Goal: Task Accomplishment & Management: Manage account settings

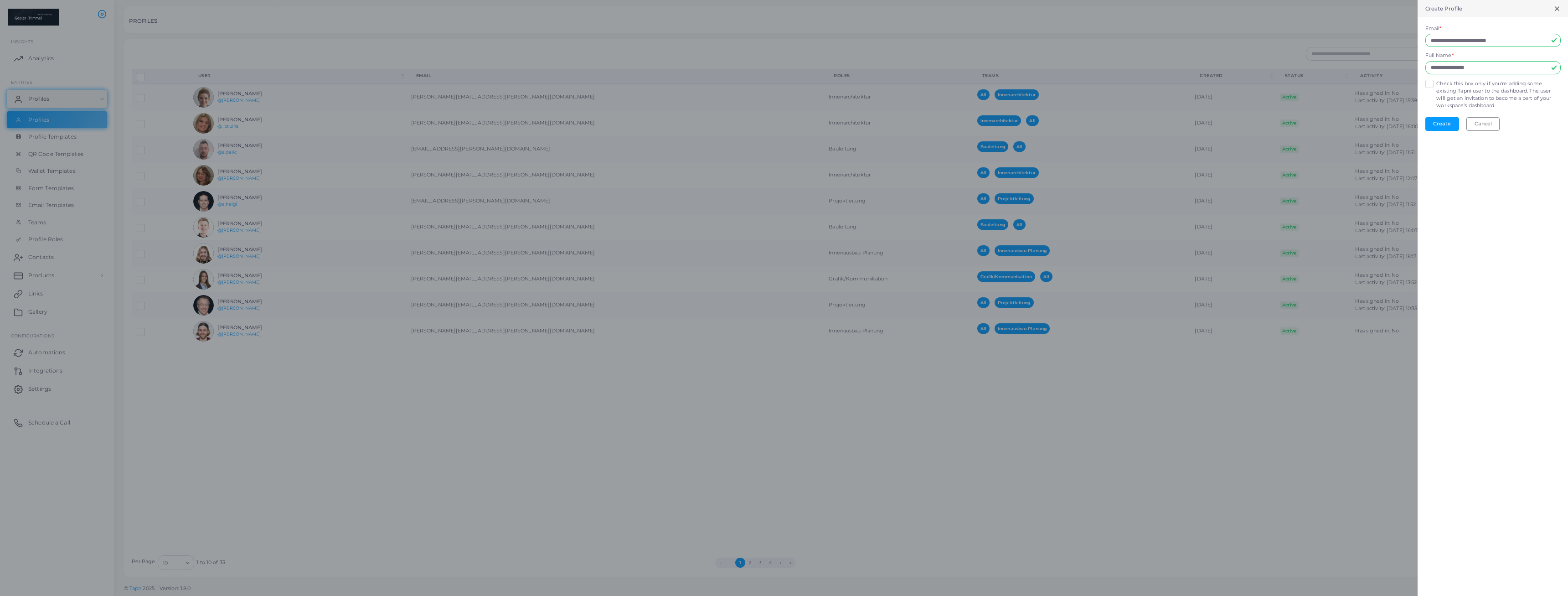
type input "**********"
click at [1436, 85] on label "Check this box only if you're adding some existing Tapni user to the dashboard.…" at bounding box center [1498, 95] width 124 height 29
click at [1444, 124] on button "Create" at bounding box center [1442, 124] width 34 height 14
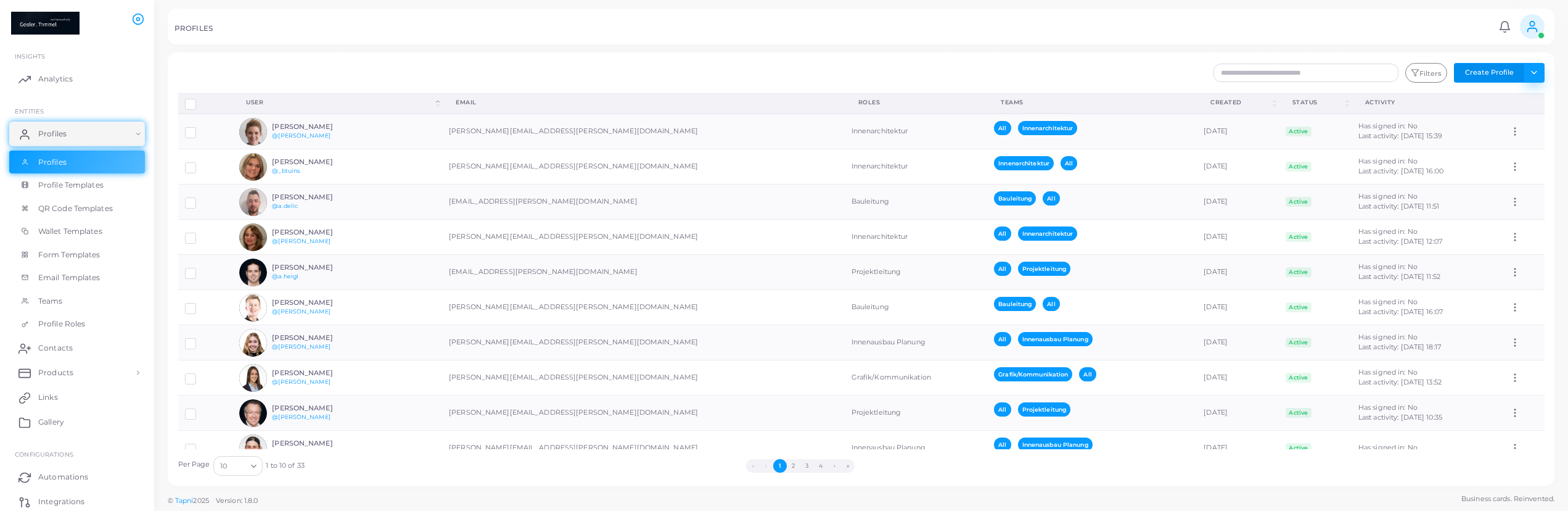
click at [1535, 77] on button "Toggle dropdown" at bounding box center [1535, 72] width 21 height 20
click at [1125, 65] on div "Filters Create Profile Toggle dropdown Import Profiles Invite Profiles Export P…" at bounding box center [977, 72] width 1150 height 20
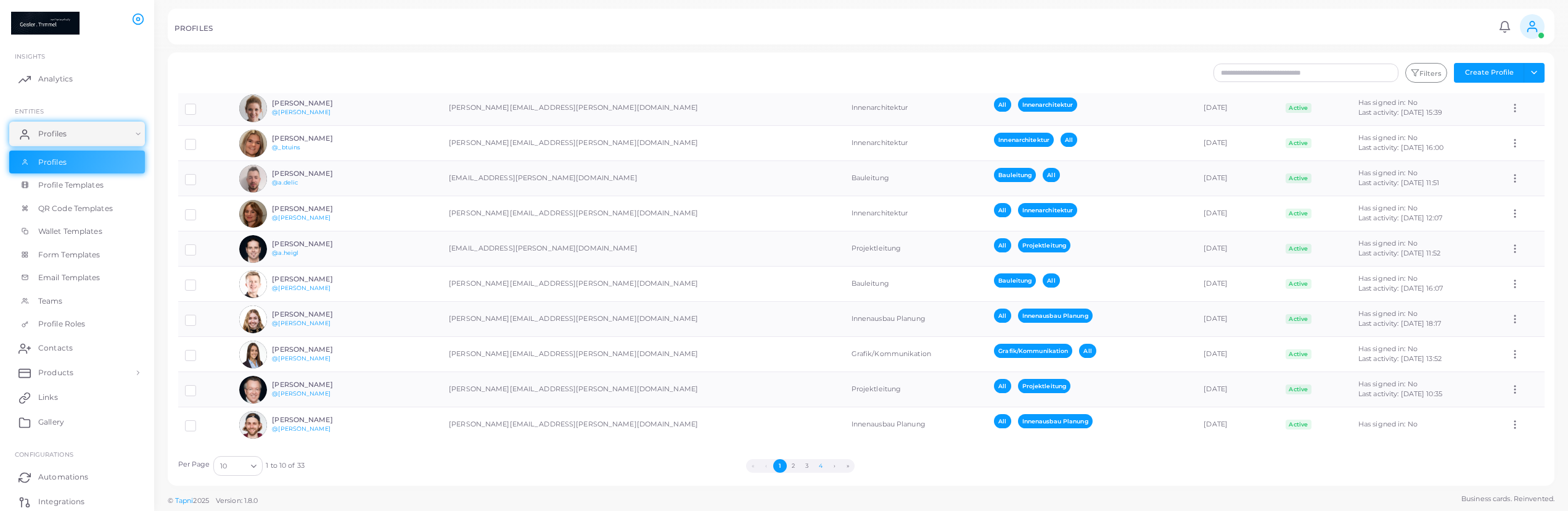
click at [822, 469] on button "4" at bounding box center [821, 466] width 14 height 14
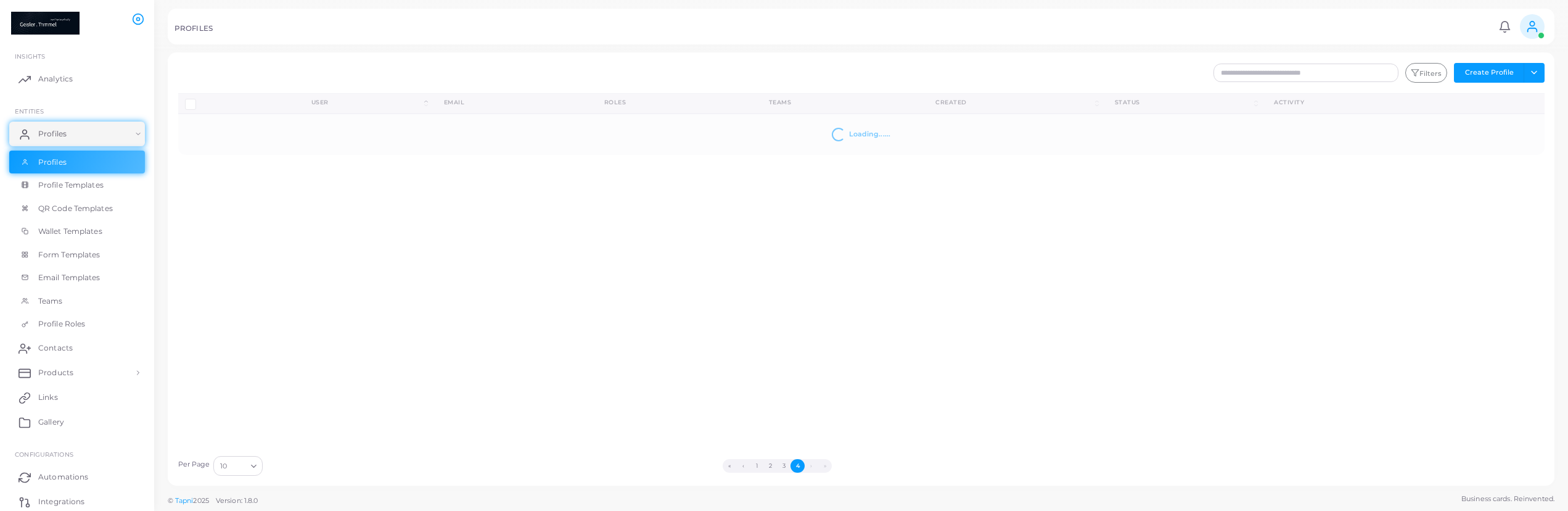
scroll to position [0, 0]
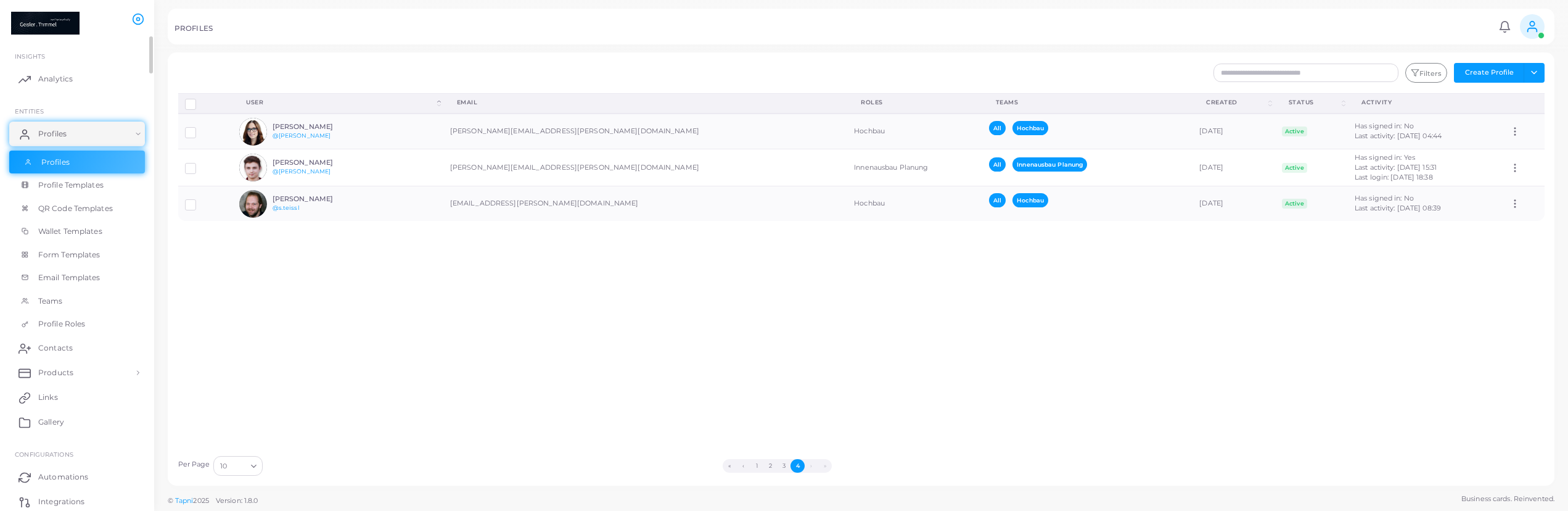
click at [65, 166] on span "Profiles" at bounding box center [55, 162] width 28 height 11
click at [137, 132] on link "Profiles" at bounding box center [77, 134] width 135 height 25
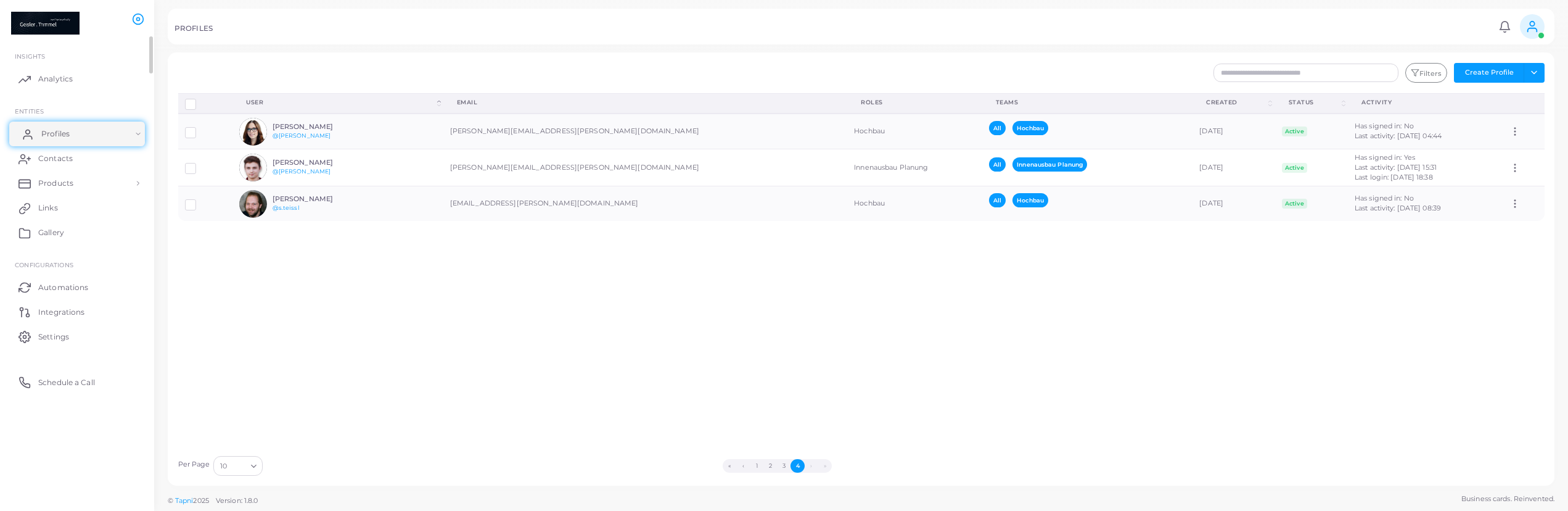
click at [137, 132] on link "Profiles" at bounding box center [77, 134] width 135 height 25
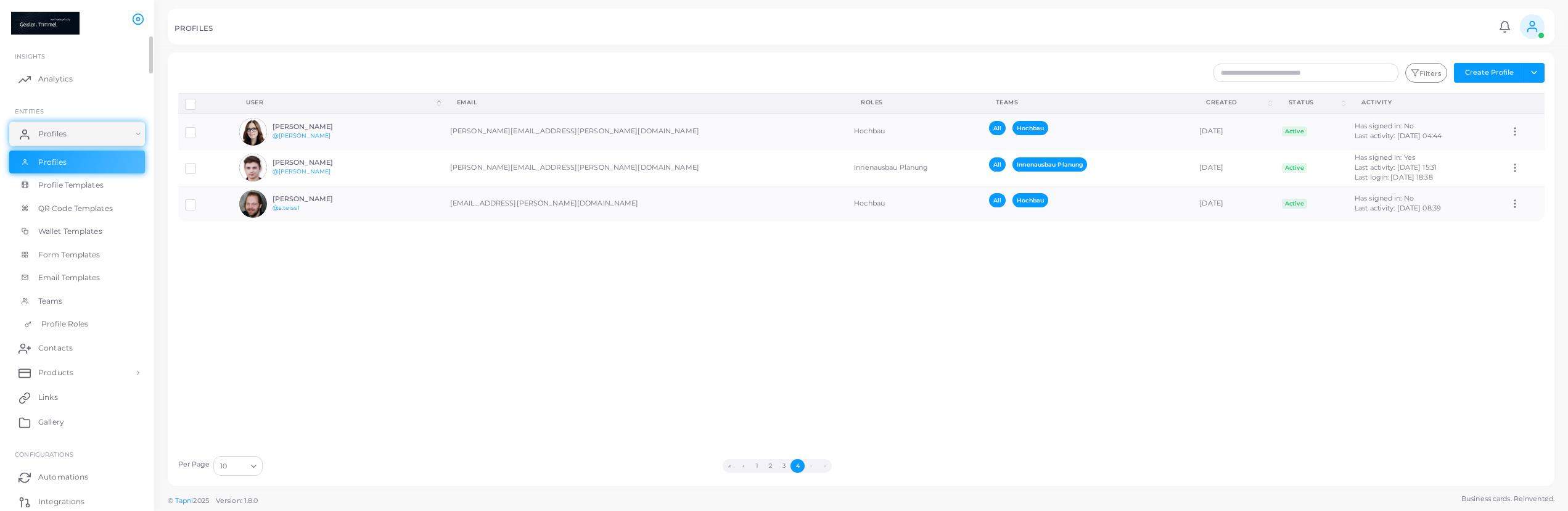
click at [90, 322] on link "Profile Roles" at bounding box center [77, 323] width 135 height 23
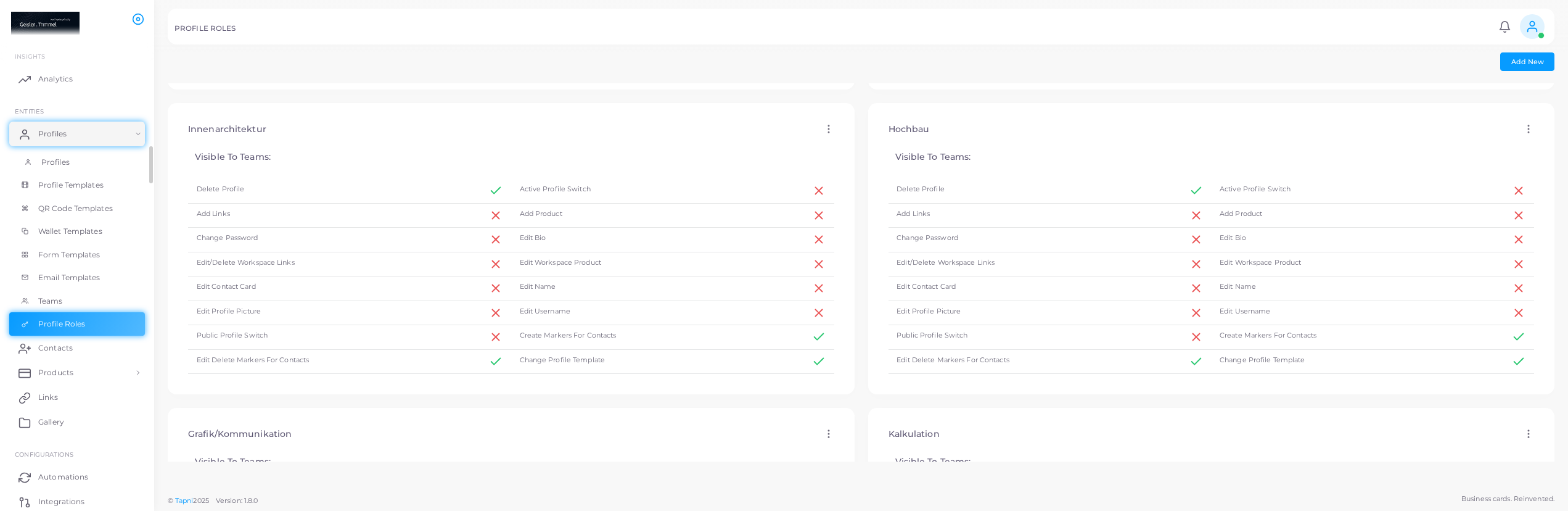
scroll to position [15, 0]
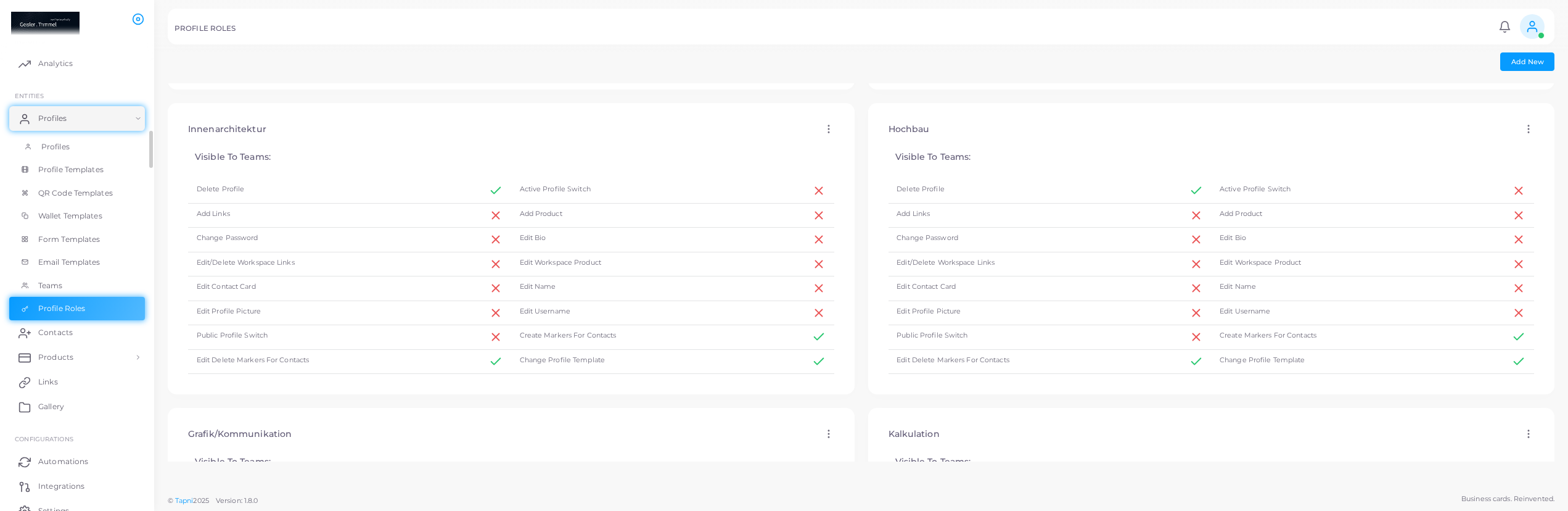
click at [82, 165] on ul "Profiles Profile Templates QR Code Templates Wallet Templates Form Templates Em…" at bounding box center [77, 228] width 154 height 185
click at [64, 147] on span "Profiles" at bounding box center [55, 147] width 28 height 11
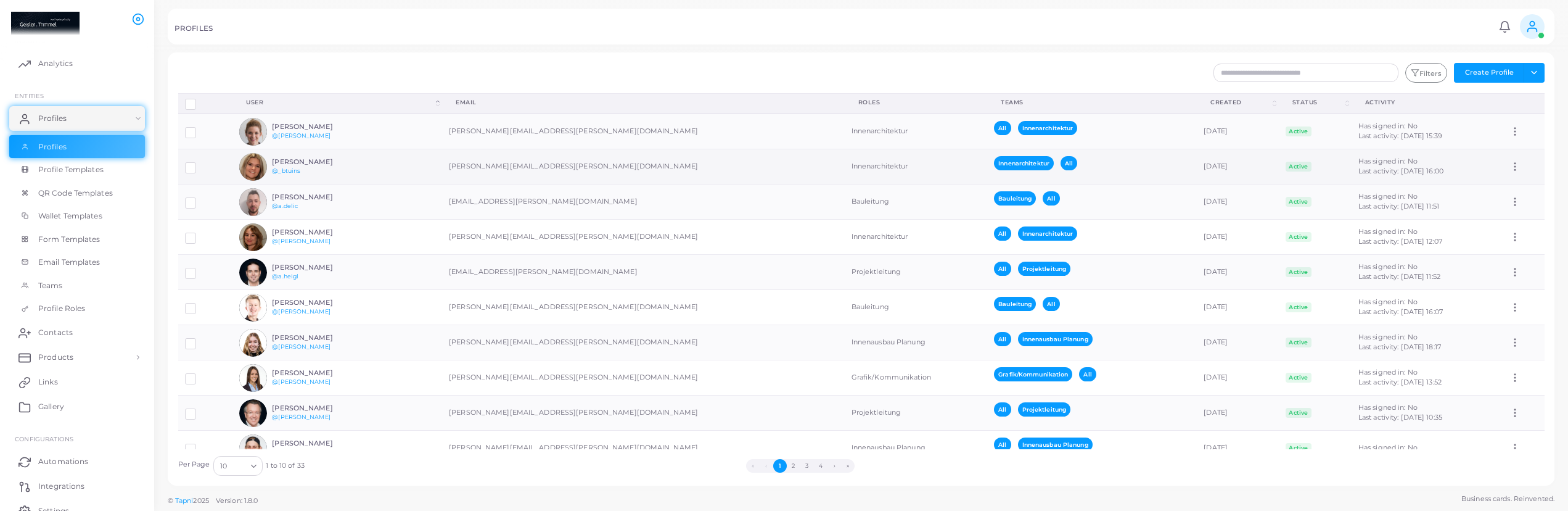
scroll to position [23, 0]
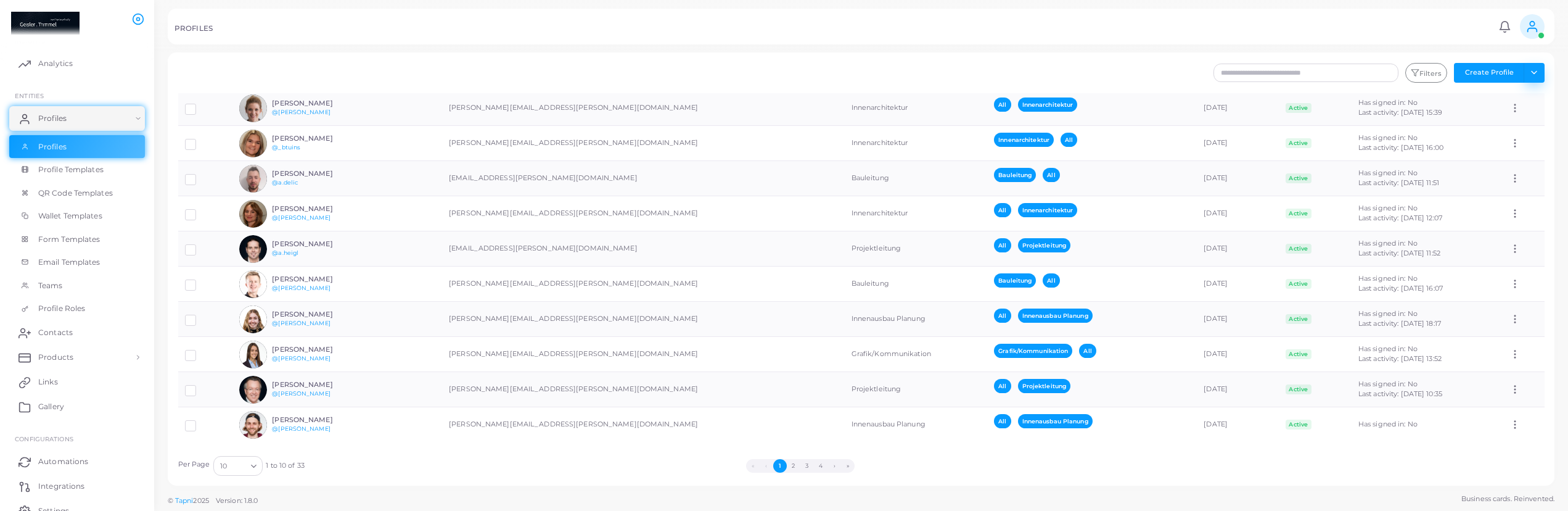
click at [1541, 71] on button "Toggle dropdown" at bounding box center [1535, 72] width 21 height 20
click at [1108, 36] on div "PROFILES" at bounding box center [835, 30] width 1320 height 12
click at [831, 467] on button "›" at bounding box center [835, 466] width 14 height 14
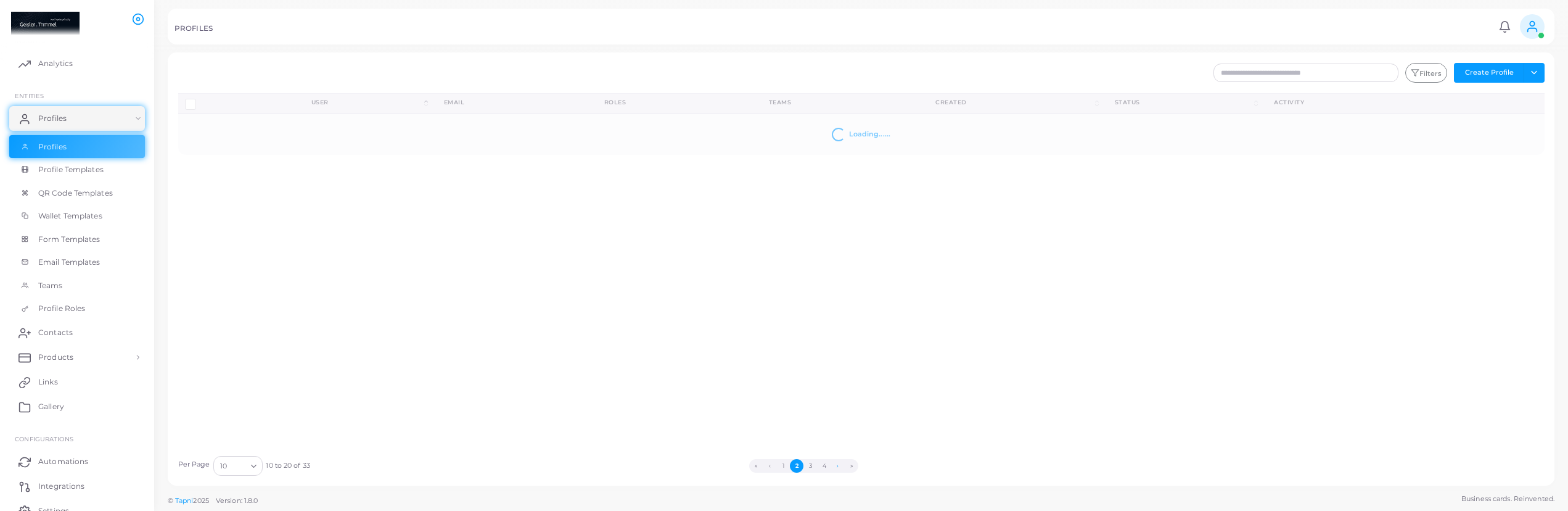
scroll to position [0, 0]
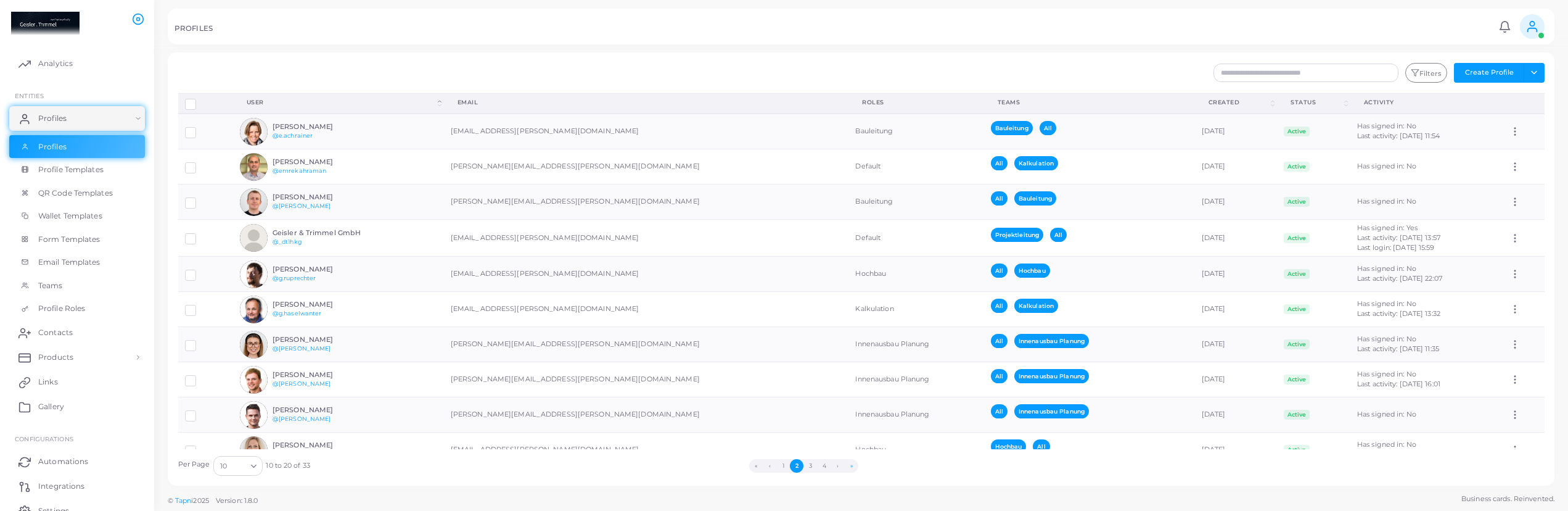
click at [853, 470] on button "»" at bounding box center [852, 466] width 14 height 14
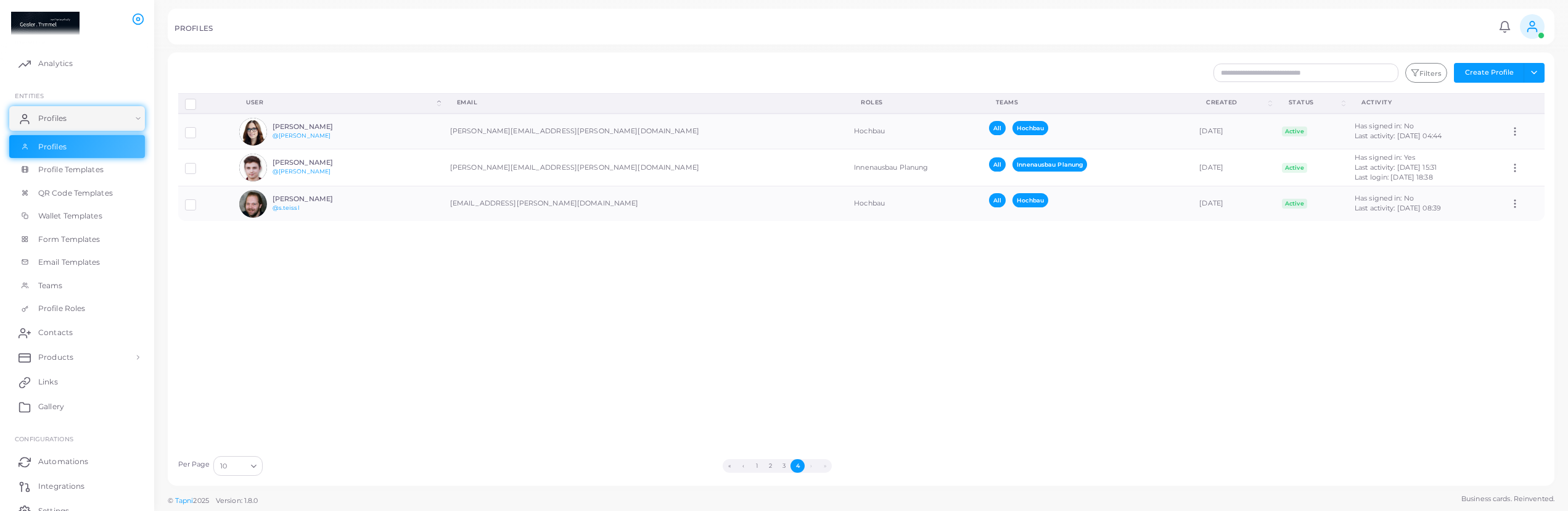
click at [1527, 31] on icon at bounding box center [1533, 27] width 14 height 14
click at [552, 345] on div "Disconnect Profiles Delete Profile Show Selections Download QRs User (Click to …" at bounding box center [861, 271] width 1380 height 356
click at [51, 168] on span "Profile Templates" at bounding box center [74, 169] width 65 height 11
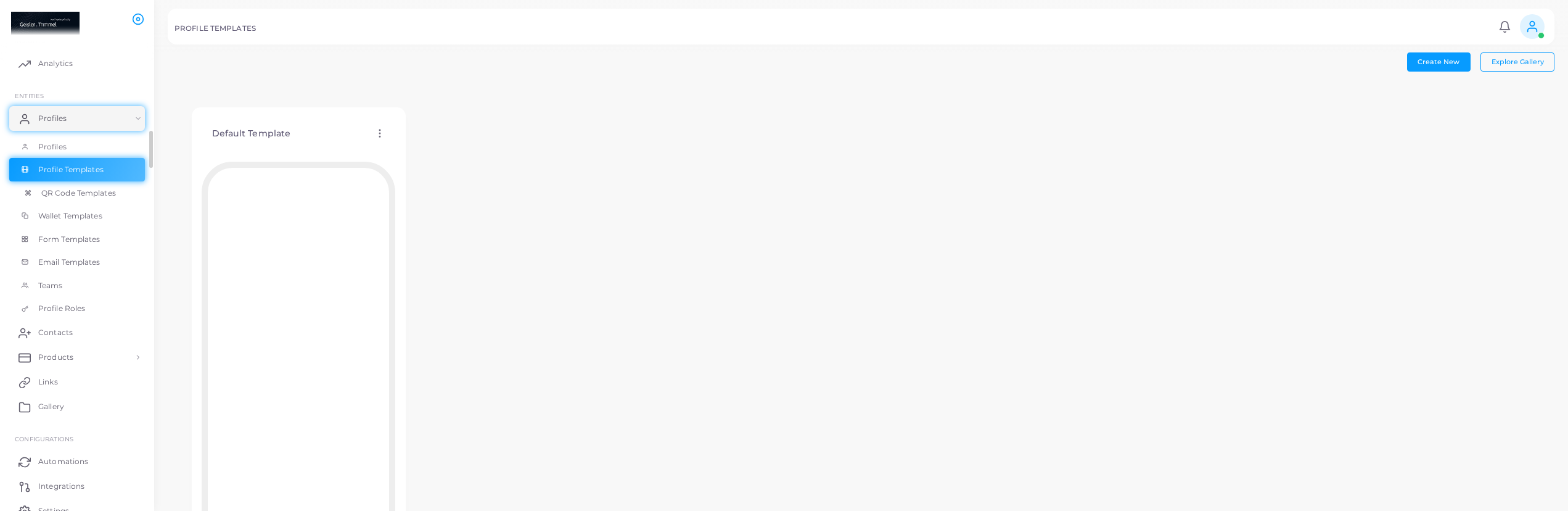
click at [59, 199] on link "QR Code Templates" at bounding box center [77, 193] width 135 height 23
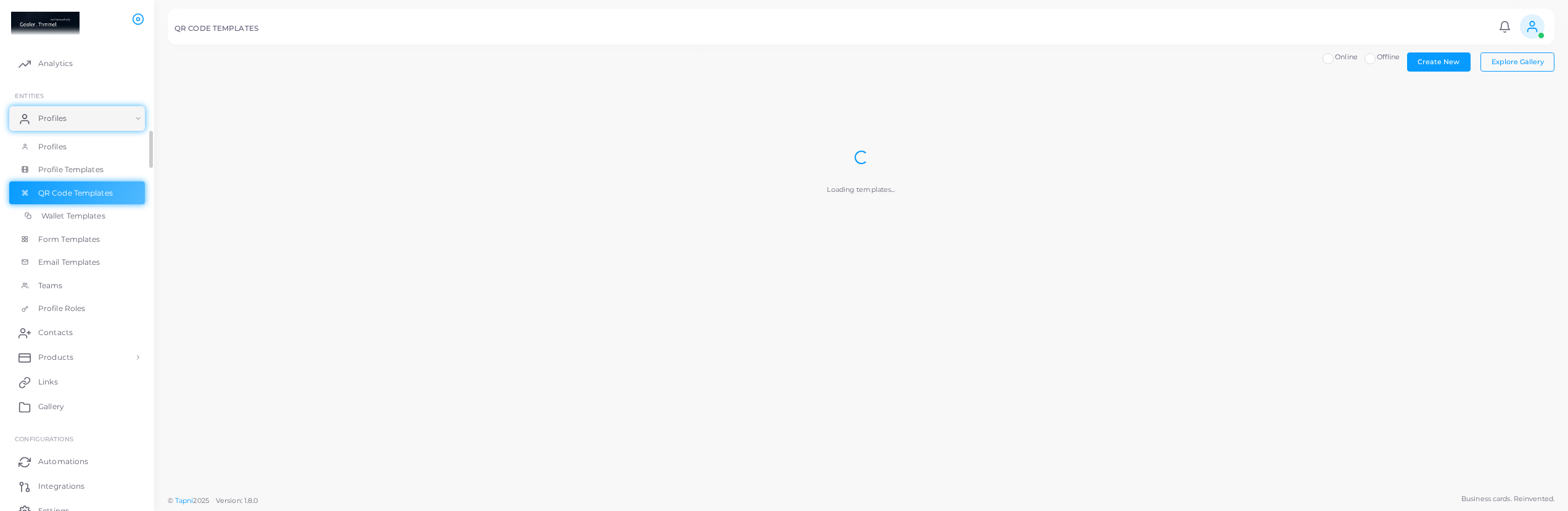
click at [64, 216] on span "Wallet Templates" at bounding box center [73, 215] width 64 height 11
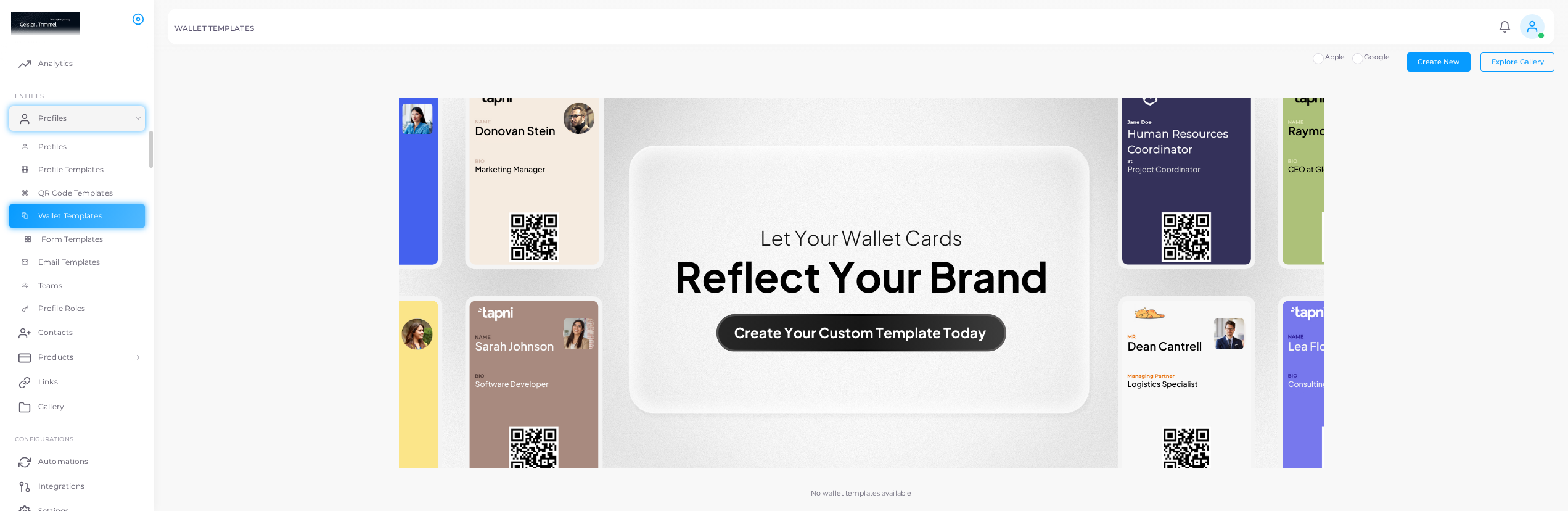
click at [72, 240] on span "Form Templates" at bounding box center [72, 239] width 63 height 11
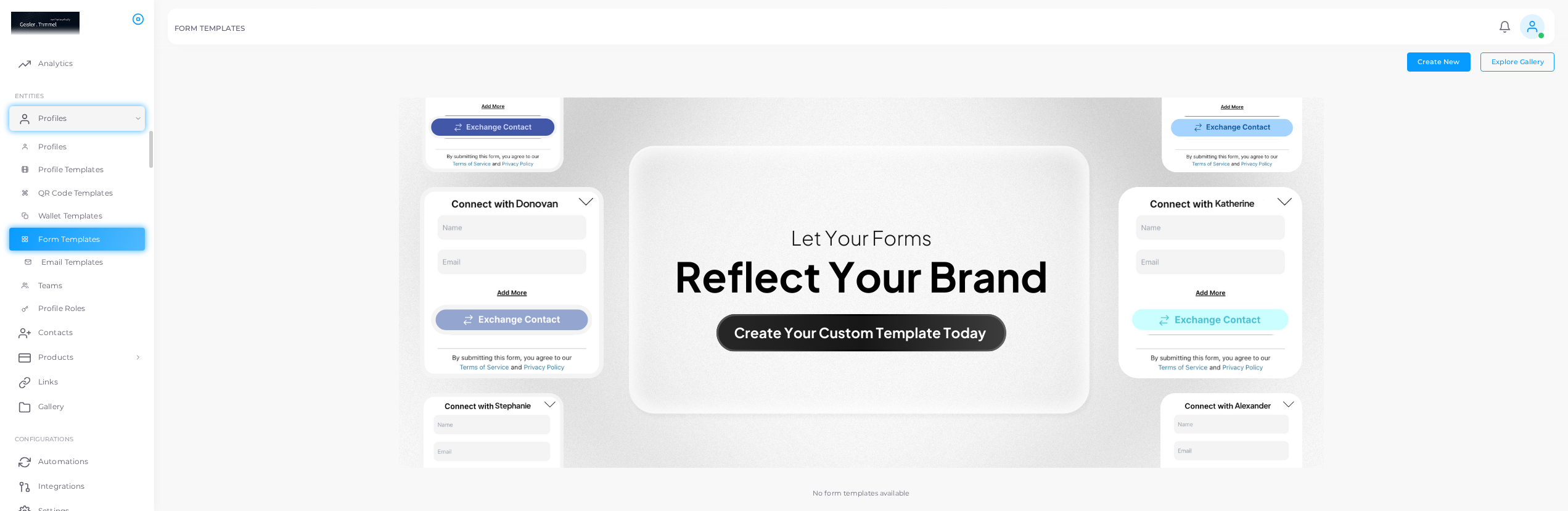
click at [78, 265] on span "Email Templates" at bounding box center [72, 262] width 63 height 11
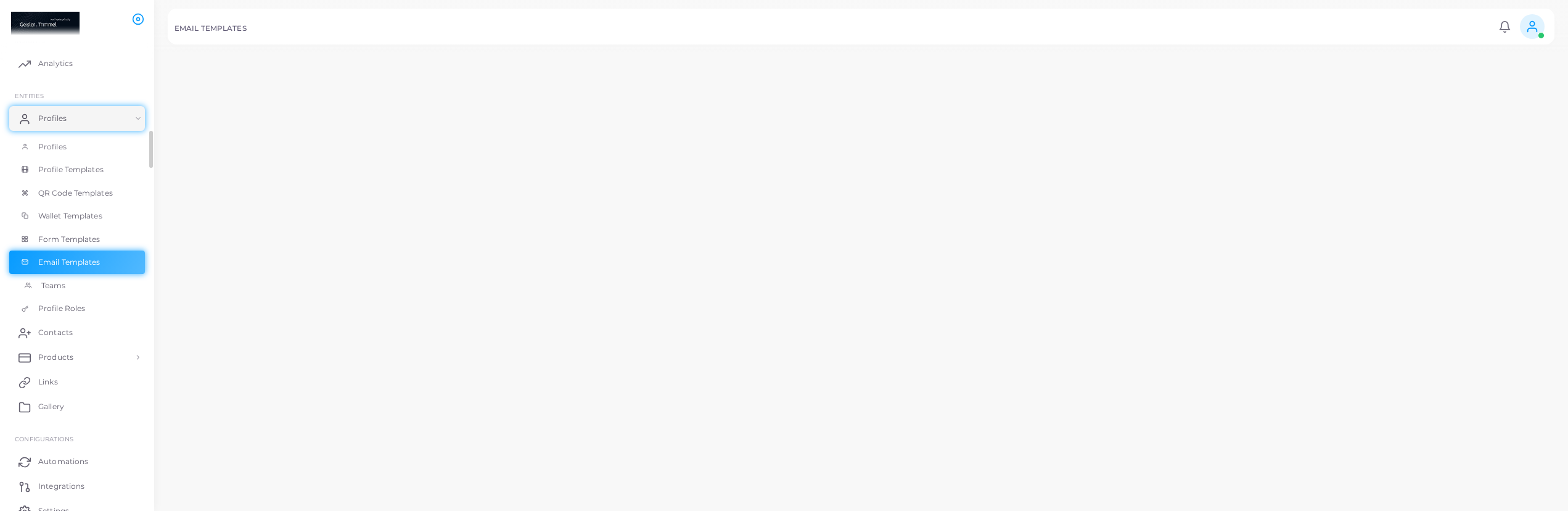
click at [76, 287] on link "Teams" at bounding box center [77, 286] width 135 height 23
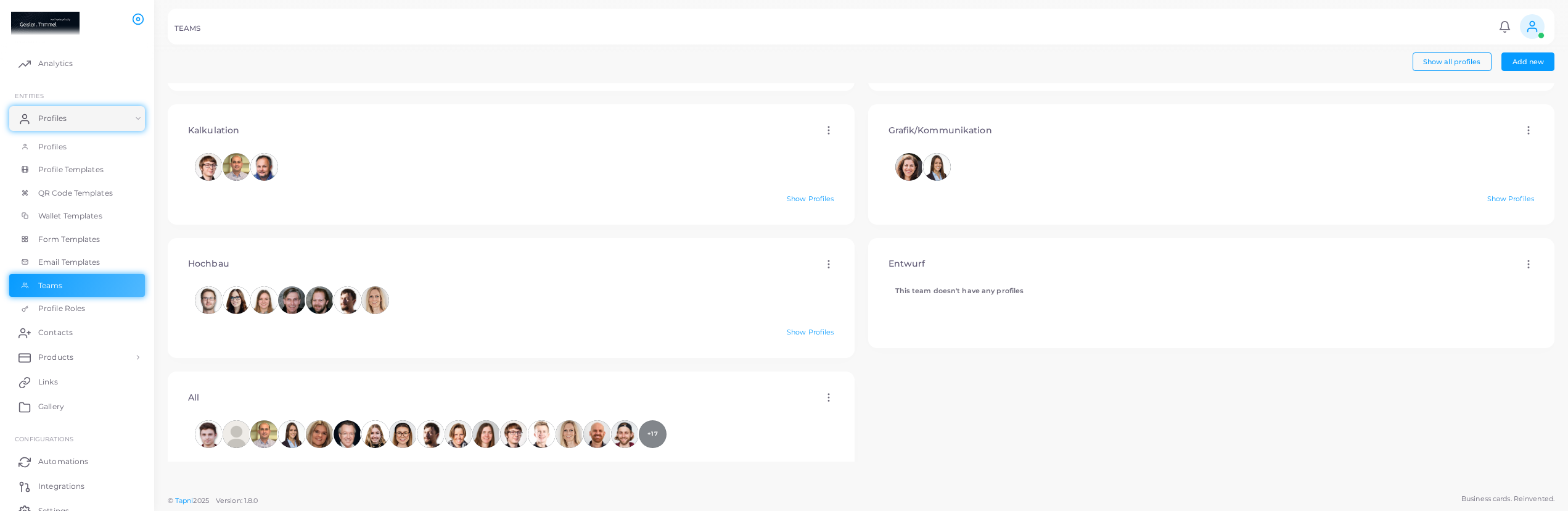
scroll to position [263, 0]
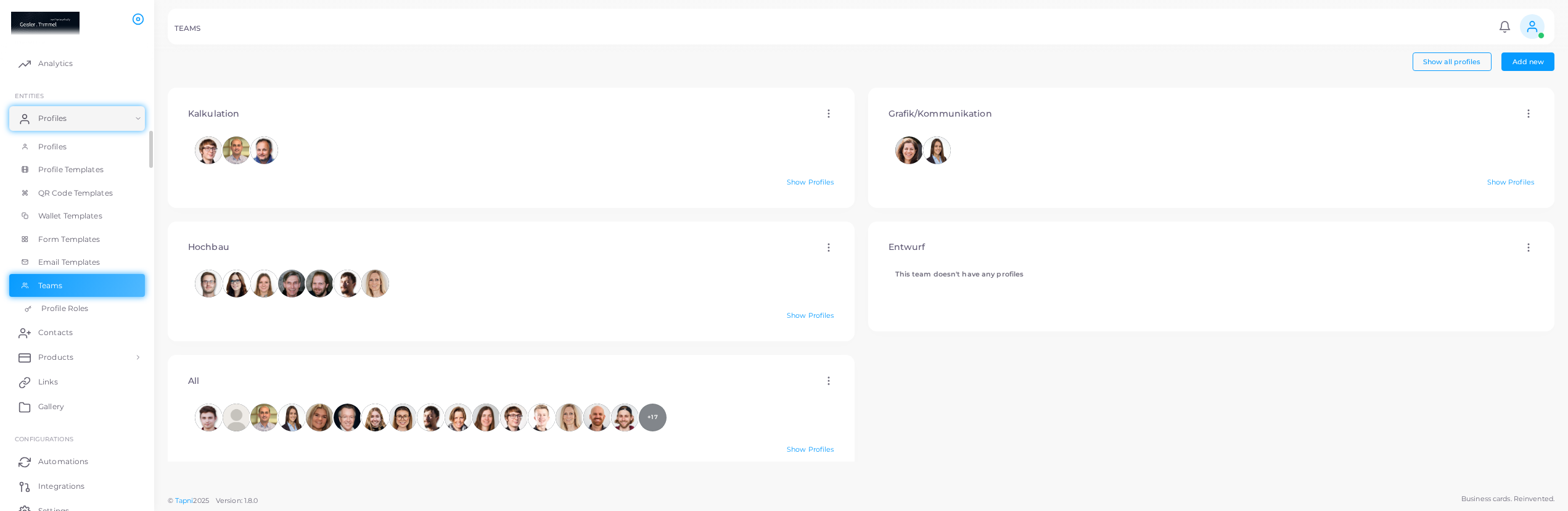
click at [65, 311] on span "Profile Roles" at bounding box center [64, 308] width 47 height 11
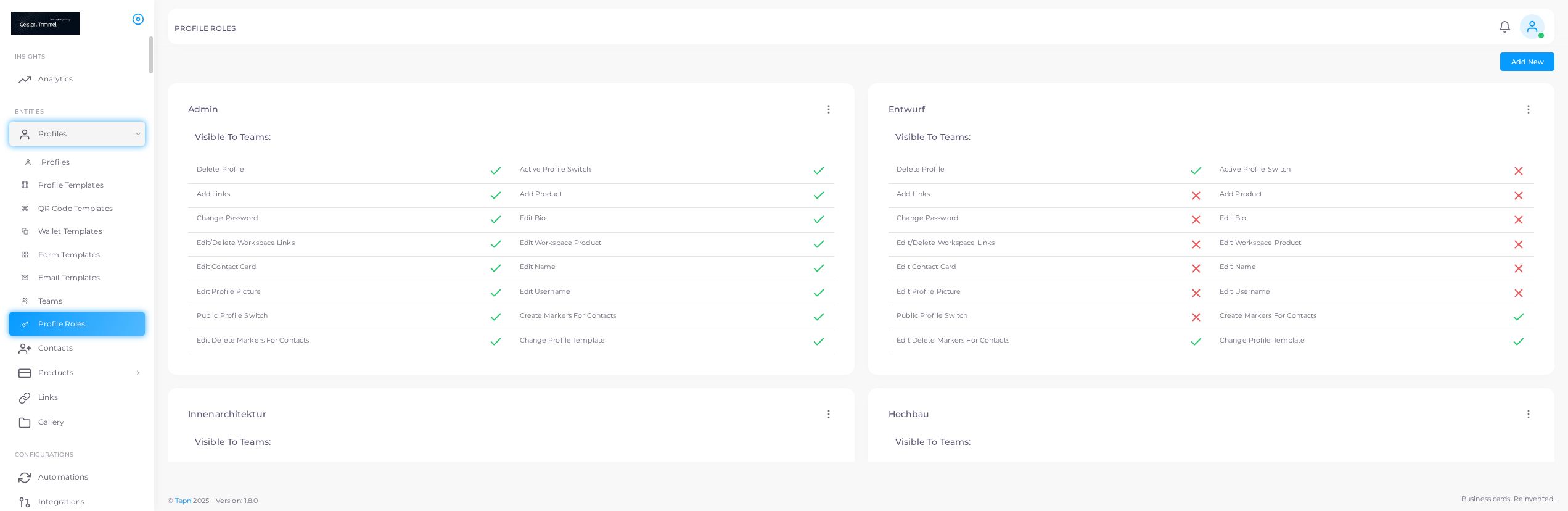
click at [57, 168] on link "Profiles" at bounding box center [77, 162] width 135 height 23
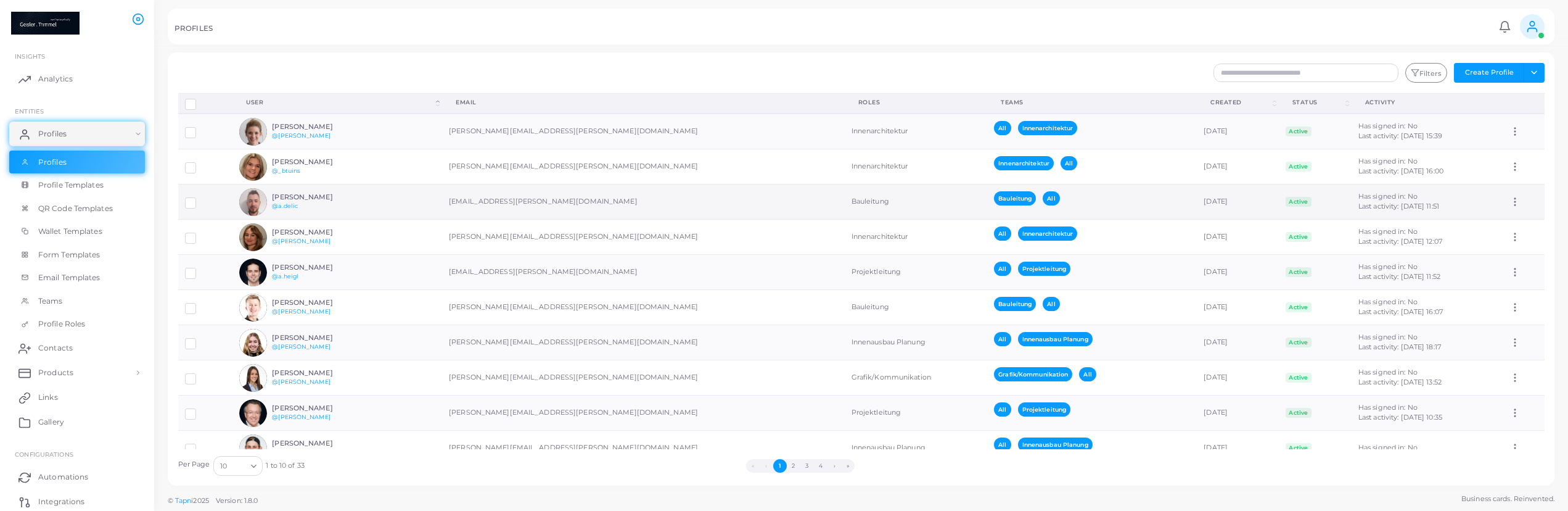
scroll to position [23, 0]
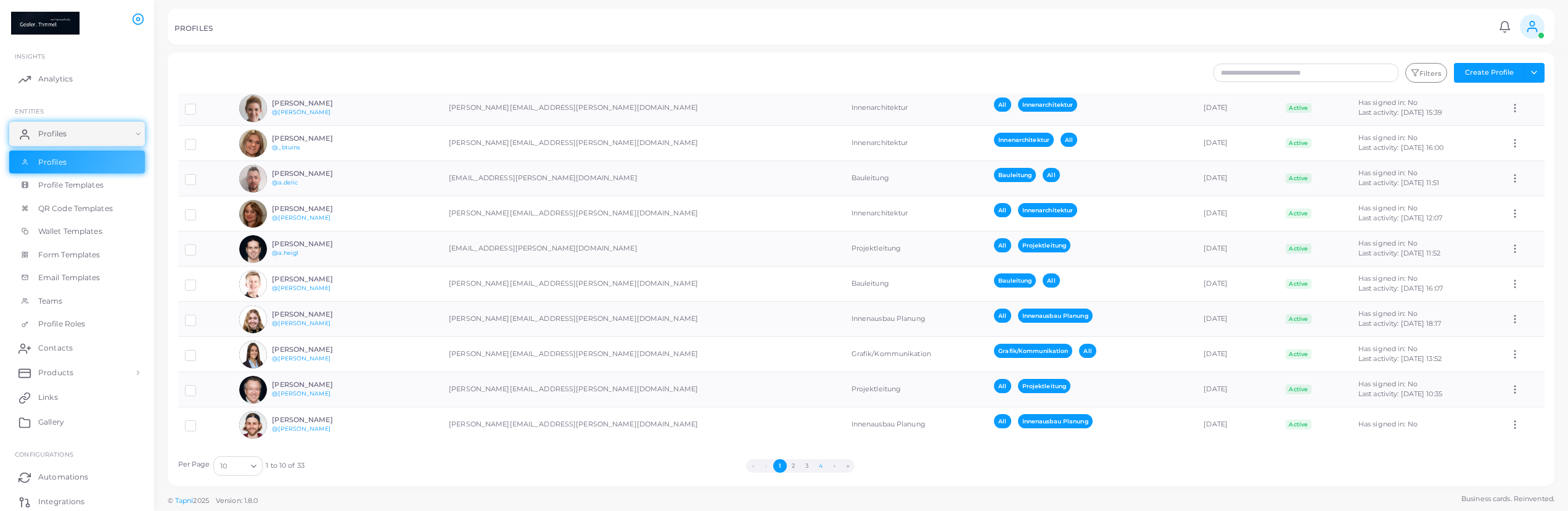
click at [822, 468] on button "4" at bounding box center [821, 466] width 14 height 14
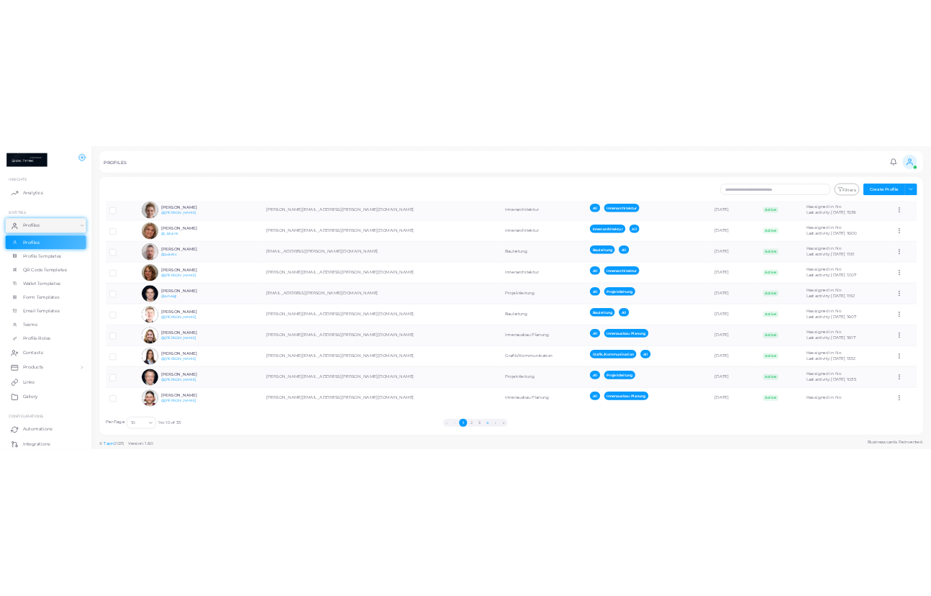
scroll to position [0, 0]
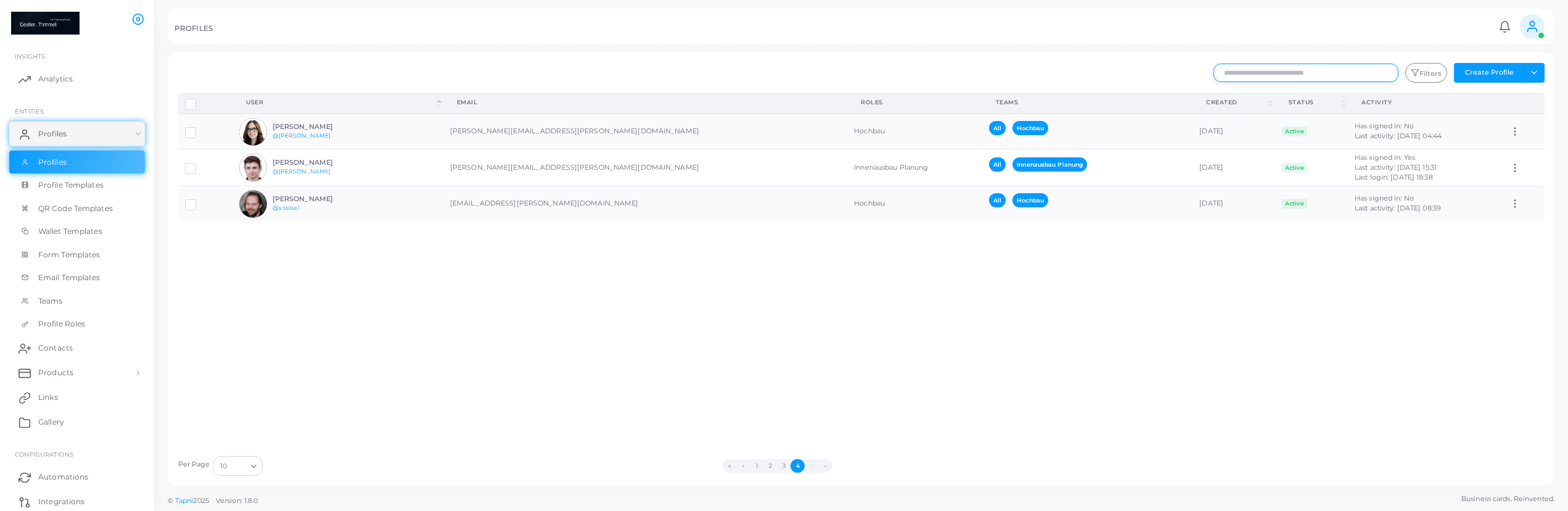
click at [1277, 74] on input "text" at bounding box center [1307, 73] width 185 height 19
type input "***"
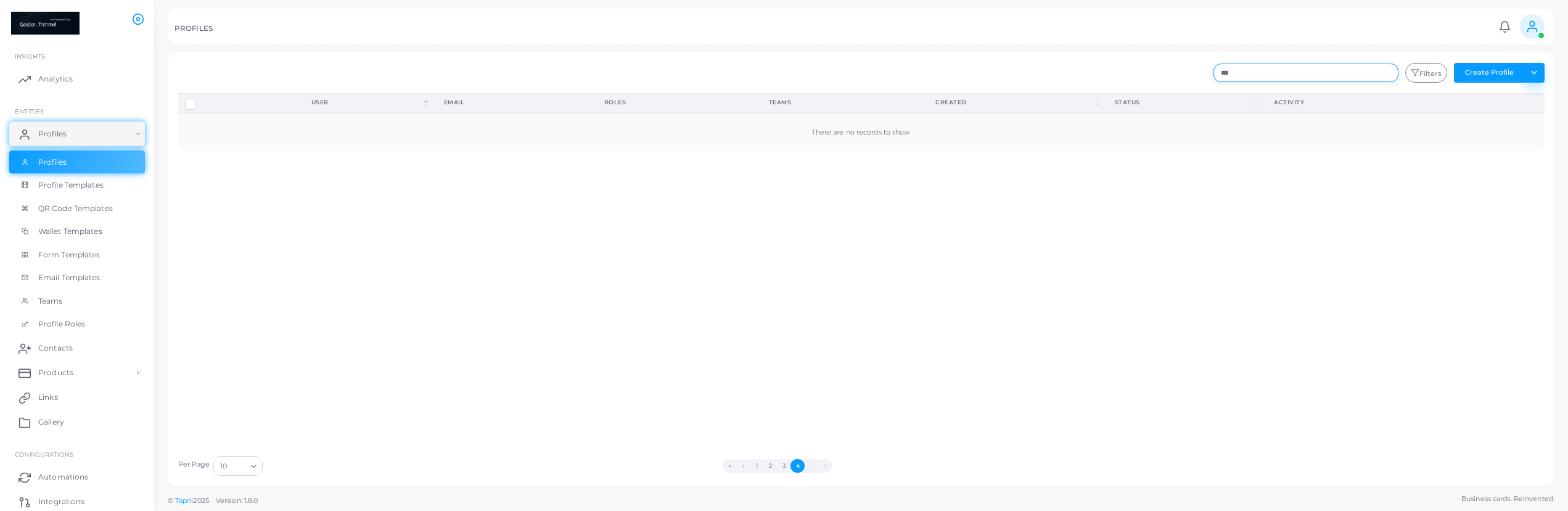
click at [1541, 69] on button "Toggle dropdown" at bounding box center [1535, 72] width 21 height 20
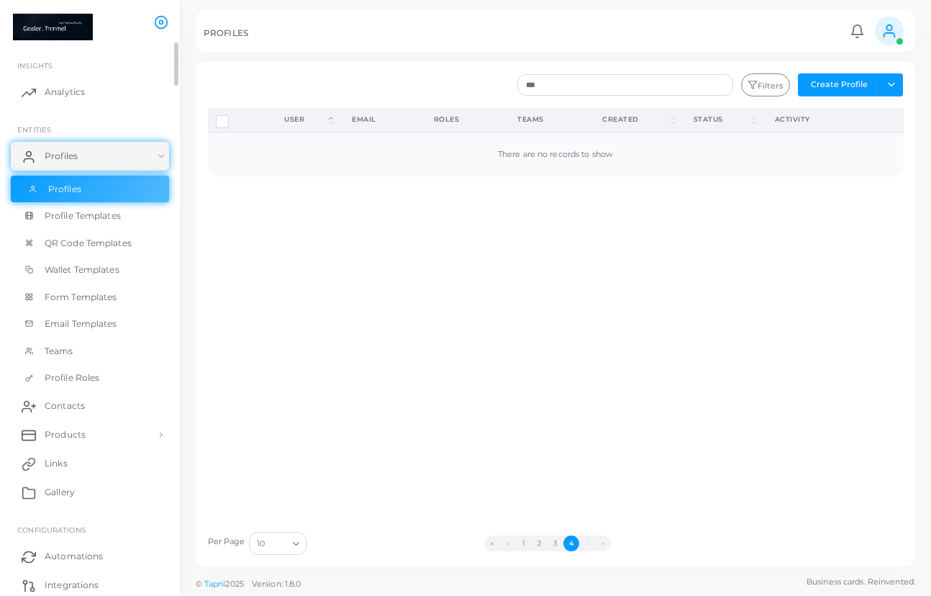
click at [100, 187] on link "Profiles" at bounding box center [90, 189] width 158 height 27
click at [67, 193] on span "Profiles" at bounding box center [64, 189] width 33 height 13
click at [233, 116] on label "Row-selection" at bounding box center [233, 116] width 0 height 0
click at [490, 546] on button "«" at bounding box center [492, 544] width 16 height 16
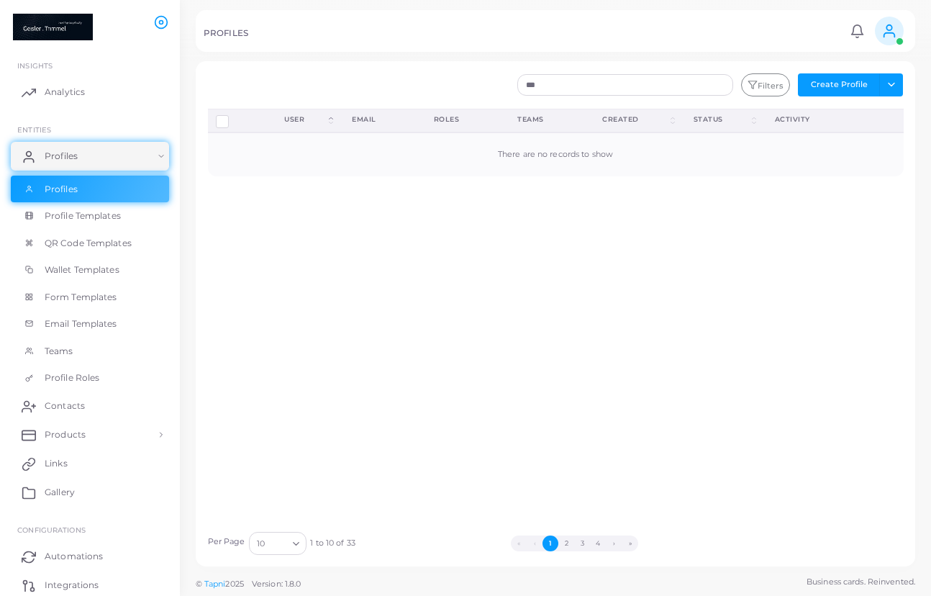
click at [497, 546] on ul "« ‹ 1 2 3 4 › »" at bounding box center [575, 544] width 438 height 16
click at [552, 546] on button "1" at bounding box center [551, 544] width 16 height 16
click at [572, 545] on button "2" at bounding box center [567, 544] width 16 height 16
click at [91, 230] on link "QR Code Templates" at bounding box center [90, 243] width 158 height 27
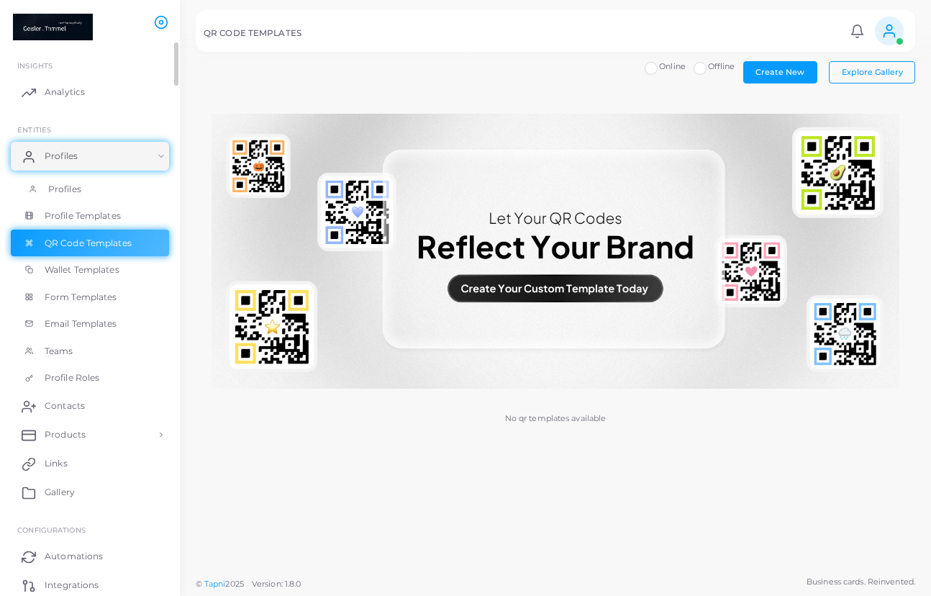
click at [84, 186] on link "Profiles" at bounding box center [90, 189] width 158 height 27
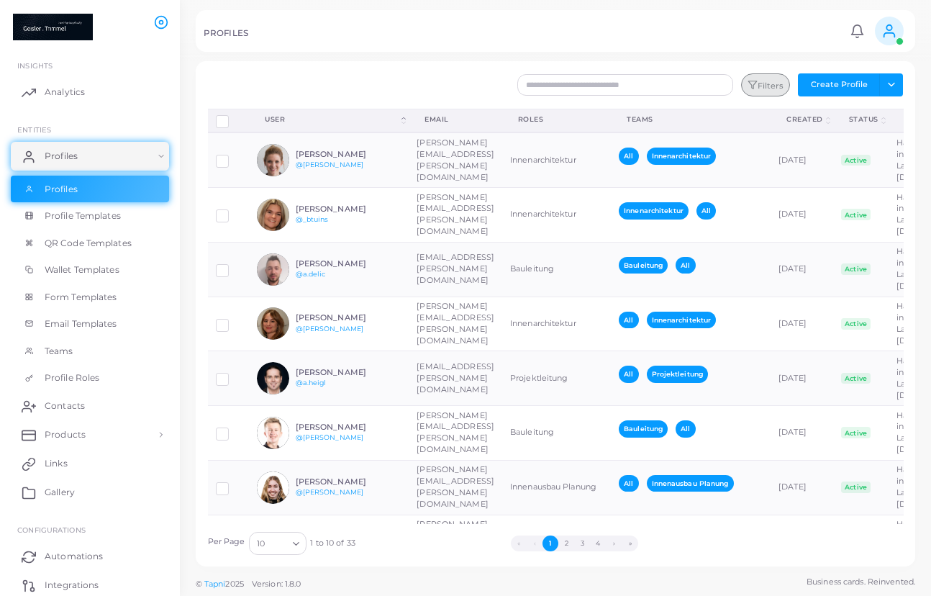
click at [773, 85] on button "Filters" at bounding box center [765, 84] width 49 height 23
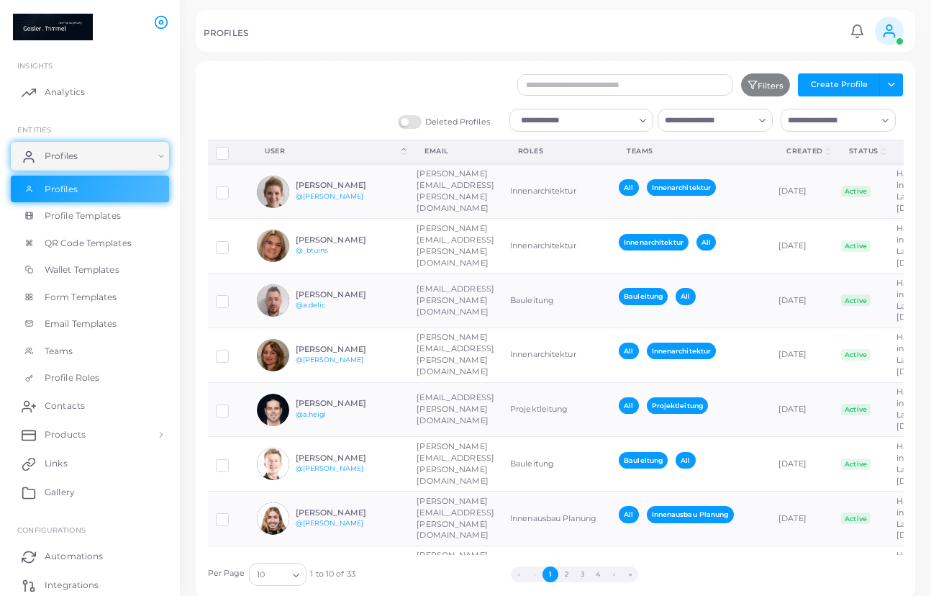
click at [641, 117] on icon "Search for option" at bounding box center [643, 120] width 11 height 11
click at [761, 118] on icon "Search for option" at bounding box center [762, 120] width 11 height 11
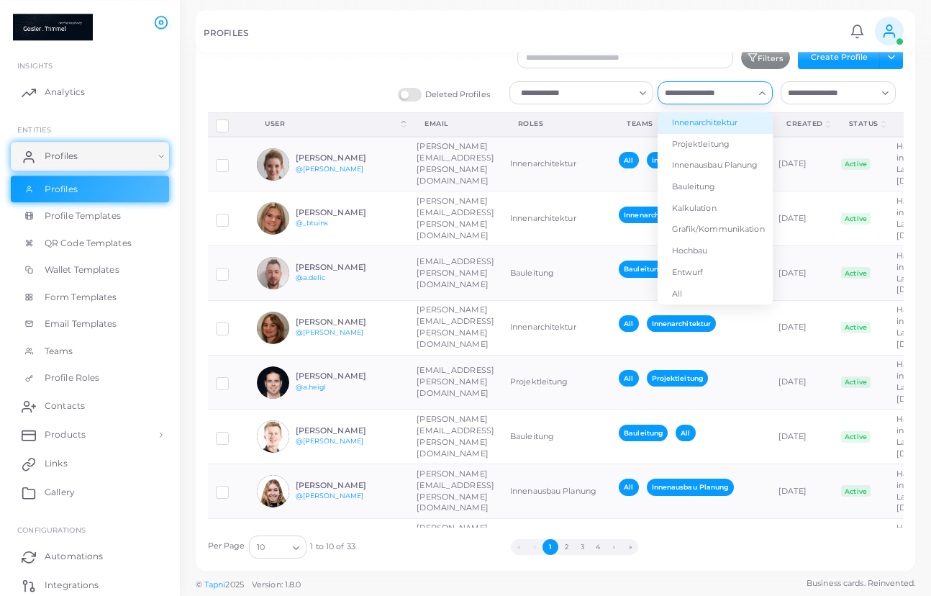
scroll to position [28, 0]
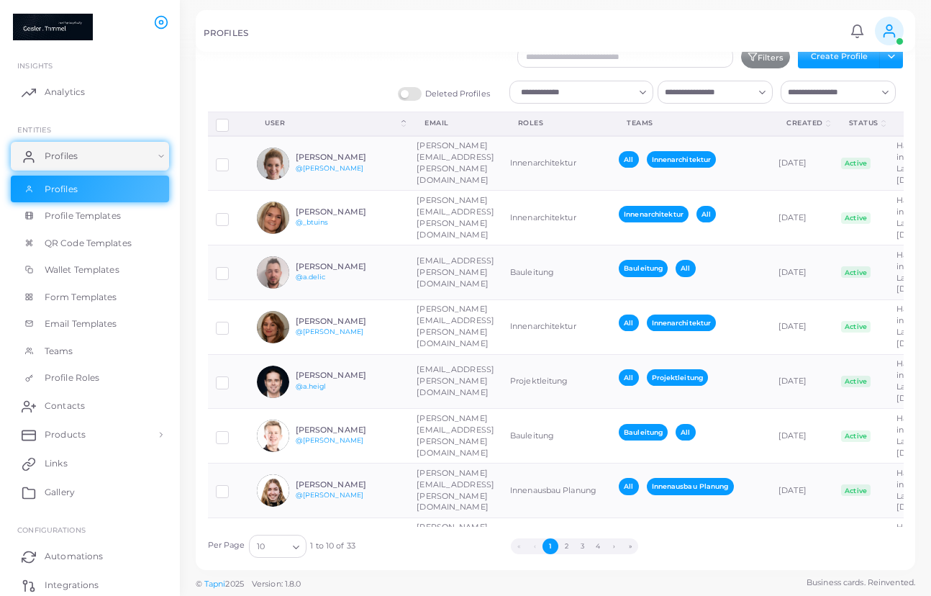
click at [751, 83] on div "Search for option" at bounding box center [707, 90] width 96 height 19
click at [903, 94] on div "Deleted Profiles Loading... Loading... Loading..." at bounding box center [556, 96] width 712 height 31
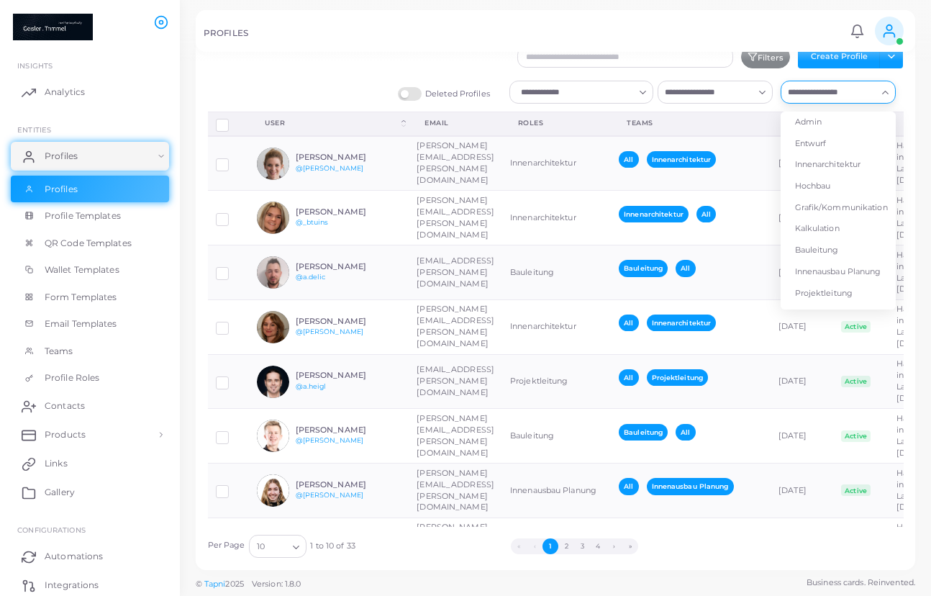
click at [886, 92] on icon "Search for option" at bounding box center [885, 92] width 11 height 11
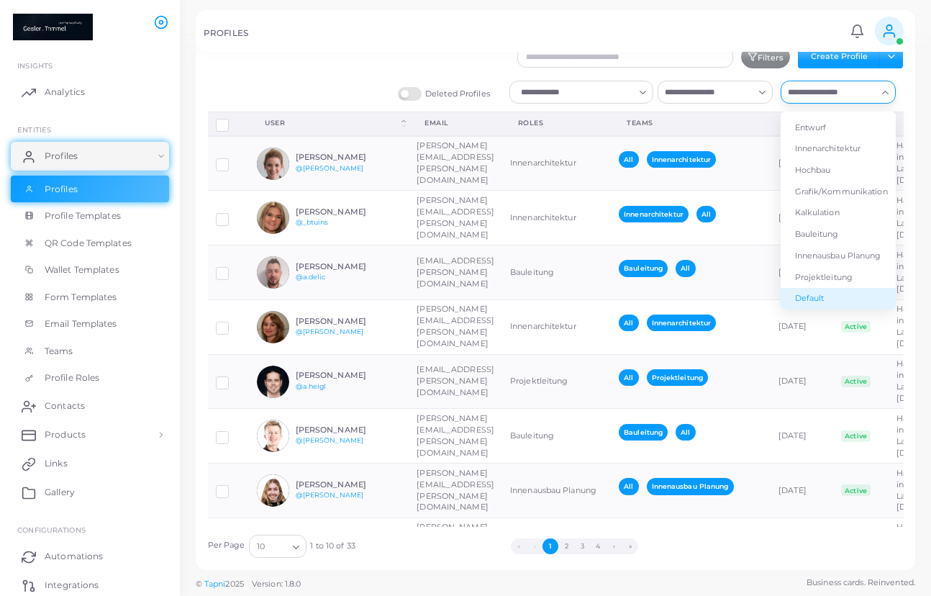
click at [842, 293] on li "Default" at bounding box center [838, 299] width 115 height 22
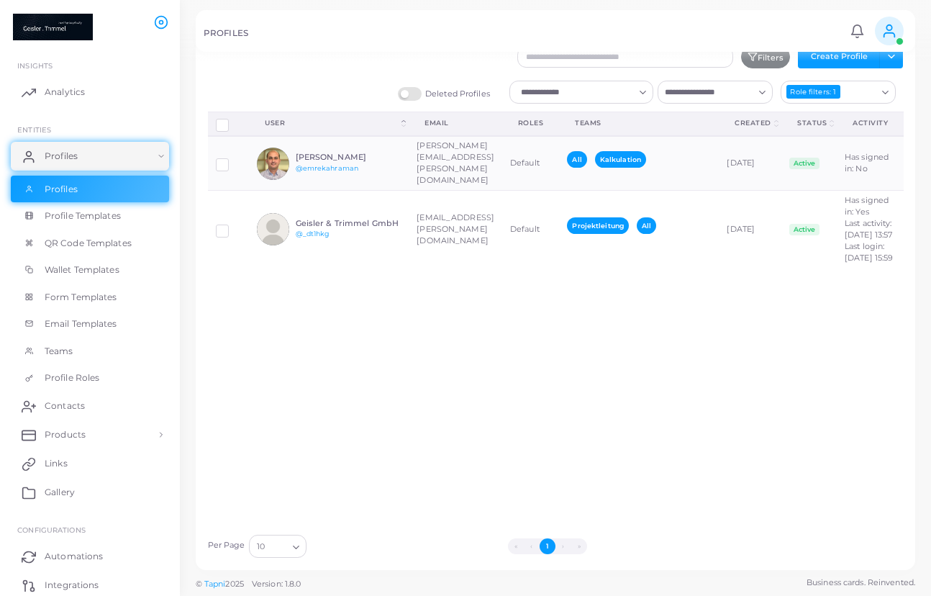
click at [887, 94] on icon "Search for option" at bounding box center [885, 92] width 11 height 11
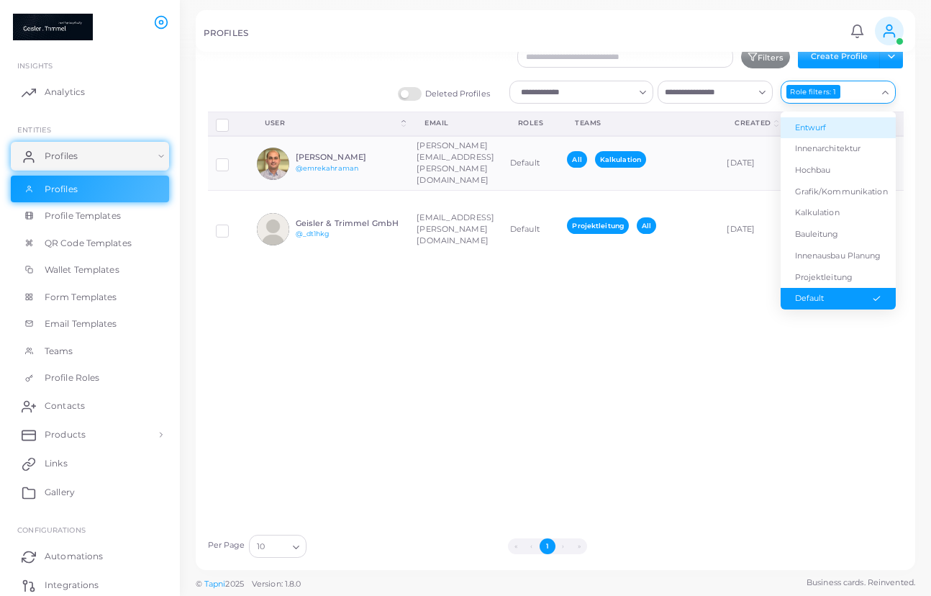
scroll to position [0, 0]
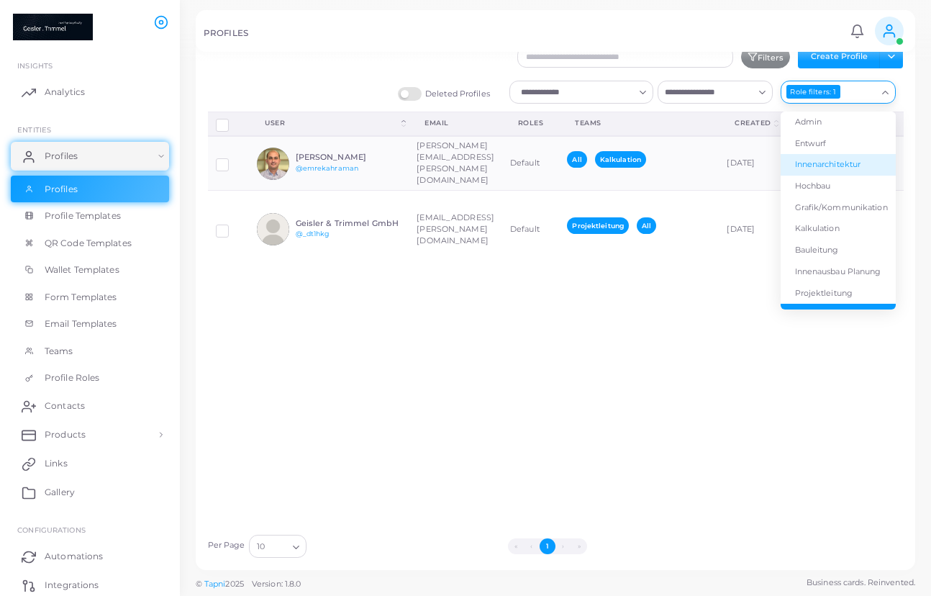
click at [864, 155] on li "Innenarchitektur" at bounding box center [838, 165] width 115 height 22
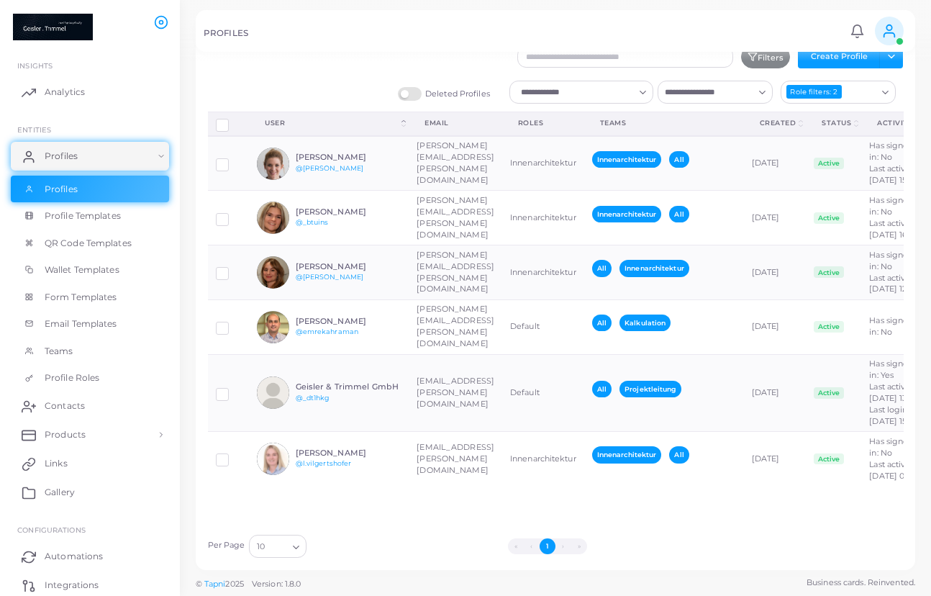
click at [883, 92] on icon "Search for option" at bounding box center [885, 92] width 11 height 11
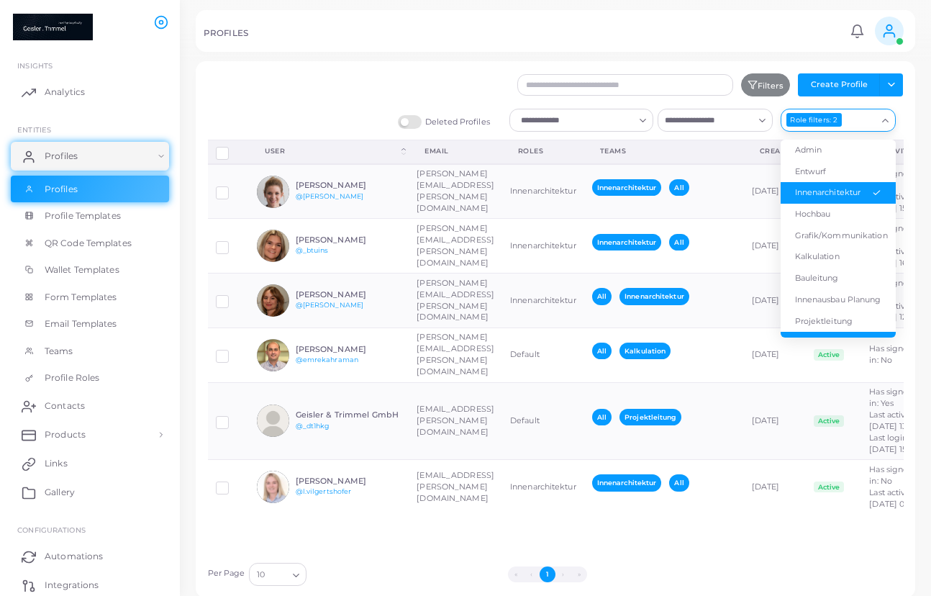
click at [412, 124] on label "Deleted Profiles" at bounding box center [444, 122] width 92 height 14
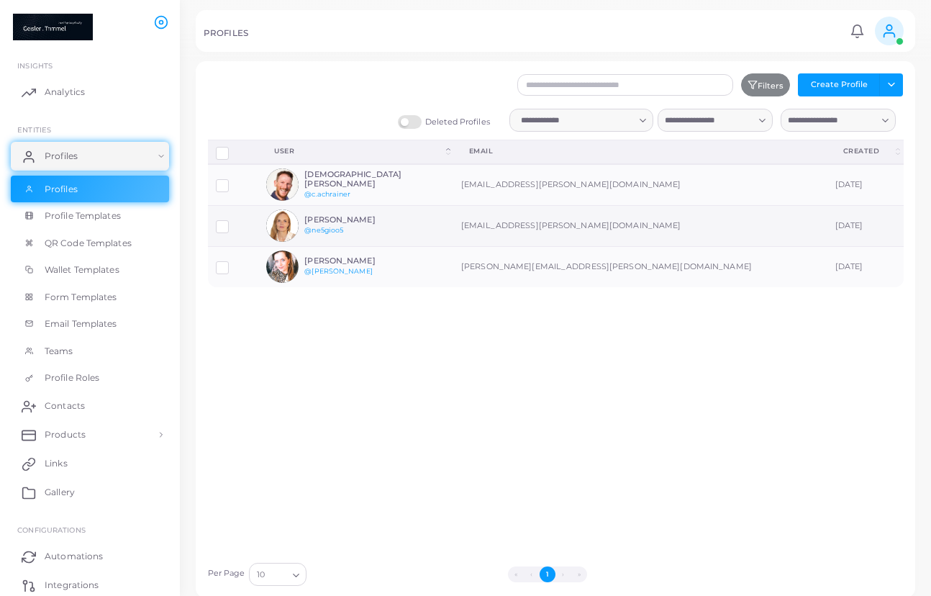
click at [233, 222] on label at bounding box center [233, 222] width 0 height 0
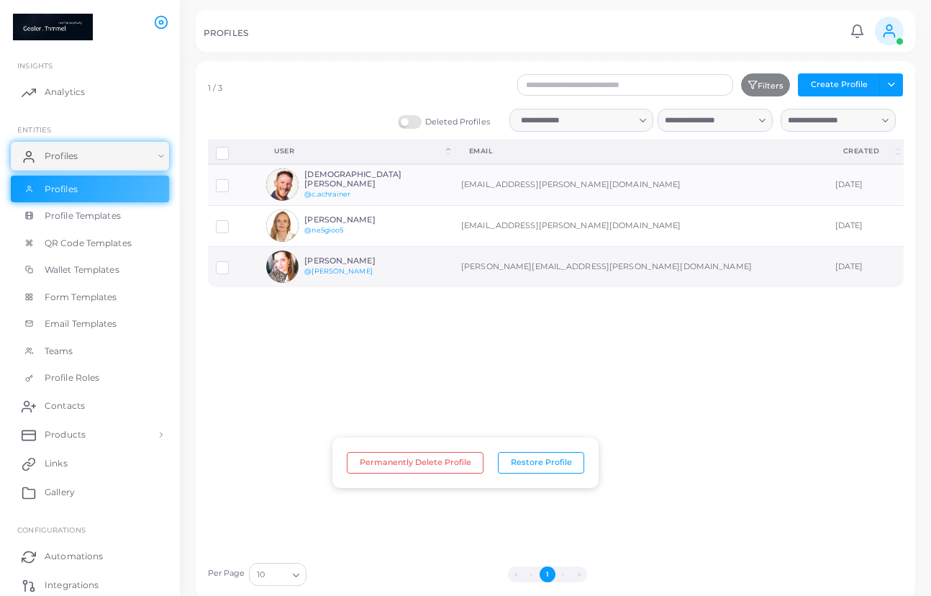
click at [230, 271] on div at bounding box center [233, 267] width 35 height 12
click at [233, 263] on label at bounding box center [233, 263] width 0 height 0
click at [233, 181] on label at bounding box center [233, 181] width 0 height 0
click at [457, 467] on button "Permanently Delete Profiles" at bounding box center [413, 463] width 141 height 22
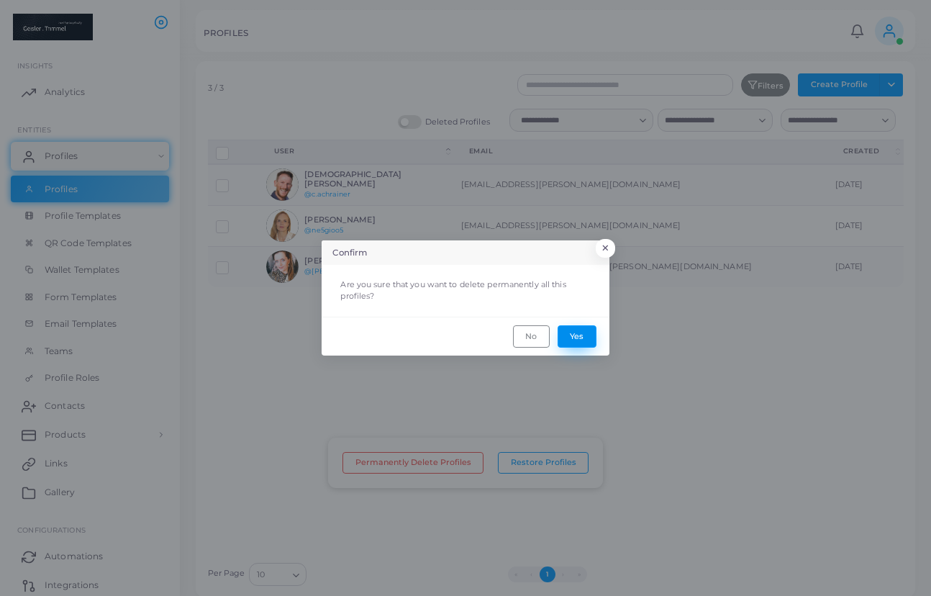
click at [581, 339] on button "Yes" at bounding box center [577, 336] width 39 height 22
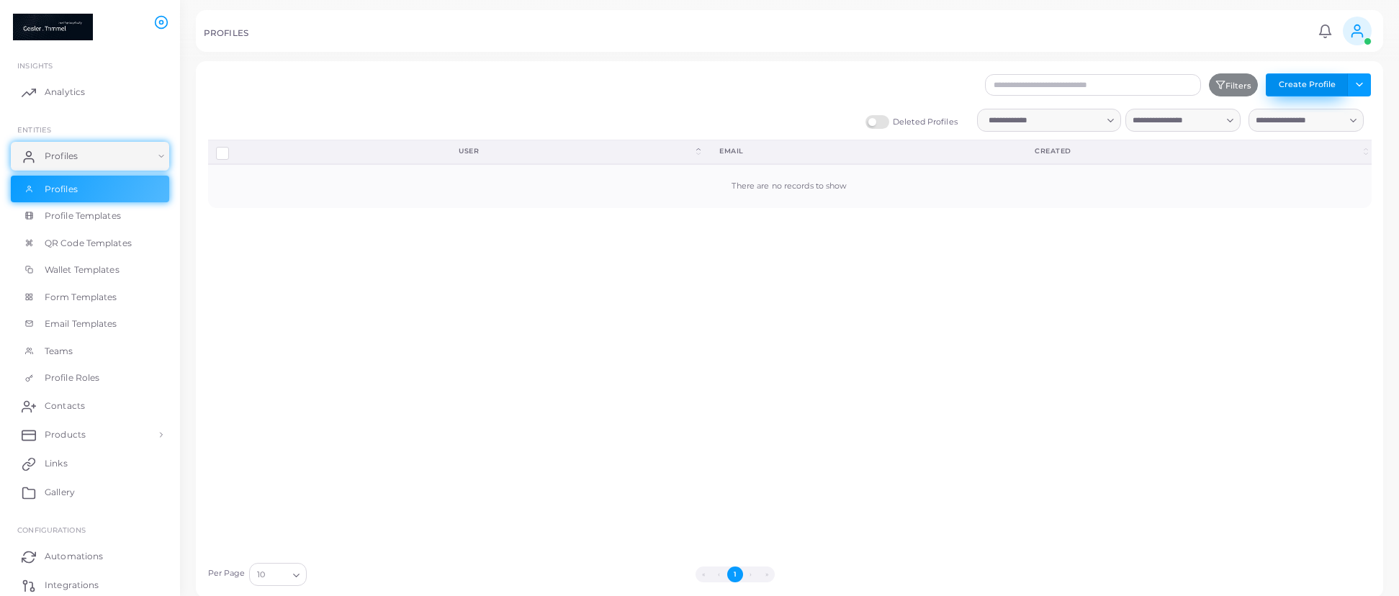
click at [1323, 86] on button "Create Profile" at bounding box center [1306, 84] width 82 height 23
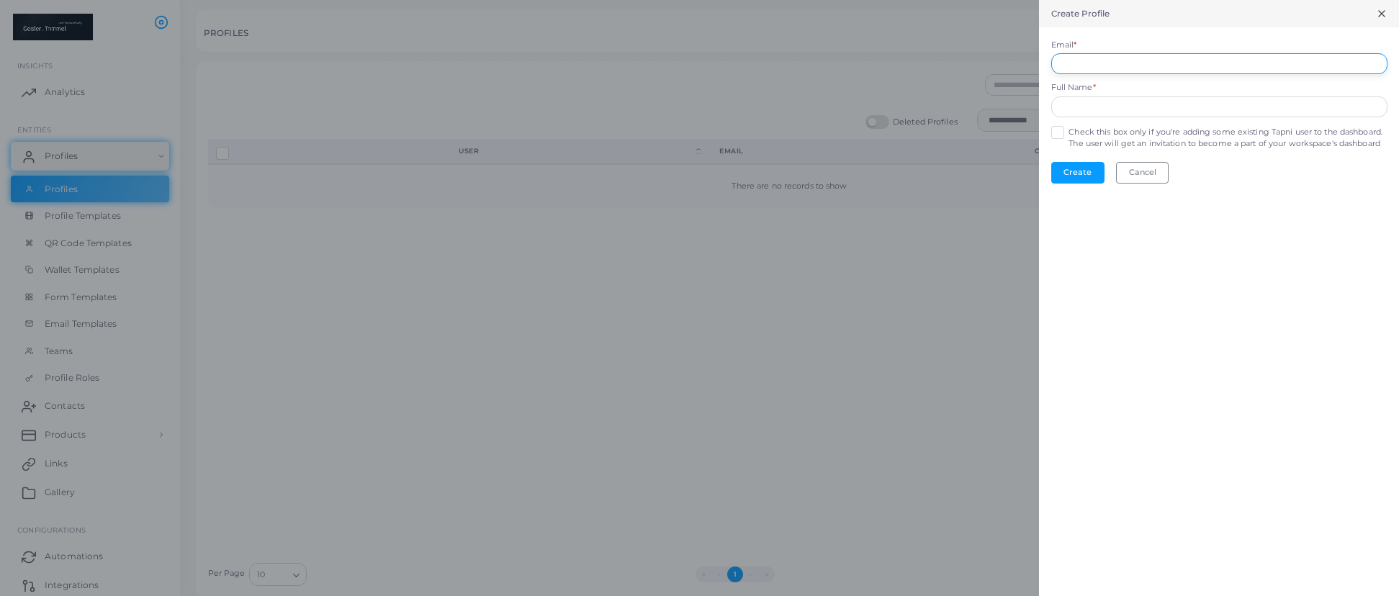
click at [1164, 53] on input "Email *" at bounding box center [1219, 64] width 336 height 22
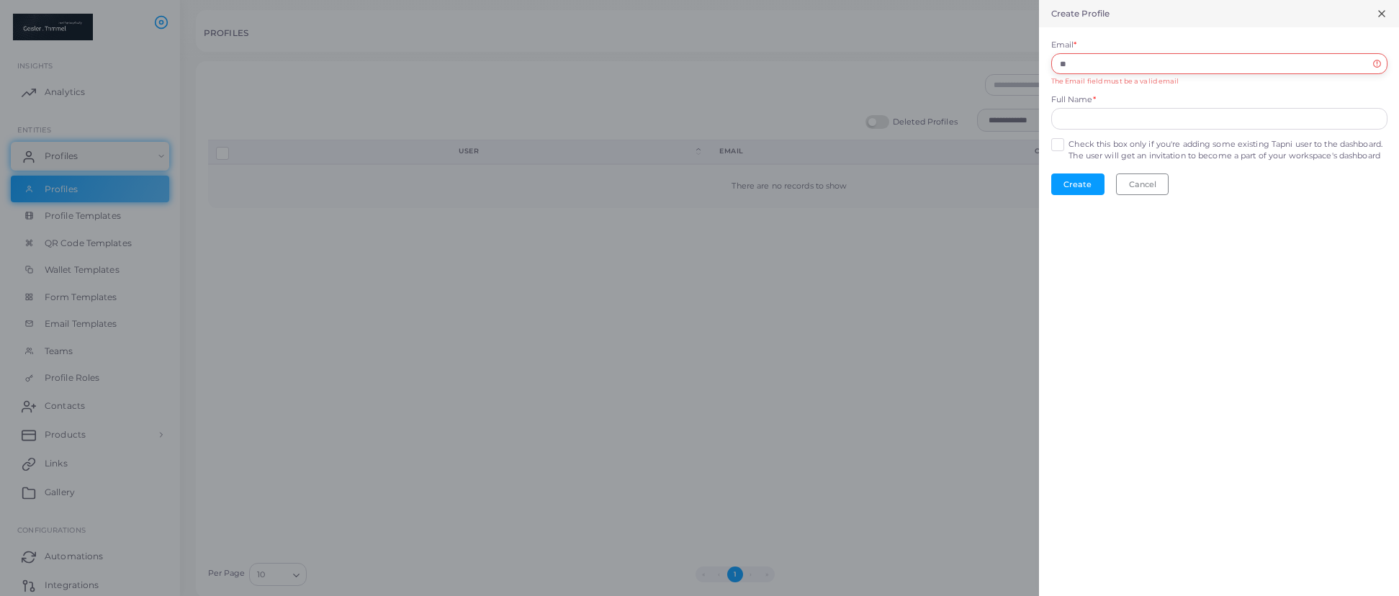
type input "*"
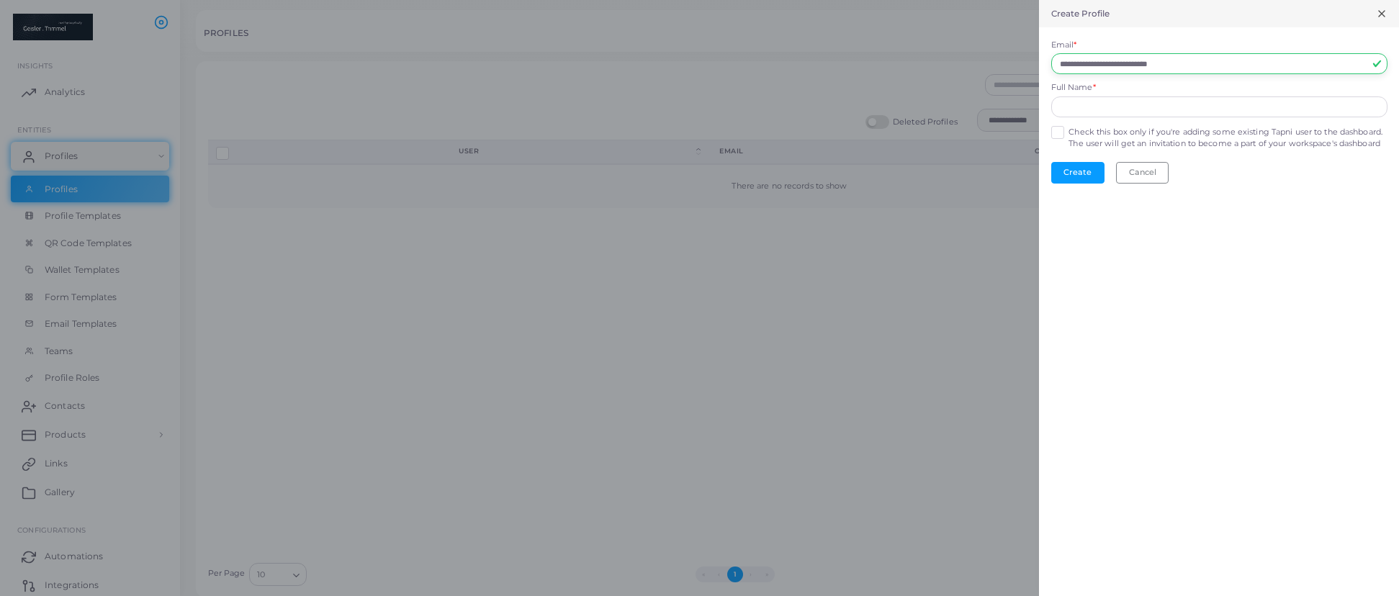
type input "**********"
click at [1136, 118] on form "**********" at bounding box center [1219, 111] width 360 height 168
click at [1130, 112] on input "text" at bounding box center [1219, 107] width 336 height 22
click at [1057, 132] on form "**********" at bounding box center [1219, 111] width 360 height 168
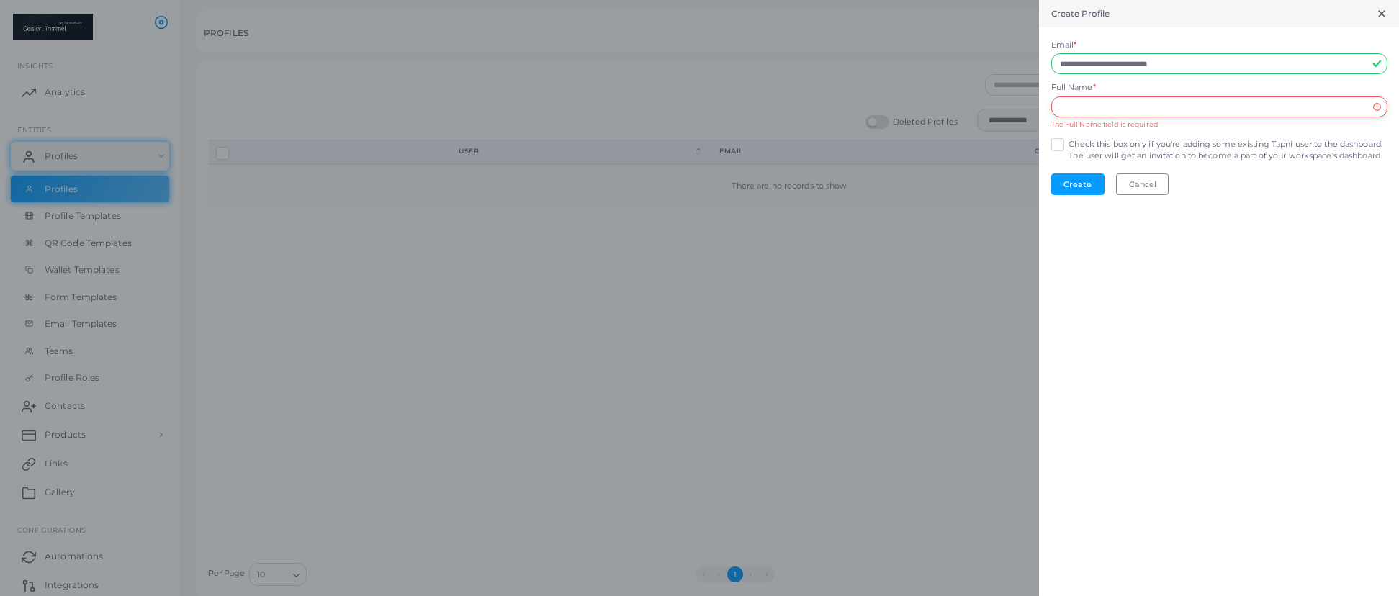
click at [1110, 107] on input "text" at bounding box center [1219, 107] width 336 height 22
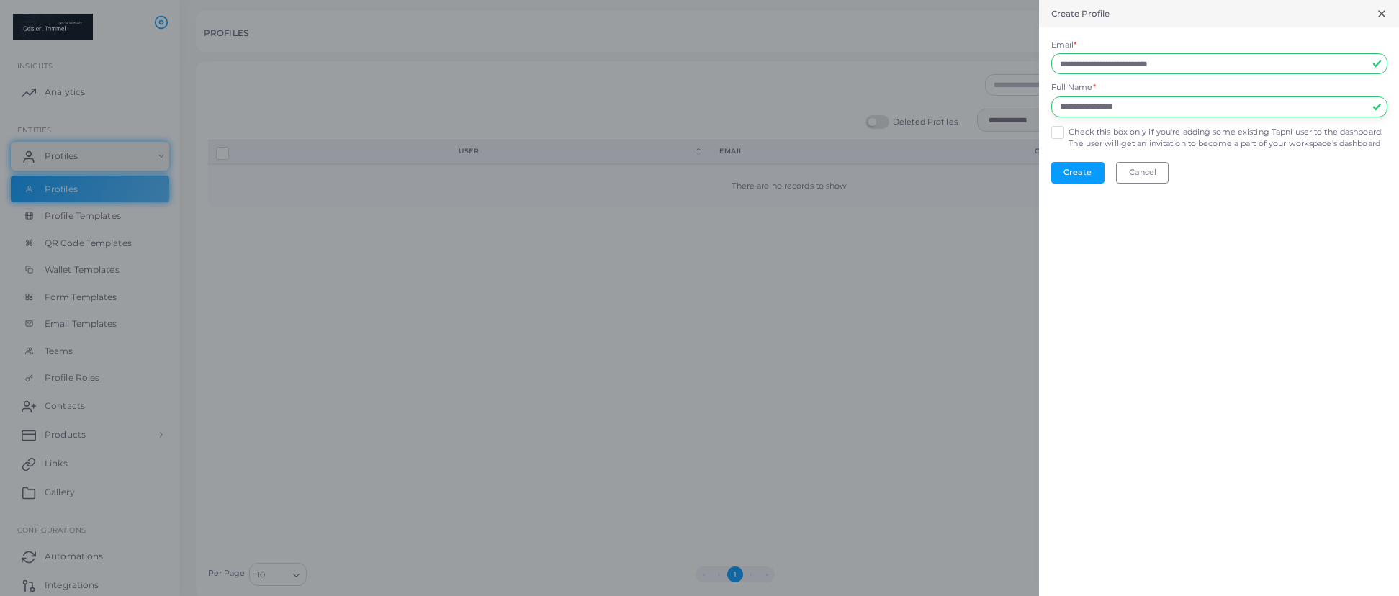
type input "**********"
click at [1068, 135] on label "Check this box only if you're adding some existing Tapni user to the dashboard.…" at bounding box center [1227, 138] width 318 height 23
click at [1074, 184] on button "Create" at bounding box center [1077, 173] width 53 height 22
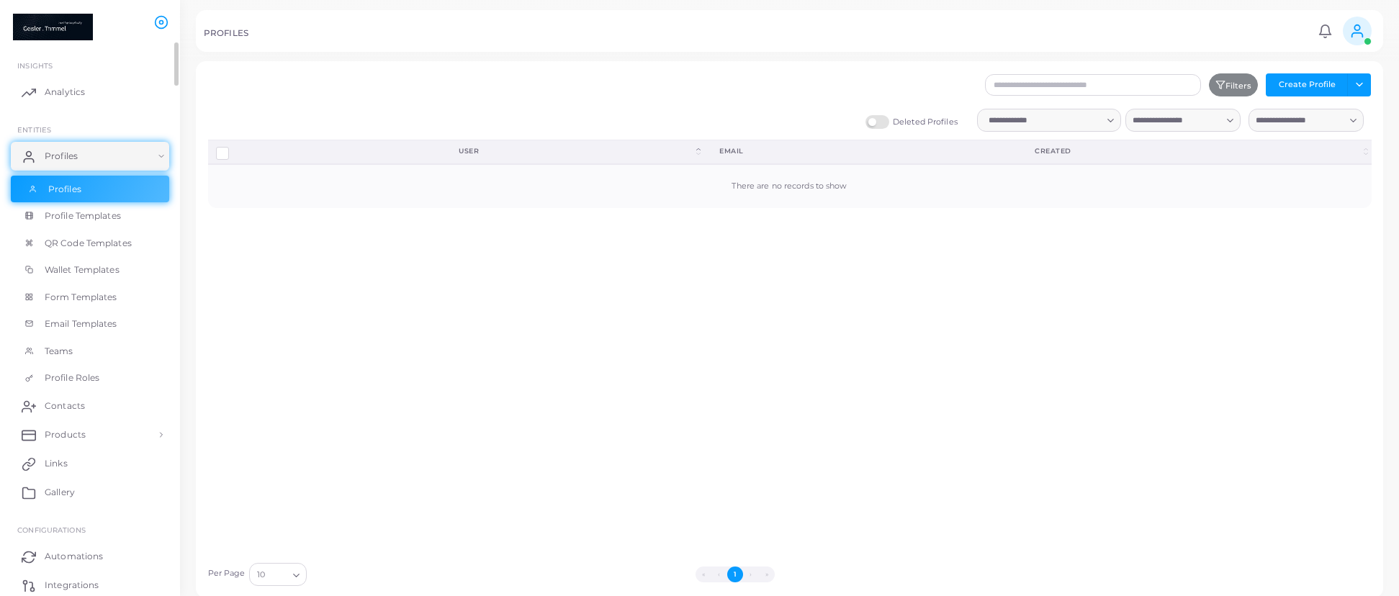
click at [86, 193] on link "Profiles" at bounding box center [90, 189] width 158 height 27
click at [96, 154] on link "Profiles" at bounding box center [90, 156] width 158 height 29
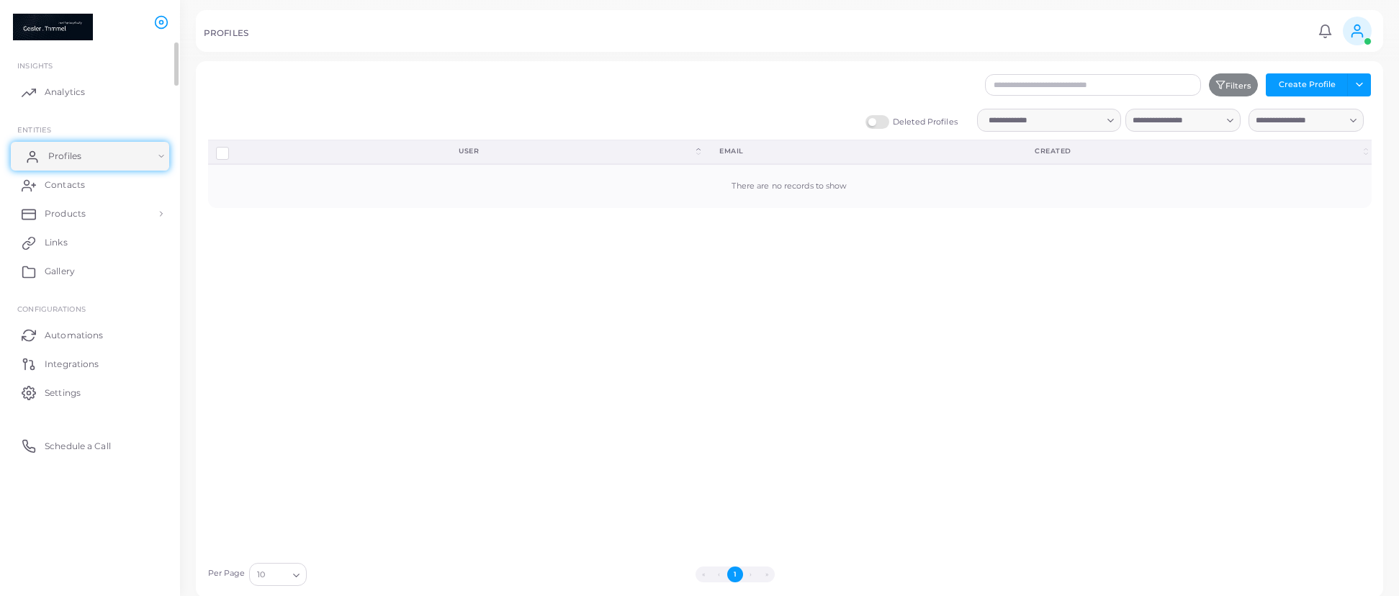
click at [103, 163] on link "Profiles" at bounding box center [90, 156] width 158 height 29
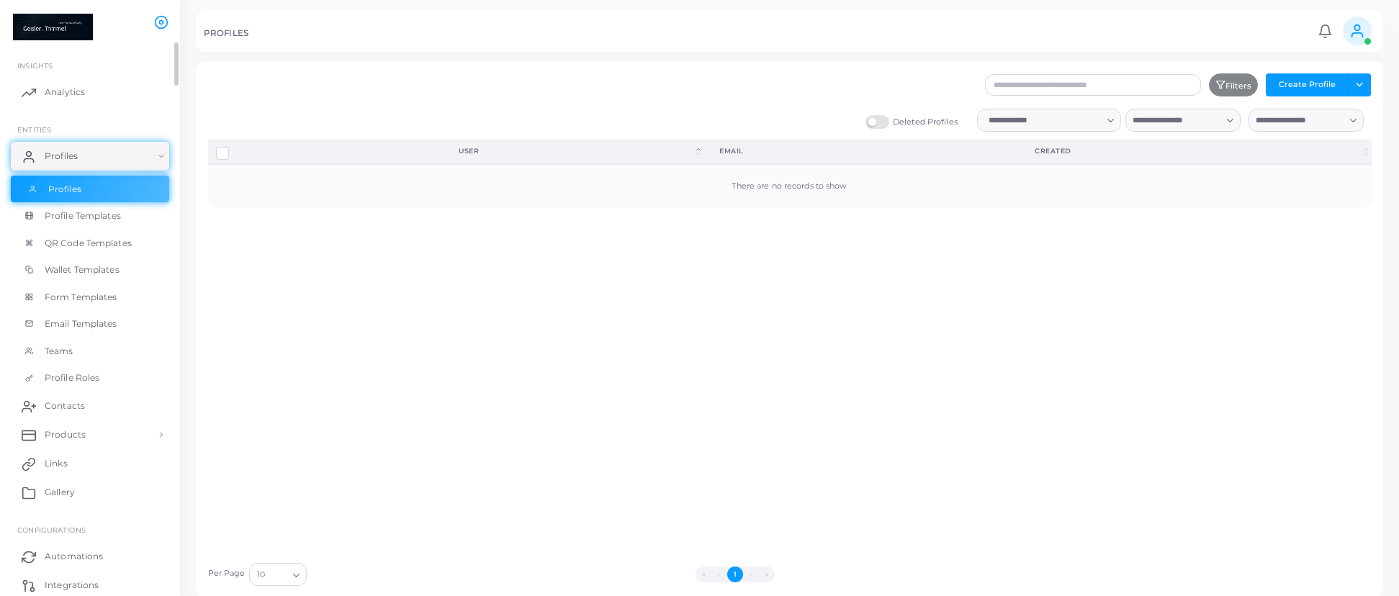
click at [93, 191] on link "Profiles" at bounding box center [90, 189] width 158 height 27
click at [59, 150] on span "Profiles" at bounding box center [64, 156] width 33 height 13
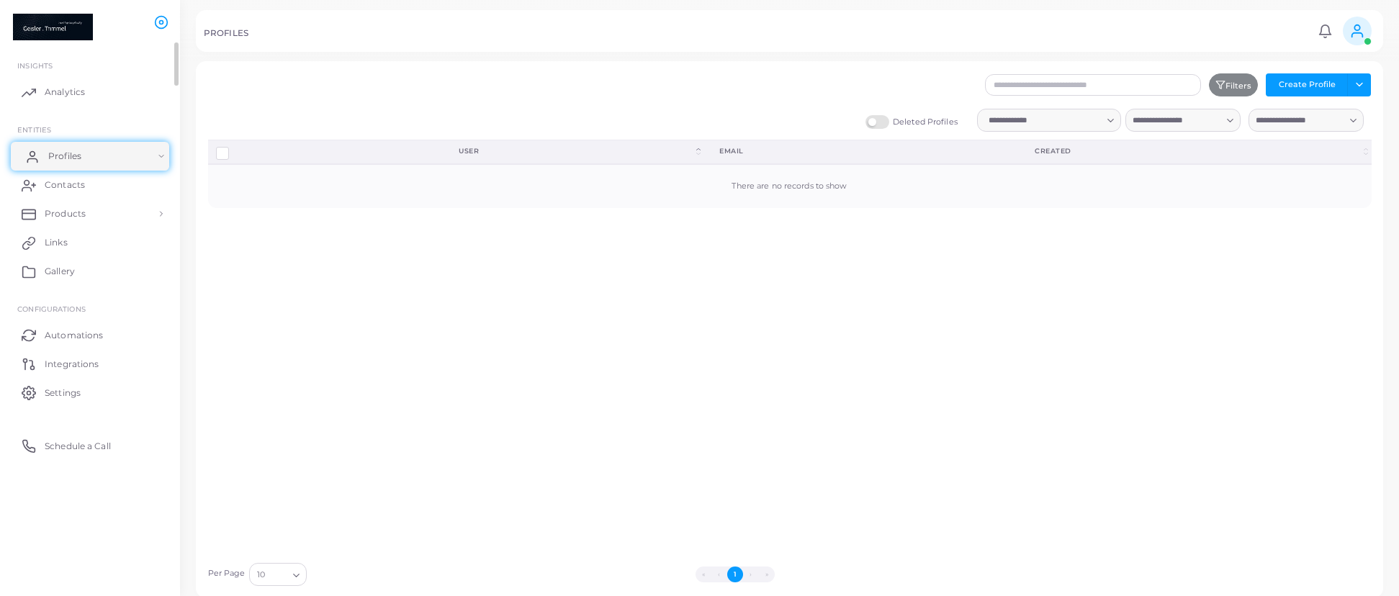
click at [83, 168] on link "Profiles" at bounding box center [90, 156] width 158 height 29
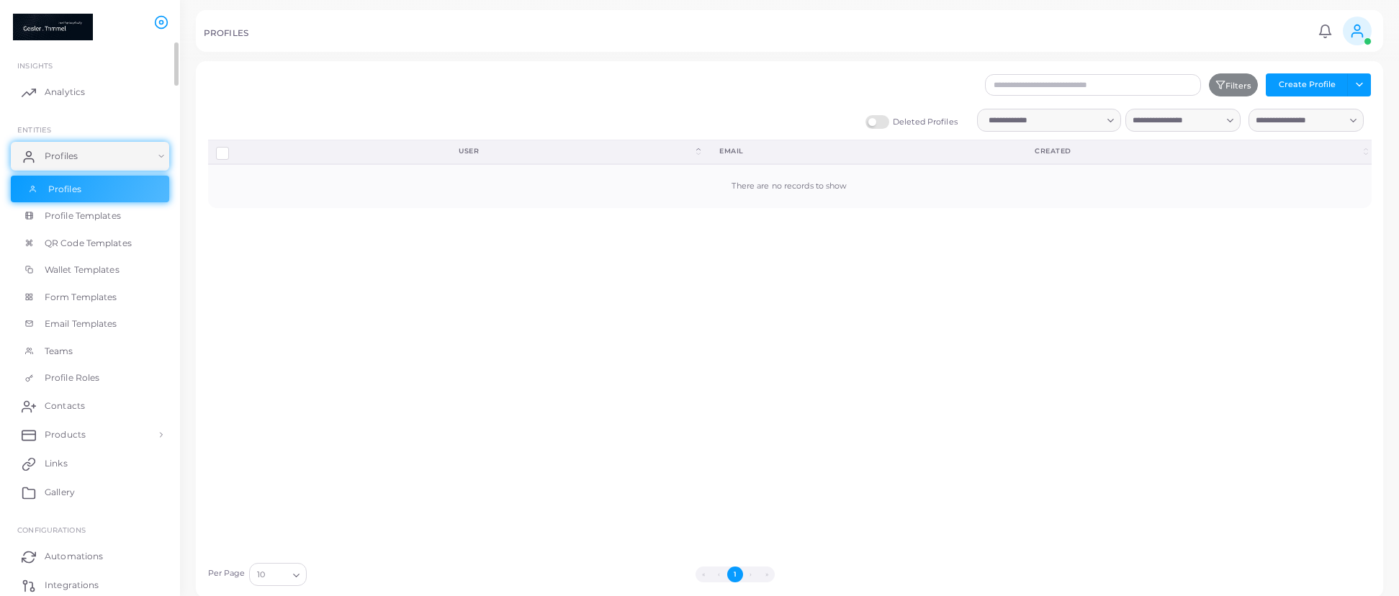
click at [89, 202] on link "Profiles" at bounding box center [90, 189] width 158 height 27
click at [94, 194] on link "Profiles" at bounding box center [90, 189] width 158 height 27
click at [874, 117] on label "Deleted Profiles" at bounding box center [911, 122] width 92 height 14
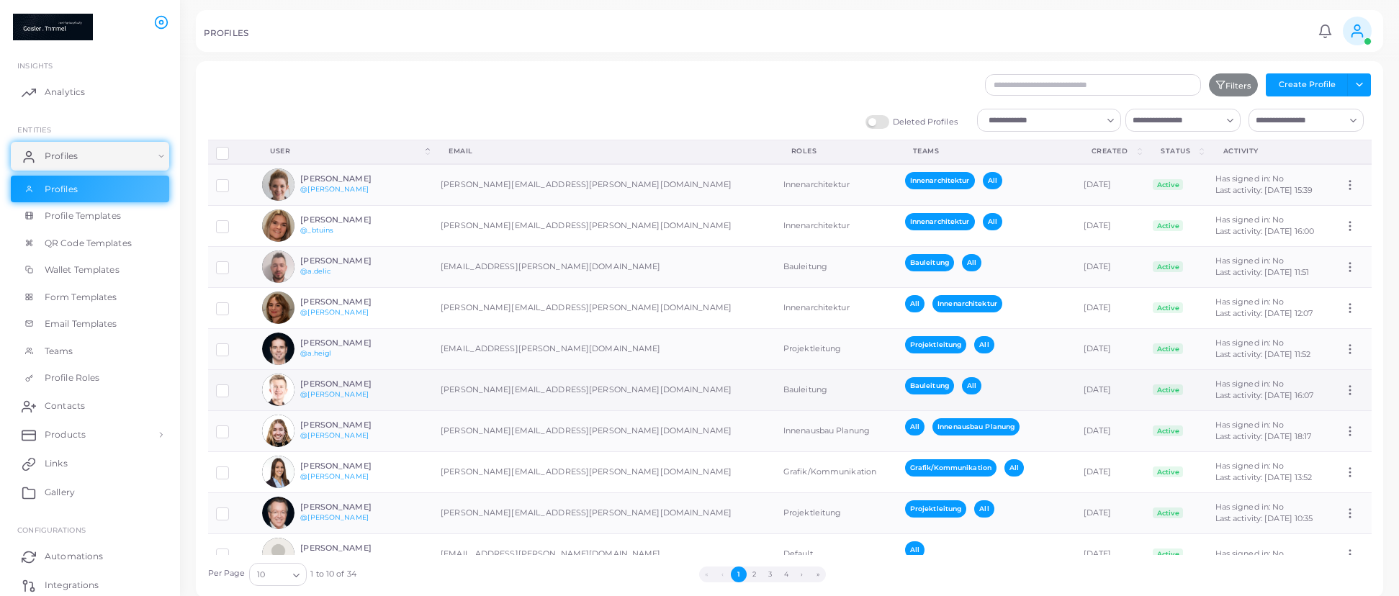
scroll to position [27, 0]
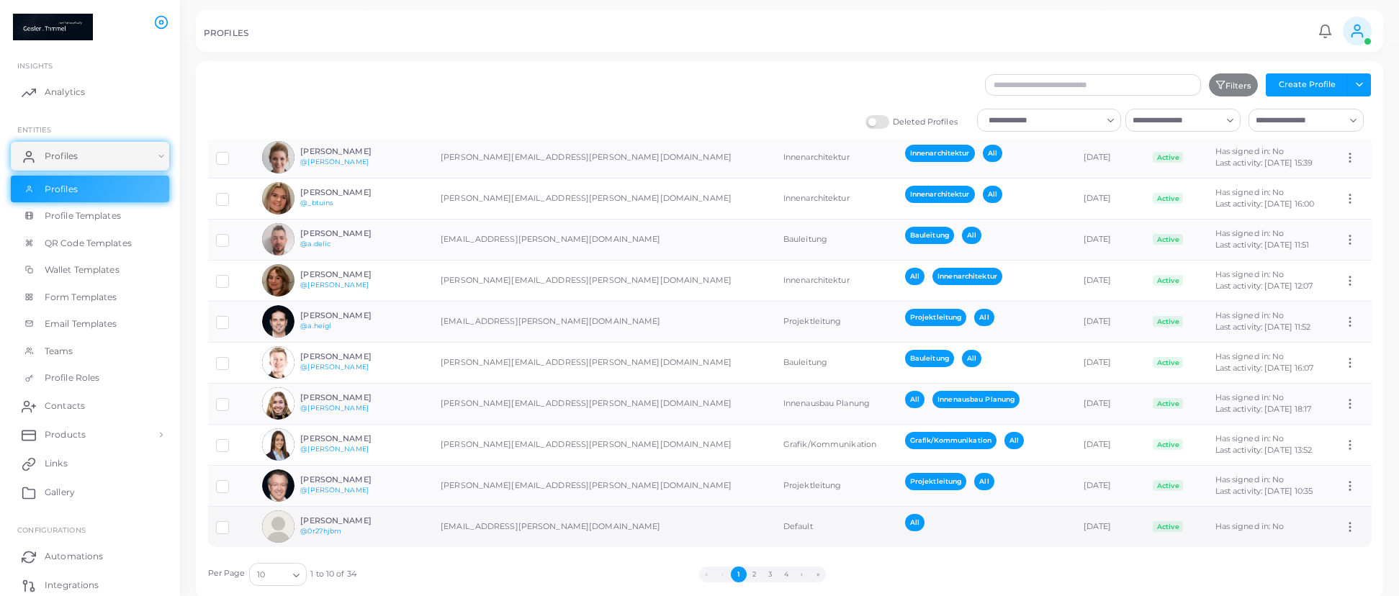
click at [616, 537] on td "[EMAIL_ADDRESS][PERSON_NAME][DOMAIN_NAME]" at bounding box center [604, 526] width 343 height 41
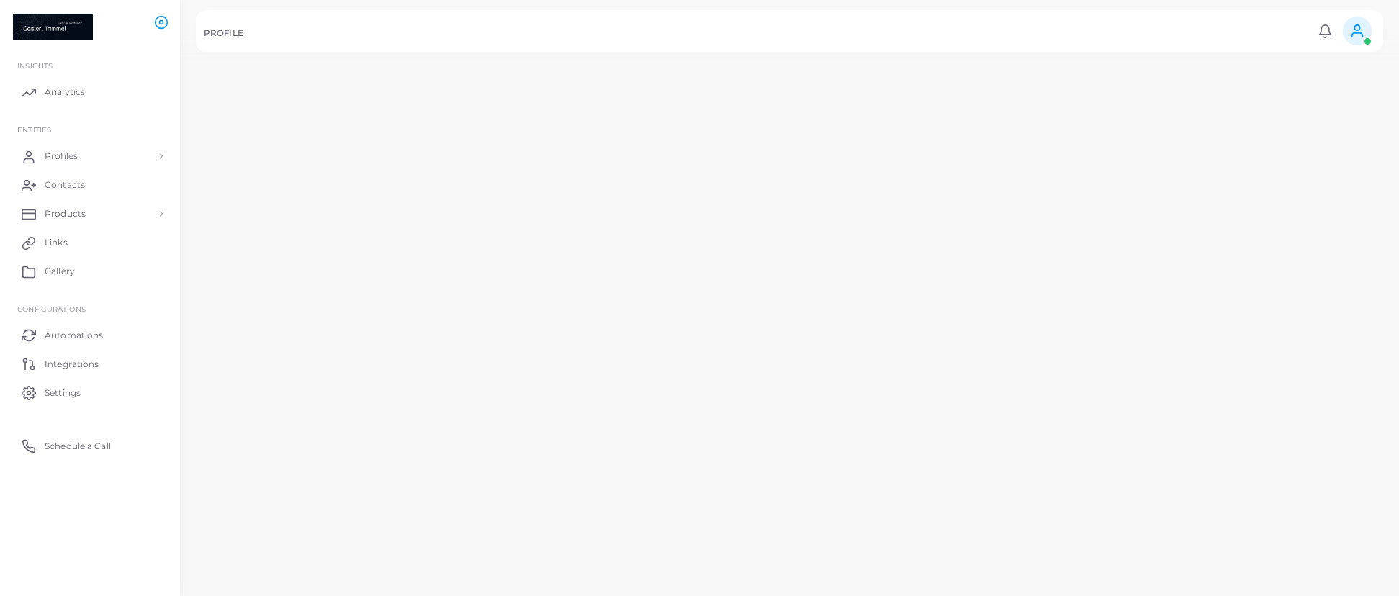
scroll to position [27, 0]
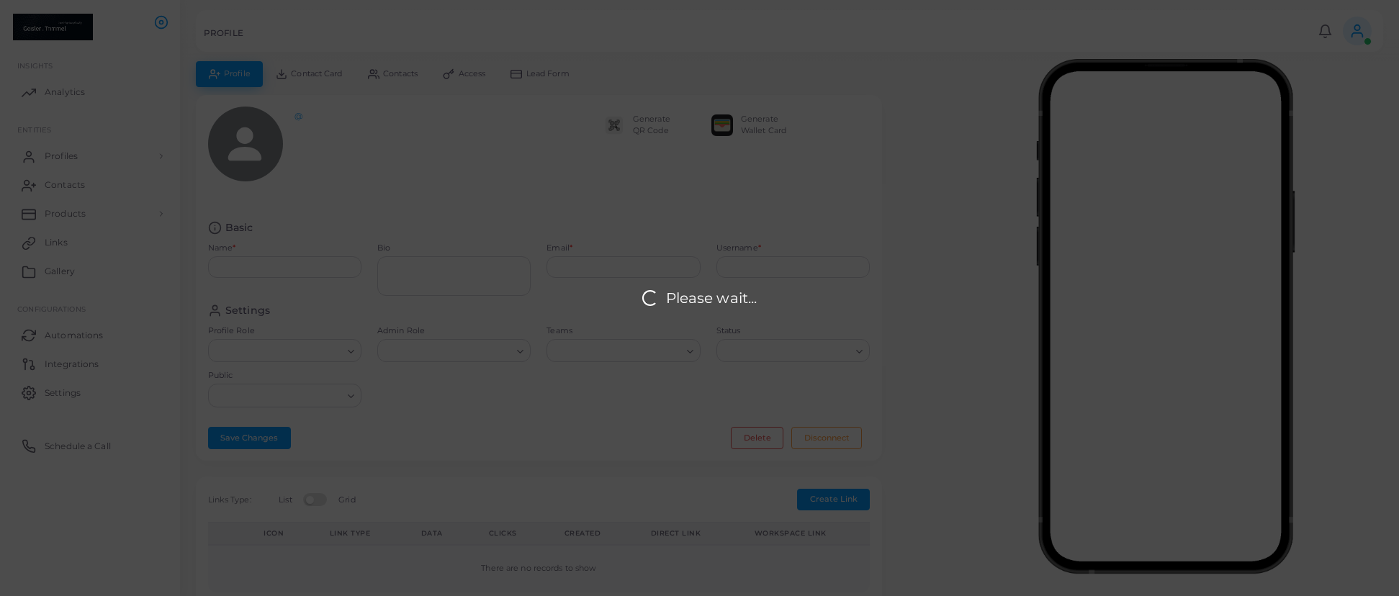
type input "**********"
type input "********"
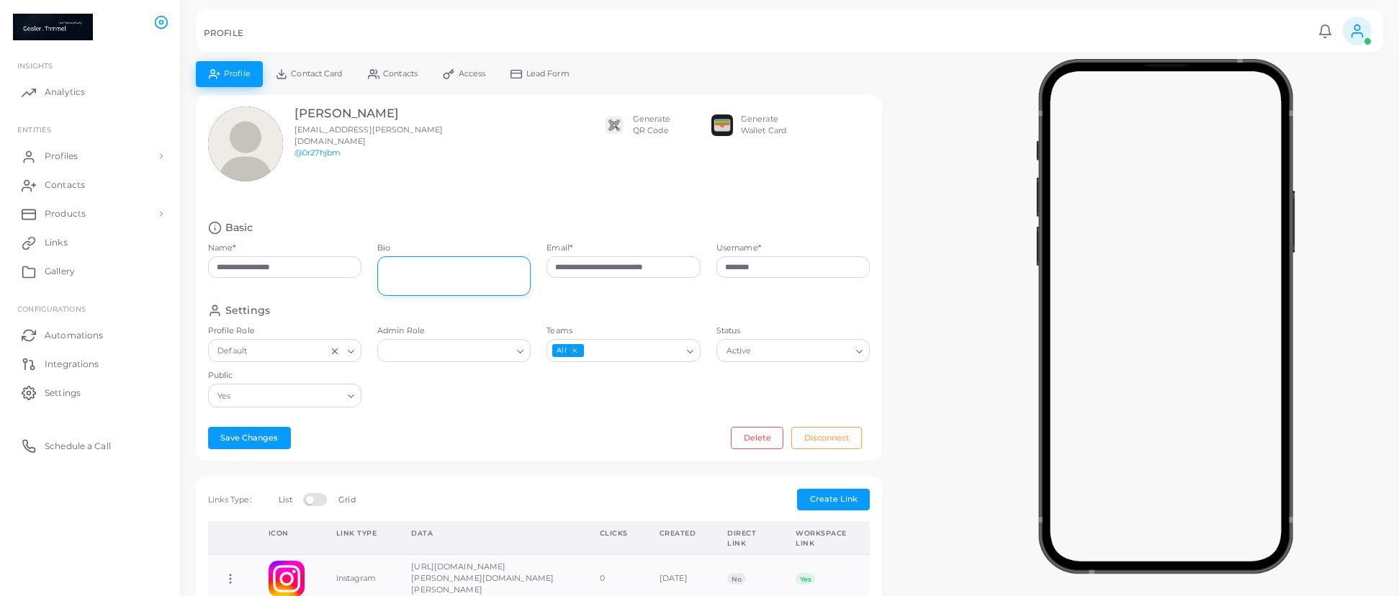
click at [492, 280] on textarea "Bio" at bounding box center [453, 276] width 153 height 40
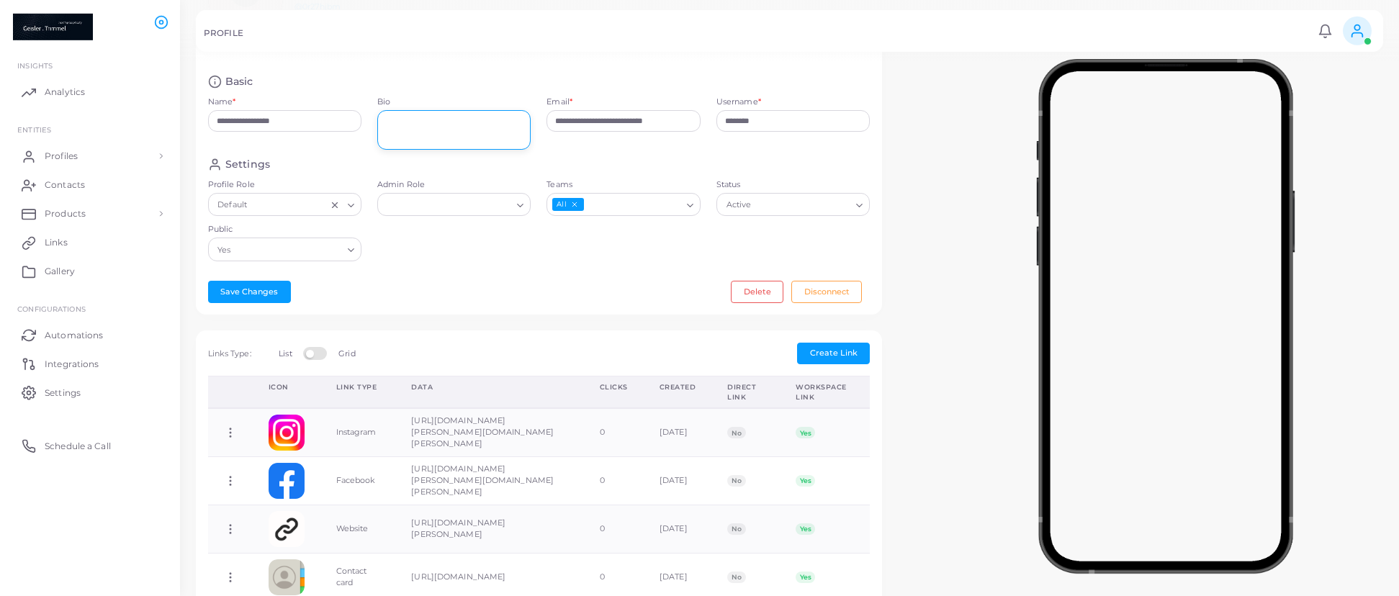
scroll to position [184, 0]
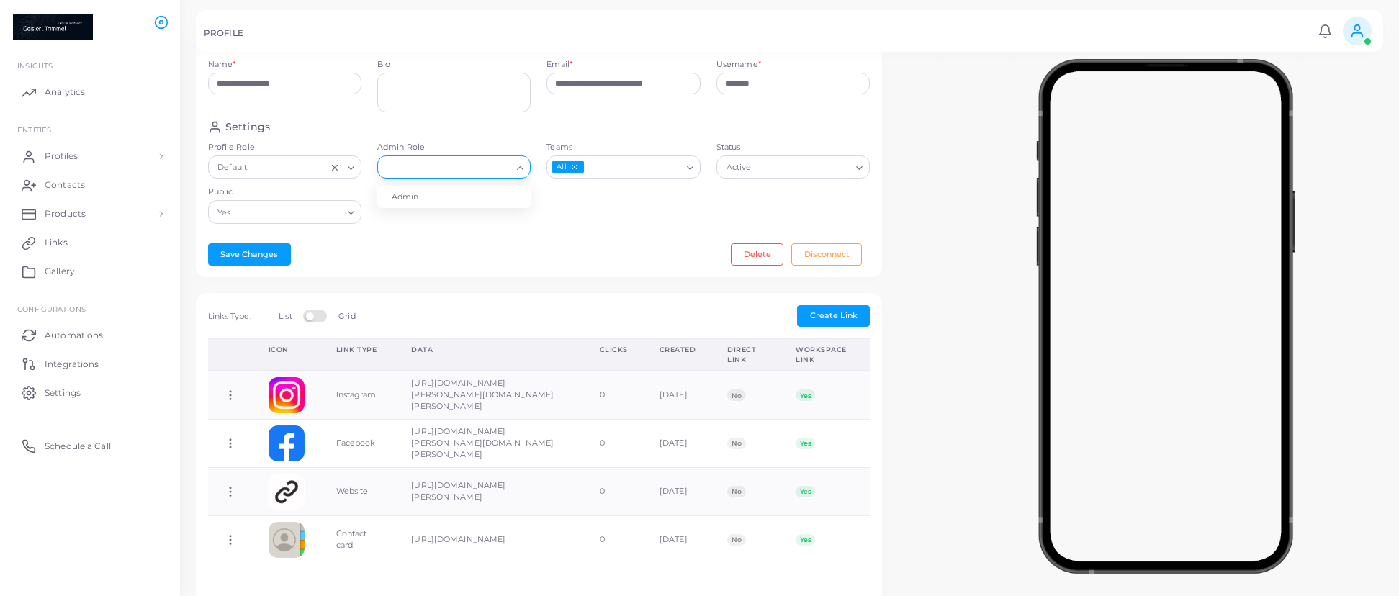
click at [518, 166] on icon "Search for option" at bounding box center [520, 168] width 11 height 11
click at [483, 199] on li "Admin" at bounding box center [453, 197] width 153 height 22
click at [261, 261] on button "Save Changes" at bounding box center [249, 254] width 83 height 22
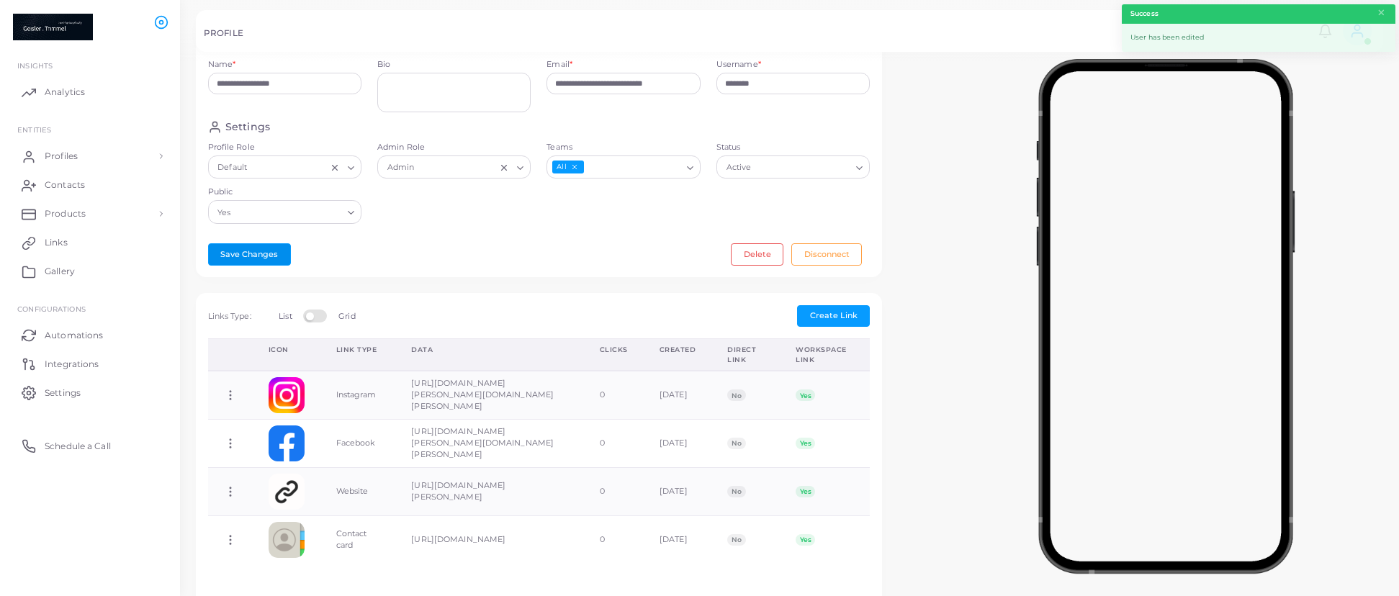
scroll to position [0, 0]
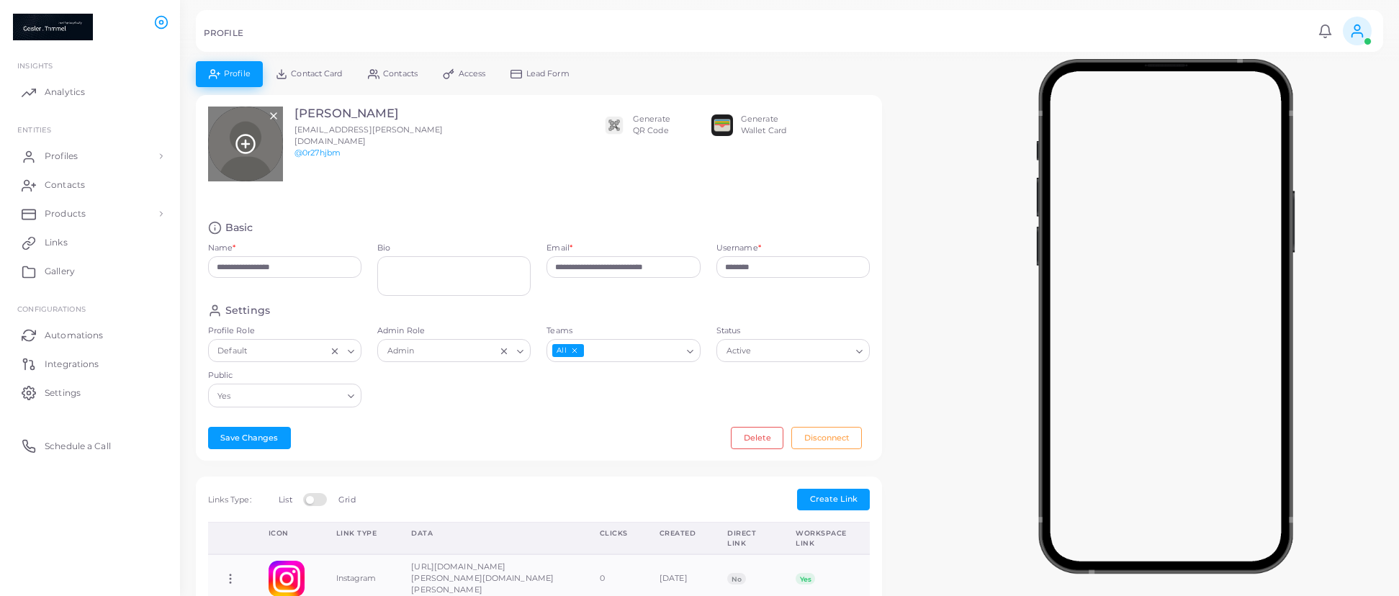
click at [262, 135] on div at bounding box center [245, 144] width 75 height 75
click at [252, 142] on icon at bounding box center [246, 144] width 22 height 22
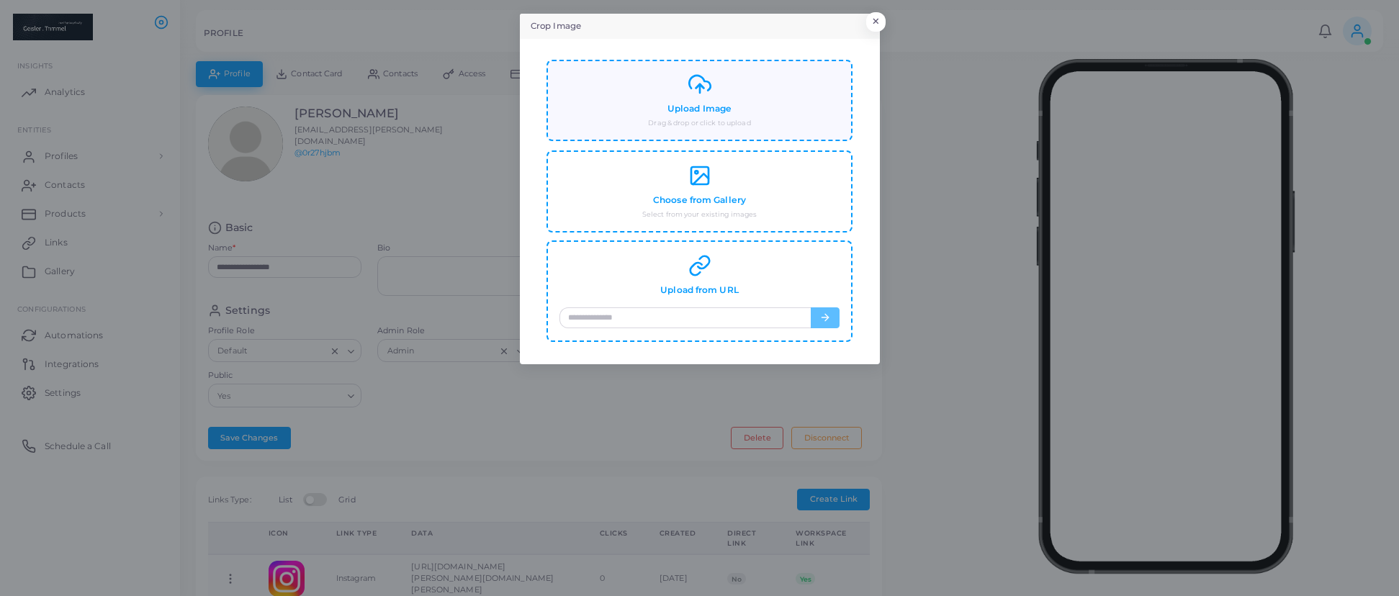
click at [717, 122] on small "Drag & drop or click to upload" at bounding box center [699, 123] width 102 height 10
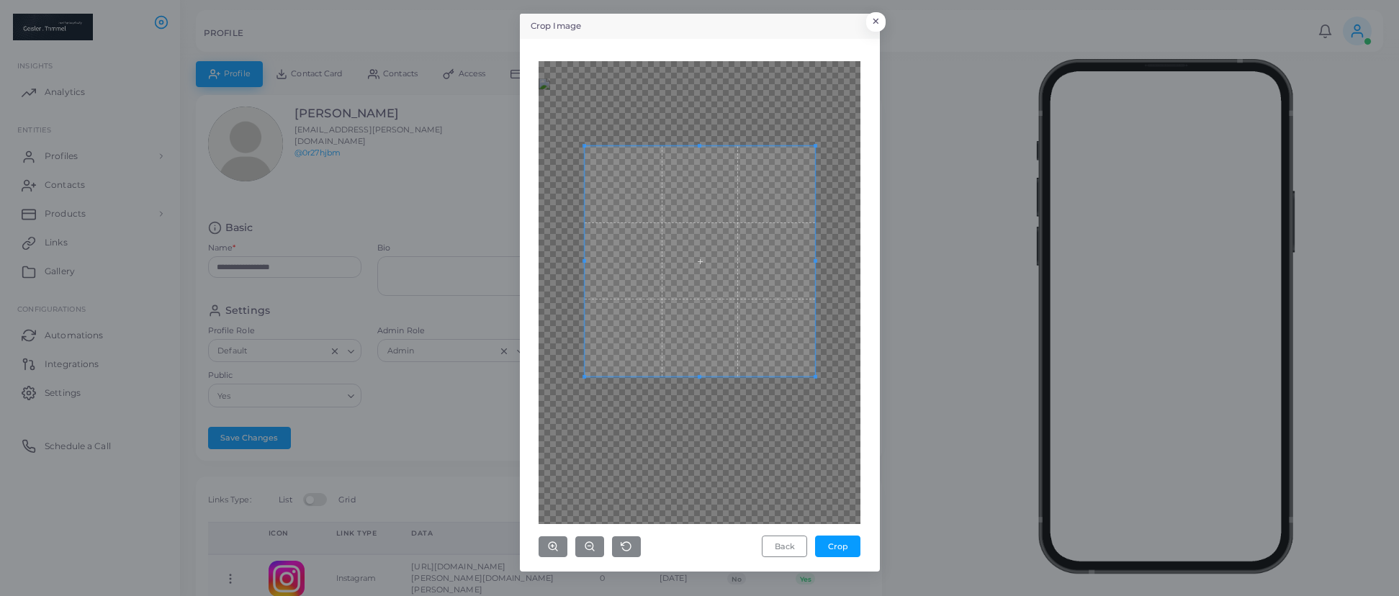
click at [728, 320] on span at bounding box center [699, 261] width 230 height 230
click at [777, 375] on span at bounding box center [698, 270] width 230 height 230
click at [847, 545] on button "Crop" at bounding box center [837, 547] width 45 height 22
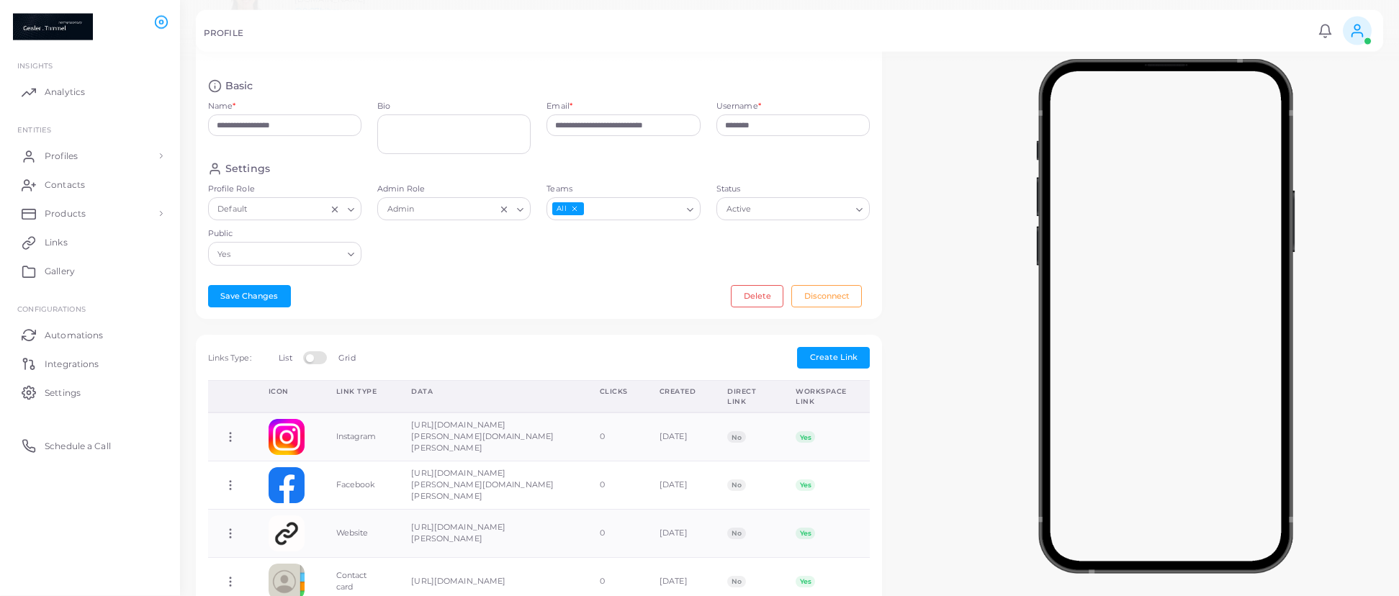
scroll to position [147, 0]
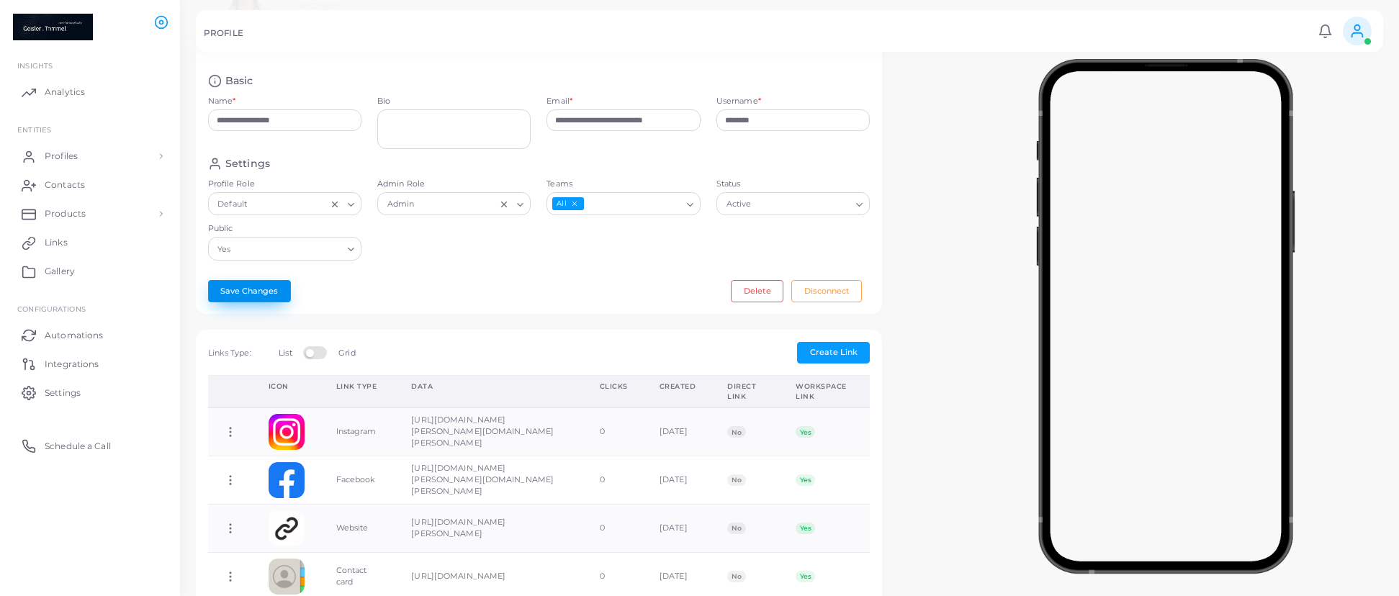
click at [275, 289] on button "Save Changes" at bounding box center [249, 291] width 83 height 22
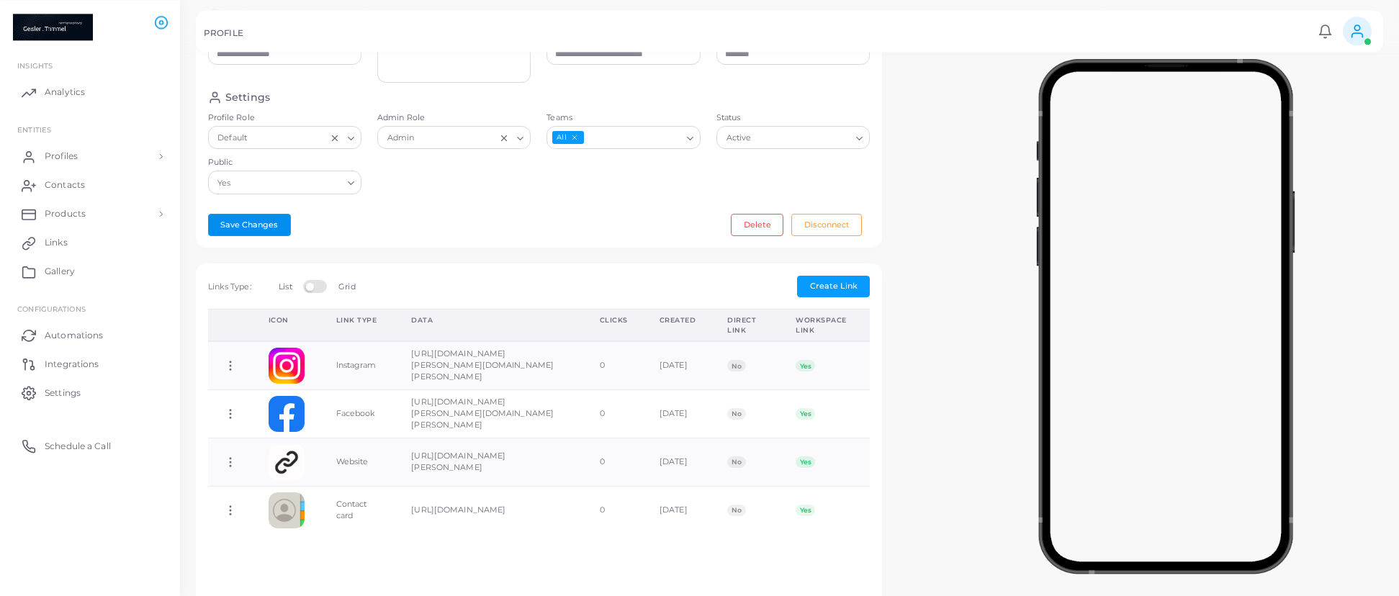
scroll to position [0, 0]
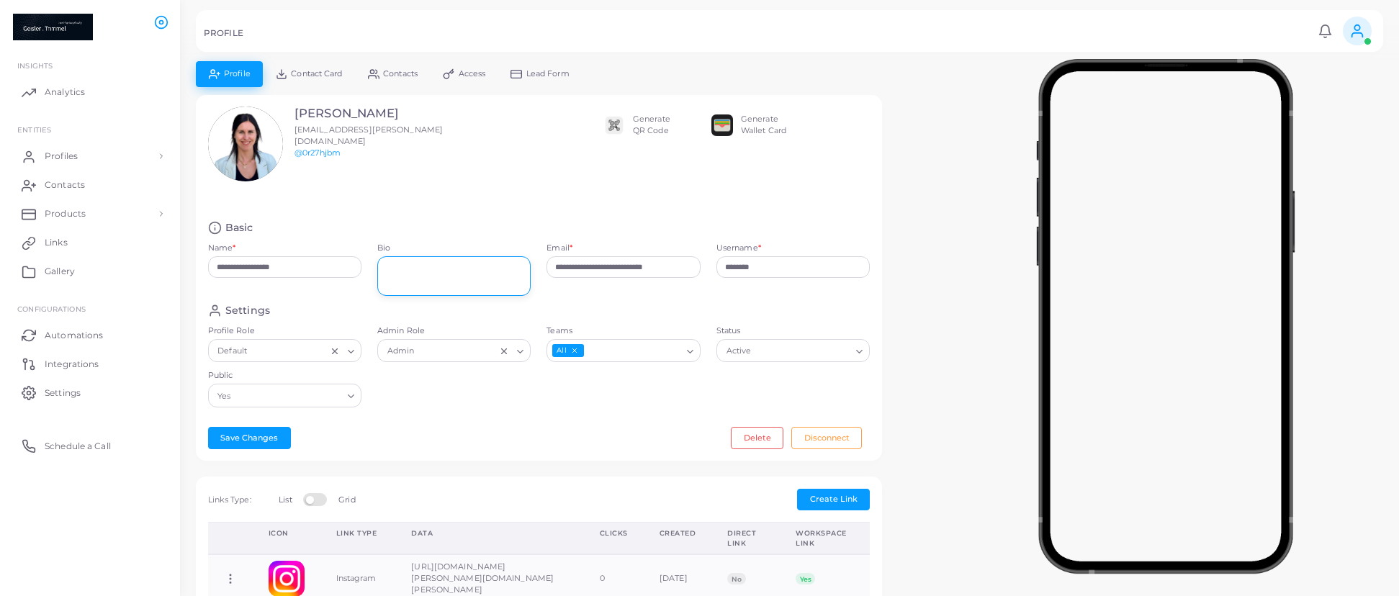
click at [456, 272] on textarea "Bio" at bounding box center [453, 276] width 153 height 40
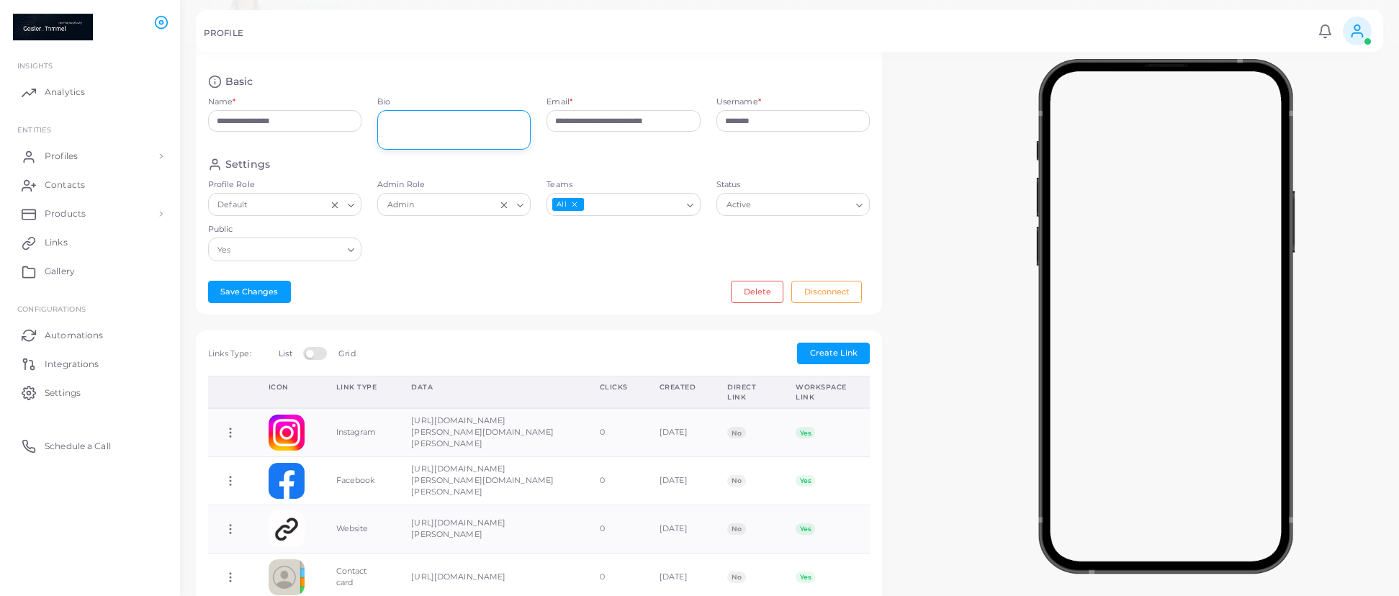
scroll to position [17, 0]
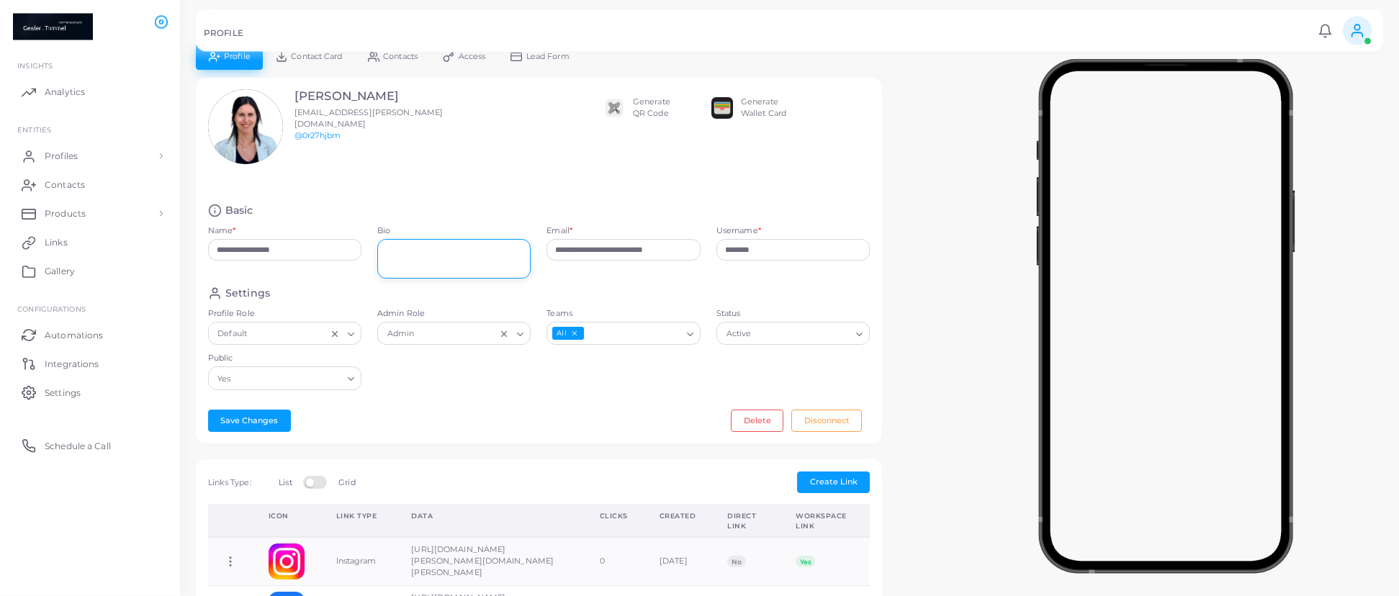
click at [473, 248] on textarea "Bio" at bounding box center [453, 260] width 153 height 40
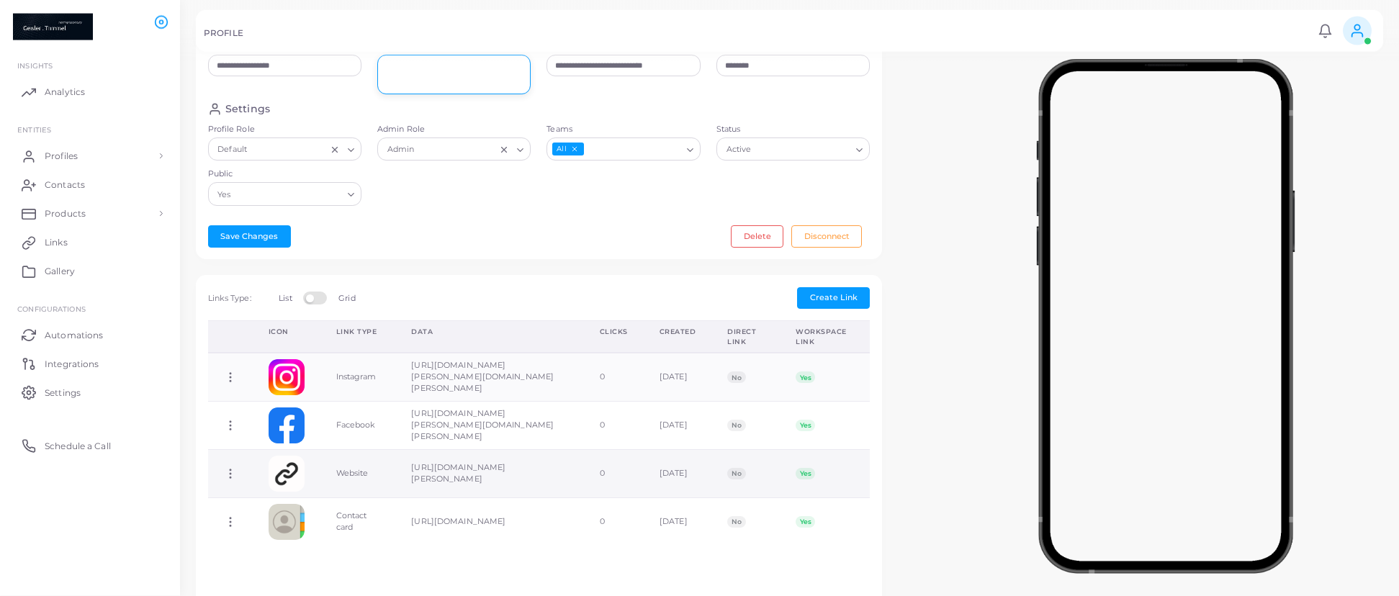
scroll to position [256, 0]
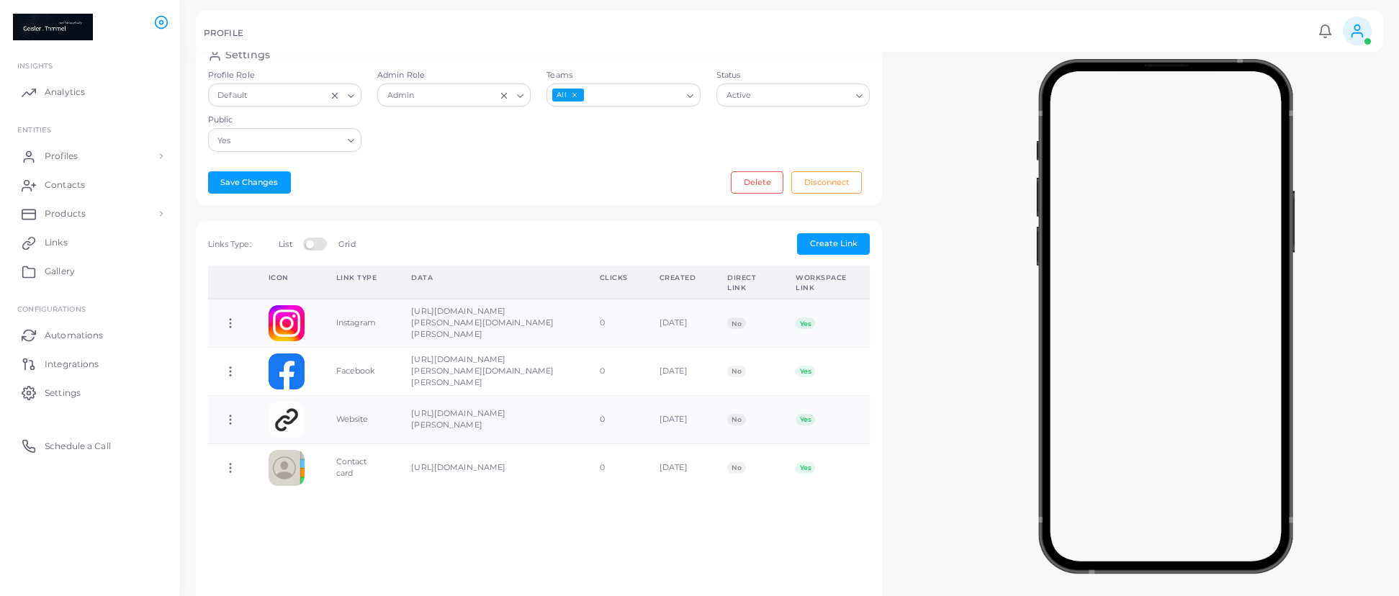
click at [564, 142] on div "Settings Profile Role Default Loading... Admin Role Admin Loading... Teams All …" at bounding box center [539, 104] width 678 height 112
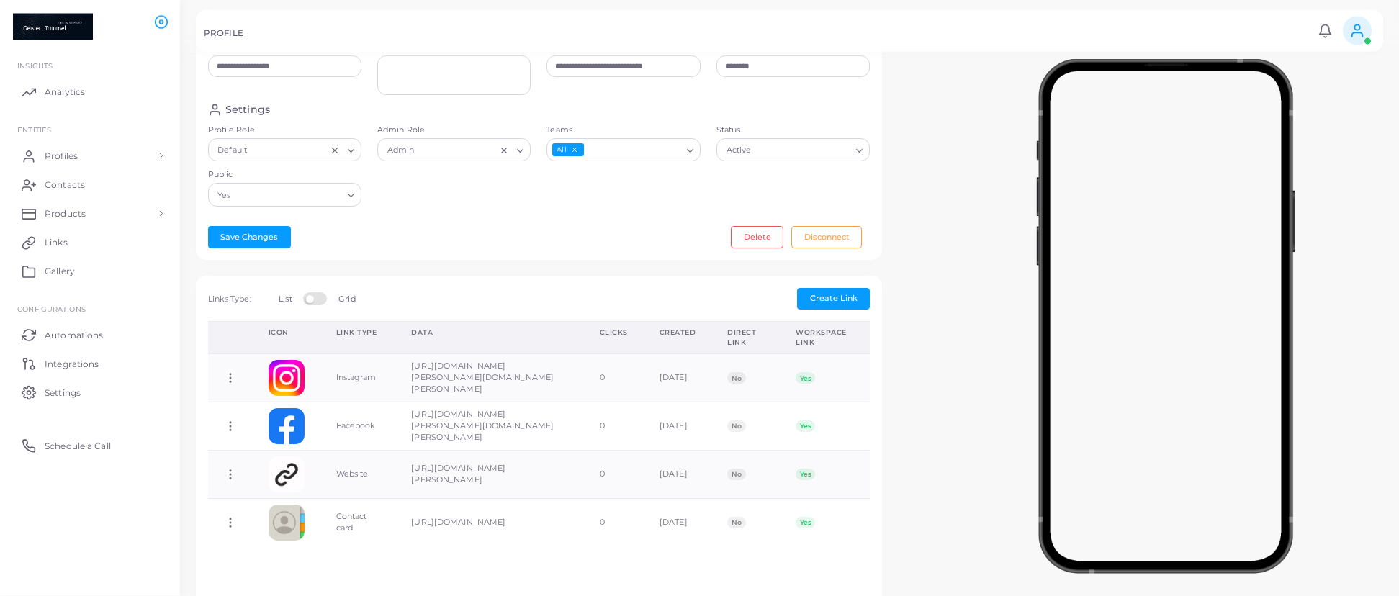
scroll to position [35, 0]
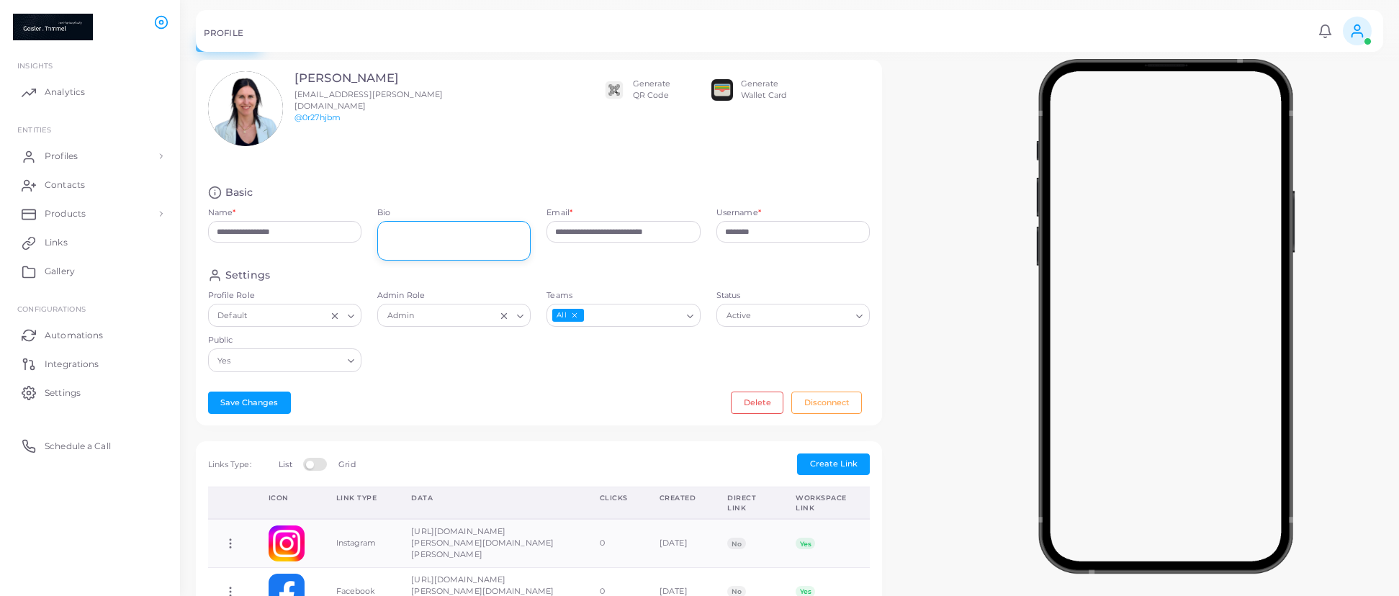
click at [424, 247] on textarea "Bio" at bounding box center [453, 241] width 153 height 40
click at [430, 237] on textarea "Bio" at bounding box center [453, 241] width 153 height 40
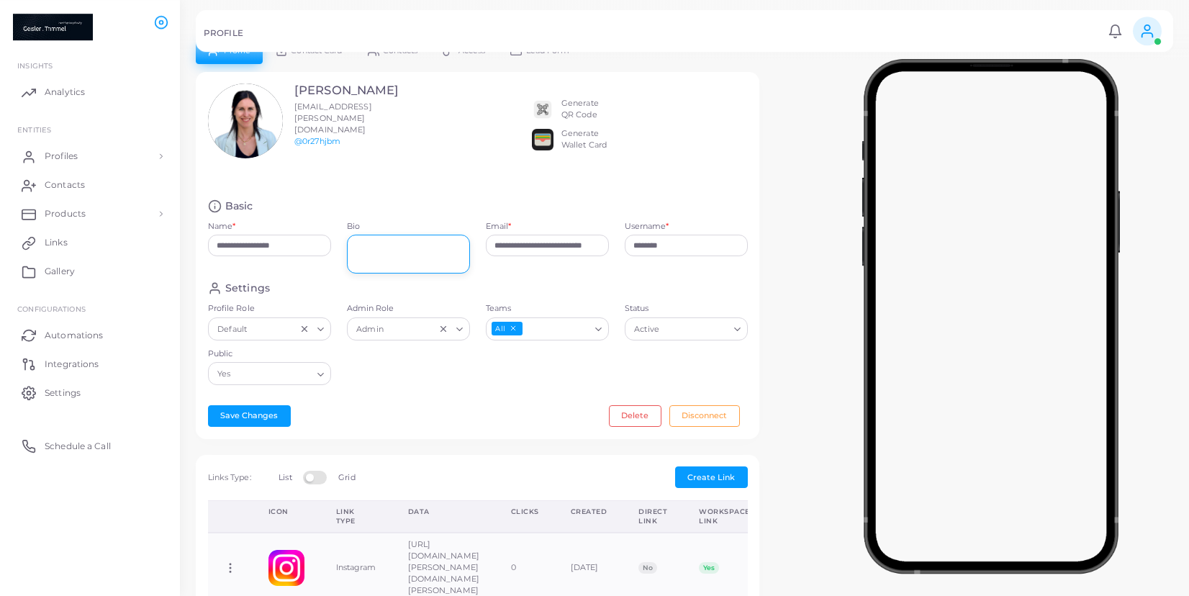
scroll to position [0, 0]
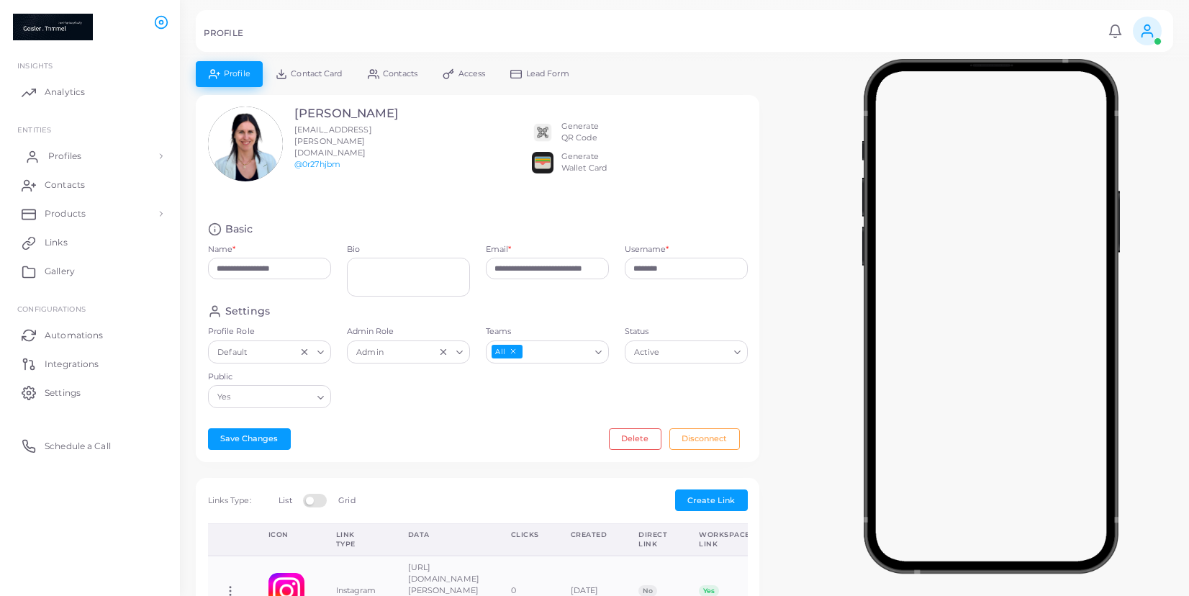
click at [97, 158] on link "Profiles" at bounding box center [90, 156] width 158 height 29
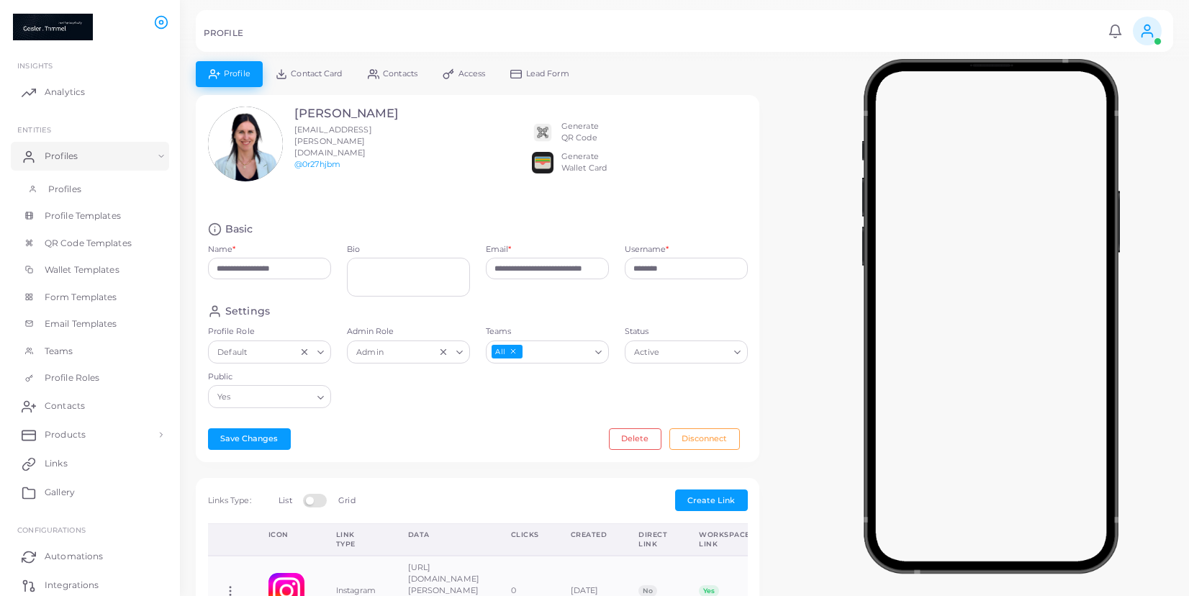
click at [104, 188] on link "Profiles" at bounding box center [90, 189] width 158 height 27
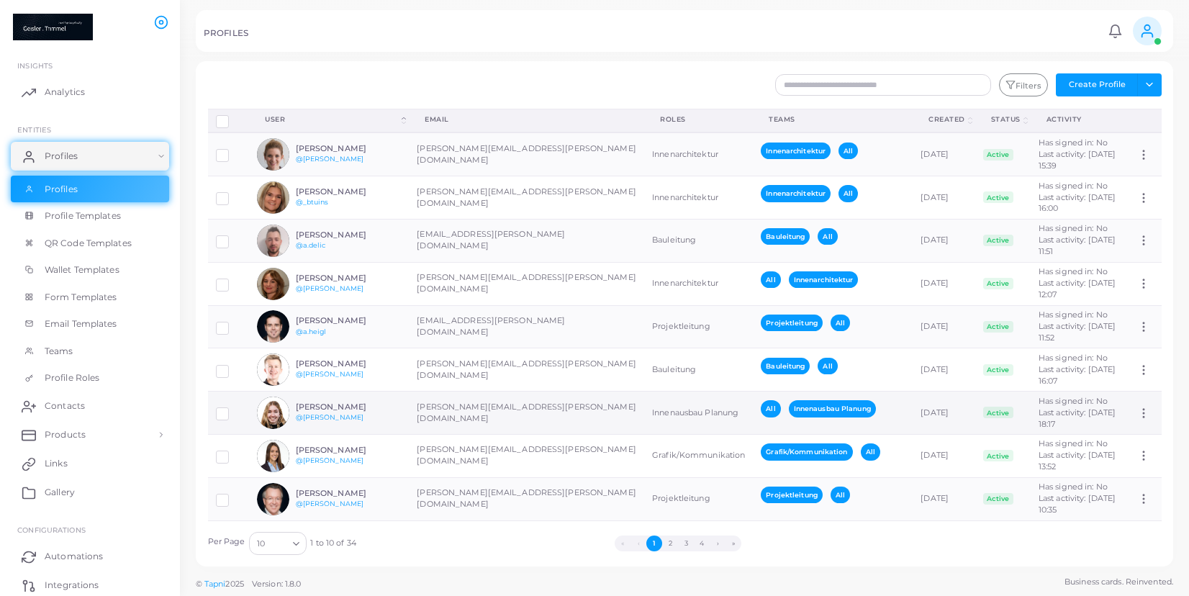
scroll to position [44, 0]
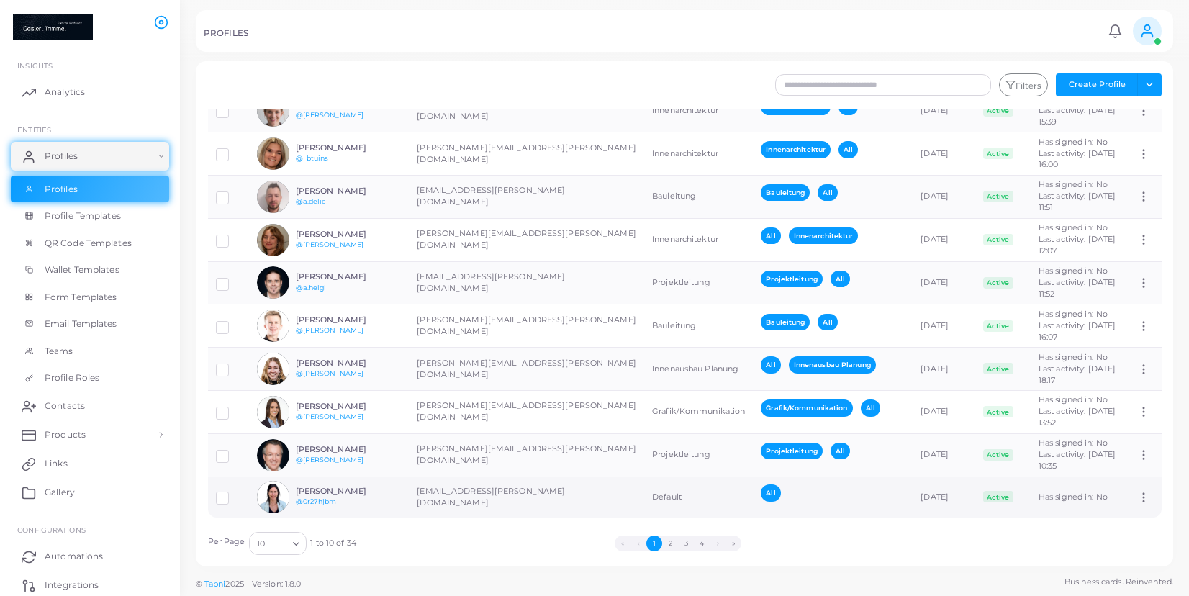
click at [460, 487] on td "[EMAIL_ADDRESS][PERSON_NAME][DOMAIN_NAME]" at bounding box center [526, 496] width 235 height 41
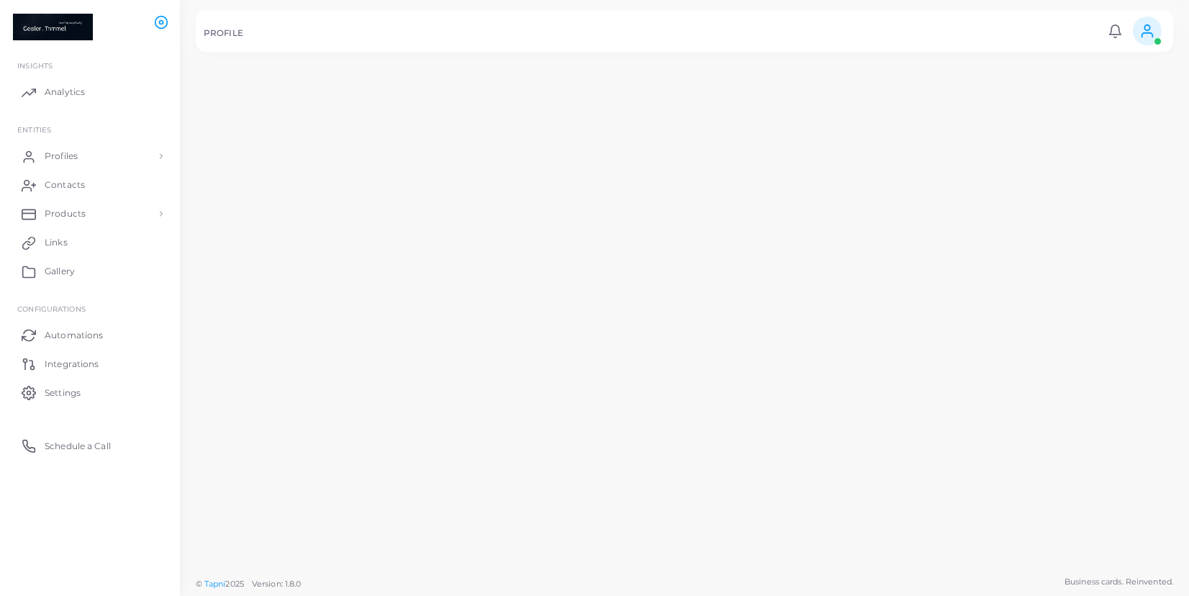
scroll to position [43, 0]
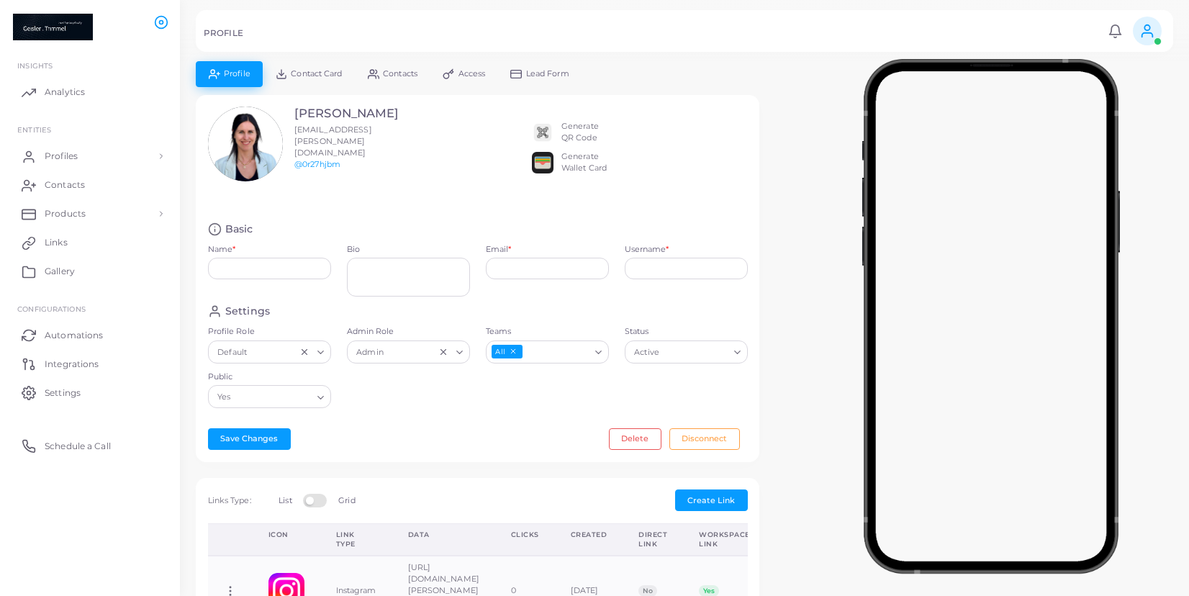
type input "**********"
type input "********"
click at [389, 284] on textarea "Bio" at bounding box center [408, 278] width 123 height 40
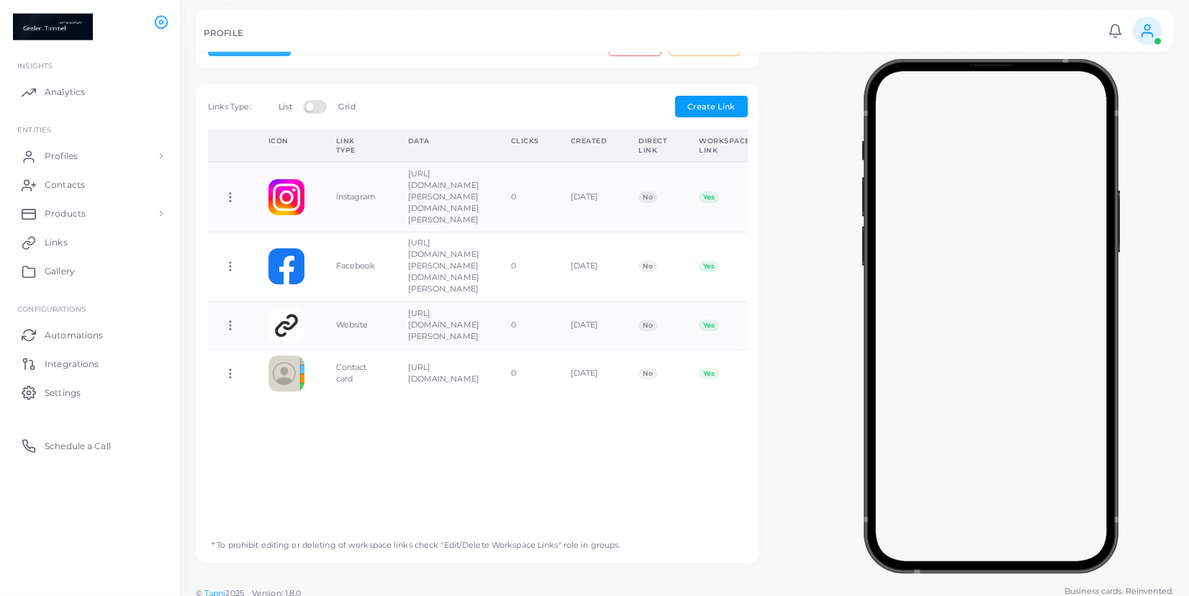
scroll to position [402, 0]
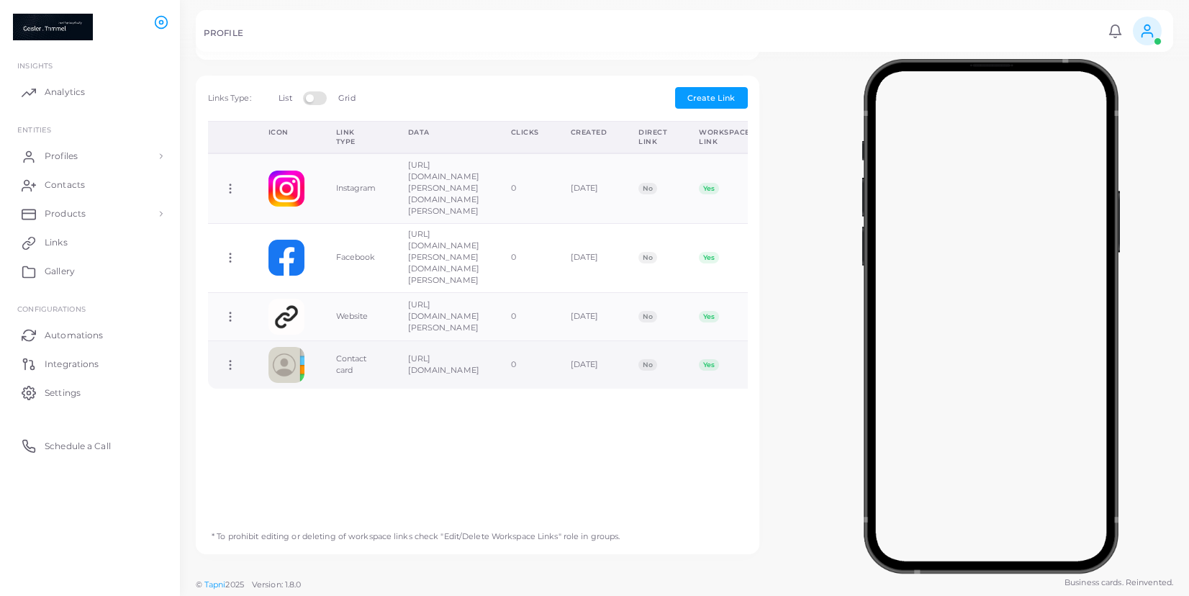
click at [230, 358] on icon at bounding box center [230, 364] width 13 height 13
click at [265, 349] on span "Copy Link" at bounding box center [281, 351] width 40 height 12
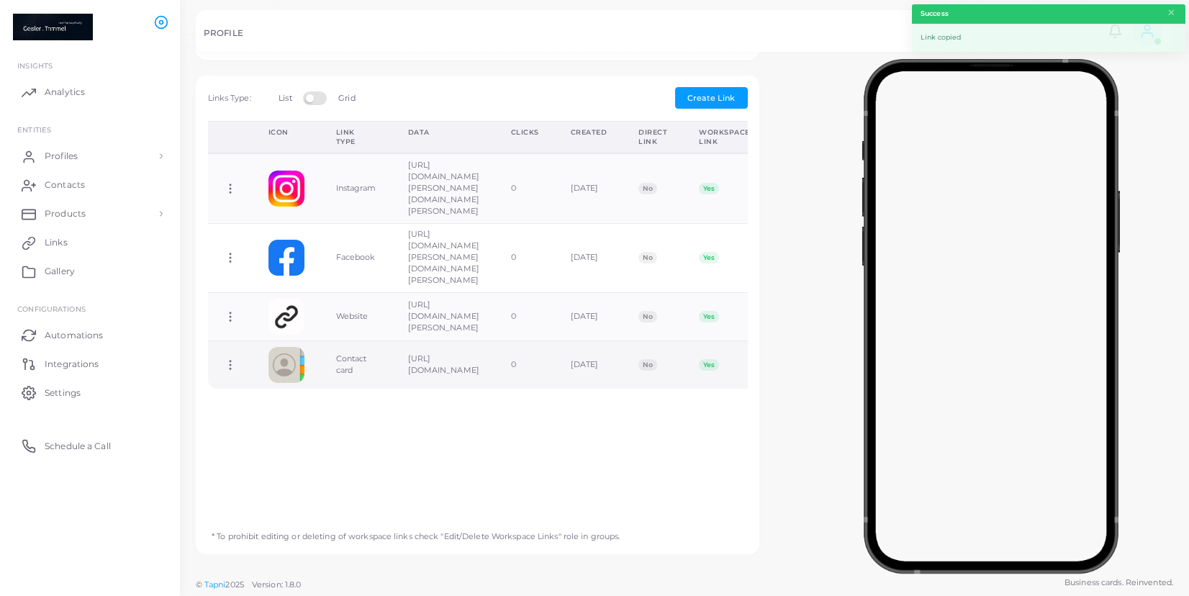
click at [387, 340] on td "Contact card" at bounding box center [356, 364] width 72 height 48
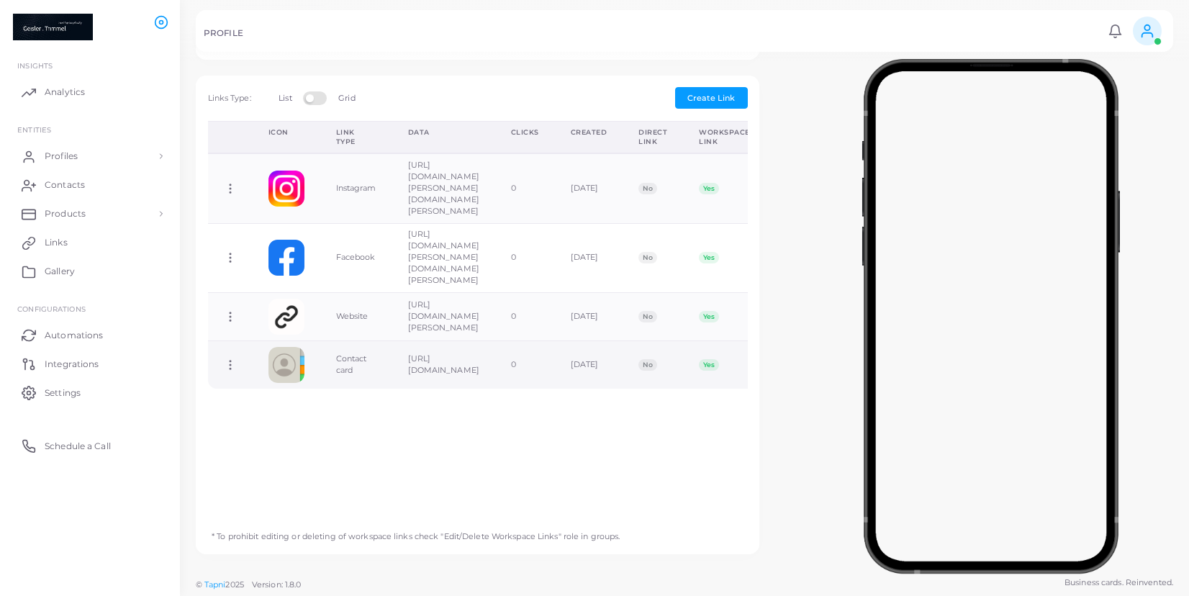
click at [317, 340] on td at bounding box center [287, 364] width 68 height 48
click at [310, 347] on td at bounding box center [287, 364] width 68 height 48
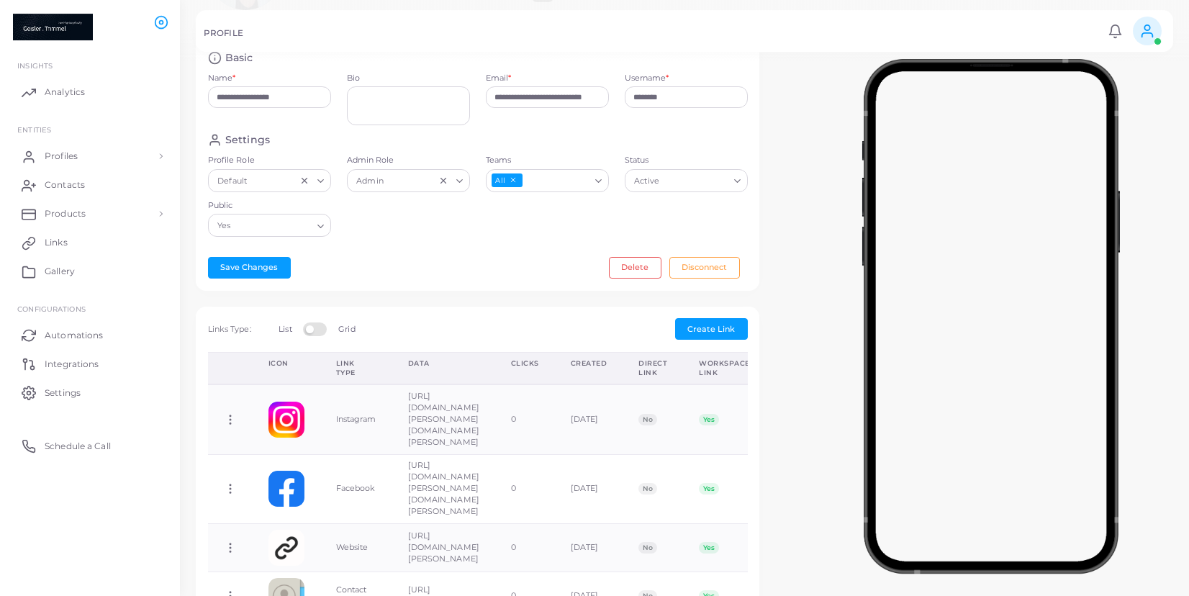
scroll to position [145, 0]
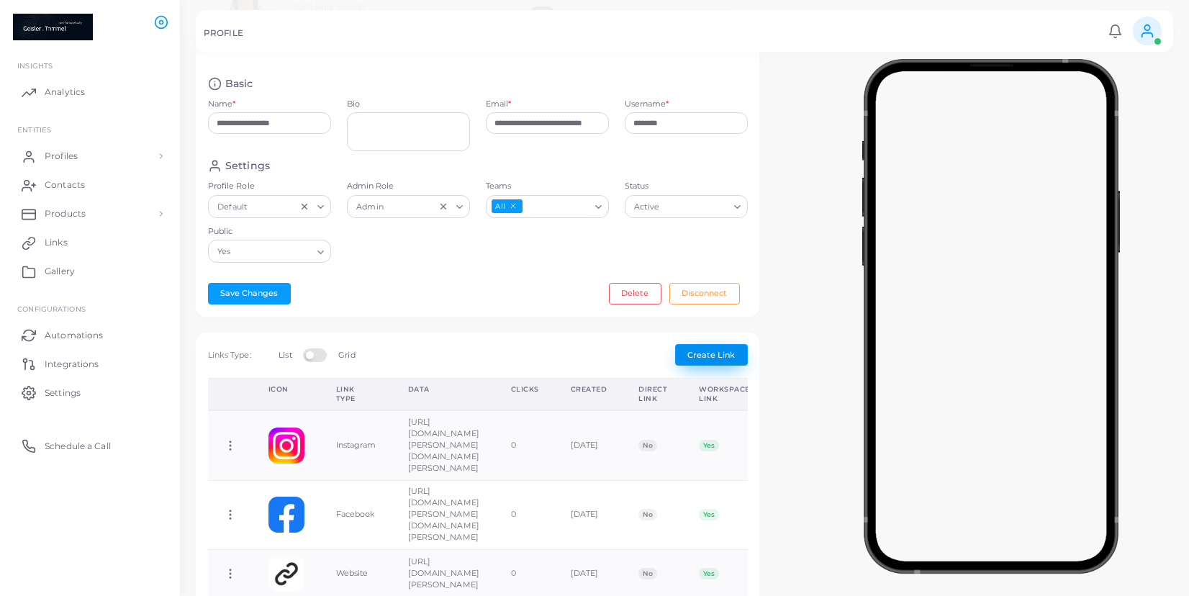
click at [713, 356] on span "Create Link" at bounding box center [711, 355] width 48 height 10
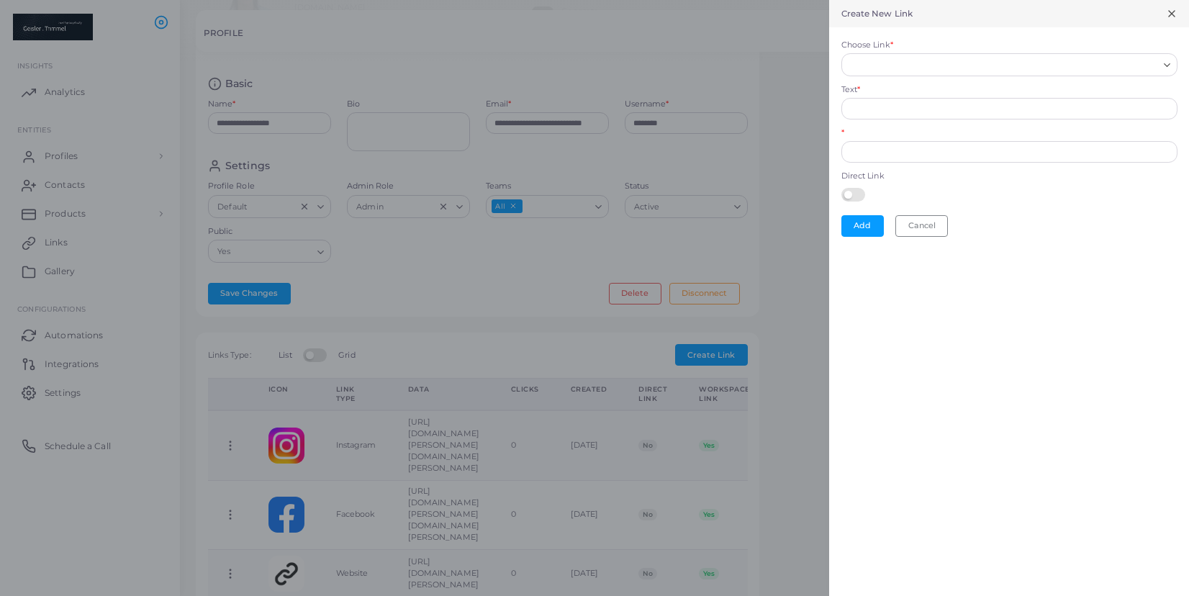
click at [895, 77] on form "Choose Link * Loading... Text * * Direct Link Add Cancel" at bounding box center [1009, 138] width 360 height 222
click at [905, 66] on input "Choose Link *" at bounding box center [1003, 65] width 310 height 16
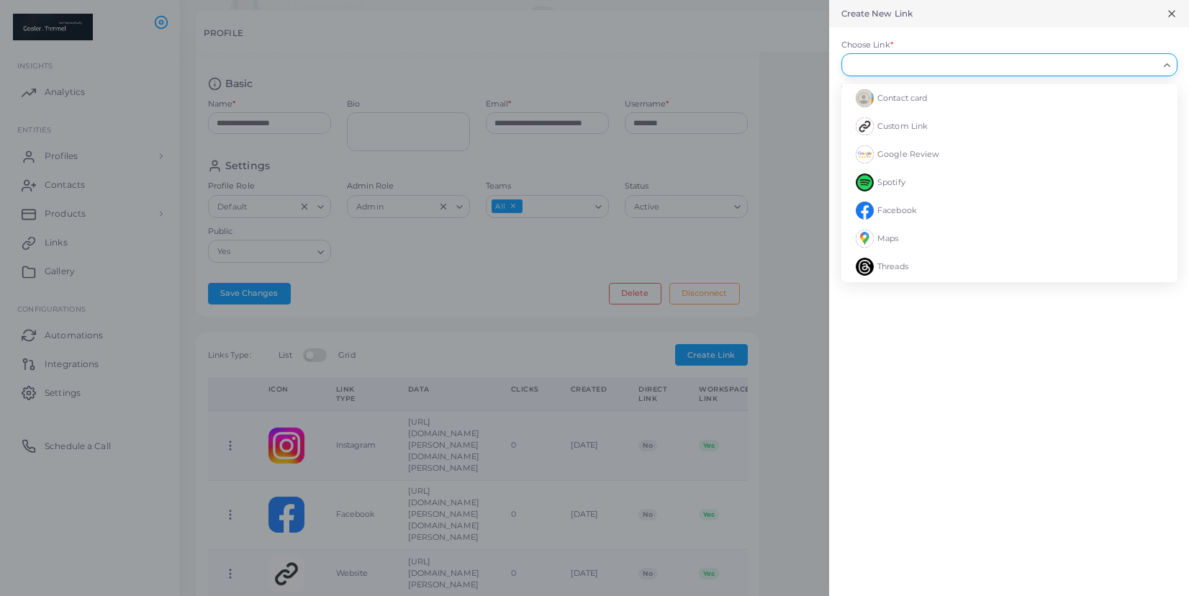
click at [1162, 68] on div "Loading..." at bounding box center [1168, 63] width 17 height 19
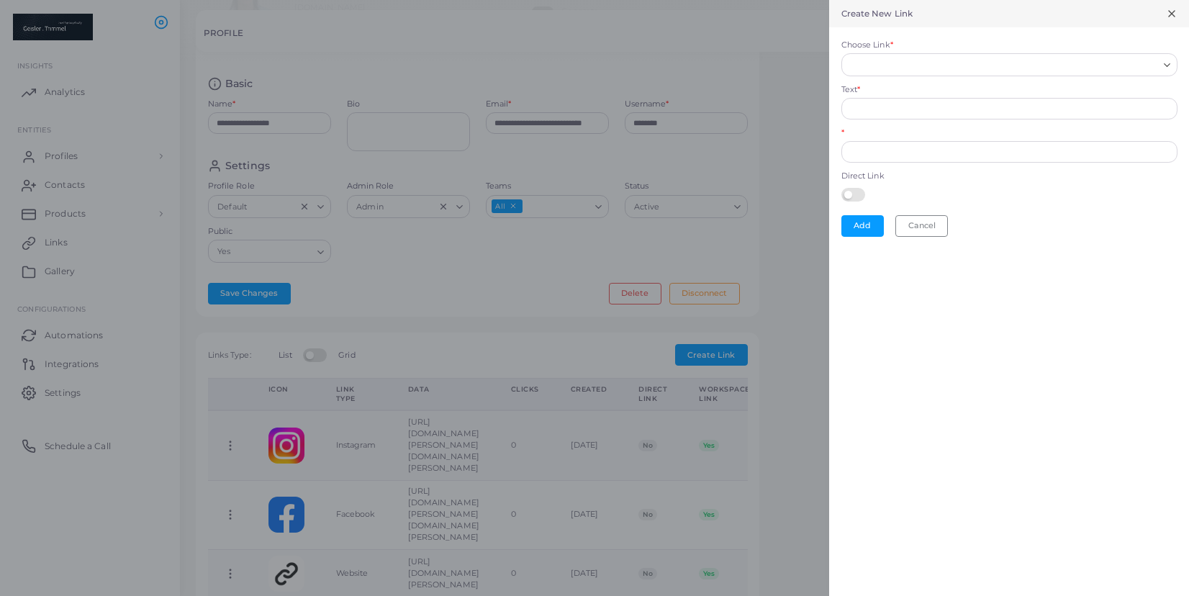
click at [1162, 68] on icon "Search for option" at bounding box center [1167, 65] width 11 height 11
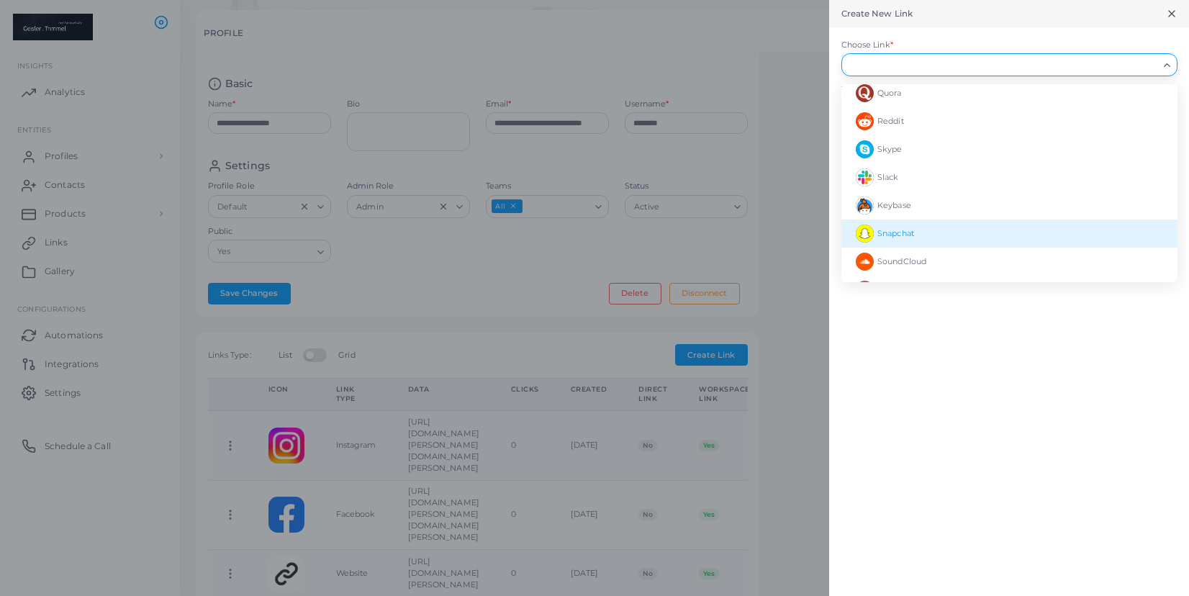
scroll to position [1458, 0]
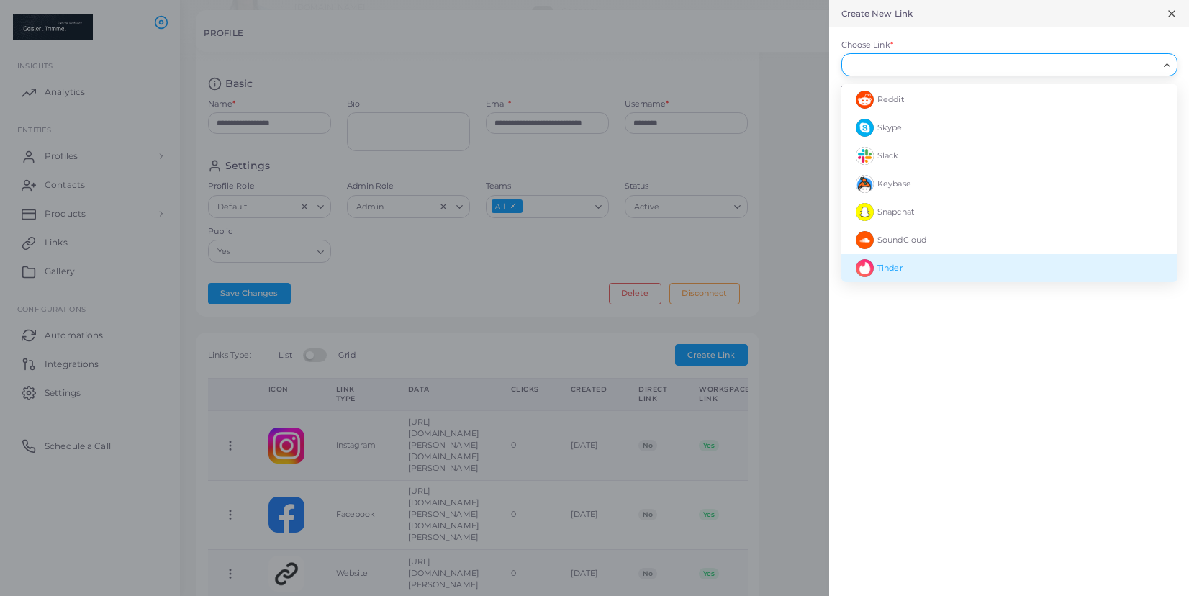
click at [693, 42] on div at bounding box center [594, 298] width 1189 height 596
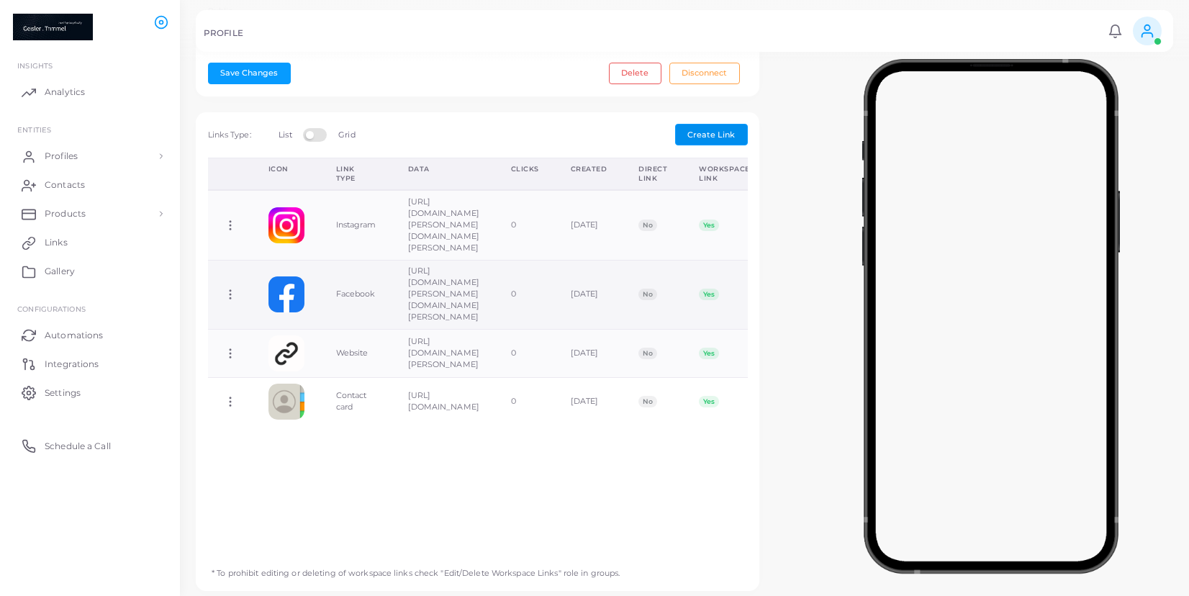
scroll to position [145, 0]
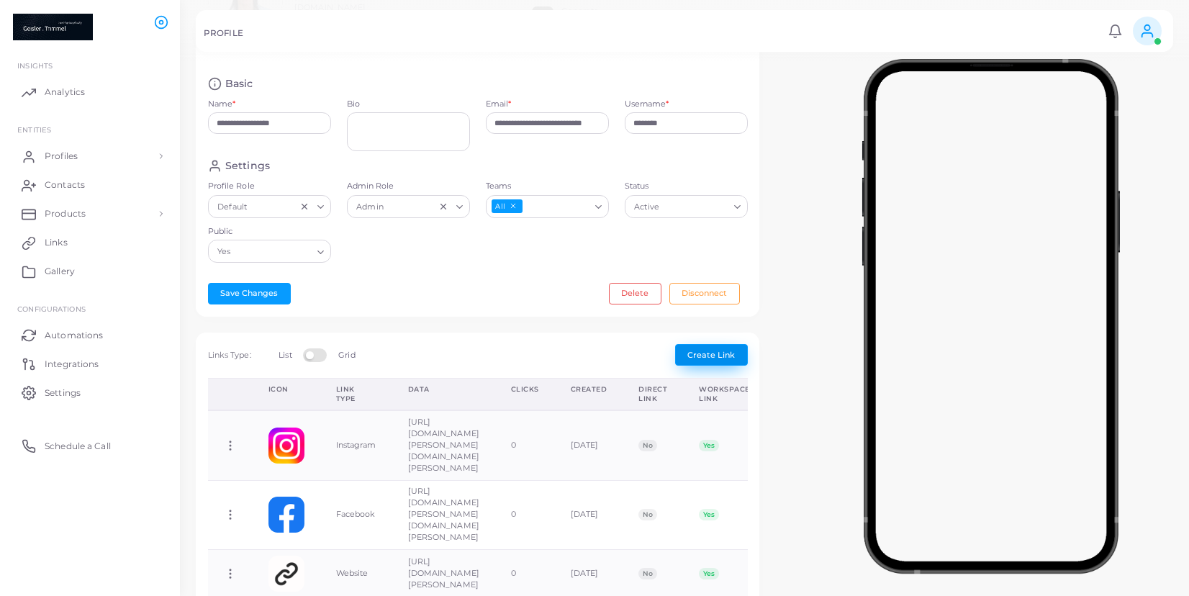
click at [731, 353] on span "Create Link" at bounding box center [711, 355] width 48 height 10
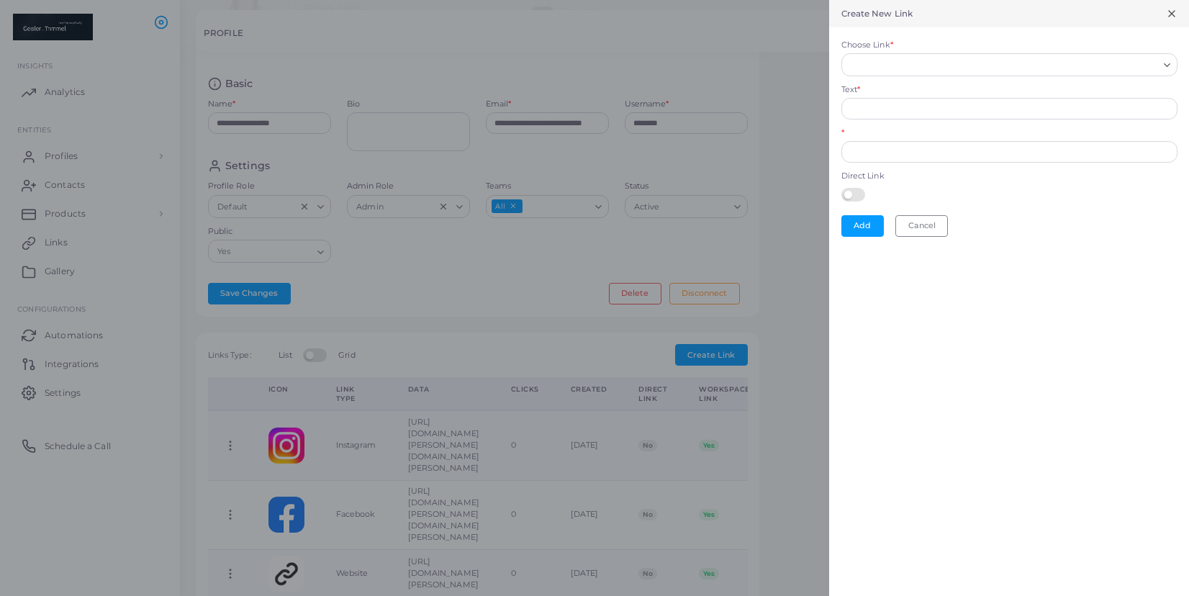
click at [916, 72] on input "Choose Link *" at bounding box center [1003, 65] width 310 height 16
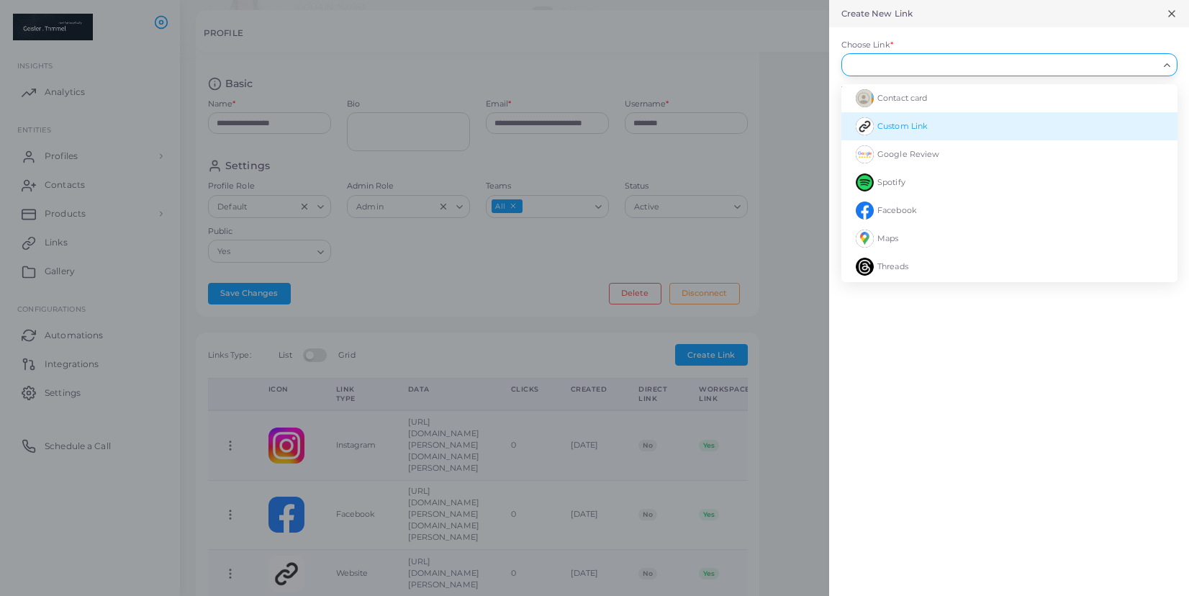
click at [934, 126] on li "Custom Link" at bounding box center [1009, 126] width 336 height 28
type input "**********"
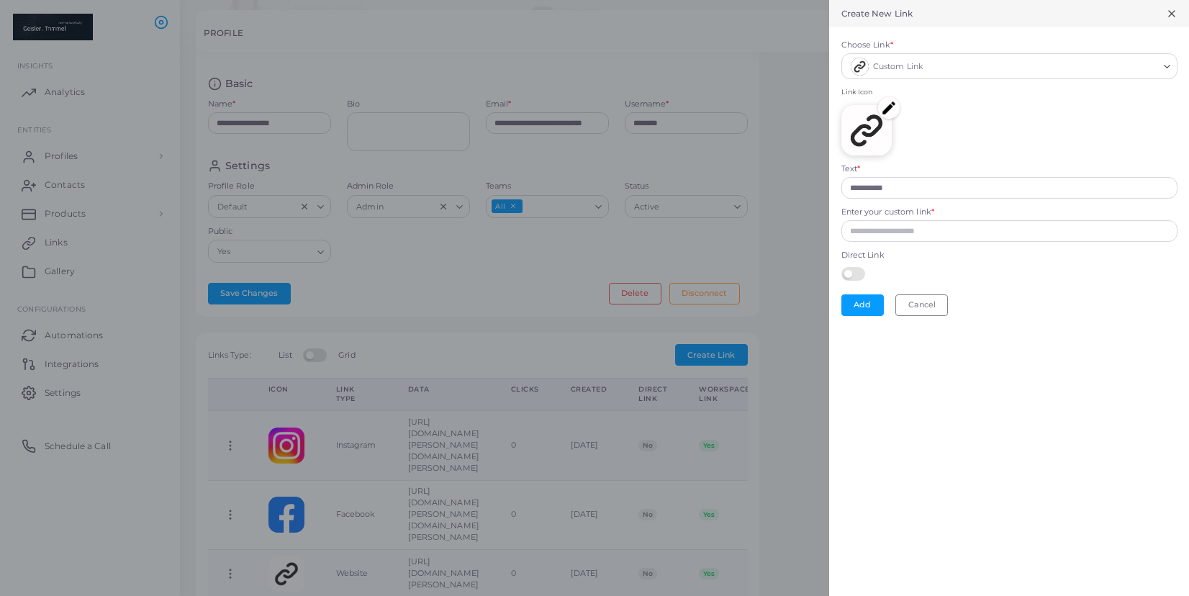
click at [927, 199] on form "**********" at bounding box center [1009, 177] width 360 height 300
click at [925, 191] on input "**********" at bounding box center [1009, 188] width 336 height 22
click at [1175, 15] on icon at bounding box center [1172, 14] width 12 height 12
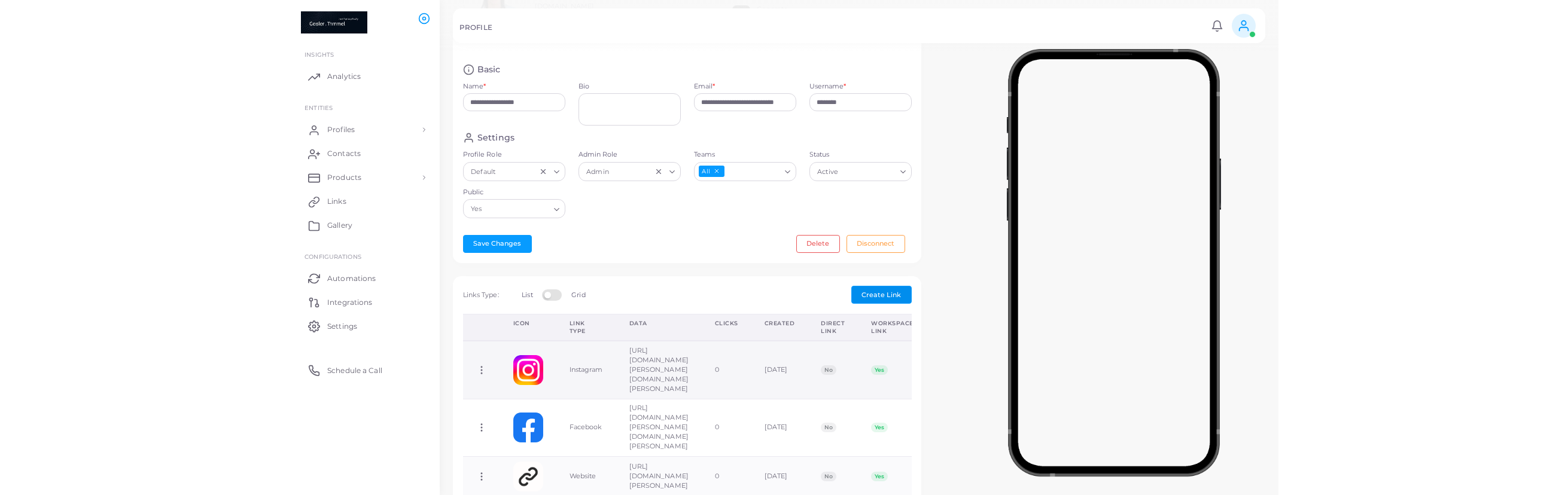
scroll to position [0, 0]
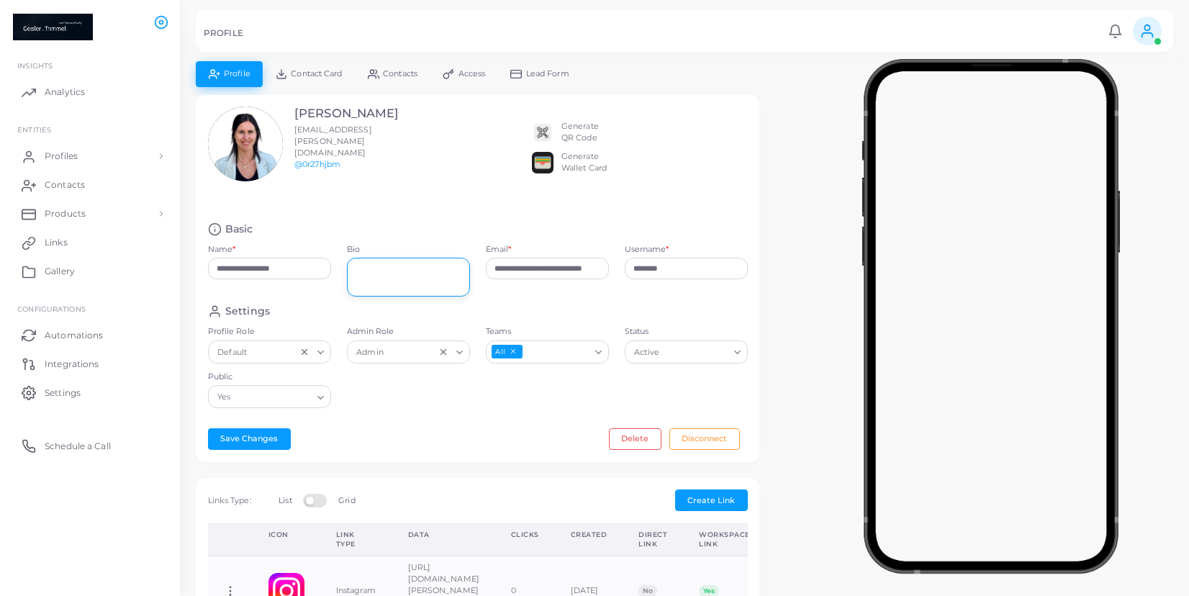
click at [386, 271] on textarea "Bio" at bounding box center [408, 278] width 123 height 40
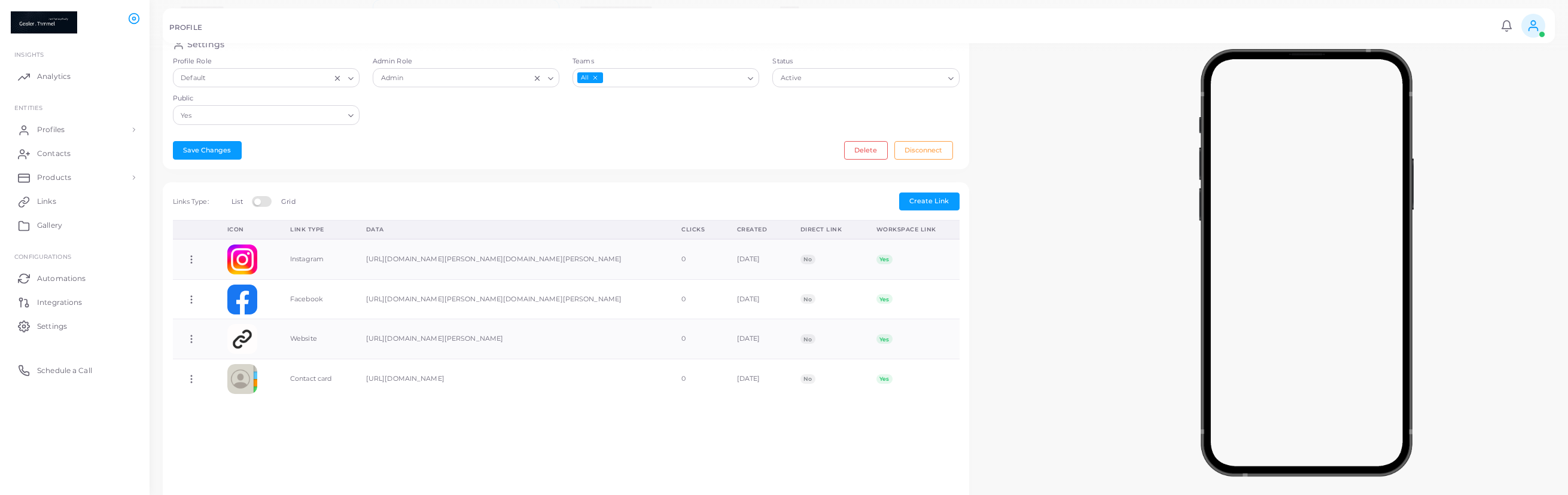
scroll to position [334, 0]
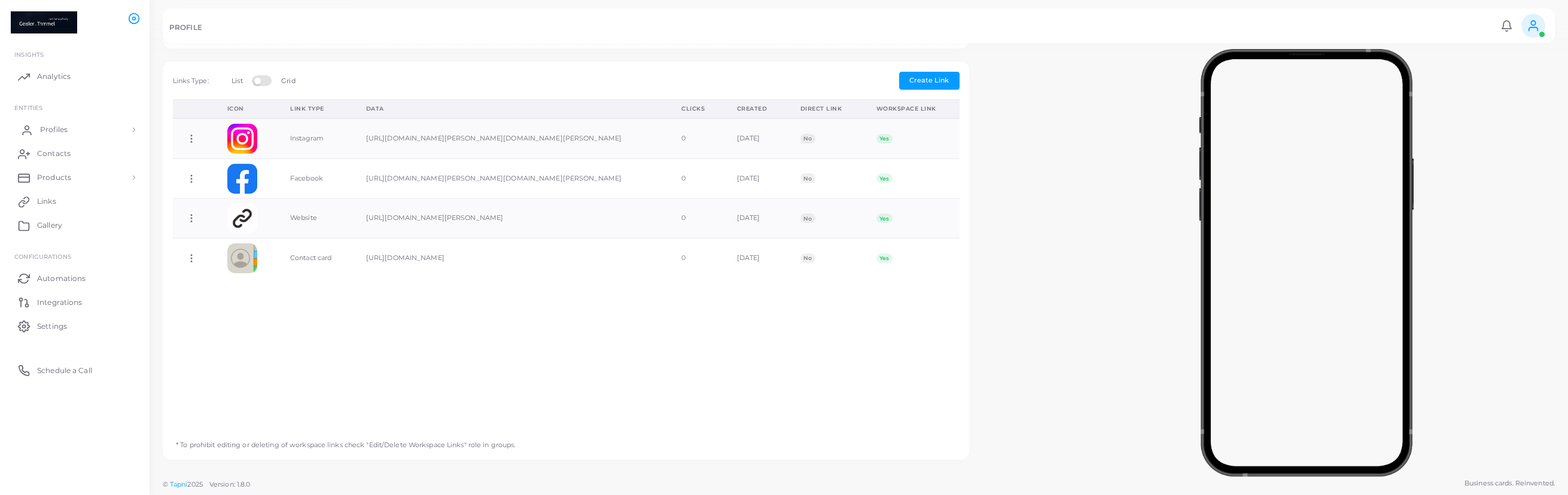
click at [59, 134] on span "Profiles" at bounding box center [53, 130] width 27 height 11
click at [64, 154] on span "Profiles" at bounding box center [53, 157] width 27 height 11
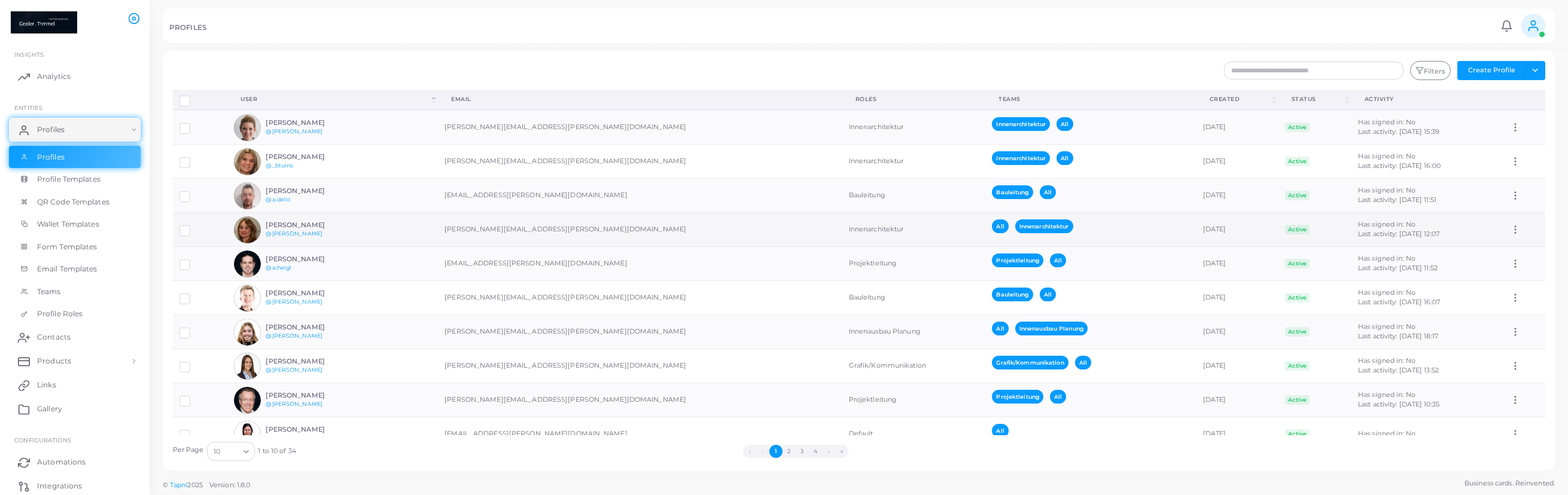
click at [425, 227] on td "[PERSON_NAME] @[PERSON_NAME]" at bounding box center [332, 229] width 210 height 34
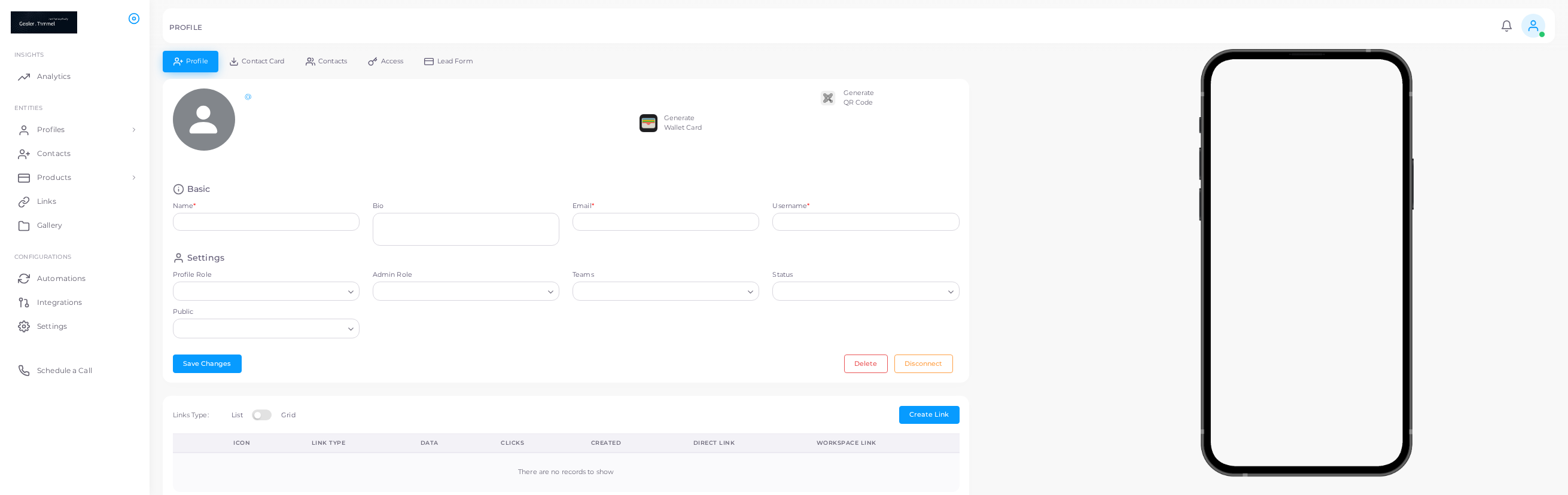
type input "**********"
type textarea "**********"
type input "**********"
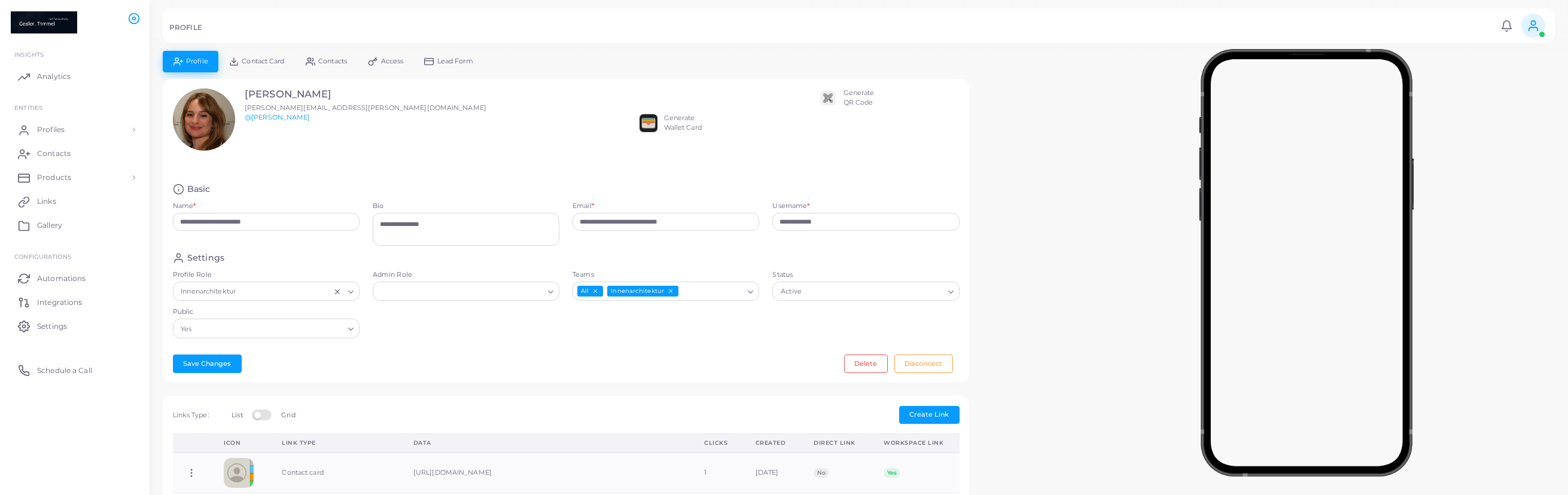
scroll to position [334, 0]
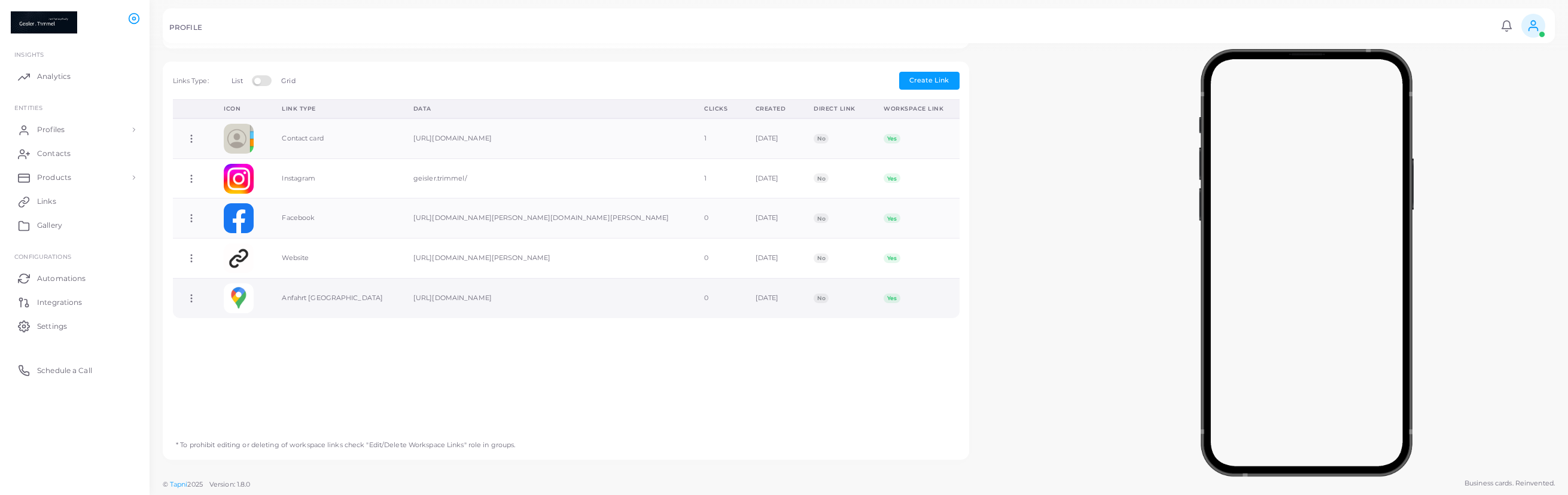
click at [401, 304] on td "[URL][DOMAIN_NAME]" at bounding box center [546, 298] width 291 height 40
click at [283, 297] on td "Anfahrt [GEOGRAPHIC_DATA]" at bounding box center [334, 298] width 131 height 40
click at [194, 300] on icon at bounding box center [191, 298] width 11 height 11
click at [494, 368] on div "Icon Link Type Data Clicks Created Direct Link Workspace Link Copy Link Edit Li…" at bounding box center [566, 264] width 799 height 331
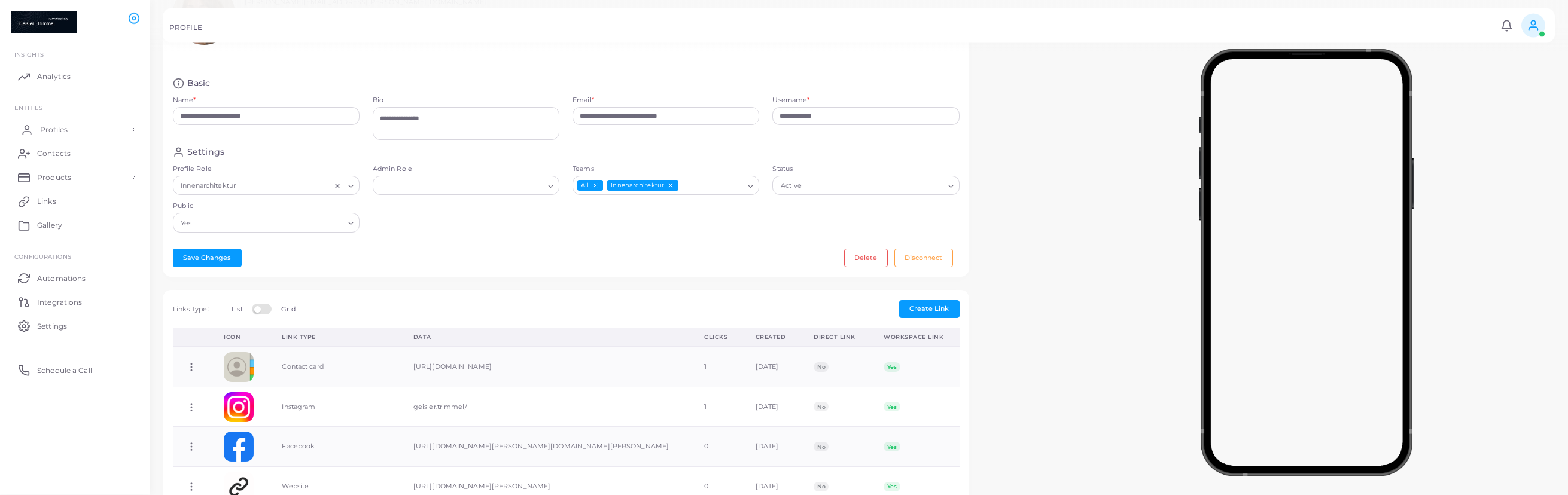
click at [64, 131] on span "Profiles" at bounding box center [53, 130] width 27 height 11
click at [71, 158] on link "Profiles" at bounding box center [75, 157] width 131 height 22
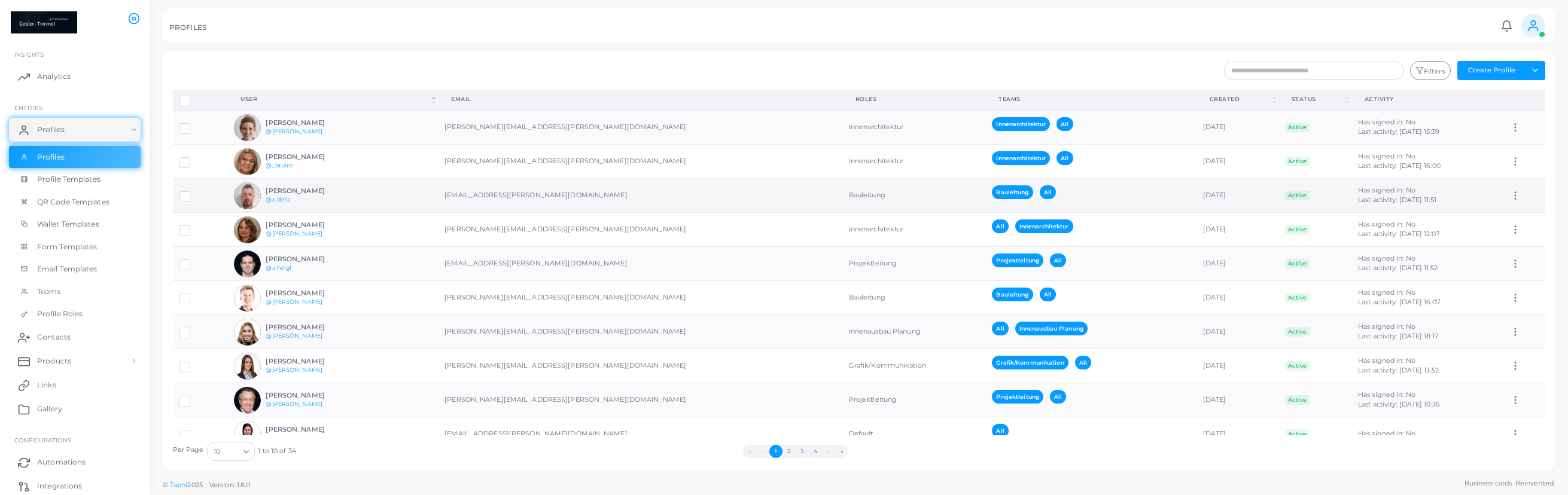
click at [337, 197] on div "[PERSON_NAME] @a.delic" at bounding box center [310, 195] width 88 height 17
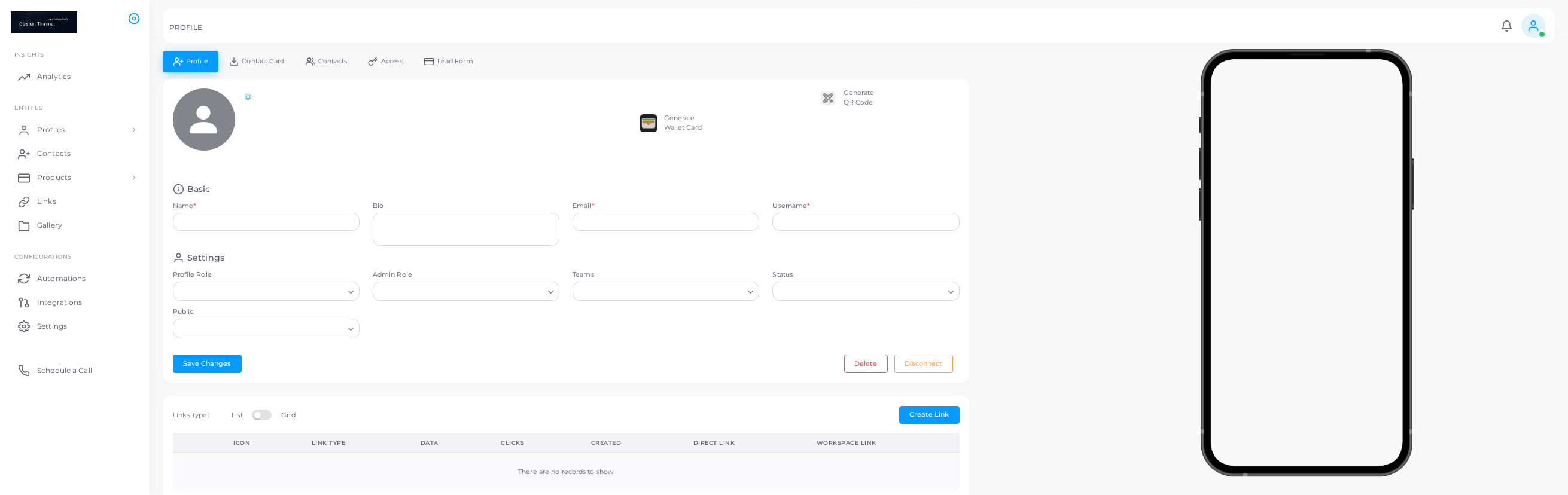
type input "**********"
type textarea "**********"
type input "**********"
type input "*******"
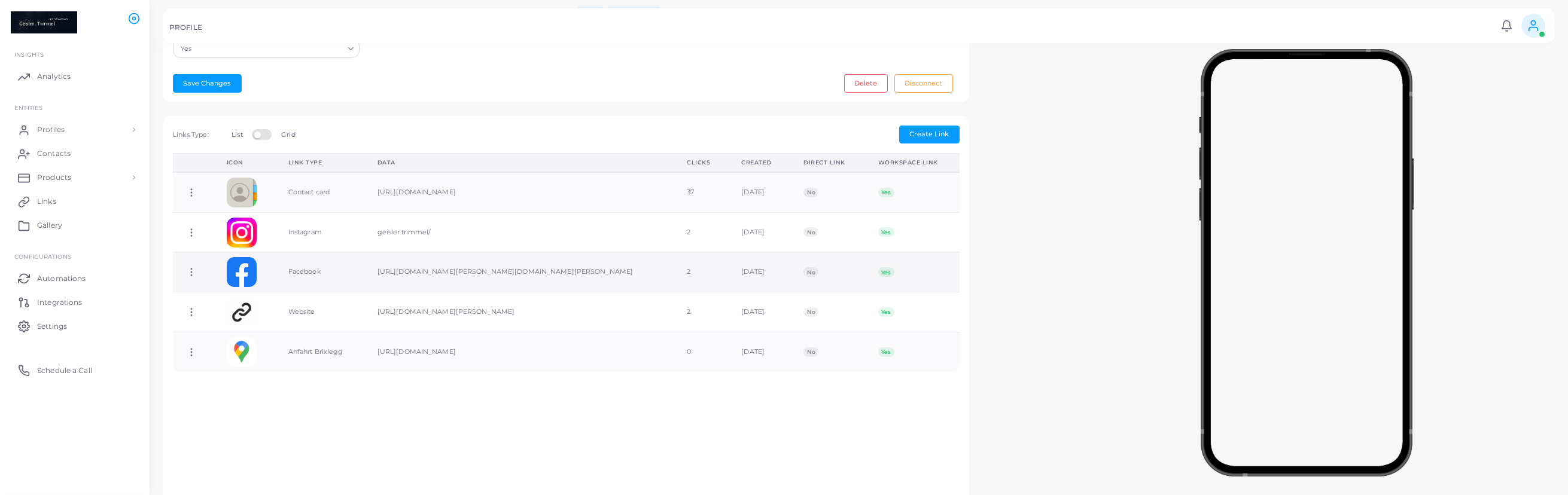
scroll to position [334, 0]
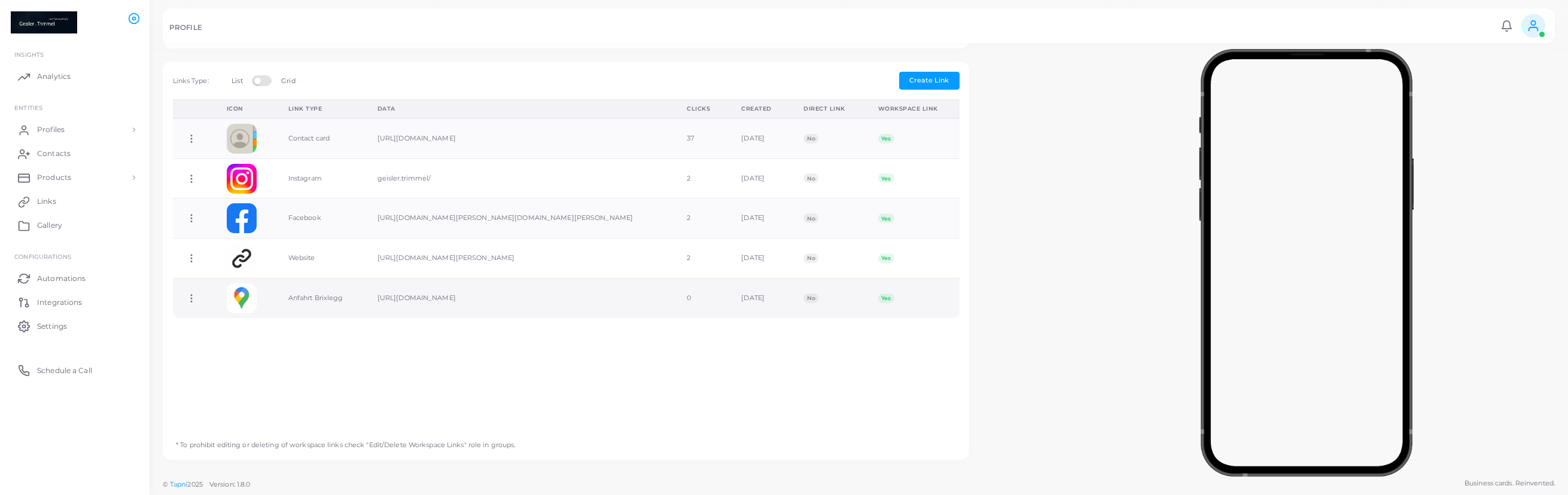
click at [311, 312] on td "Anfahrt Brixlegg" at bounding box center [319, 298] width 89 height 40
click at [191, 304] on icon at bounding box center [191, 298] width 11 height 11
click at [224, 323] on span "Copy Link" at bounding box center [233, 323] width 33 height 10
click at [59, 131] on span "Profiles" at bounding box center [53, 130] width 27 height 11
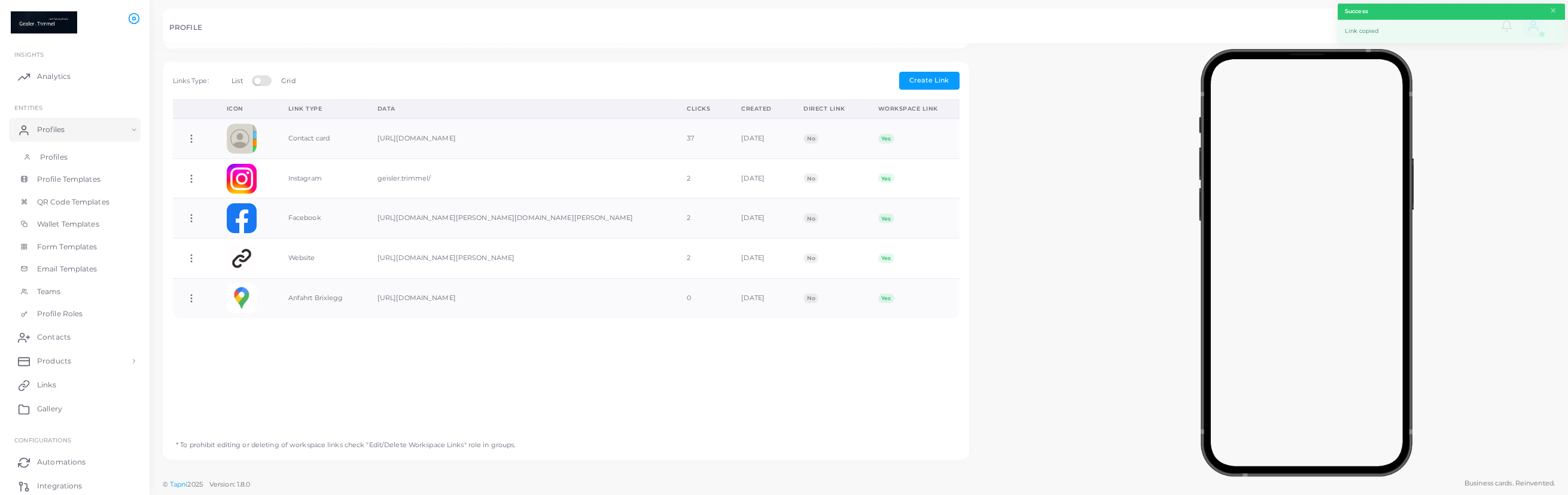
click at [32, 158] on link "Profiles" at bounding box center [75, 157] width 131 height 22
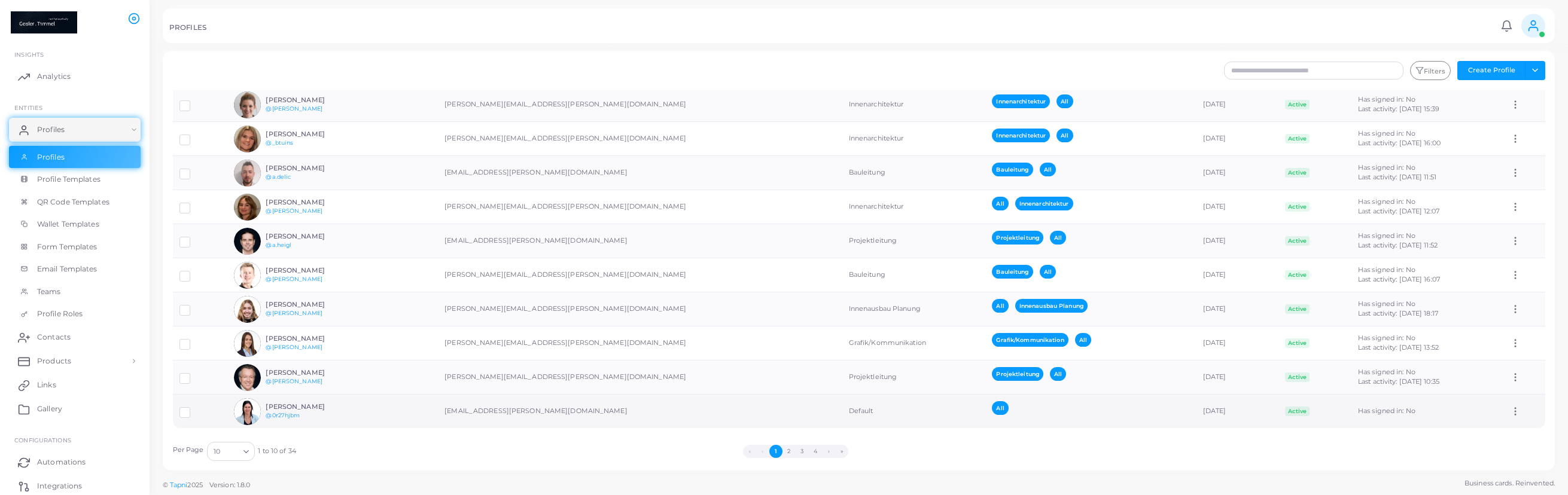
click at [347, 407] on h6 "[PERSON_NAME]" at bounding box center [310, 406] width 88 height 7
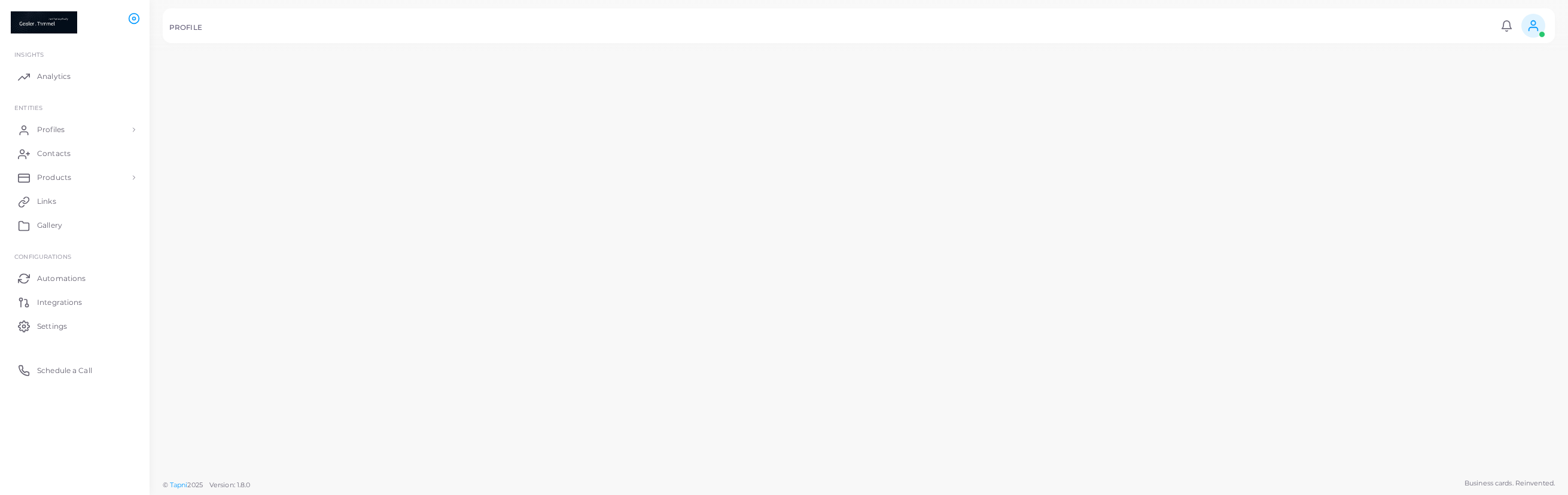
scroll to position [22, 0]
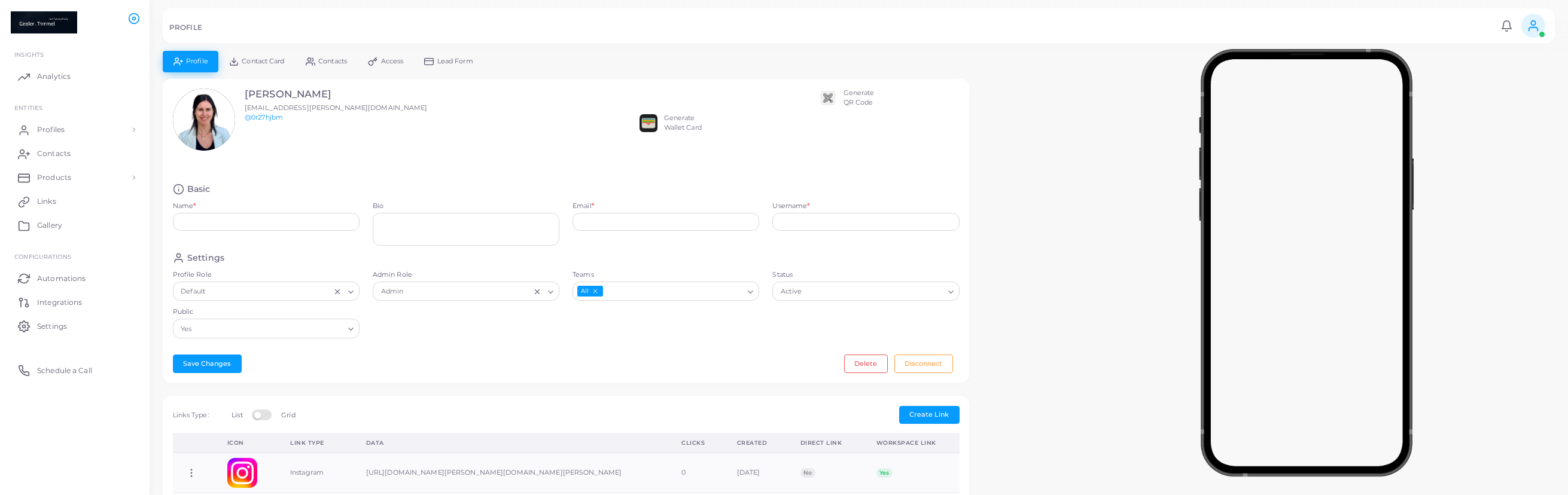
type input "**********"
type input "********"
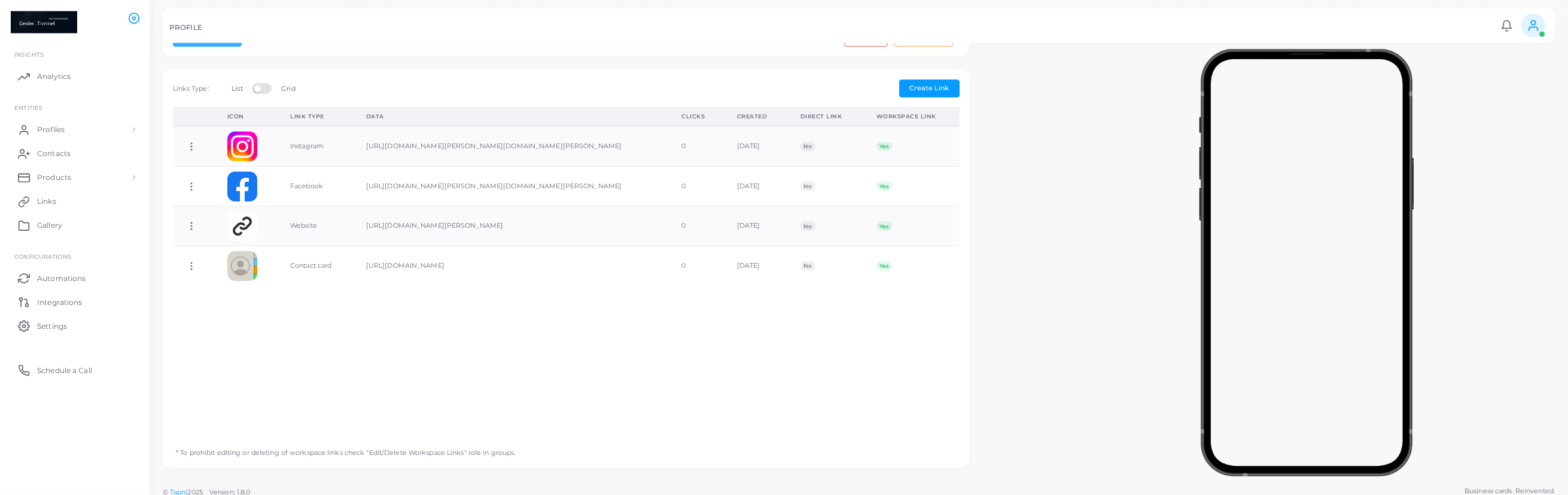
scroll to position [334, 0]
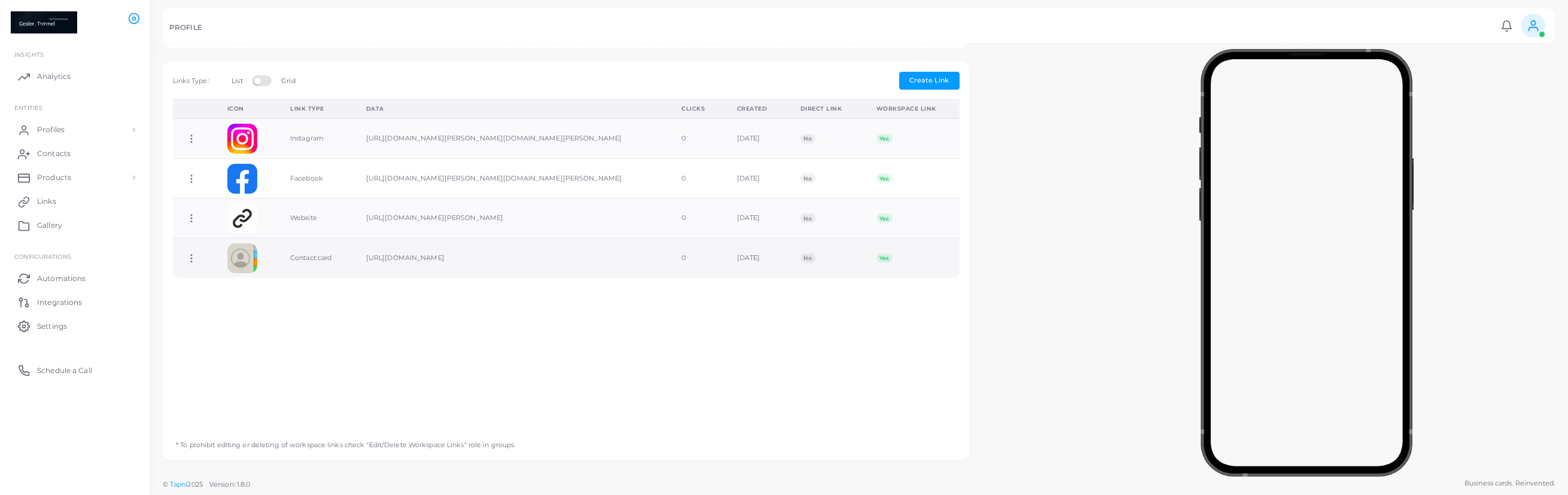
click at [305, 261] on td "Contact card" at bounding box center [314, 258] width 76 height 40
click at [195, 260] on icon at bounding box center [191, 257] width 11 height 11
click at [244, 292] on span "Edit Link" at bounding box center [234, 292] width 29 height 10
type input "**********"
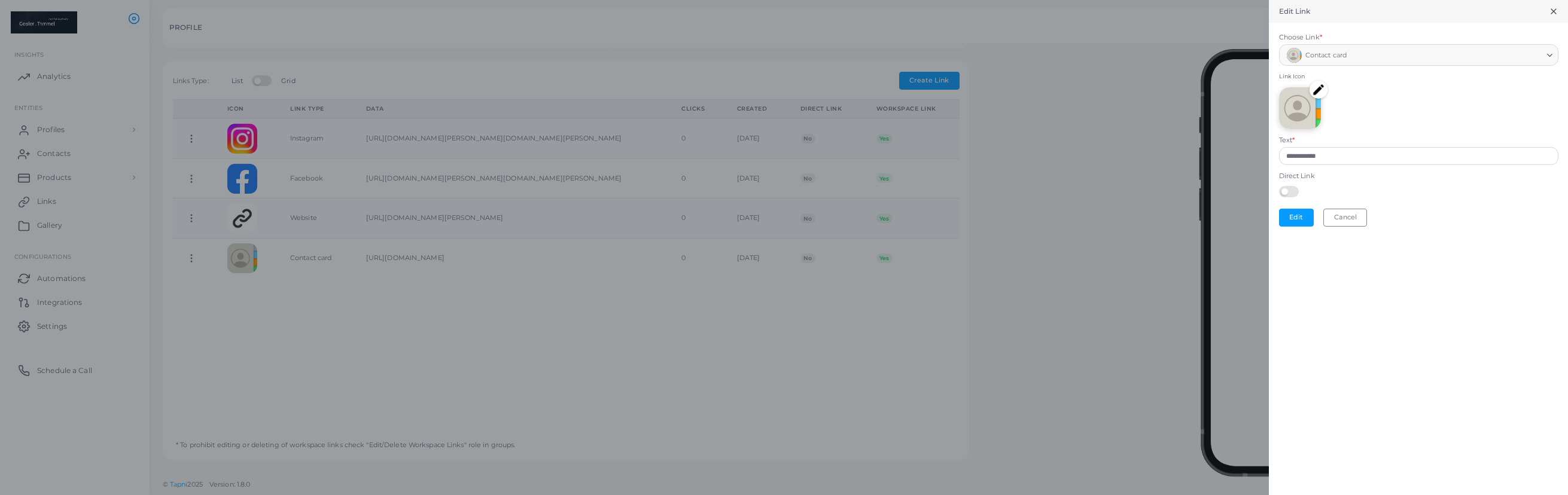
click at [1337, 56] on span "Contact card" at bounding box center [1326, 56] width 42 height 12
click at [1346, 156] on input "**********" at bounding box center [1418, 156] width 279 height 18
click at [1349, 59] on div "Contact card" at bounding box center [1413, 54] width 260 height 18
click at [1346, 52] on span "Contact card" at bounding box center [1326, 56] width 42 height 12
click at [1304, 114] on img at bounding box center [1300, 108] width 42 height 42
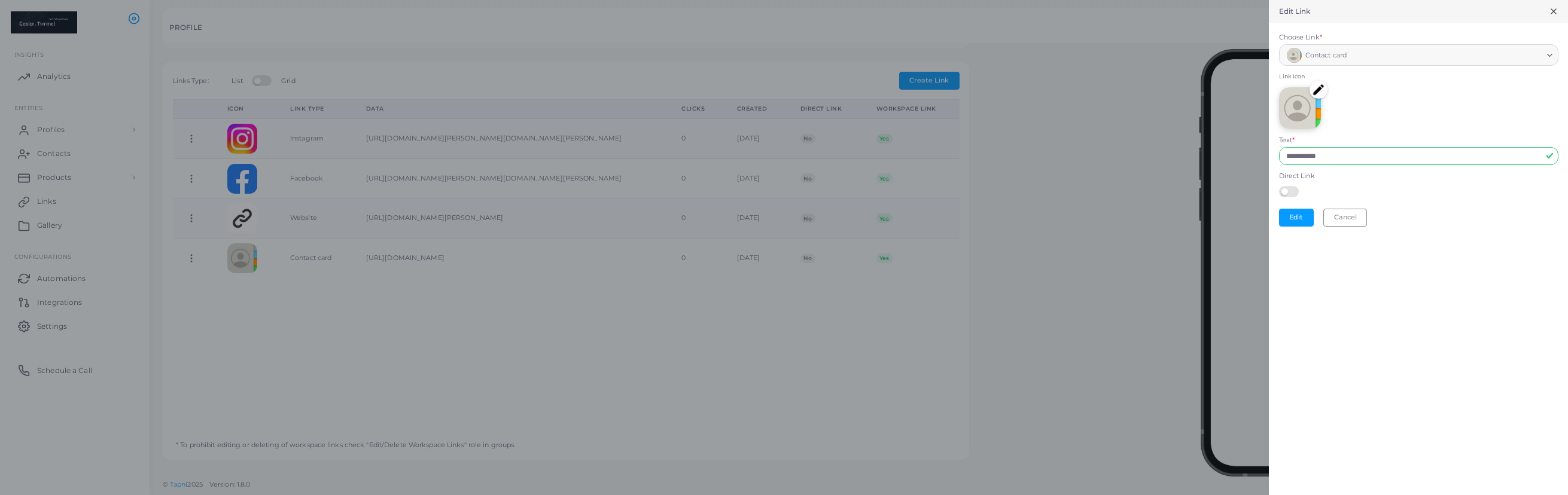
click at [1316, 90] on img at bounding box center [1319, 90] width 18 height 18
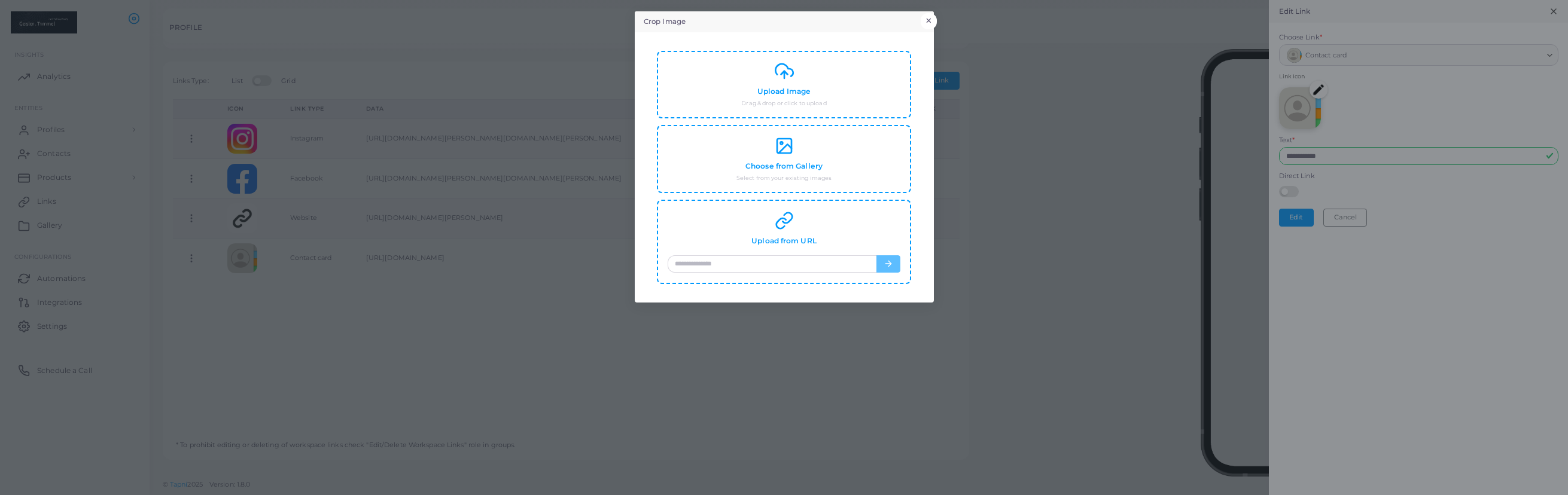
click at [934, 20] on button "×" at bounding box center [928, 21] width 16 height 16
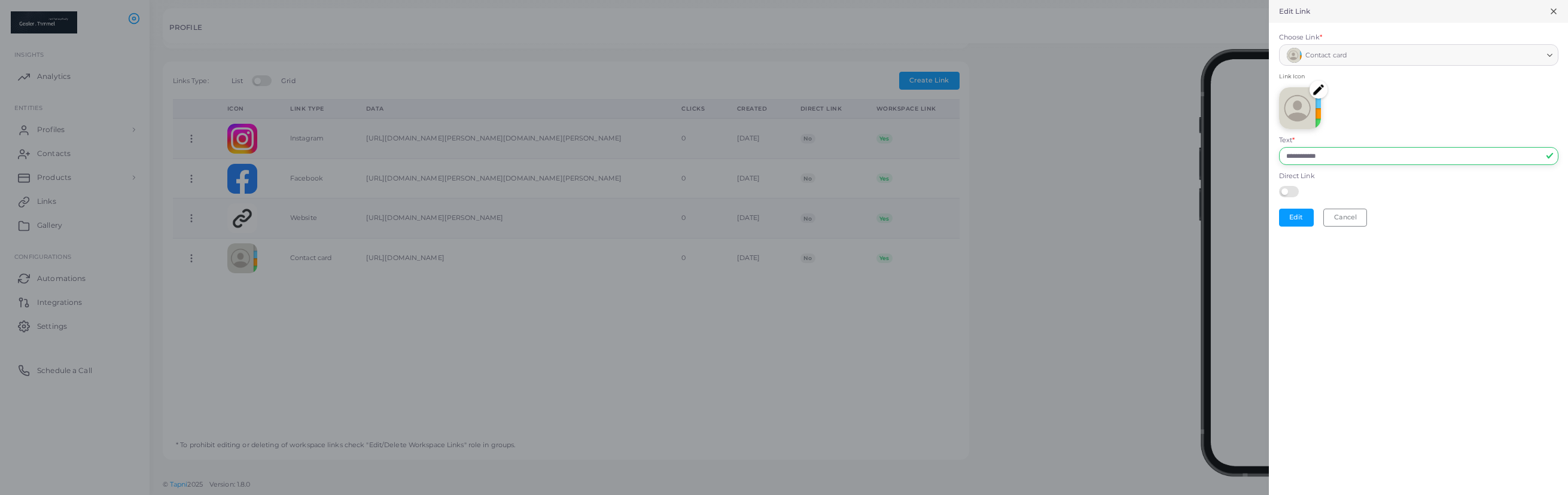
click at [1381, 163] on input "**********" at bounding box center [1418, 156] width 279 height 18
click at [1547, 156] on input "**********" at bounding box center [1418, 156] width 279 height 18
click at [1382, 157] on input "**********" at bounding box center [1418, 156] width 279 height 18
click at [1339, 161] on input "**********" at bounding box center [1418, 156] width 279 height 18
click at [1335, 157] on input "**********" at bounding box center [1418, 156] width 279 height 18
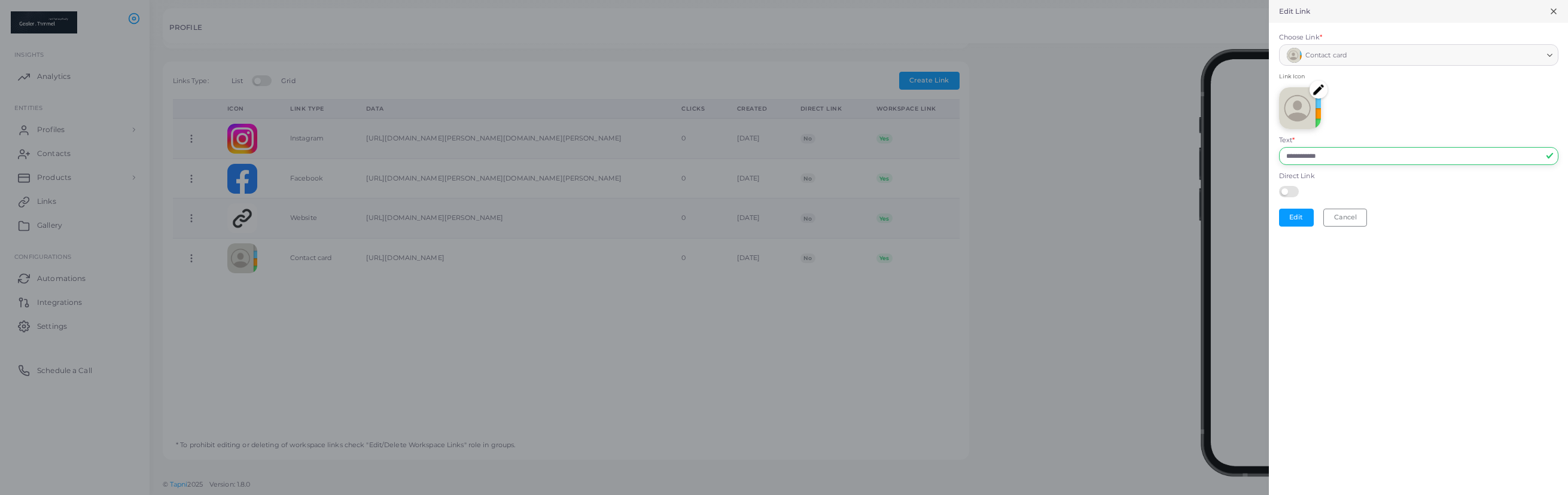
click at [1333, 155] on input "**********" at bounding box center [1418, 156] width 279 height 18
click at [1401, 154] on input "**********" at bounding box center [1418, 156] width 279 height 18
click at [1546, 51] on div "Loading..." at bounding box center [1550, 54] width 14 height 18
click at [1546, 51] on icon "Search for option" at bounding box center [1549, 55] width 9 height 9
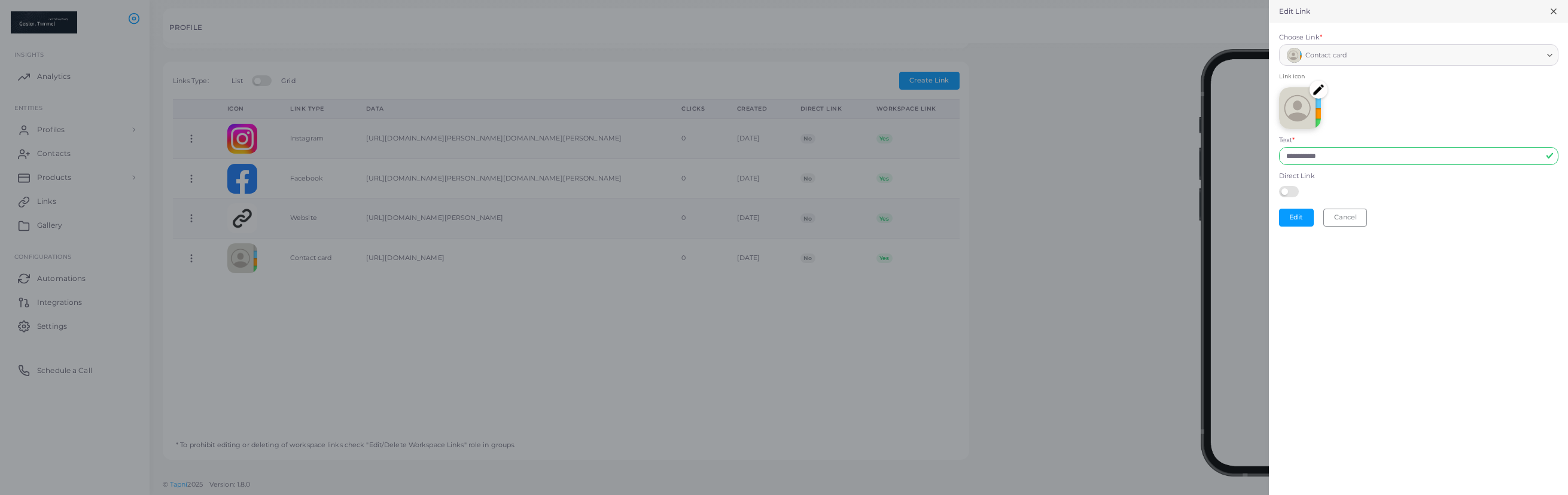
click at [1324, 89] on img at bounding box center [1319, 90] width 18 height 18
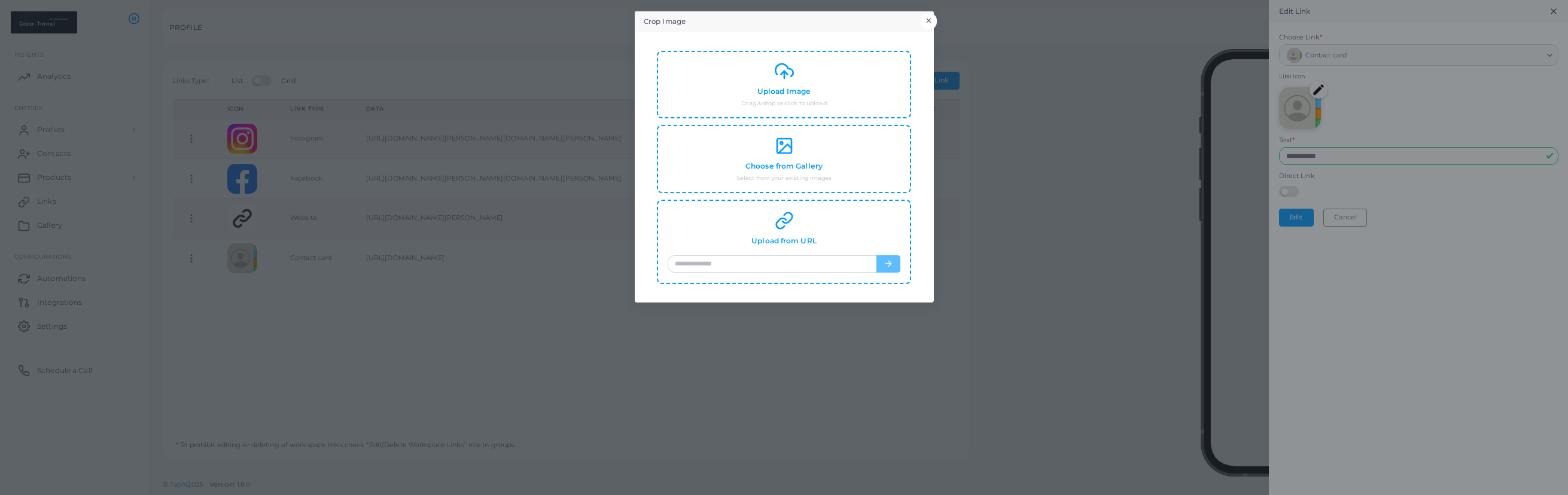
click at [927, 18] on button "×" at bounding box center [928, 21] width 16 height 16
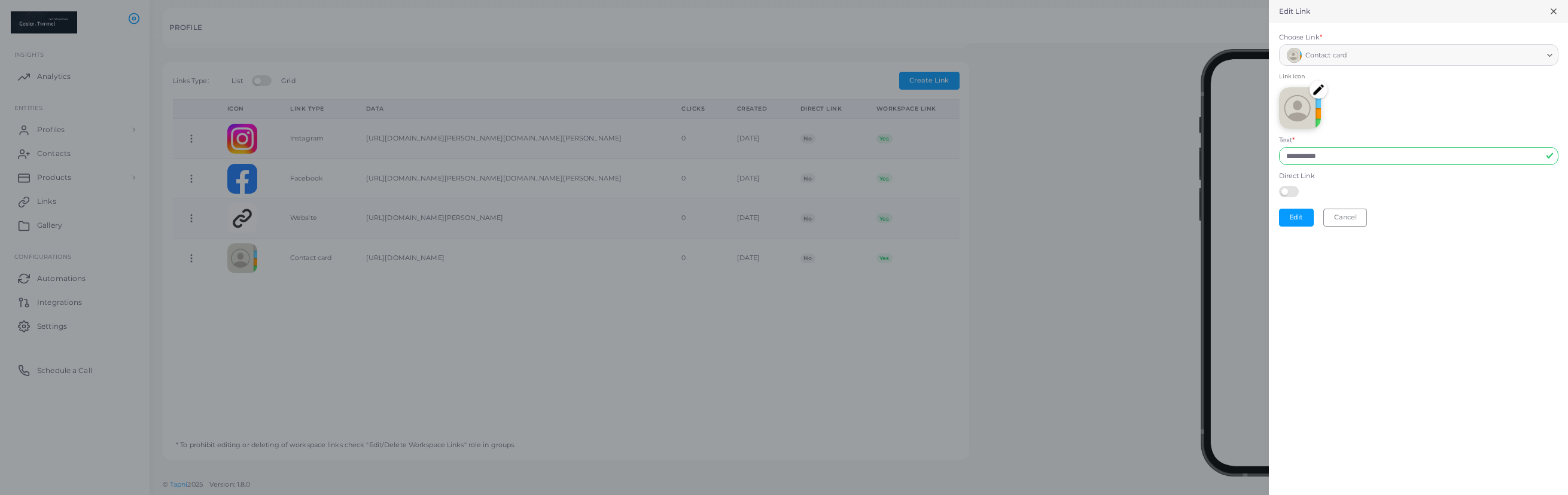
click at [1551, 13] on icon at bounding box center [1553, 12] width 10 height 10
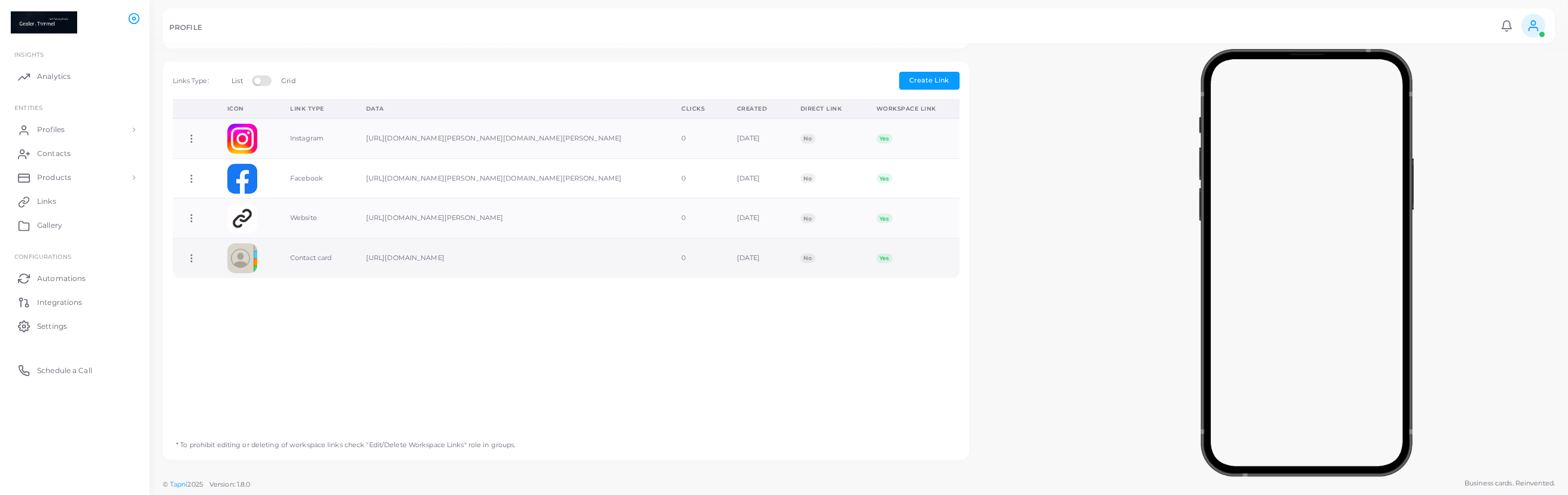
click at [417, 266] on td "[URL][DOMAIN_NAME]" at bounding box center [510, 258] width 315 height 40
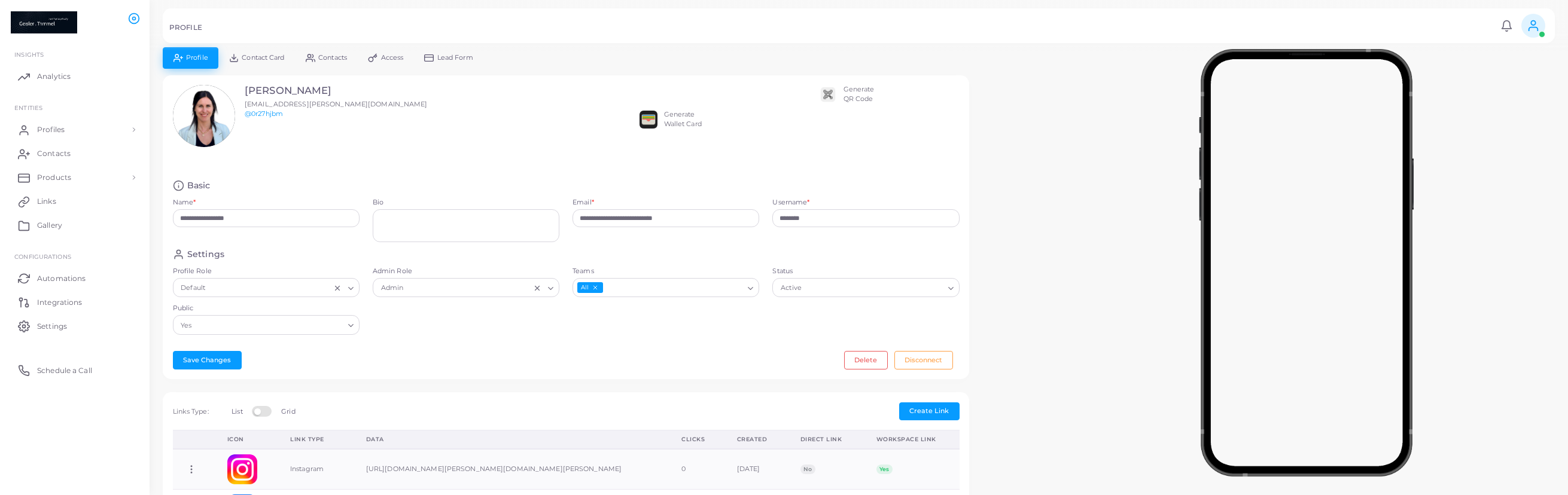
scroll to position [0, 0]
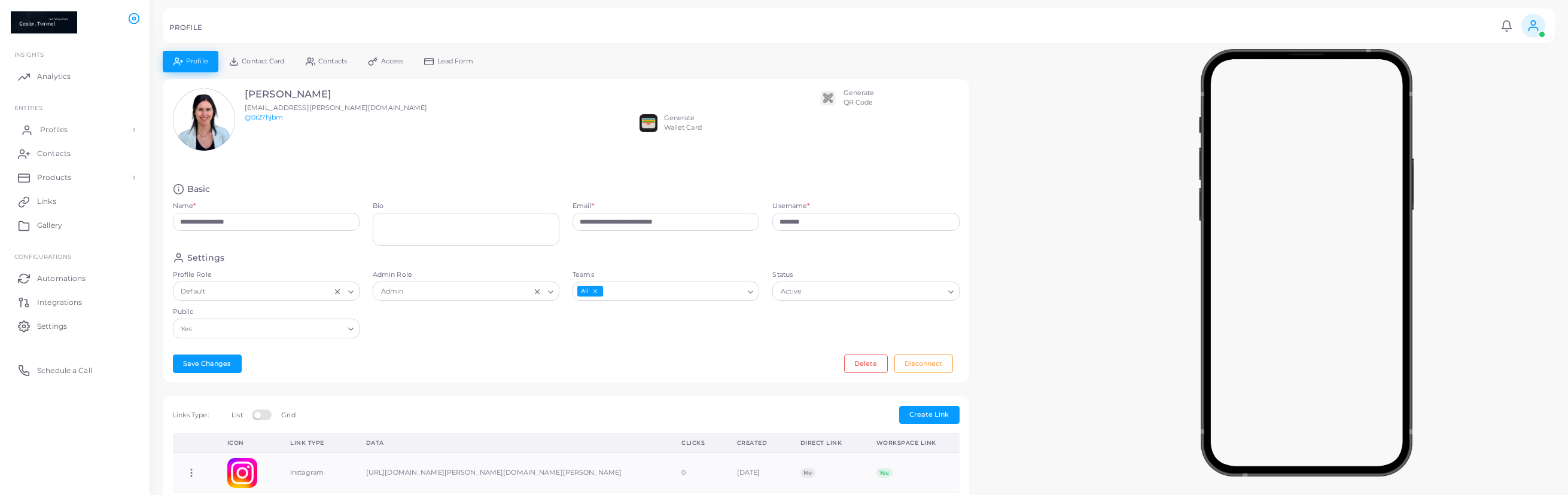
click at [81, 133] on link "Profiles" at bounding box center [75, 130] width 131 height 24
click at [84, 161] on link "Profiles" at bounding box center [75, 157] width 131 height 22
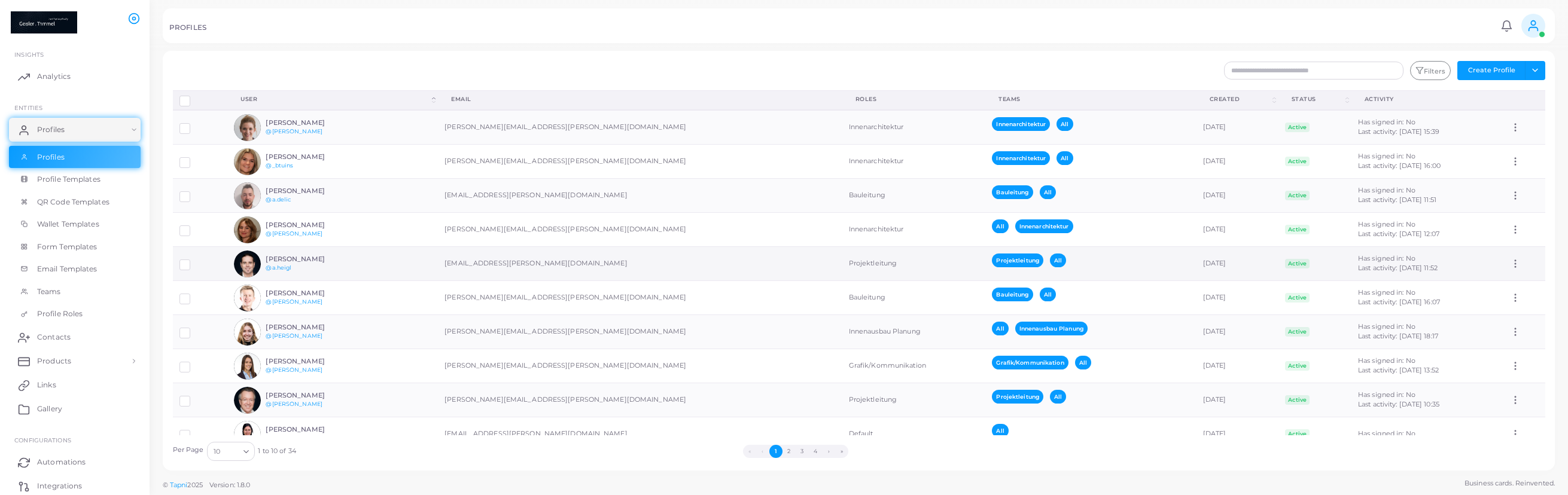
scroll to position [22, 0]
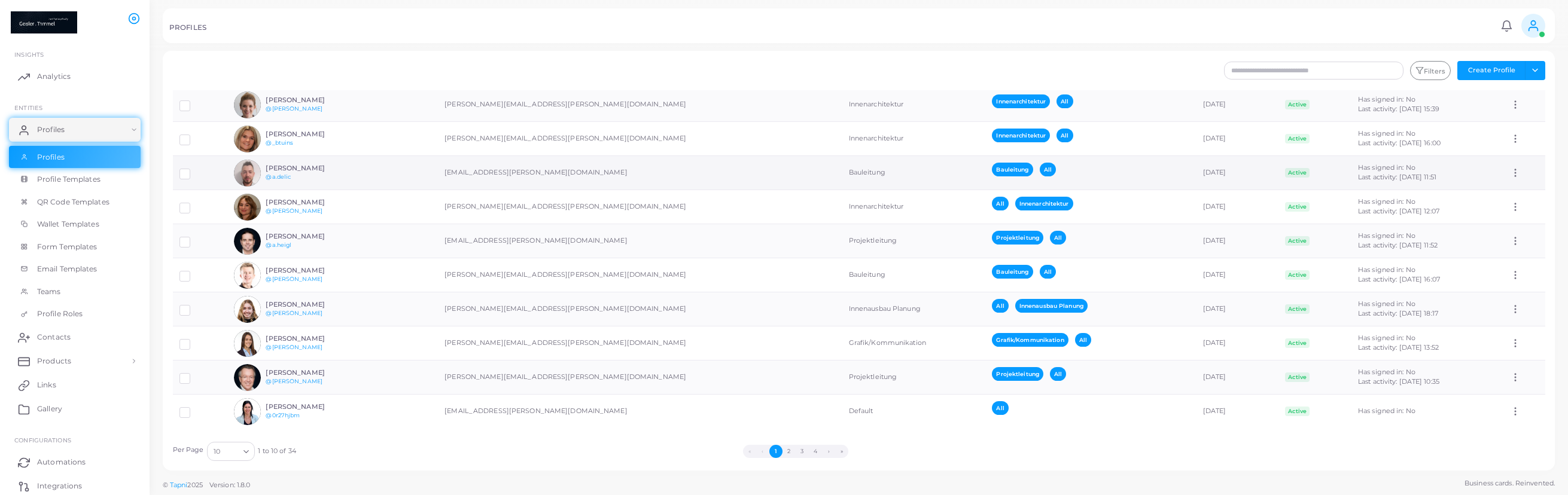
click at [376, 178] on td "[PERSON_NAME] @a.delic" at bounding box center [332, 173] width 210 height 34
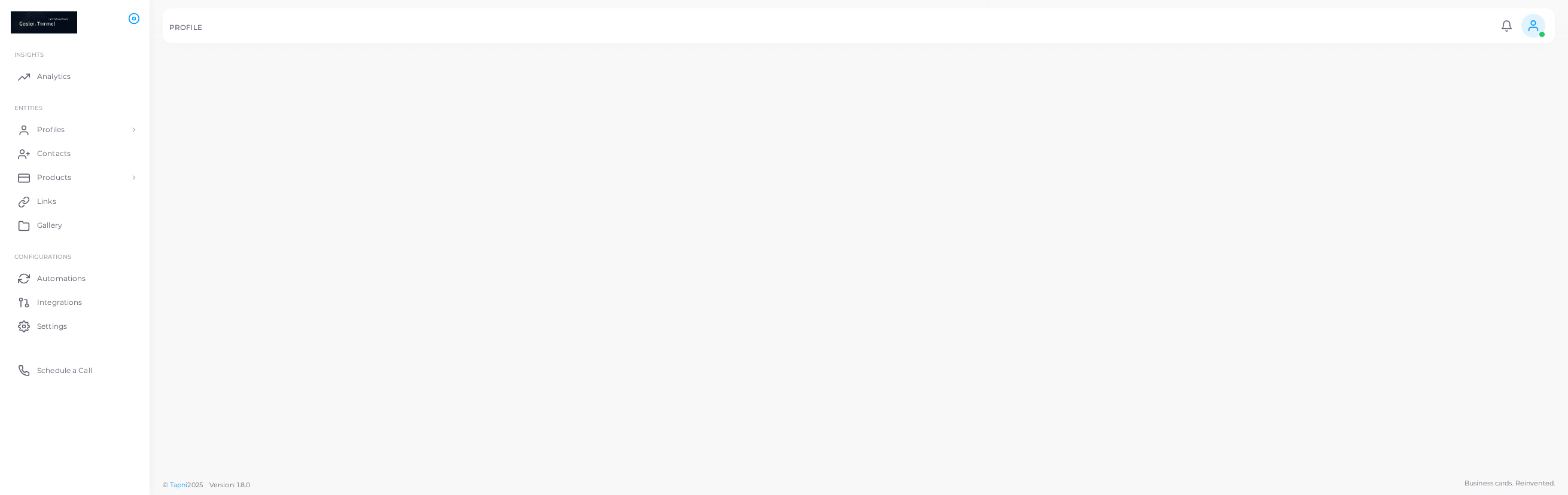
scroll to position [22, 0]
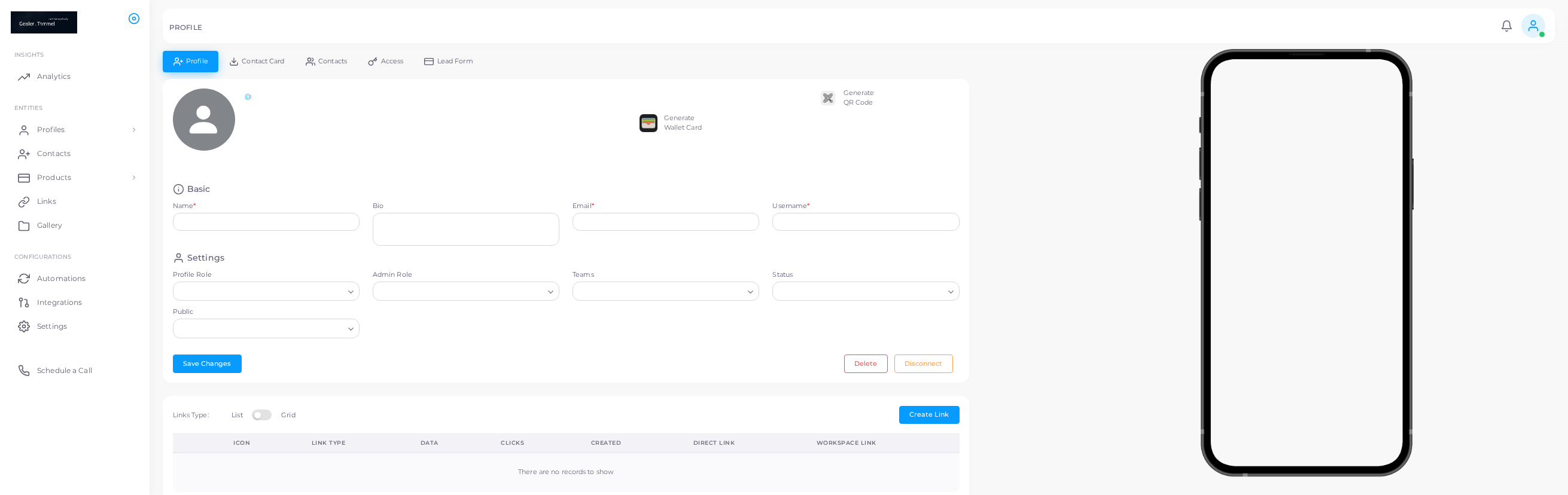
type input "**********"
type textarea "**********"
type input "**********"
type input "*******"
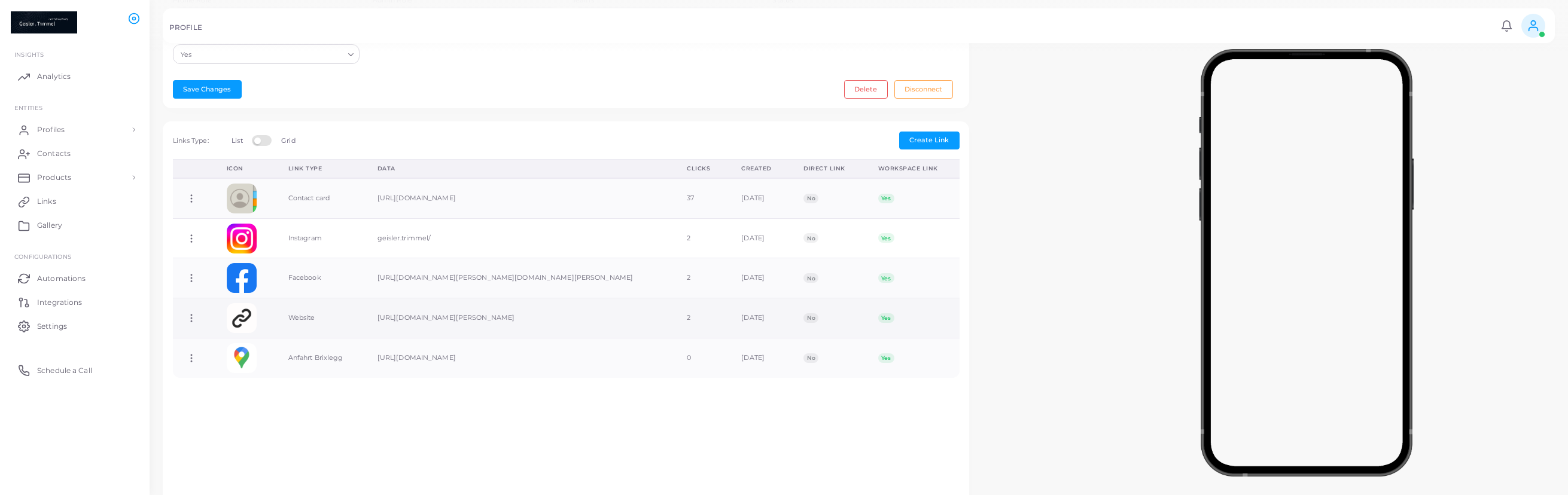
scroll to position [334, 0]
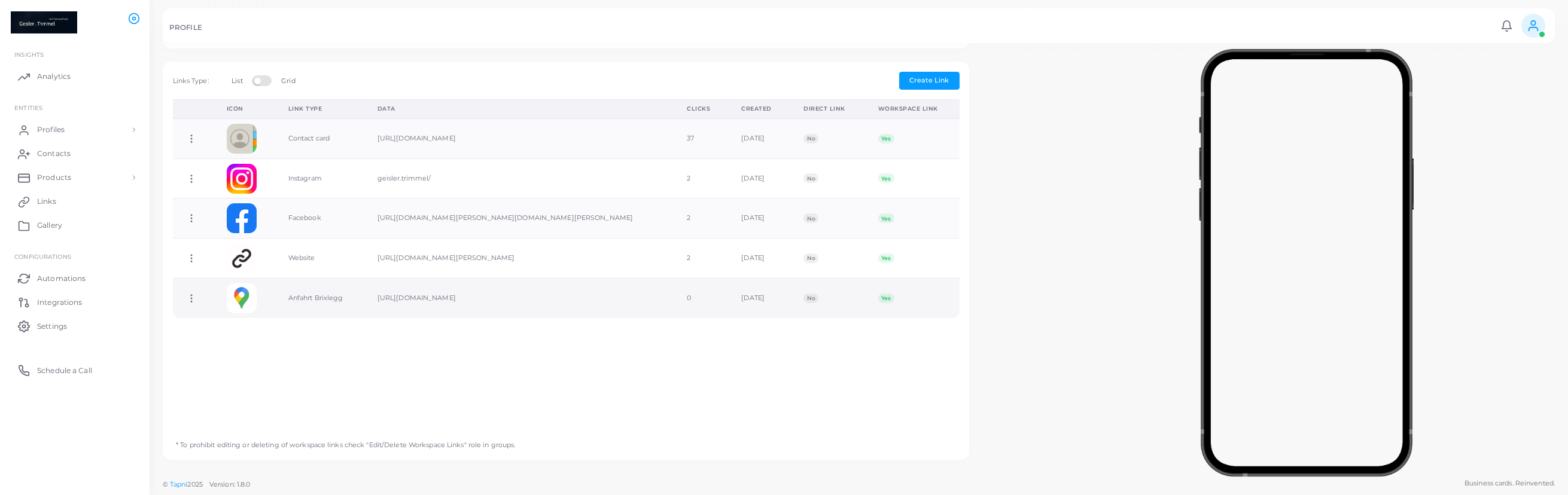
click at [196, 304] on icon at bounding box center [191, 298] width 11 height 11
click at [229, 321] on span "Copy Link" at bounding box center [238, 322] width 33 height 10
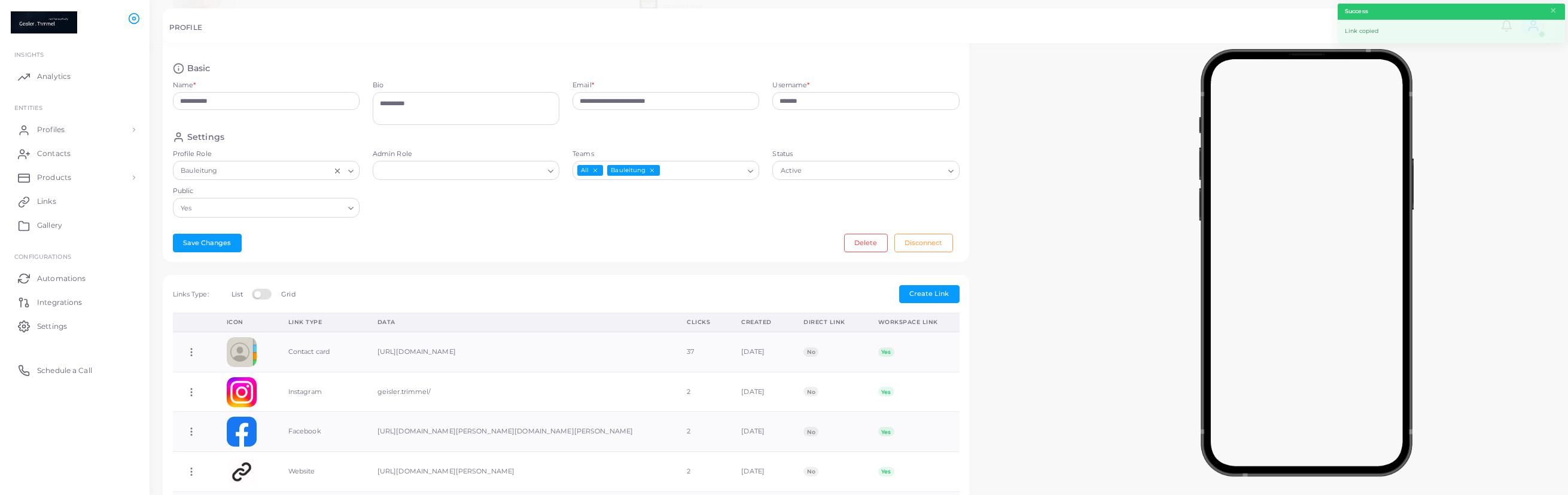
scroll to position [0, 0]
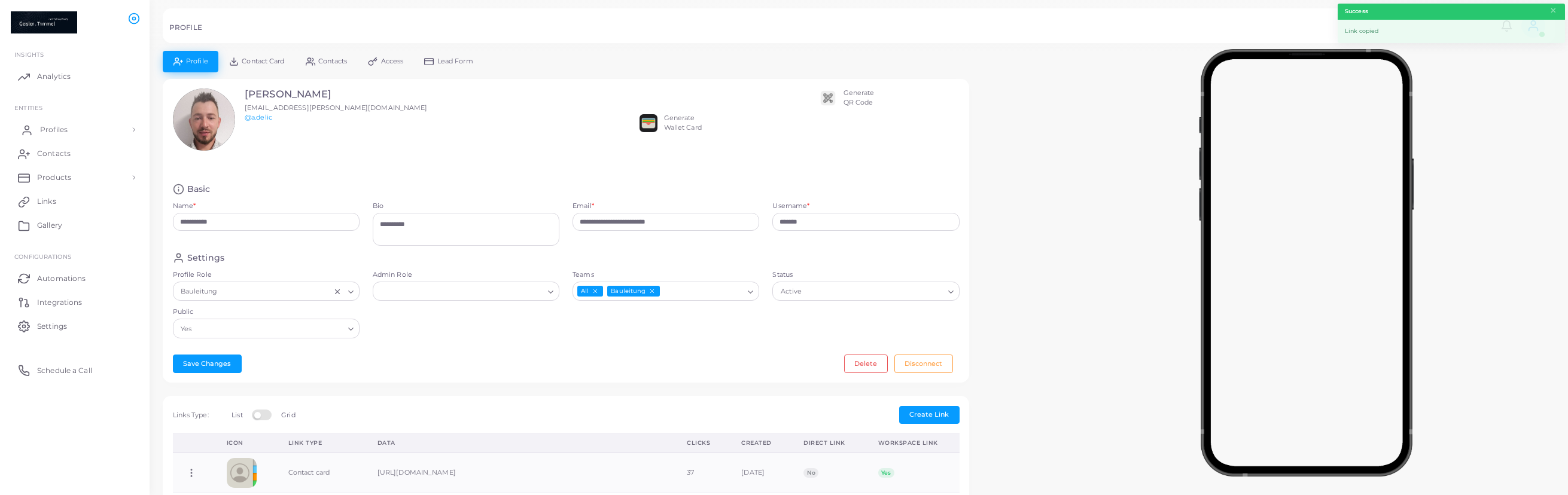
click at [89, 129] on link "Profiles" at bounding box center [75, 130] width 131 height 24
click at [74, 156] on link "Profiles" at bounding box center [75, 157] width 131 height 22
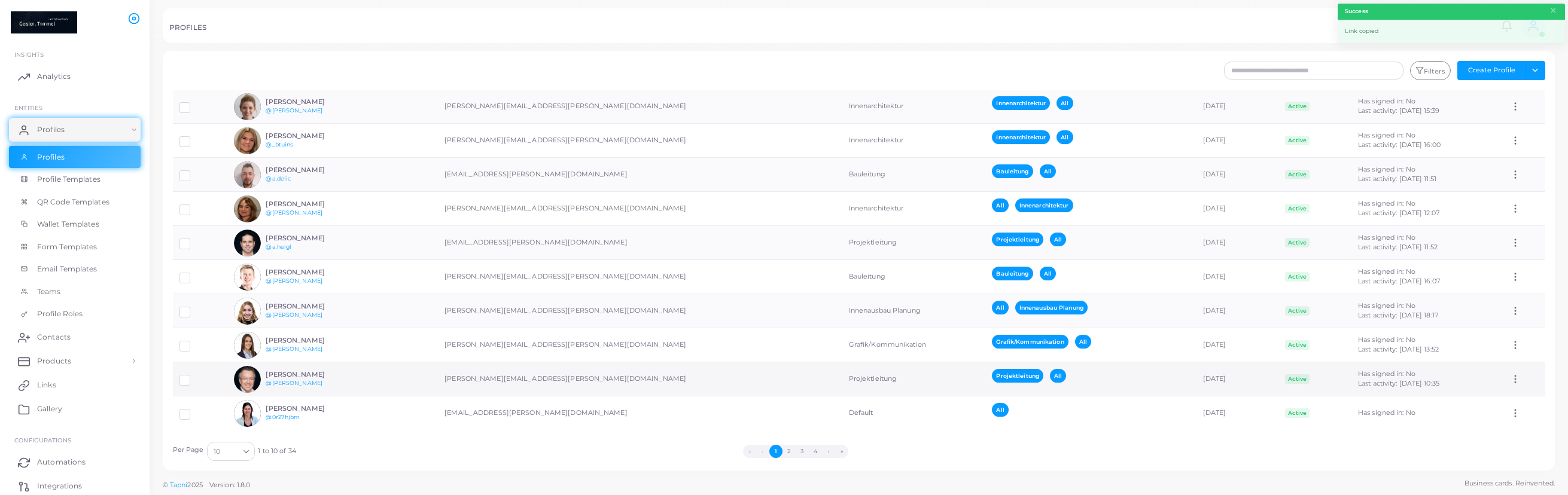
scroll to position [22, 0]
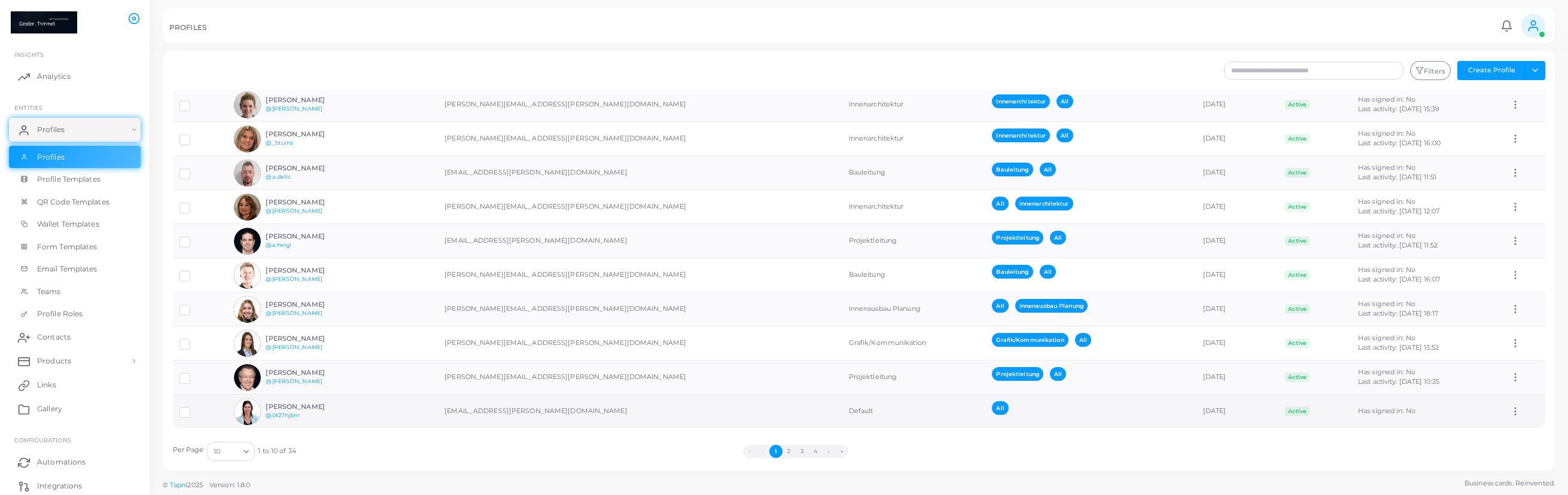
click at [842, 416] on td "Default" at bounding box center [913, 411] width 144 height 34
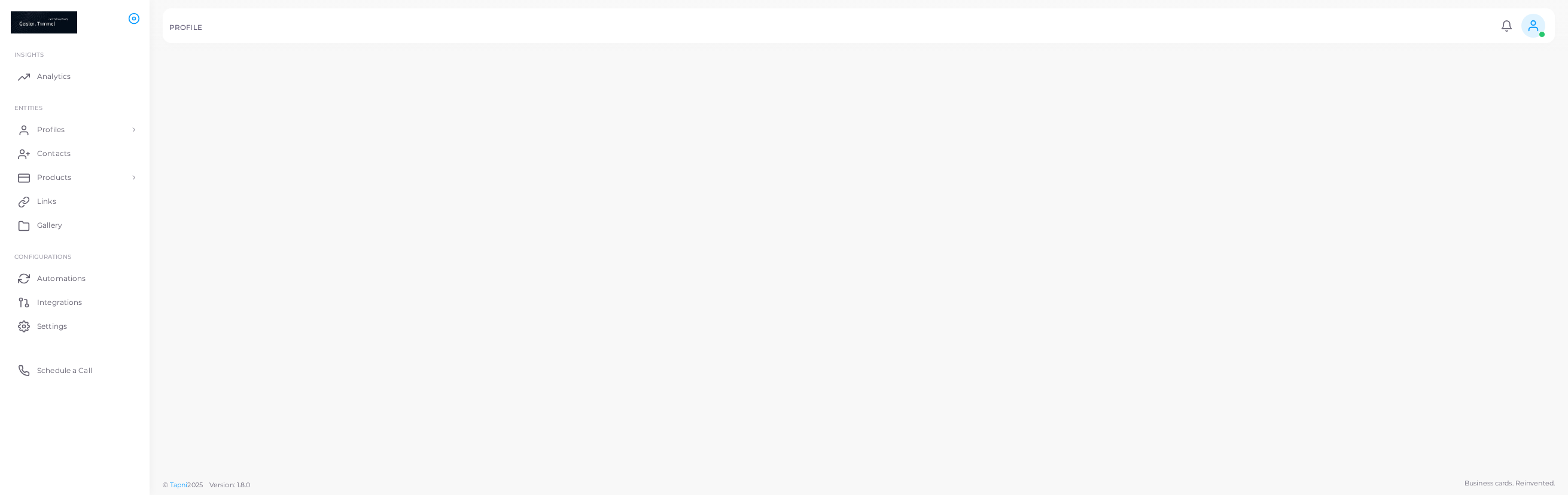
scroll to position [22, 0]
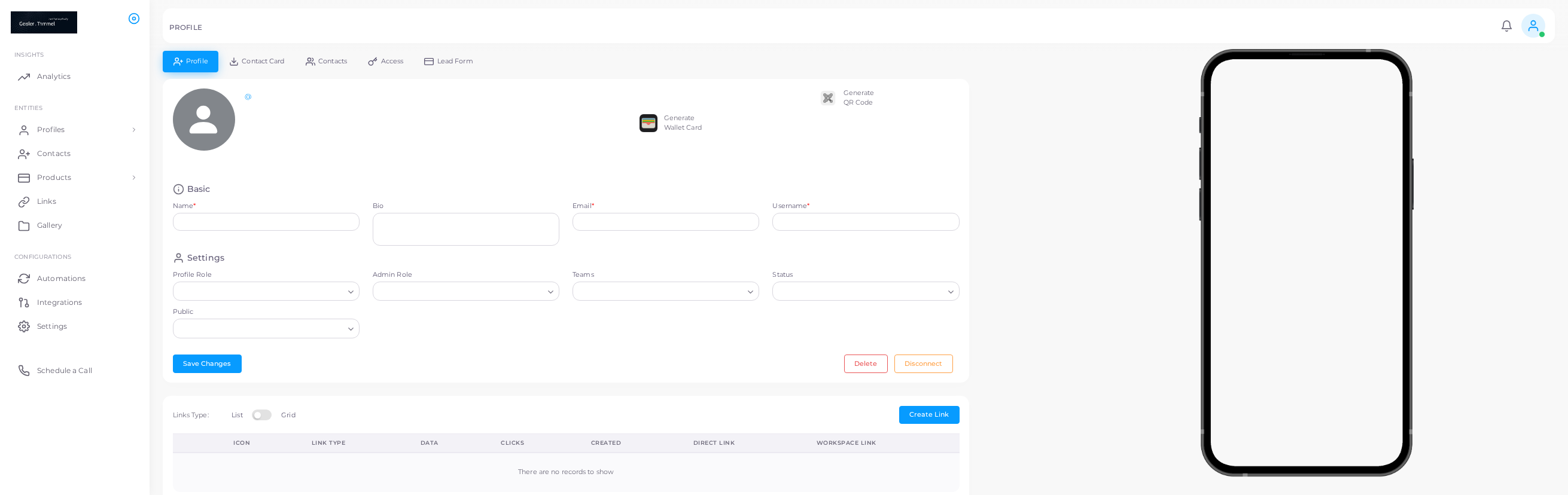
type input "**********"
type input "********"
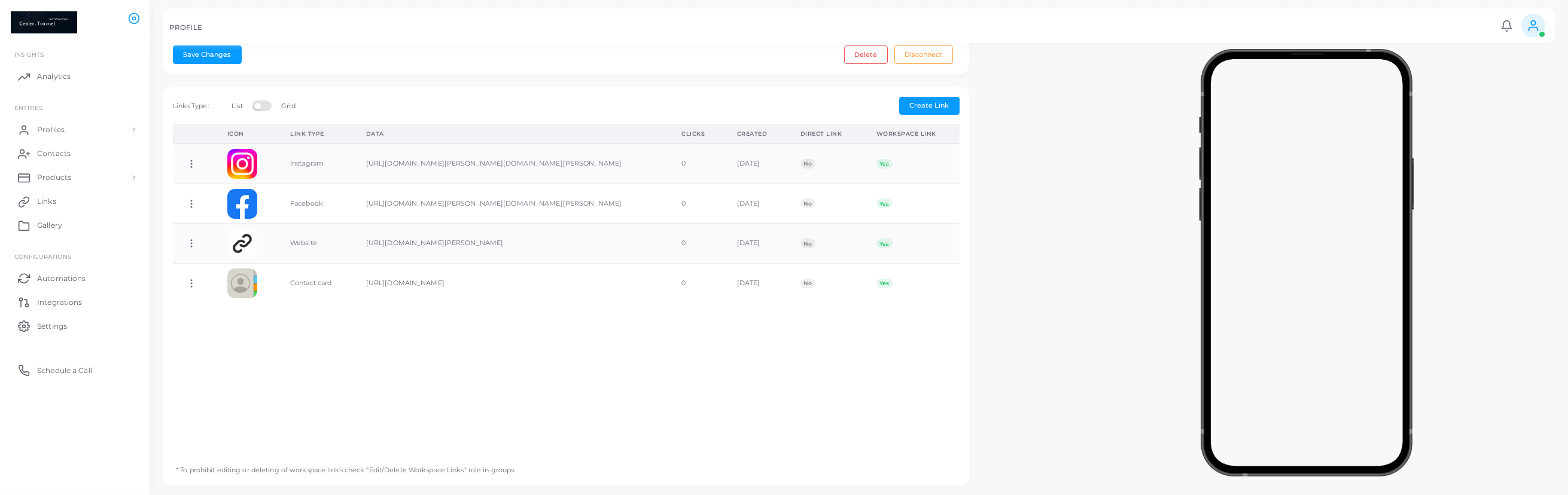
scroll to position [319, 0]
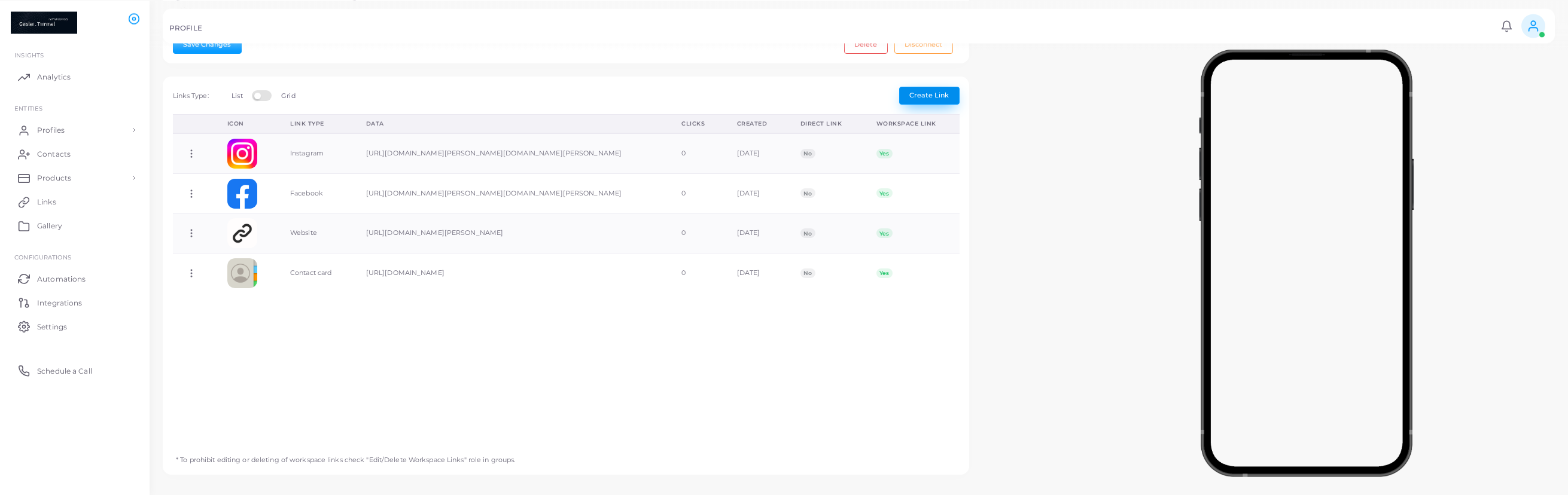
click at [940, 94] on span "Create Link" at bounding box center [929, 95] width 40 height 8
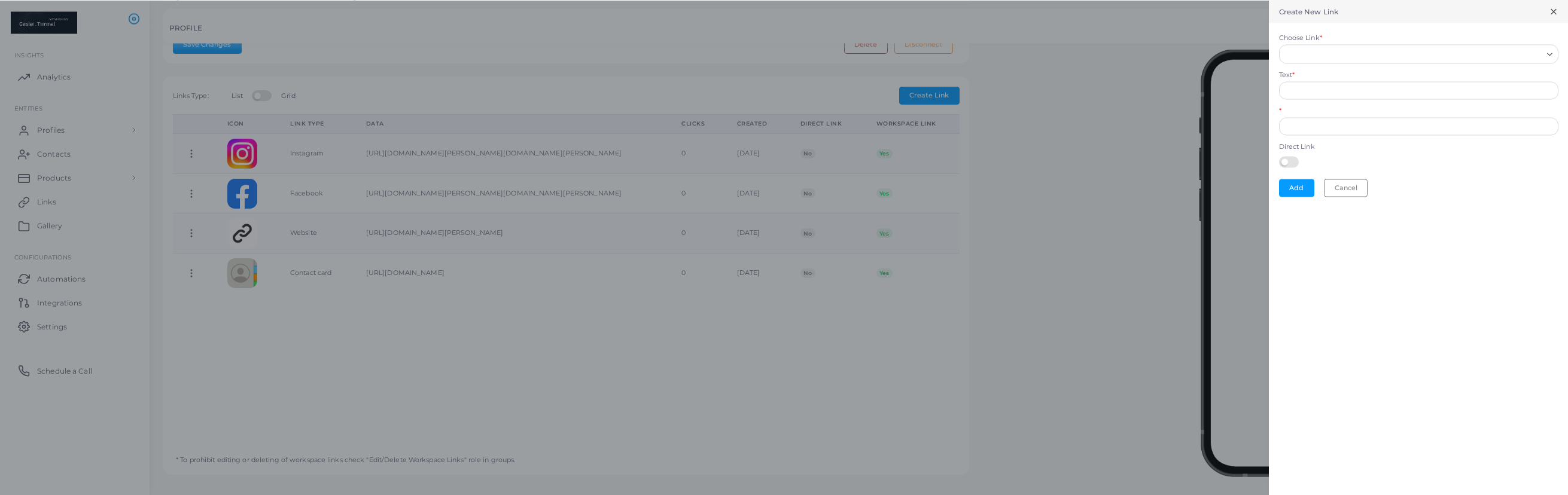
click at [1541, 50] on input "Choose Link *" at bounding box center [1413, 54] width 258 height 13
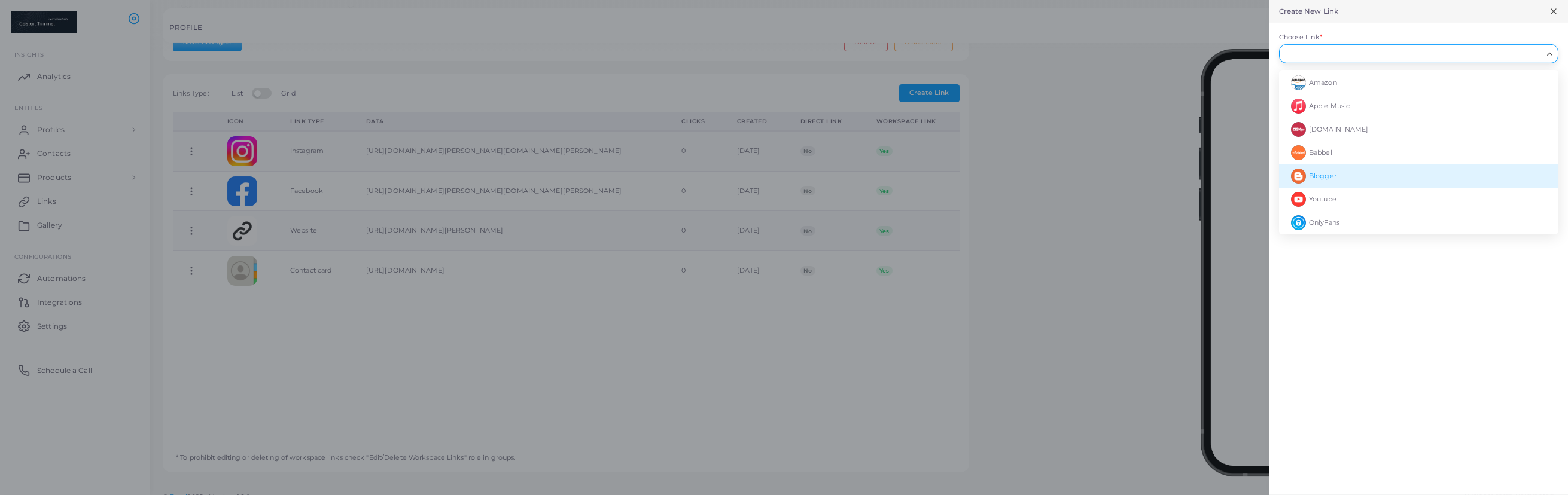
scroll to position [334, 0]
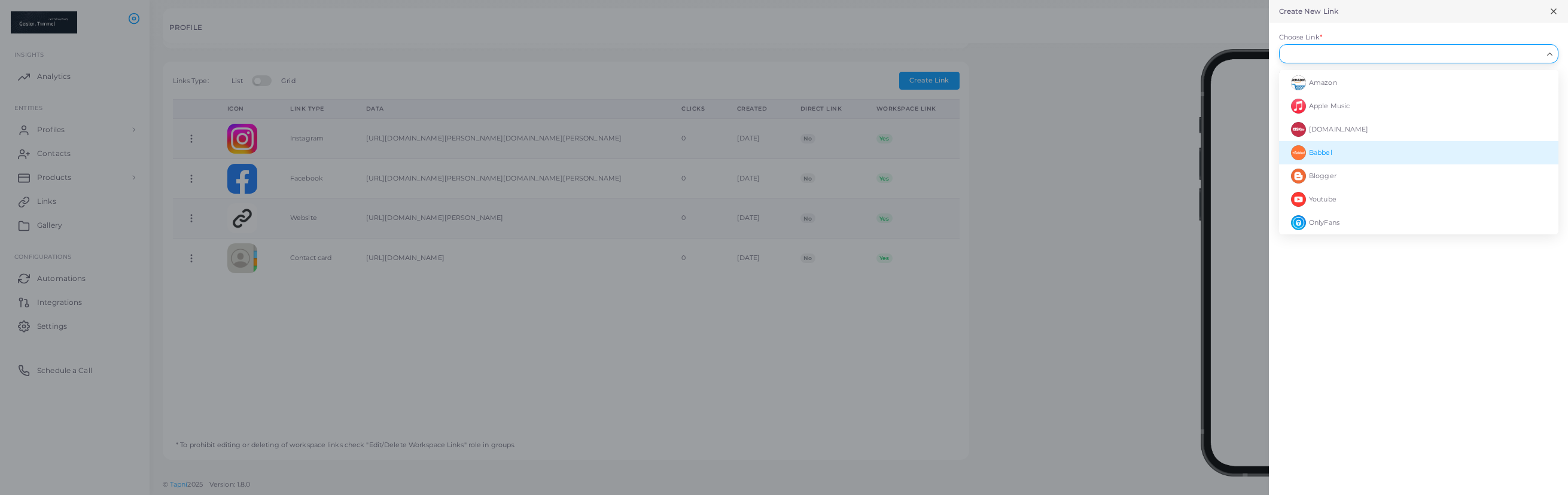
click at [1371, 46] on div "Search for option" at bounding box center [1413, 52] width 260 height 16
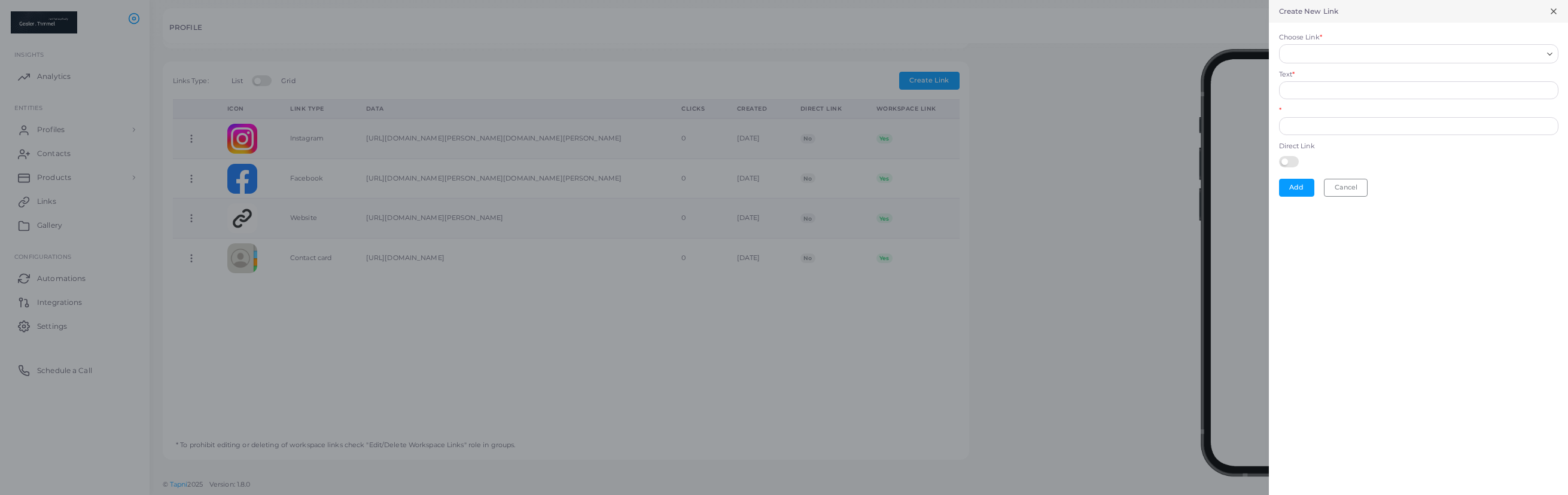
click at [1395, 31] on form "Choose Link * Loading... Text * * Direct Link Add Cancel" at bounding box center [1418, 115] width 299 height 184
click at [475, 307] on div at bounding box center [784, 248] width 1568 height 495
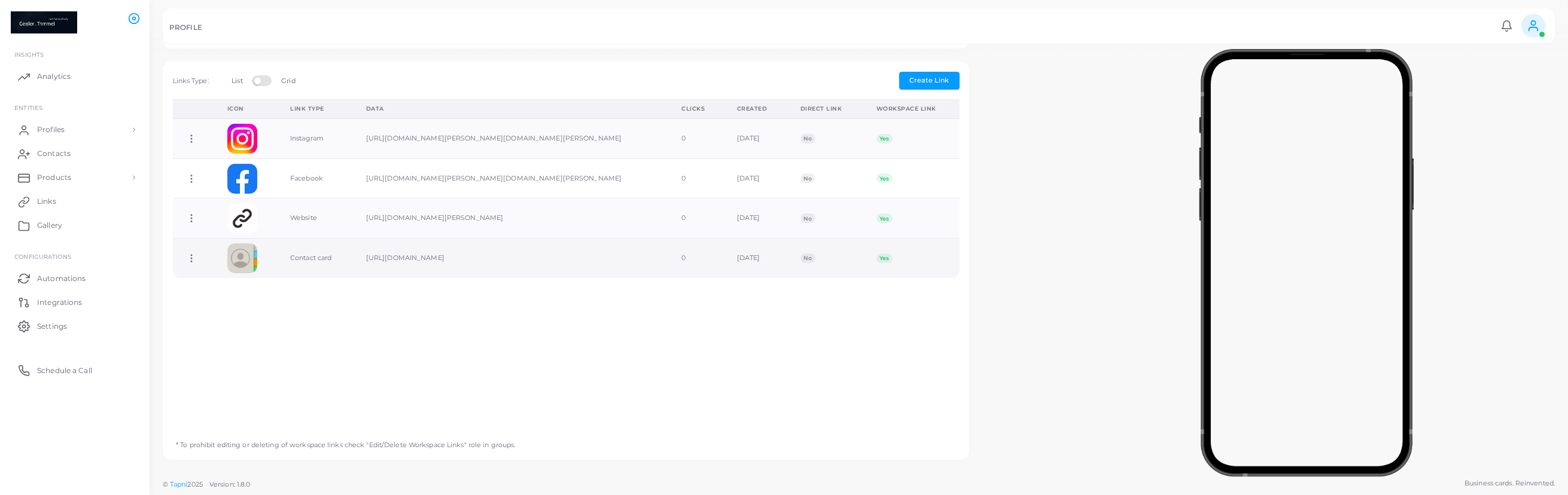
click at [855, 261] on td "No" at bounding box center [824, 258] width 76 height 40
click at [525, 272] on td "[URL][DOMAIN_NAME]" at bounding box center [510, 258] width 315 height 40
click at [180, 264] on td "Copy Link Edit Link Delete Link Toggle Direct Link" at bounding box center [194, 258] width 42 height 40
click at [189, 264] on td "Copy Link Edit Link Delete Link Toggle Direct Link" at bounding box center [194, 258] width 42 height 40
click at [192, 258] on icon at bounding box center [191, 257] width 11 height 11
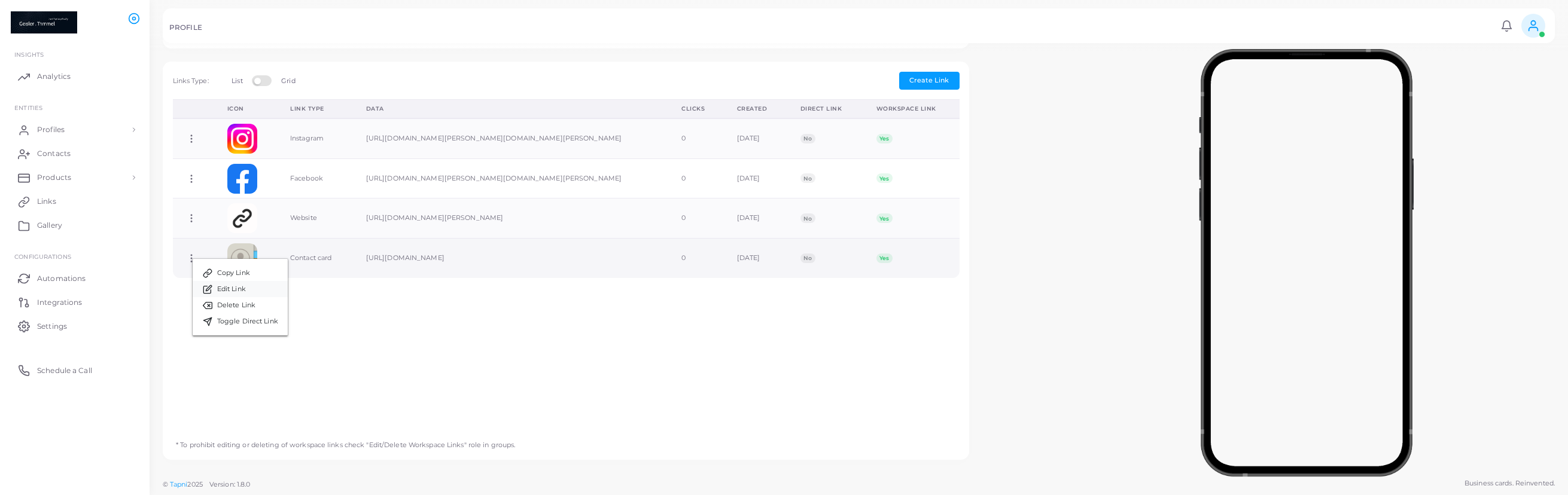
click at [253, 293] on link "Edit Link" at bounding box center [240, 288] width 95 height 16
type input "**********"
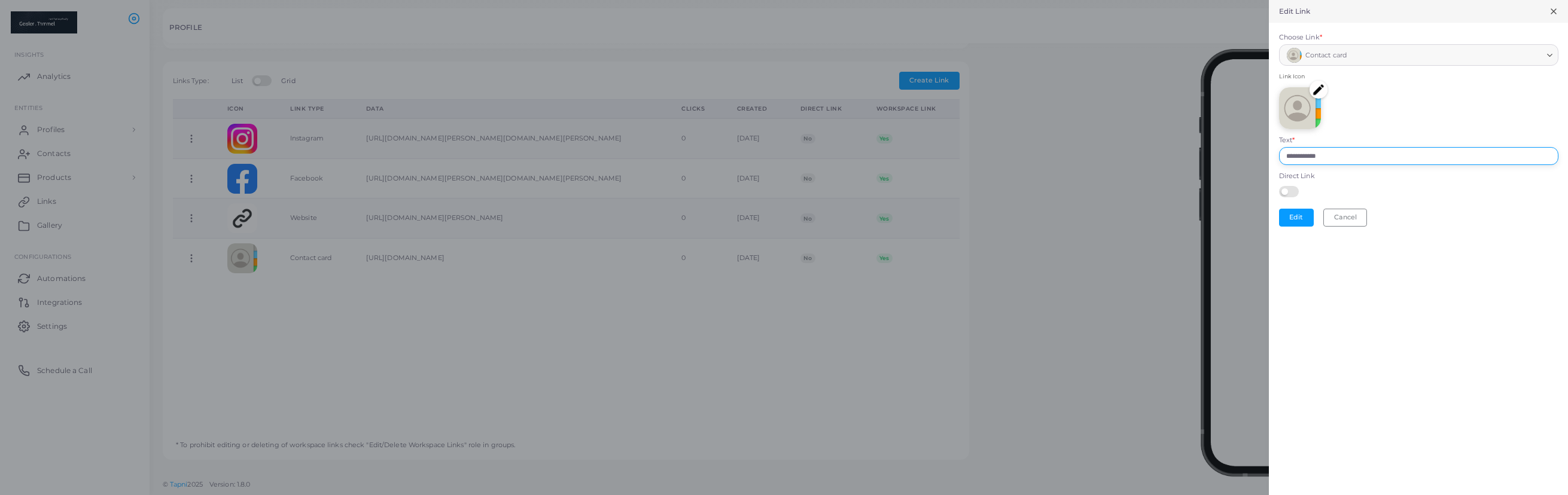
click at [1355, 160] on input "**********" at bounding box center [1418, 156] width 279 height 18
click at [1331, 58] on span "Contact card" at bounding box center [1326, 56] width 42 height 12
click at [1320, 90] on img at bounding box center [1319, 90] width 18 height 18
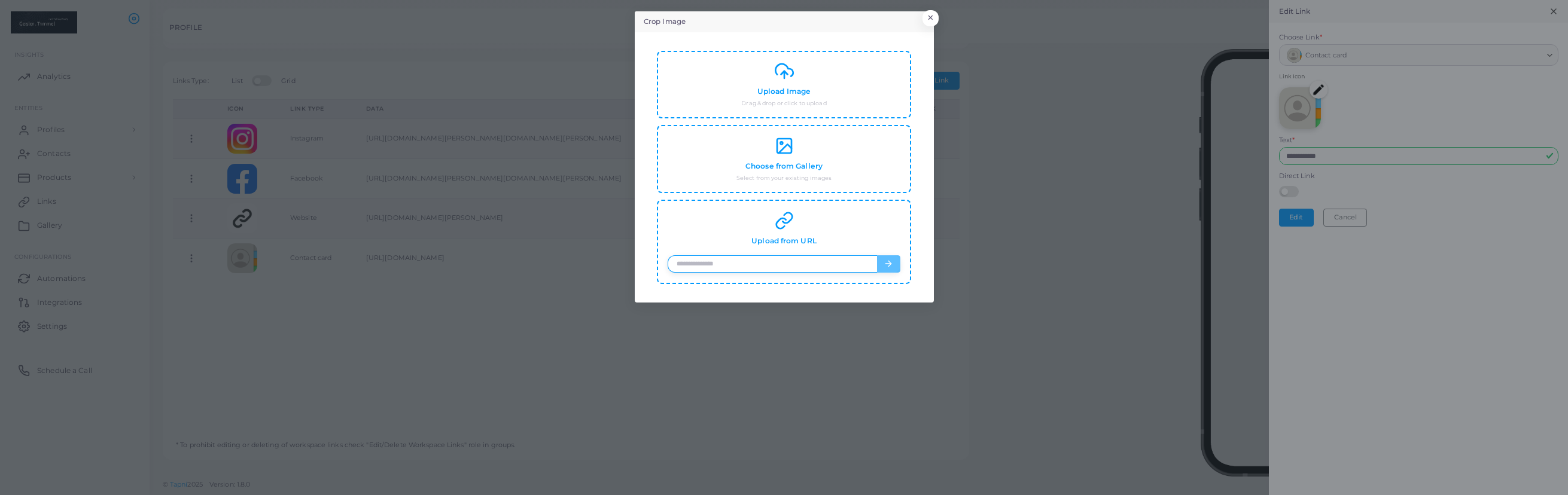
click at [789, 262] on input "url" at bounding box center [771, 264] width 209 height 18
paste input "**********"
type input "**********"
click at [887, 260] on icon "button" at bounding box center [888, 264] width 10 height 10
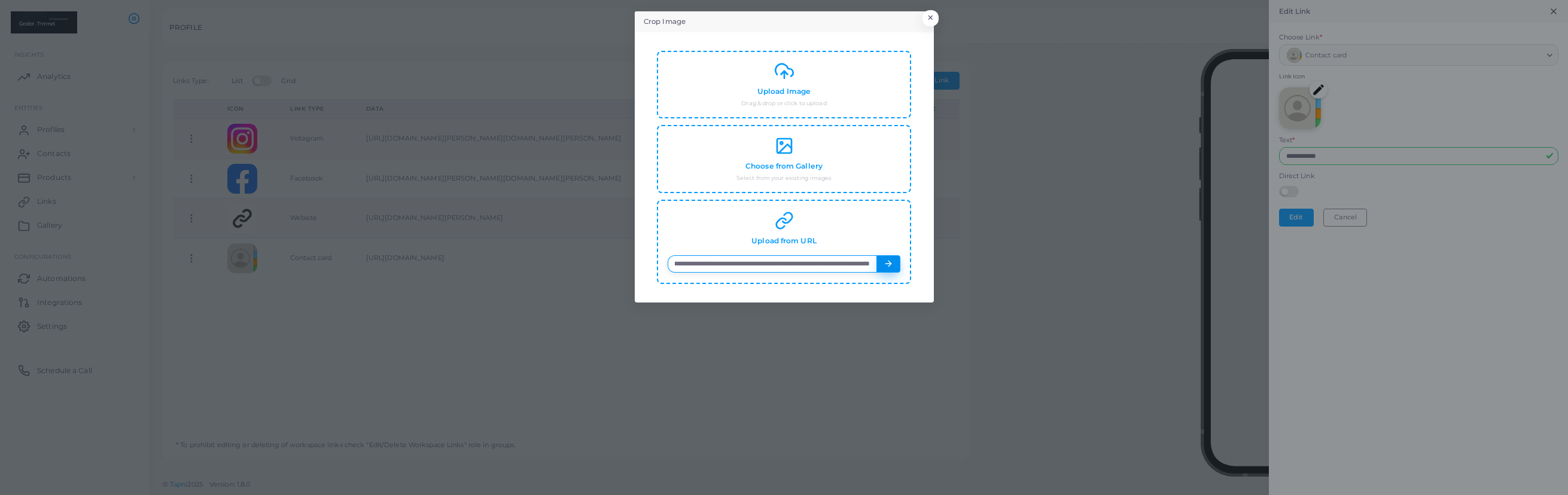
scroll to position [0, 0]
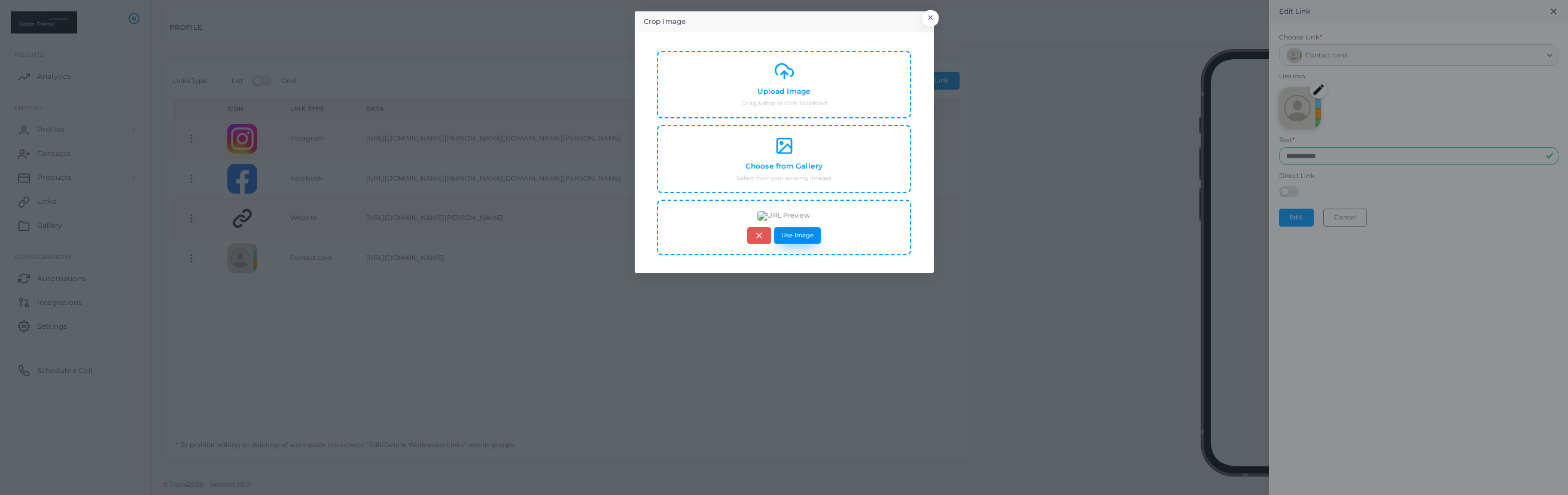
click at [799, 231] on button "Use Image" at bounding box center [797, 236] width 47 height 17
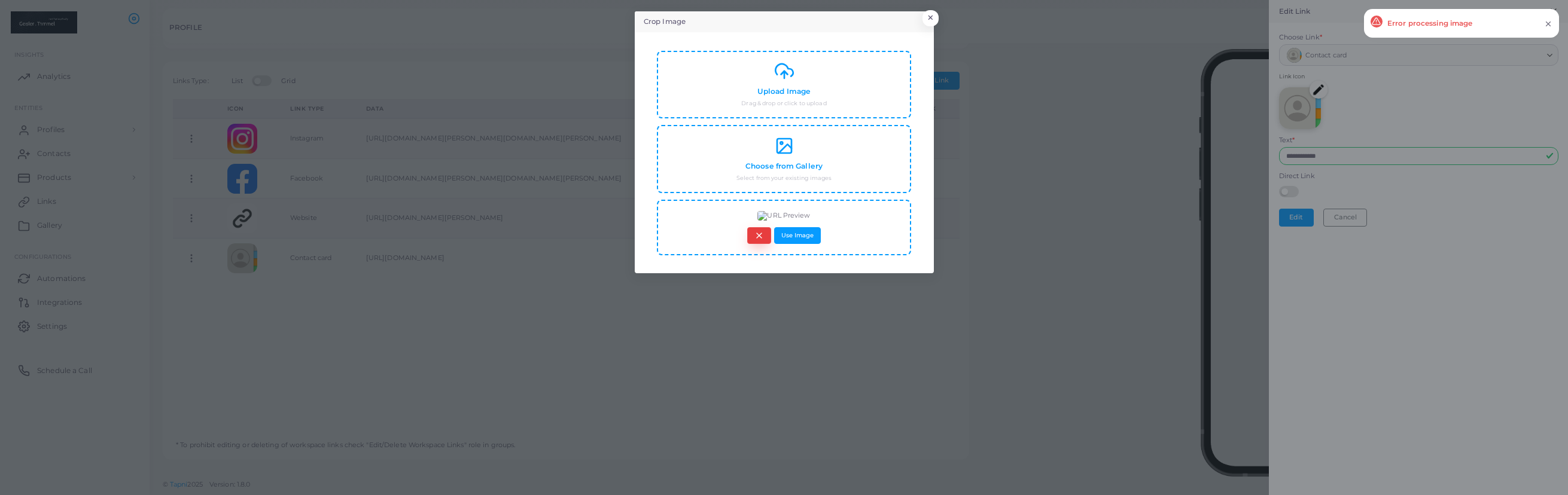
click at [761, 233] on line "button" at bounding box center [759, 236] width 5 height 5
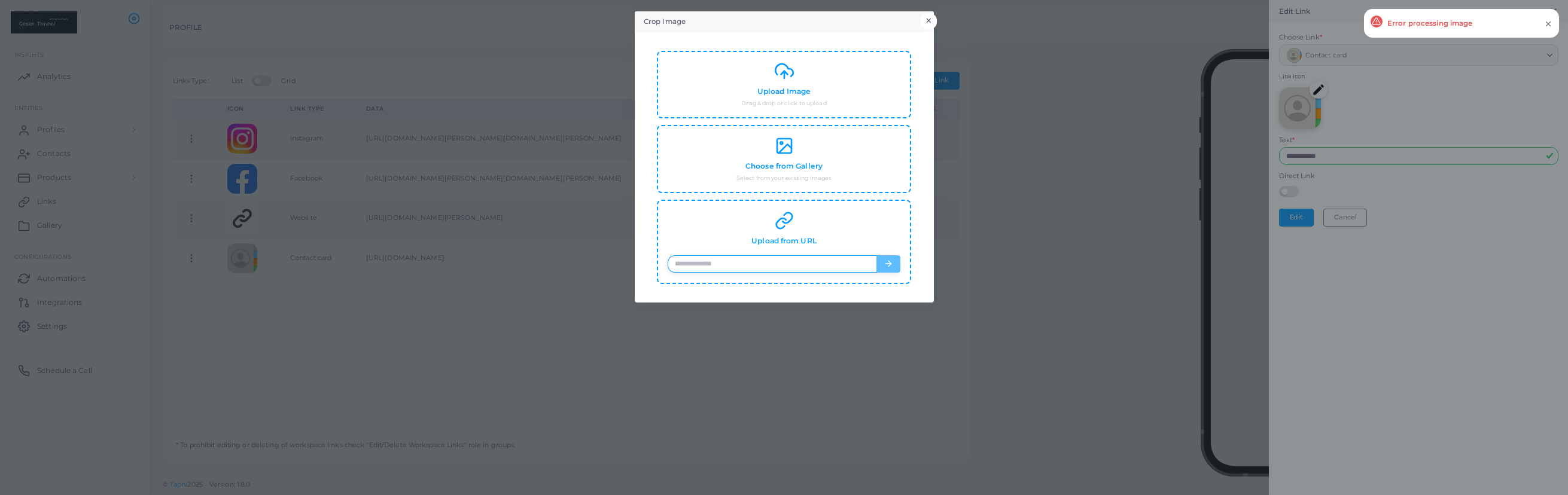
click at [931, 17] on button "×" at bounding box center [928, 21] width 16 height 16
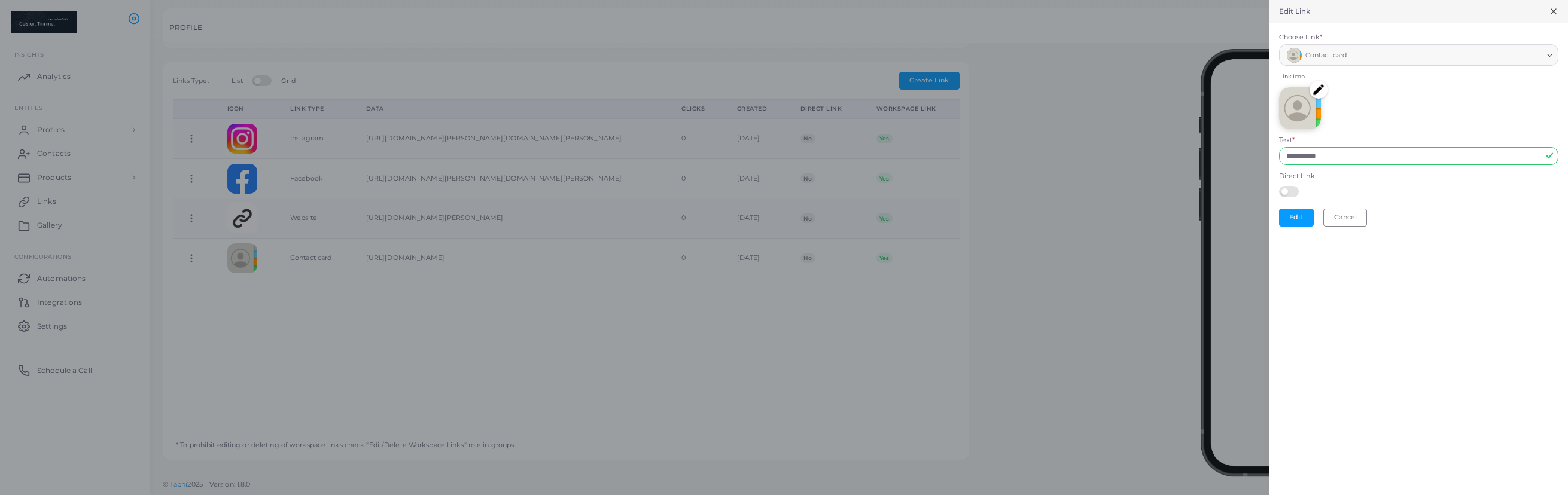
click at [1320, 91] on img at bounding box center [1319, 90] width 18 height 18
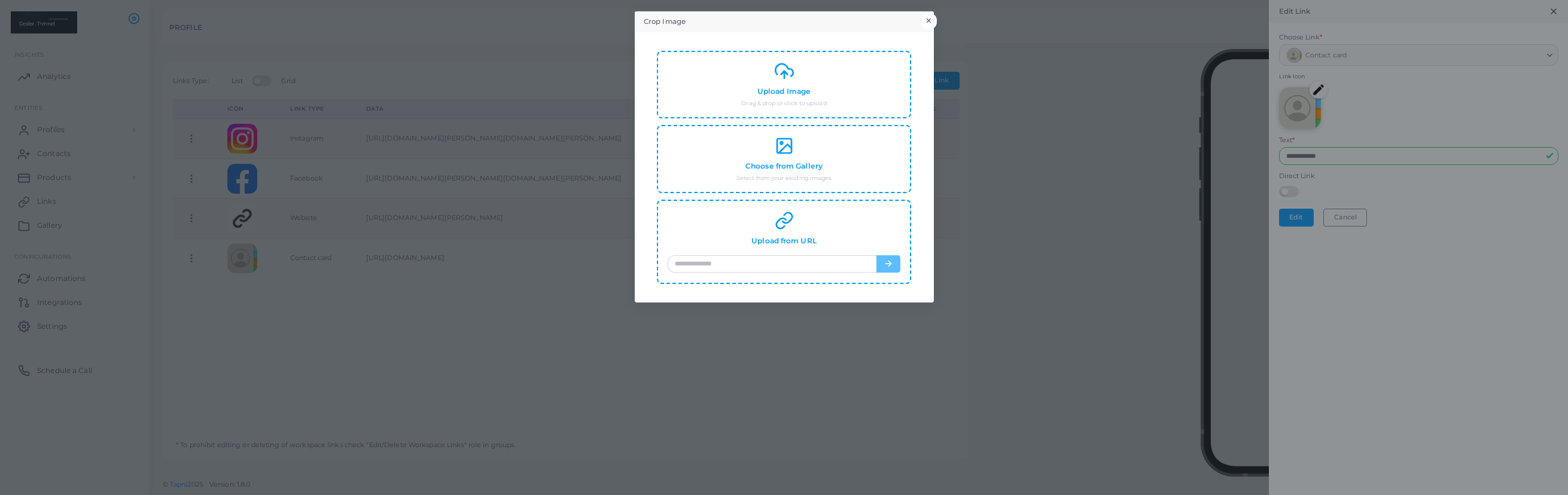
click at [930, 14] on button "×" at bounding box center [928, 21] width 16 height 16
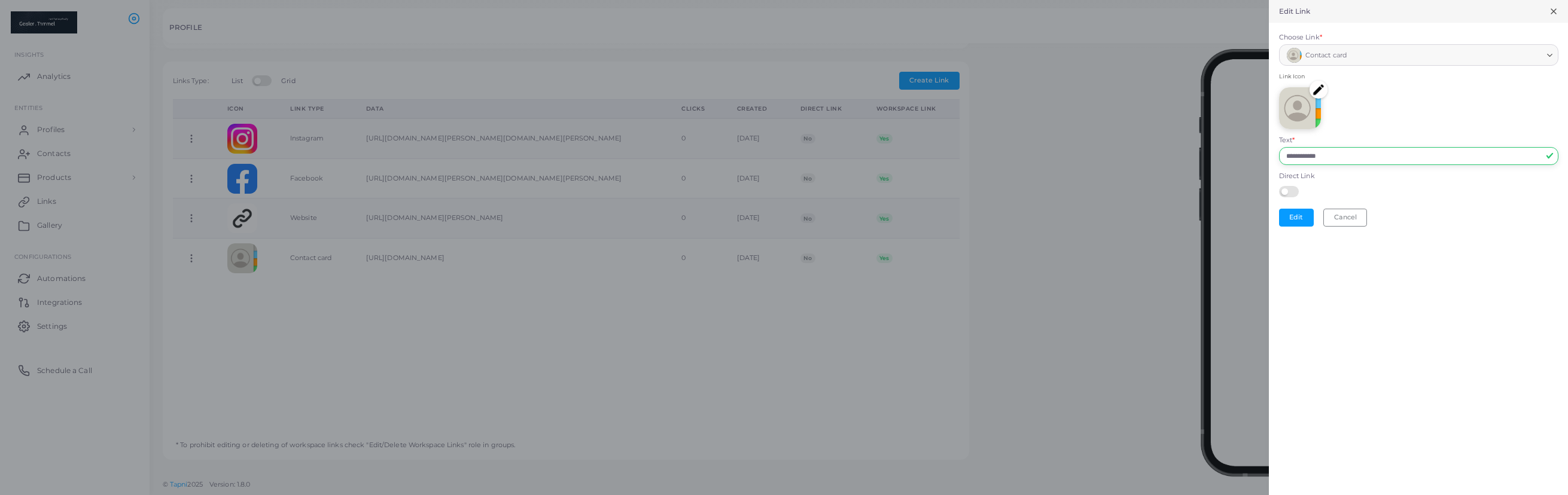
click at [1360, 160] on input "**********" at bounding box center [1418, 156] width 279 height 18
click at [1503, 248] on div "**********" at bounding box center [1418, 248] width 299 height 495
click at [1556, 12] on icon at bounding box center [1553, 12] width 10 height 10
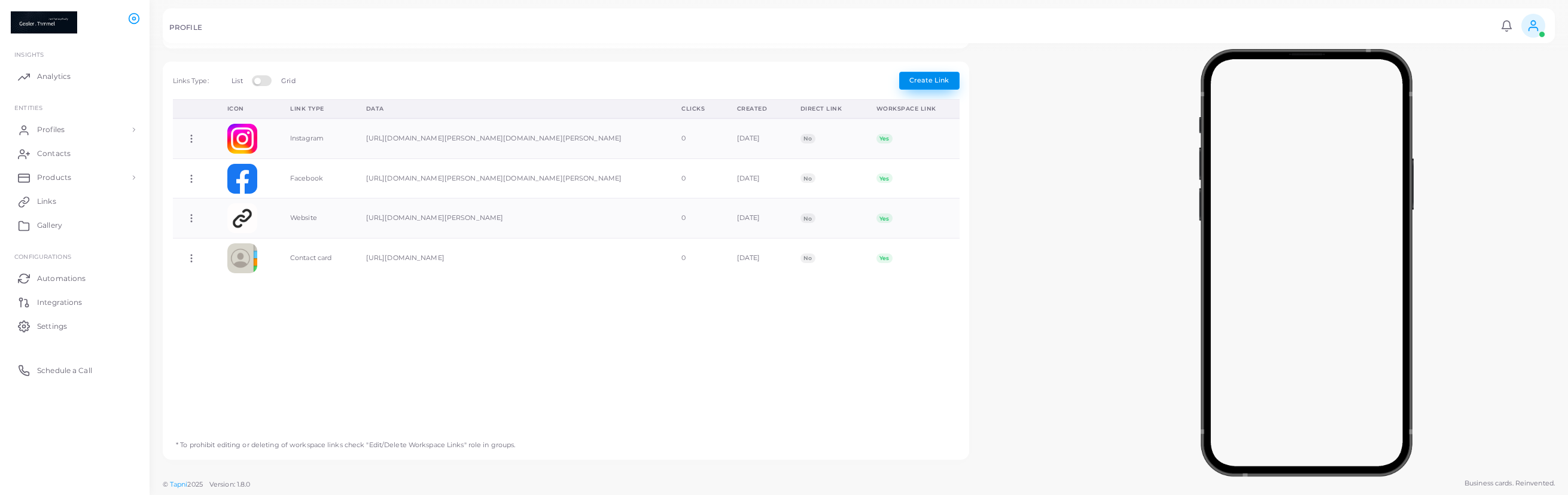
click at [929, 78] on span "Create Link" at bounding box center [929, 80] width 40 height 8
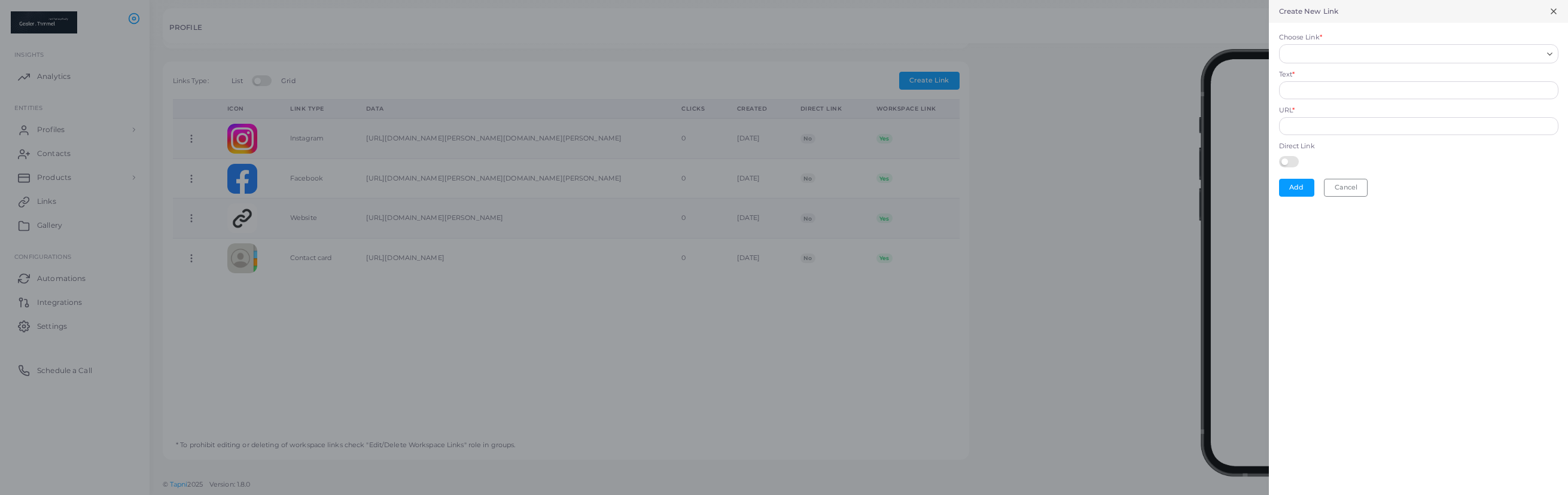
click at [1346, 46] on div "Search for option" at bounding box center [1413, 52] width 260 height 16
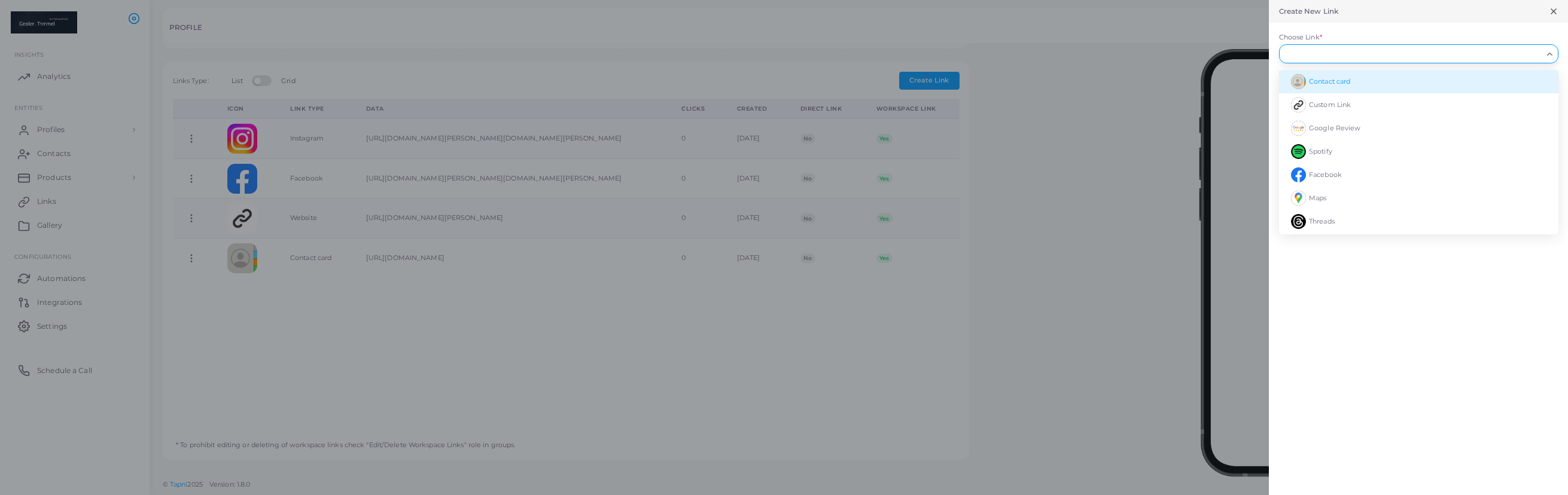
click at [1356, 78] on li "Contact card" at bounding box center [1418, 81] width 279 height 23
type input "**********"
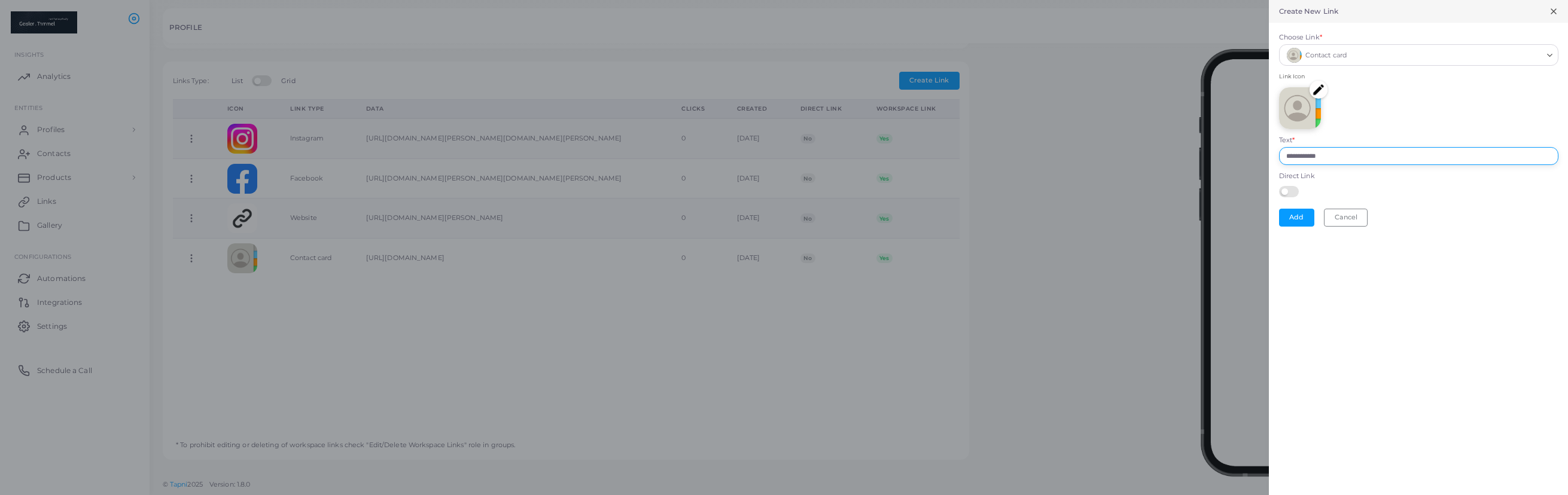
click at [1347, 156] on input "**********" at bounding box center [1418, 156] width 279 height 18
click at [1320, 93] on img at bounding box center [1319, 90] width 18 height 18
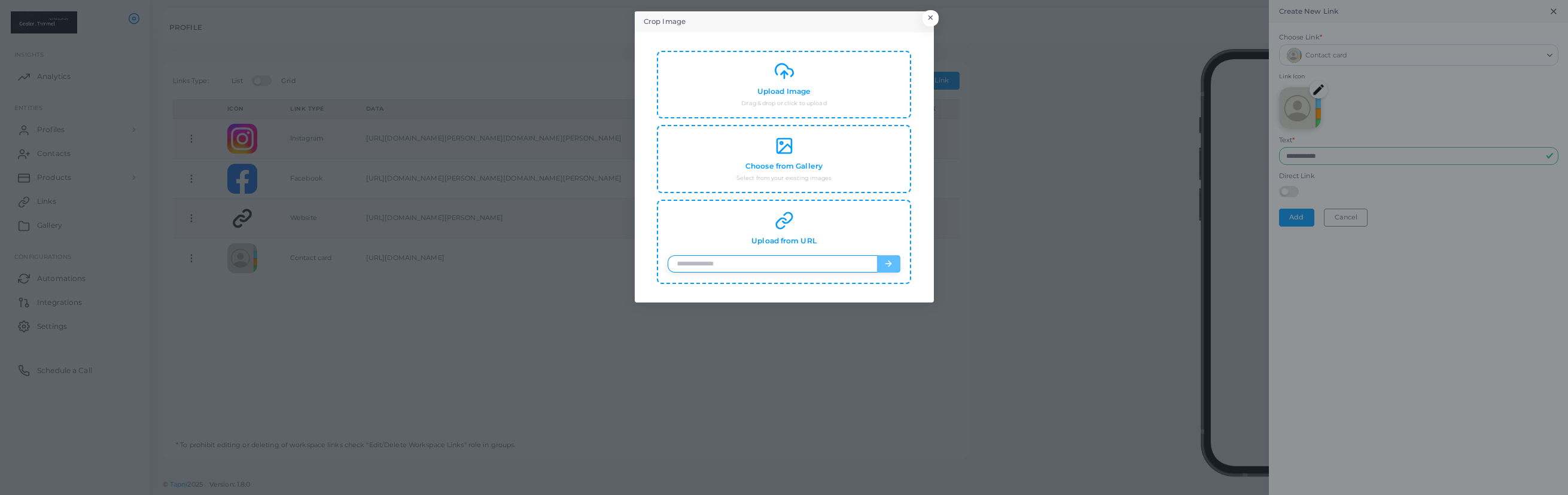
click at [779, 265] on input "url" at bounding box center [771, 264] width 209 height 18
paste input "**********"
type input "**********"
click at [891, 264] on polyline "button" at bounding box center [890, 264] width 3 height 5
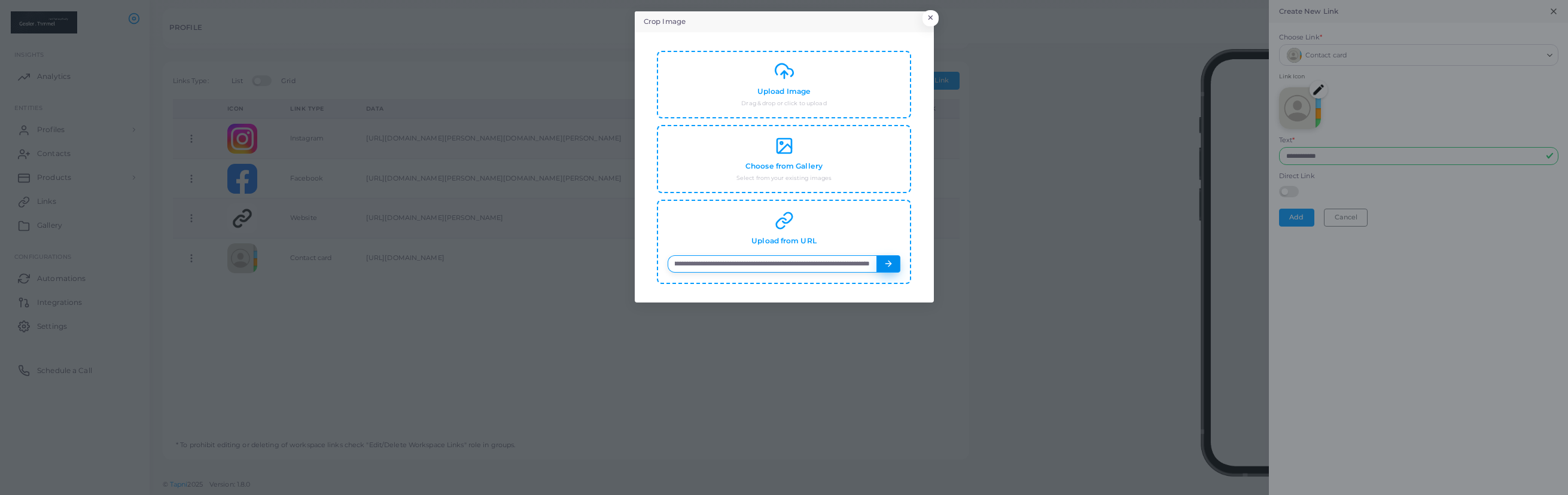
scroll to position [0, 0]
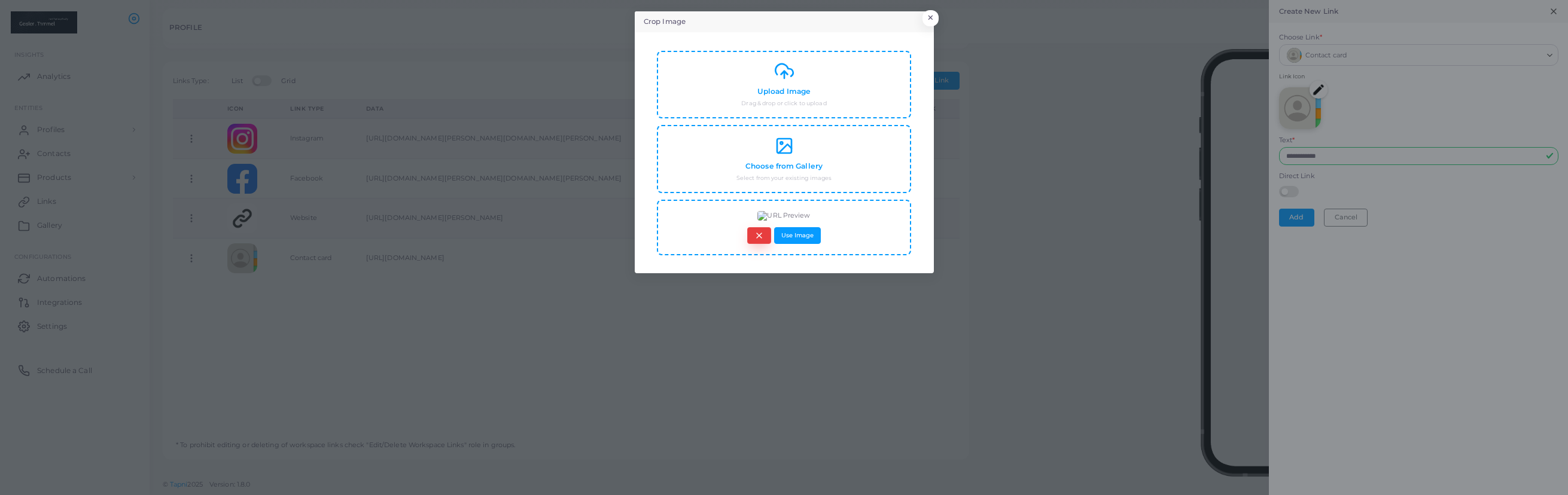
click at [759, 228] on button "button" at bounding box center [759, 236] width 24 height 17
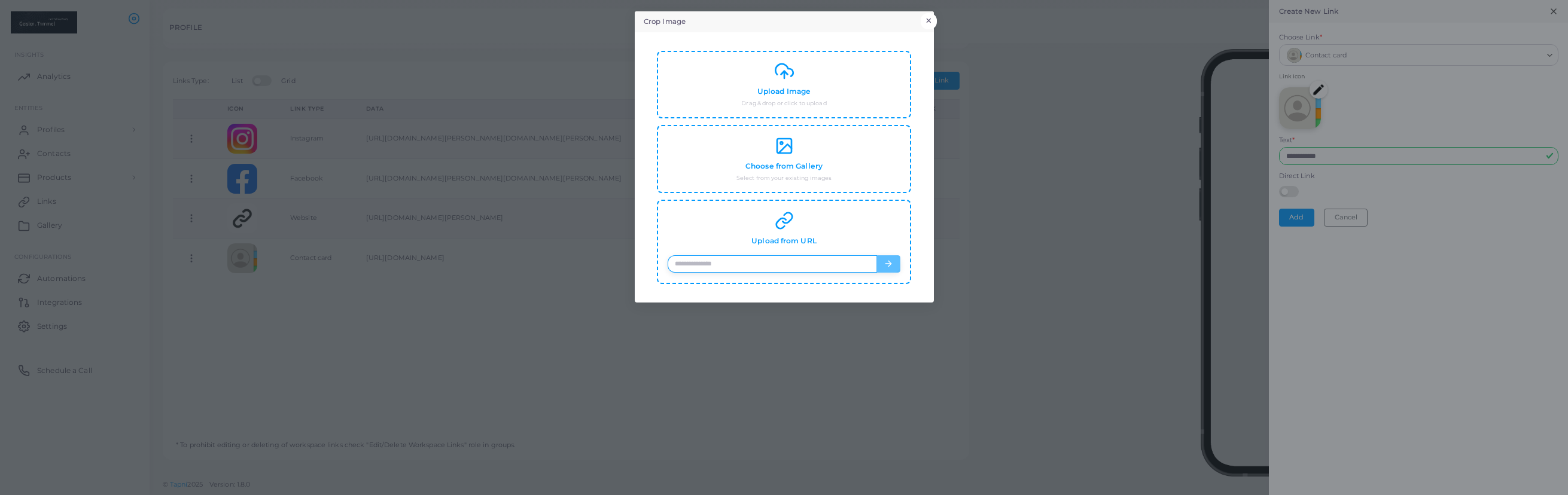
click at [931, 19] on button "×" at bounding box center [928, 21] width 16 height 16
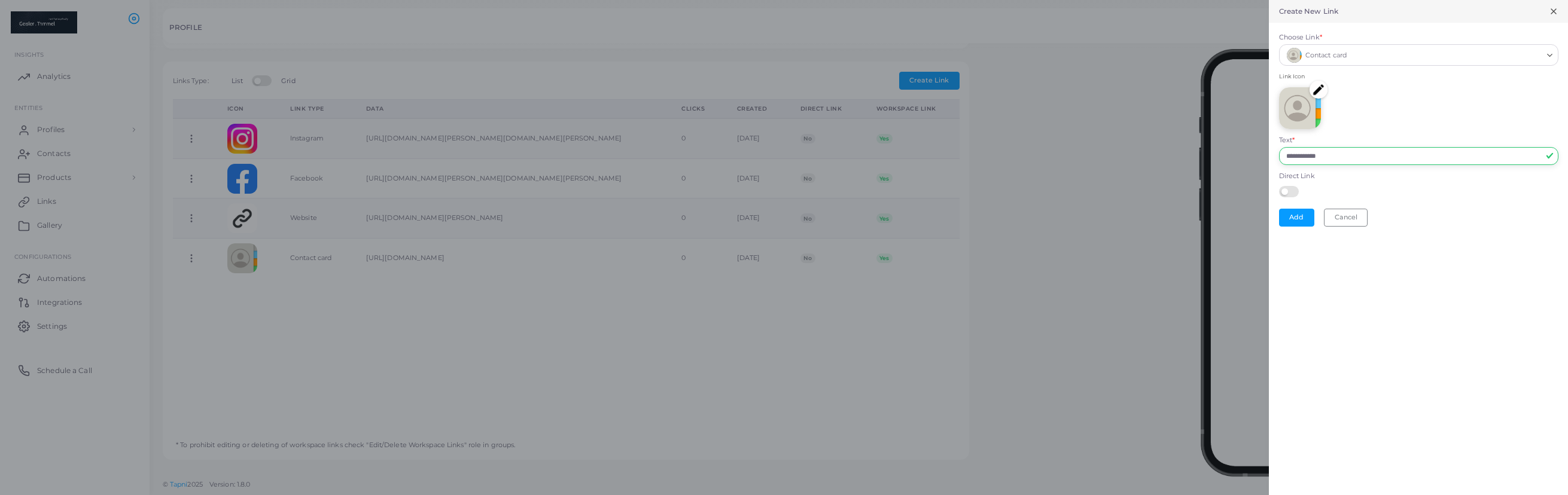
click at [1341, 149] on input "**********" at bounding box center [1418, 156] width 279 height 18
paste input "**********"
drag, startPoint x: 1377, startPoint y: 160, endPoint x: 1113, endPoint y: 147, distance: 264.3
click at [1279, 147] on input "**********" at bounding box center [1418, 156] width 279 height 18
click at [1368, 152] on input "**********" at bounding box center [1418, 156] width 279 height 18
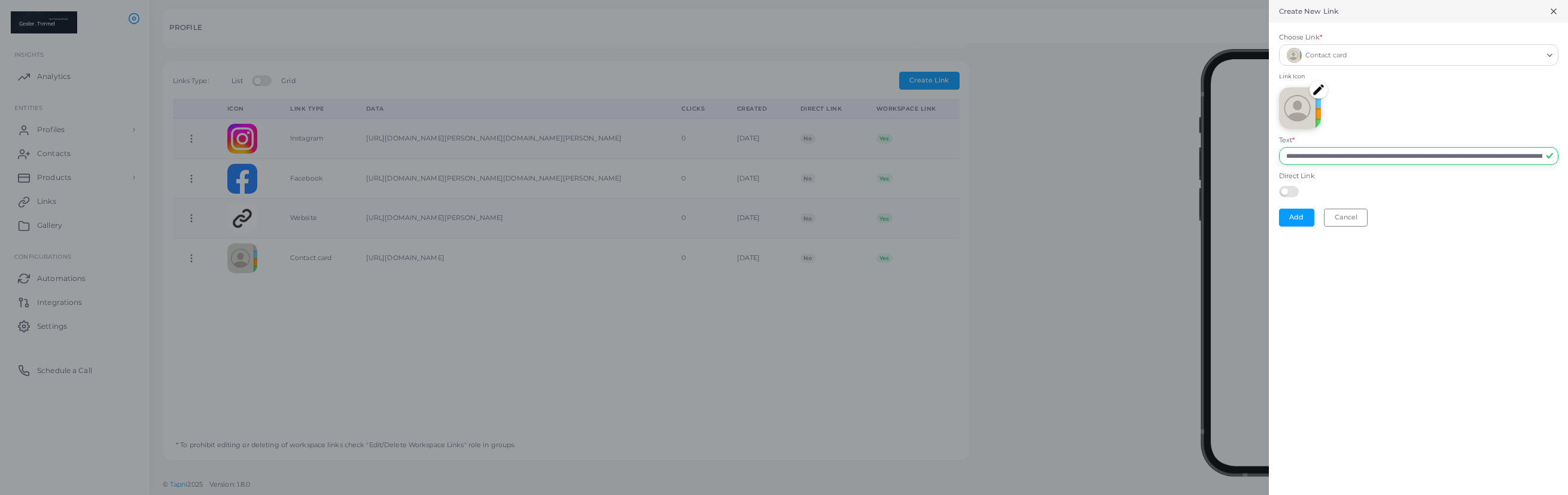
click at [1329, 154] on input "**********" at bounding box center [1418, 156] width 279 height 18
drag, startPoint x: 1329, startPoint y: 155, endPoint x: 1246, endPoint y: 153, distance: 83.0
click at [1279, 153] on input "**********" at bounding box center [1418, 156] width 279 height 18
type input "**********"
click at [1292, 218] on button "Add" at bounding box center [1296, 218] width 35 height 18
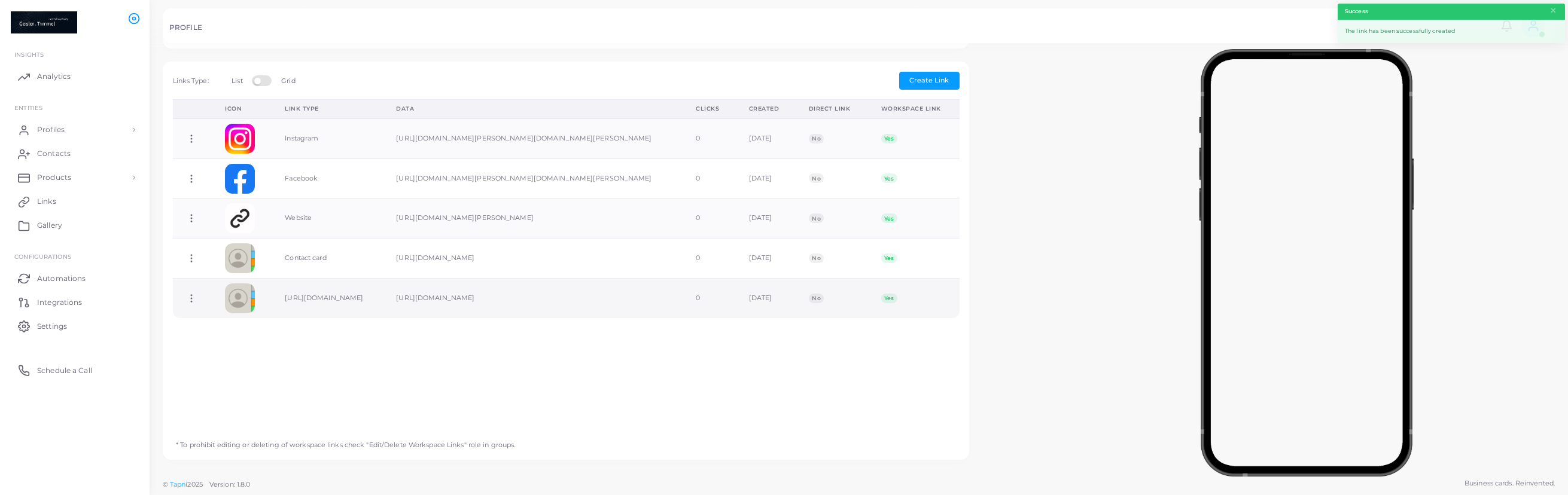
click at [366, 308] on td "[URL][DOMAIN_NAME]" at bounding box center [327, 298] width 111 height 40
click at [308, 302] on td "[URL][DOMAIN_NAME]" at bounding box center [327, 298] width 111 height 40
click at [336, 318] on td "[URL][DOMAIN_NAME]" at bounding box center [327, 298] width 111 height 40
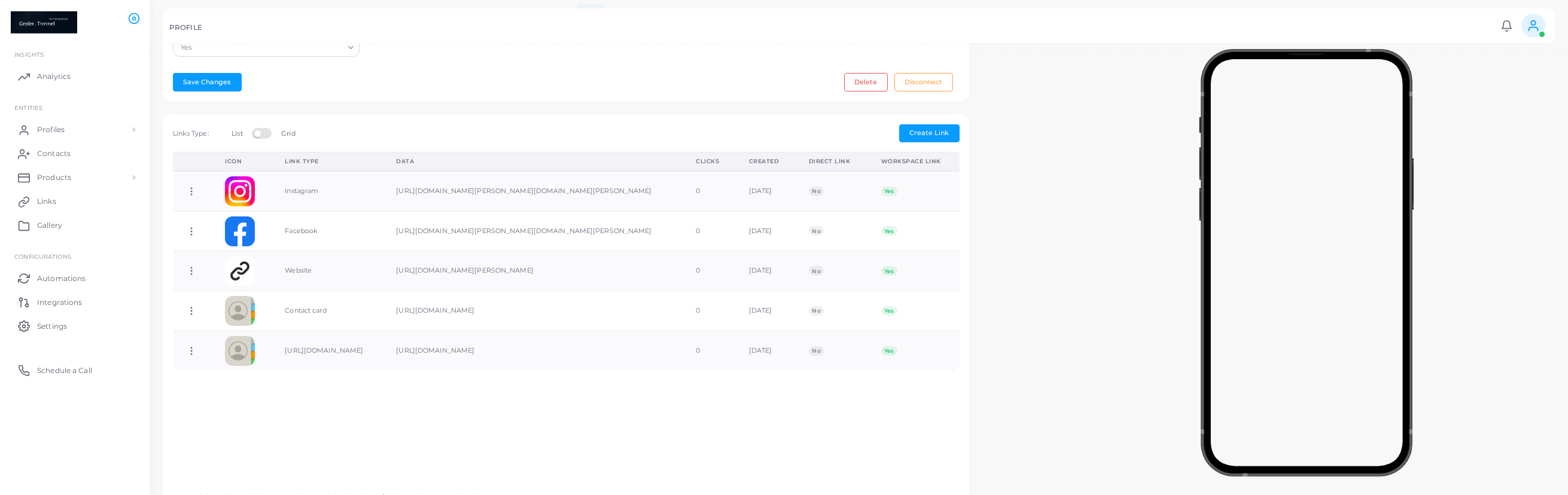
scroll to position [319, 0]
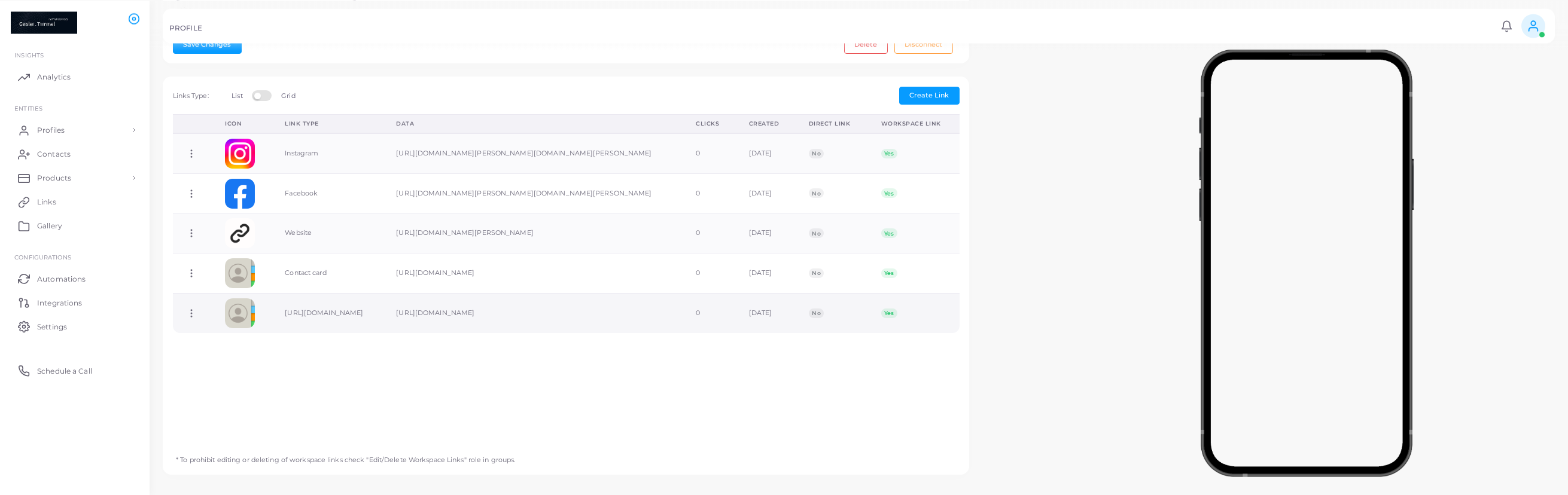
click at [195, 319] on icon at bounding box center [191, 313] width 11 height 11
click at [240, 374] on span "Delete Link" at bounding box center [239, 378] width 38 height 10
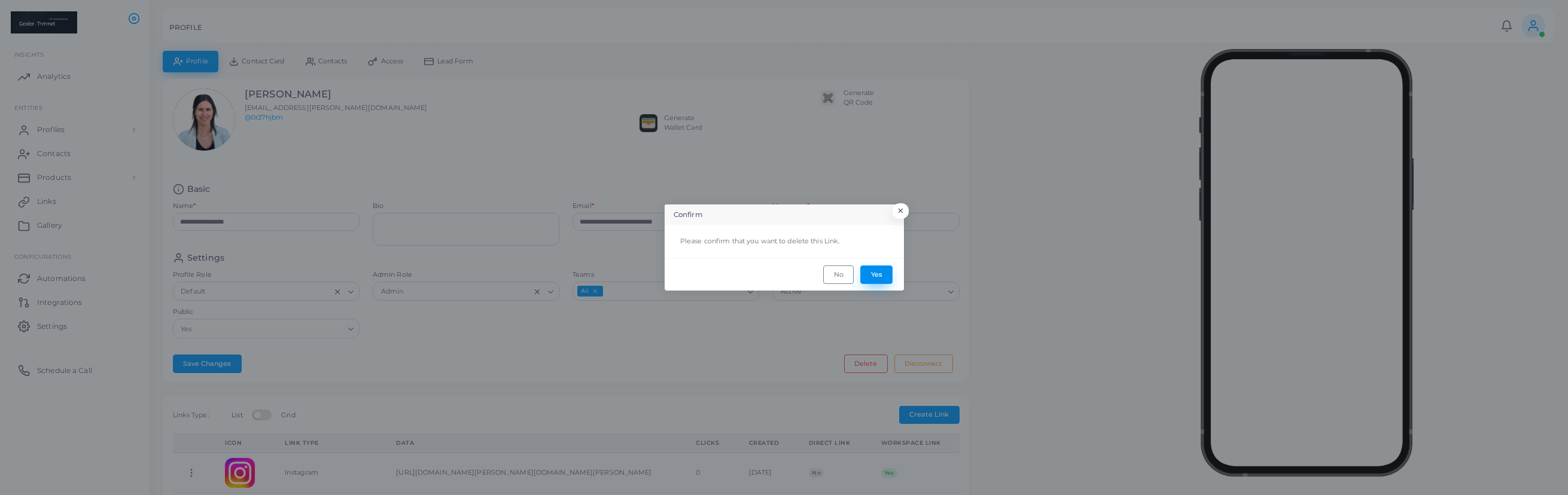
click at [874, 277] on button "Yes" at bounding box center [876, 275] width 32 height 18
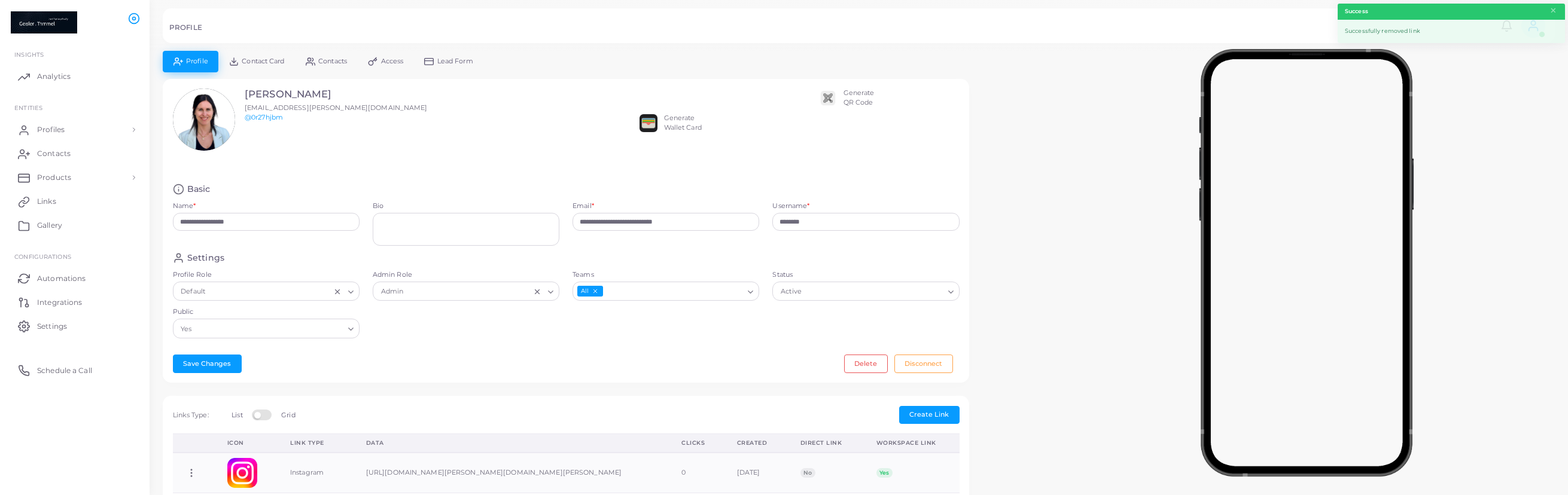
click at [752, 326] on div "Settings Profile Role Default Loading... Admin Role Admin Loading... Teams All …" at bounding box center [566, 299] width 799 height 93
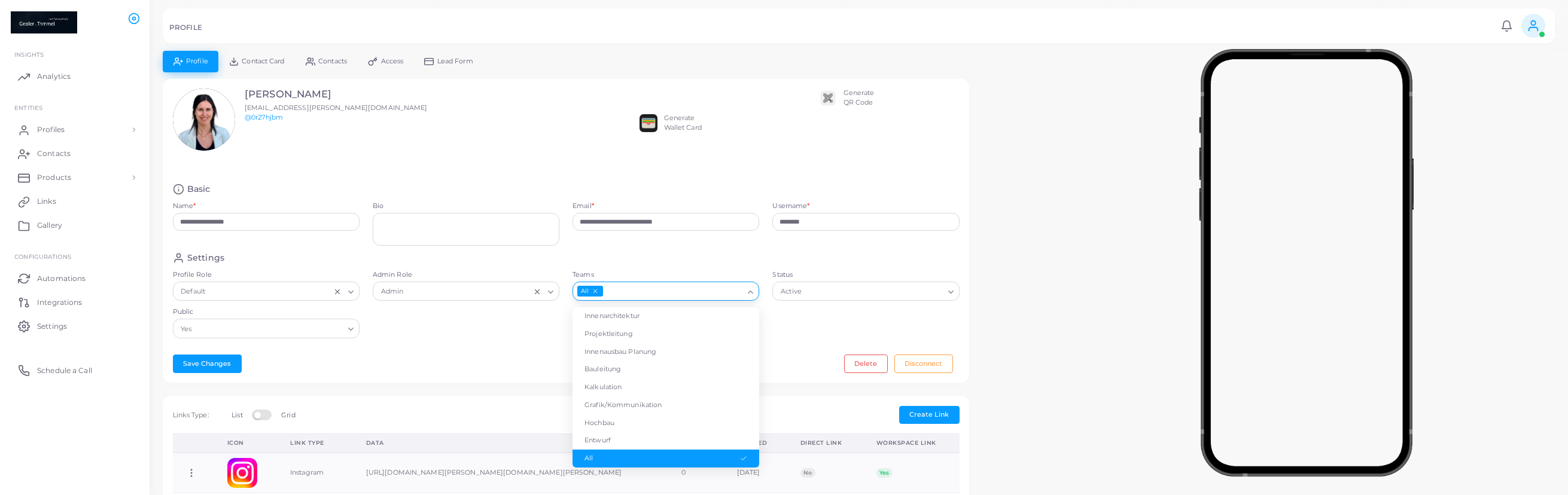
click at [748, 294] on icon "Search for option" at bounding box center [750, 292] width 9 height 9
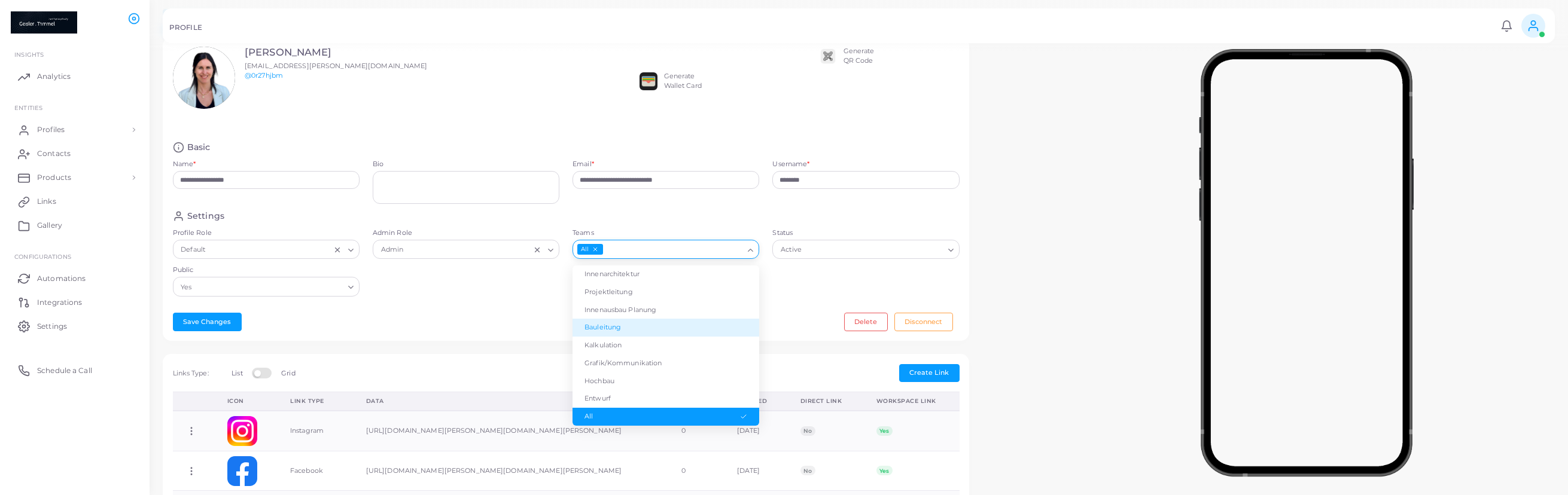
scroll to position [61, 0]
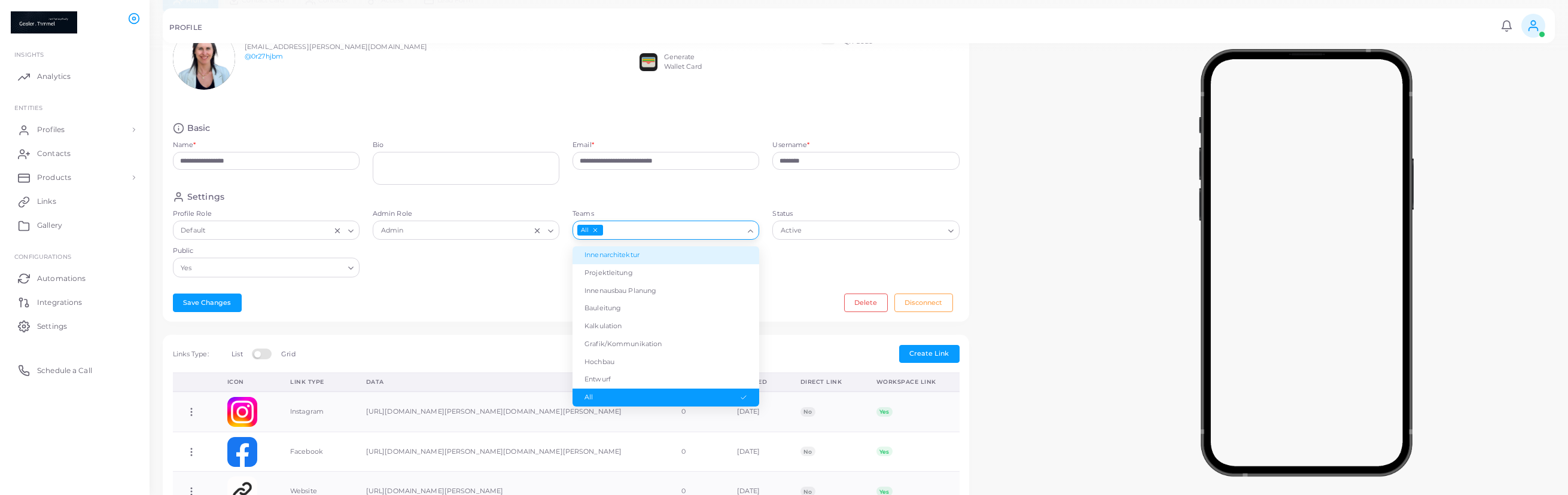
click at [633, 251] on li "Innenarchitektur" at bounding box center [666, 256] width 187 height 18
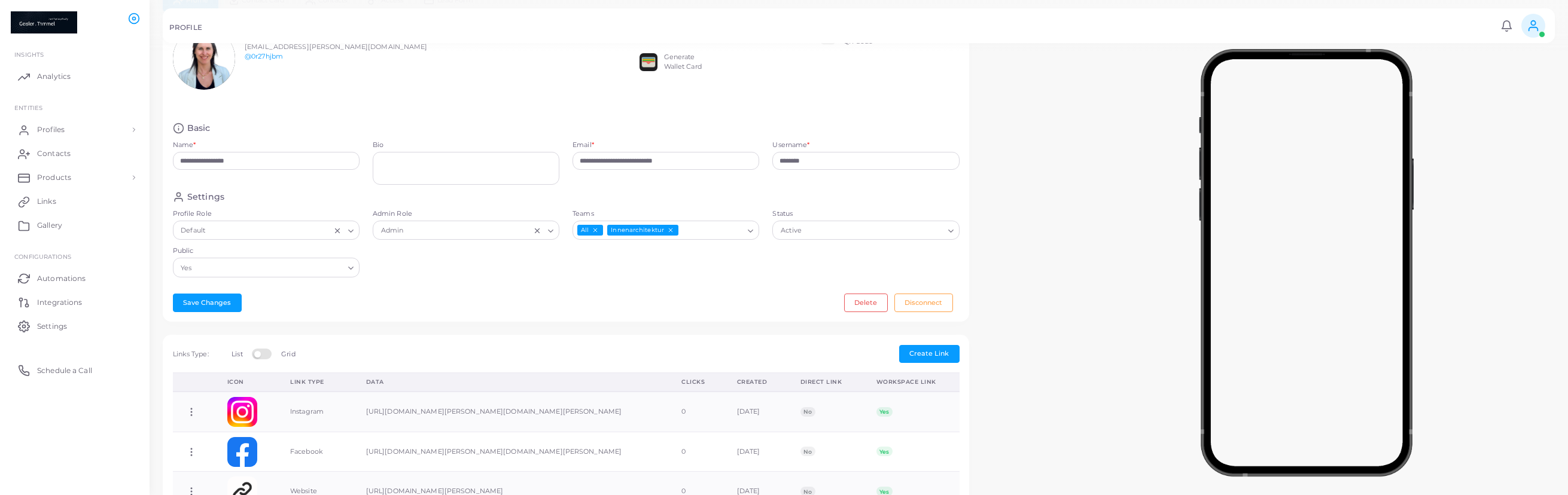
click at [529, 281] on div "Settings Profile Role Default Loading... Admin Role Admin Loading... Teams All …" at bounding box center [566, 238] width 799 height 93
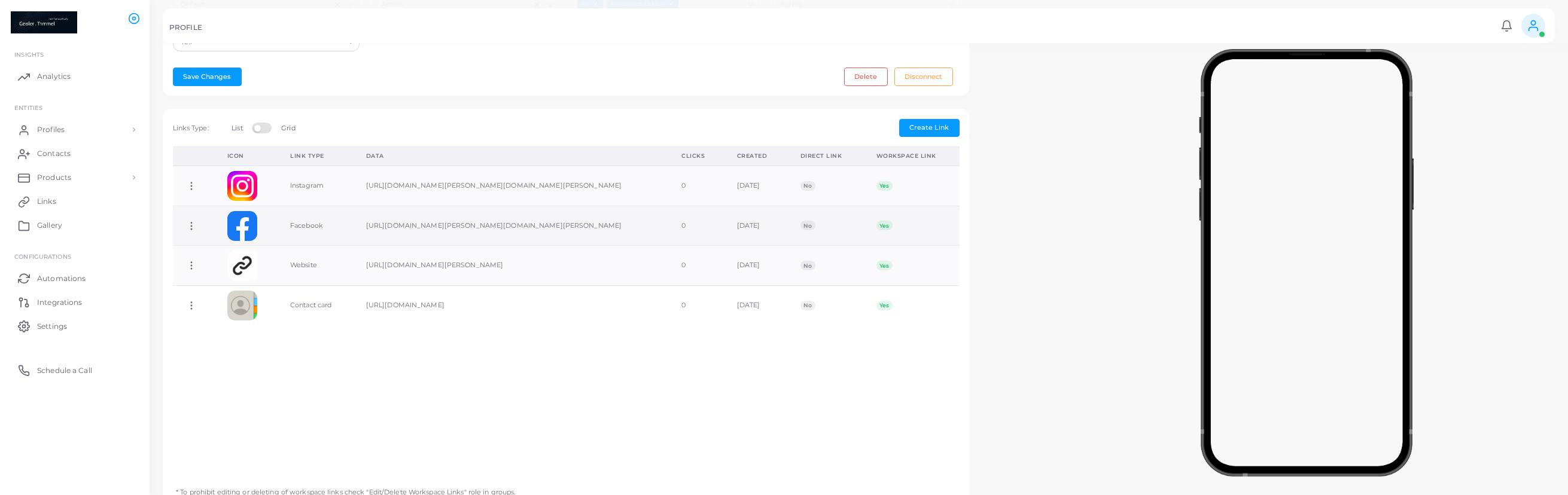
scroll to position [290, 0]
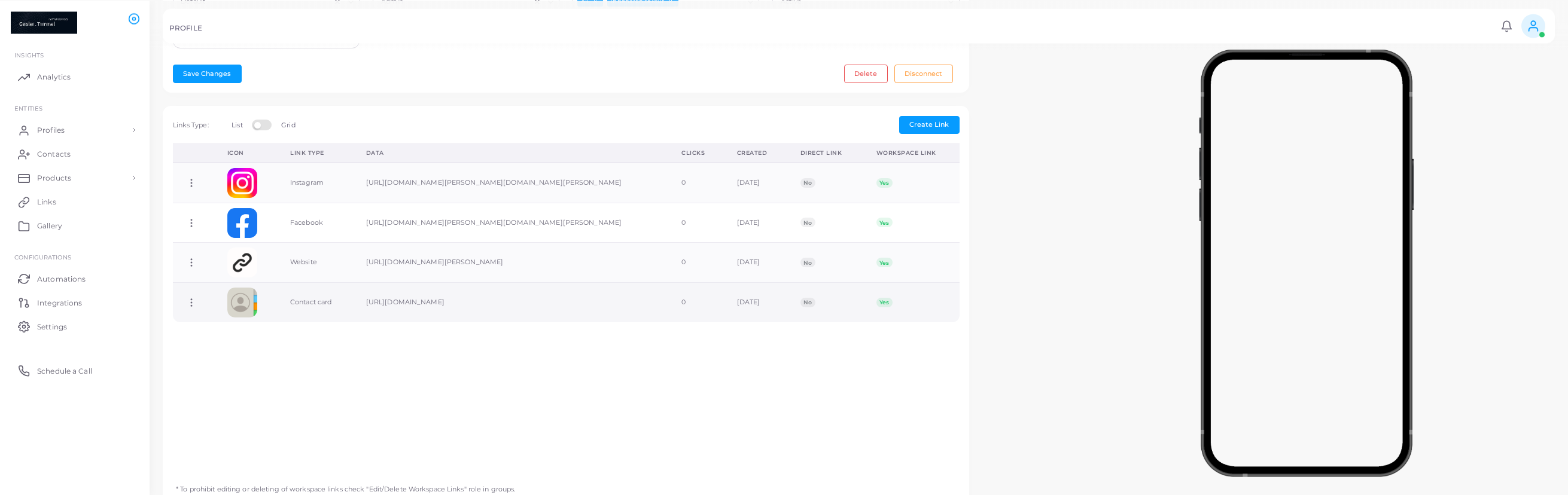
click at [489, 311] on td "[URL][DOMAIN_NAME]" at bounding box center [510, 302] width 315 height 40
click at [406, 308] on td "[URL][DOMAIN_NAME]" at bounding box center [510, 302] width 315 height 40
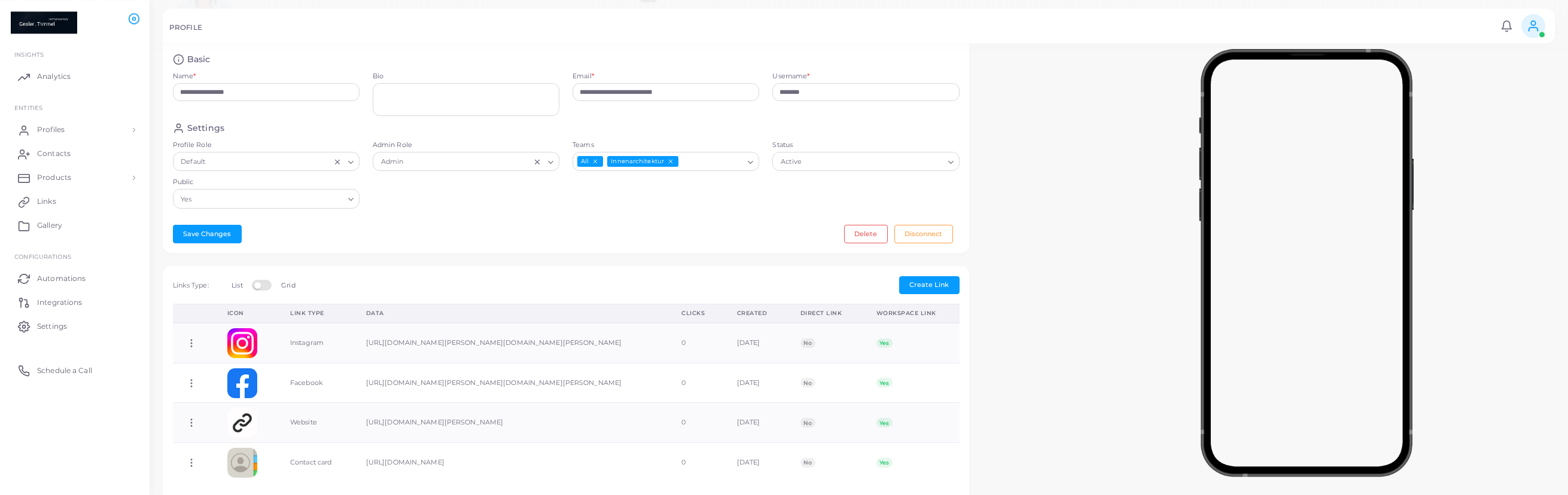
scroll to position [106, 0]
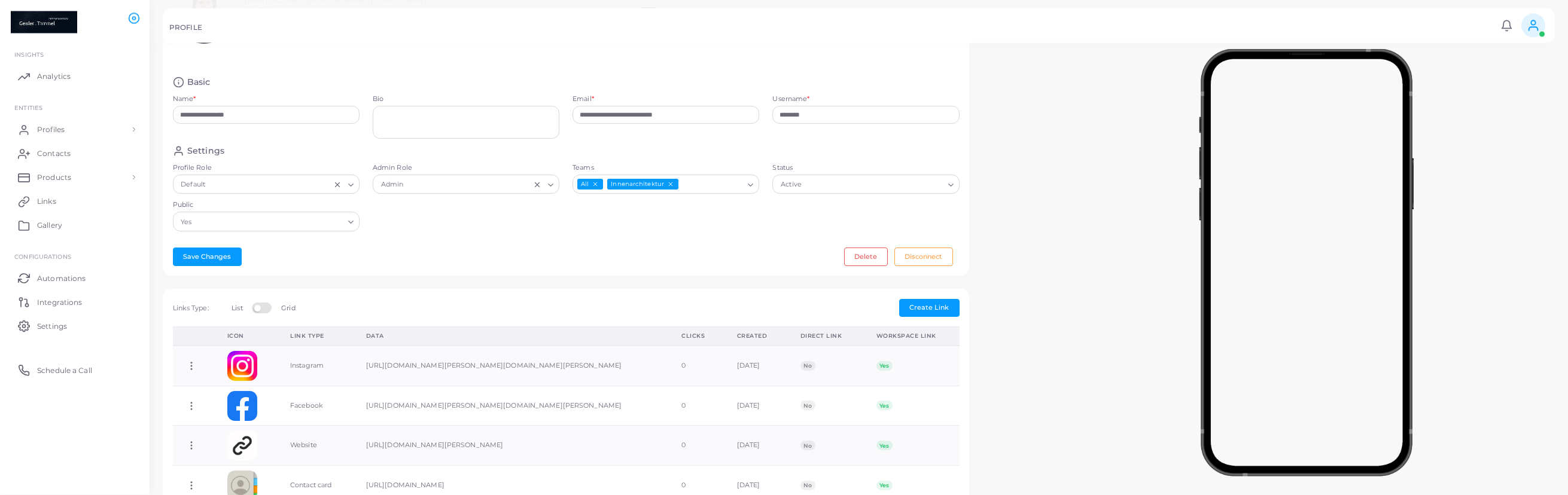
click at [752, 188] on icon "Search for option" at bounding box center [750, 185] width 9 height 9
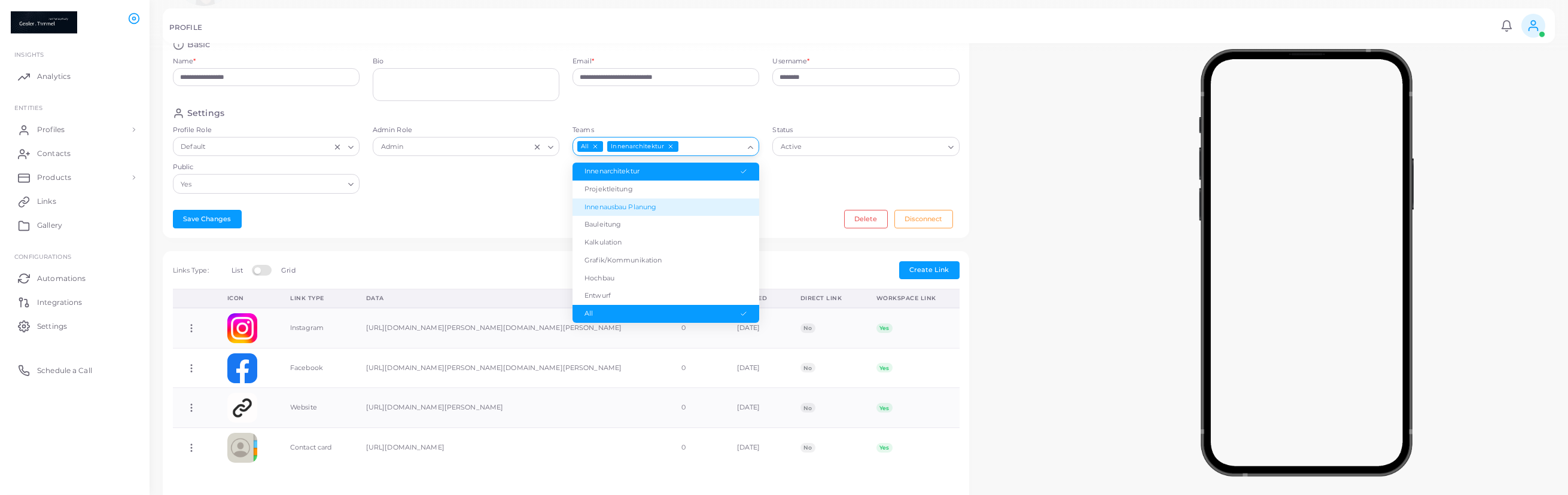
scroll to position [198, 0]
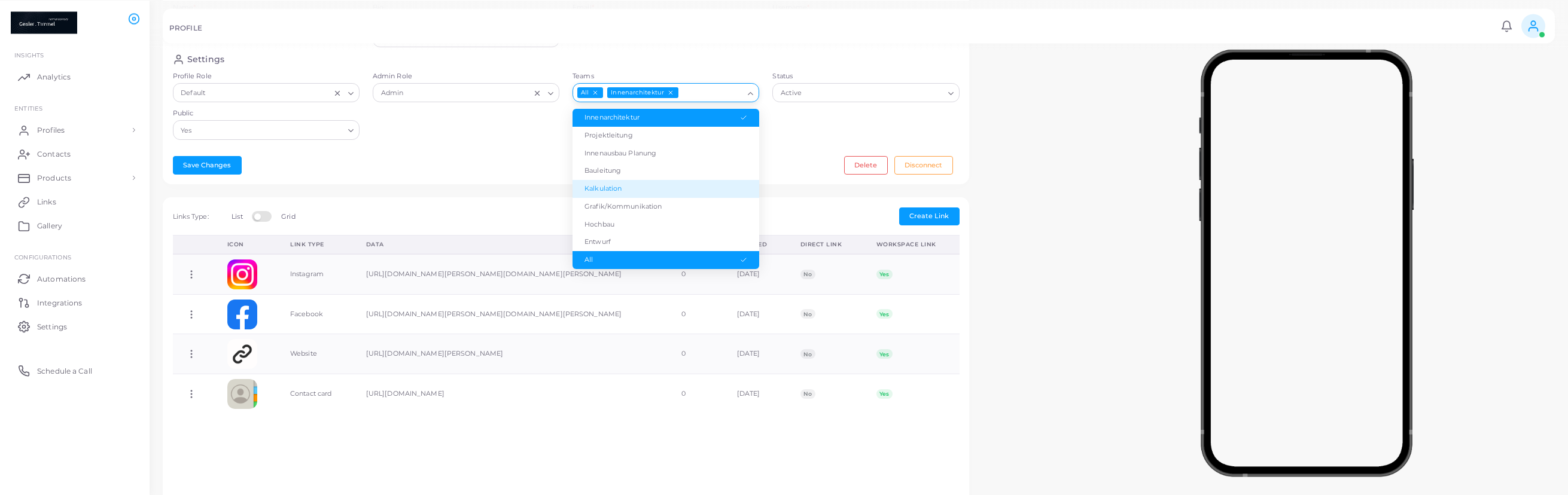
click at [648, 191] on li "Kalkulation" at bounding box center [666, 189] width 187 height 18
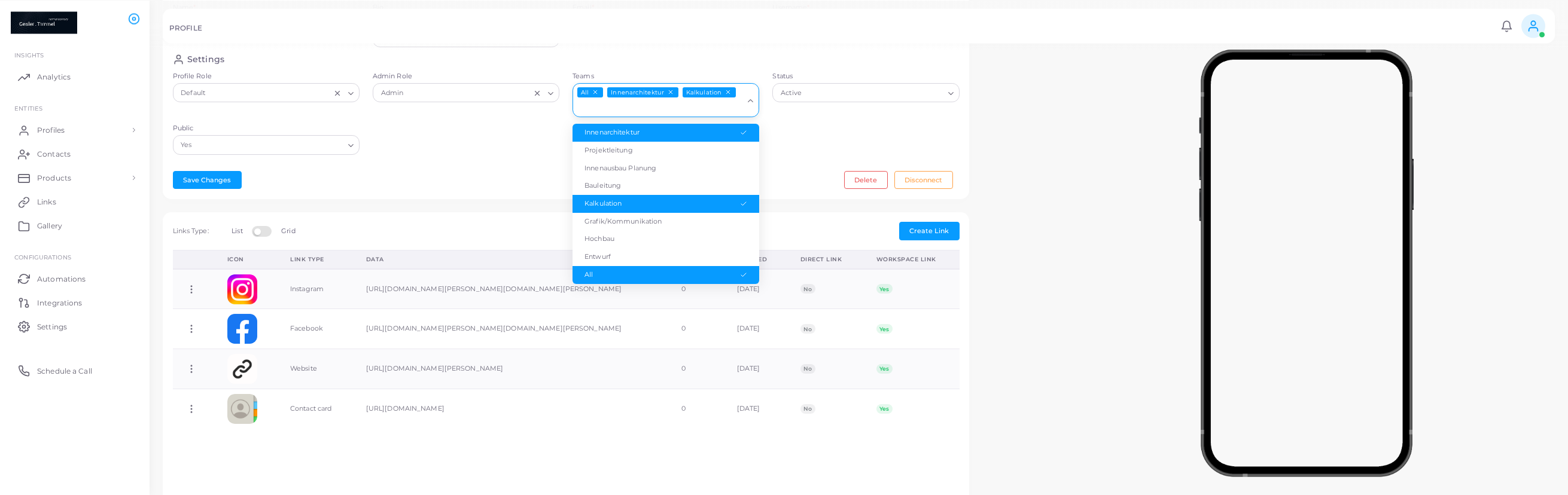
click at [751, 96] on icon "Search for option" at bounding box center [750, 100] width 9 height 9
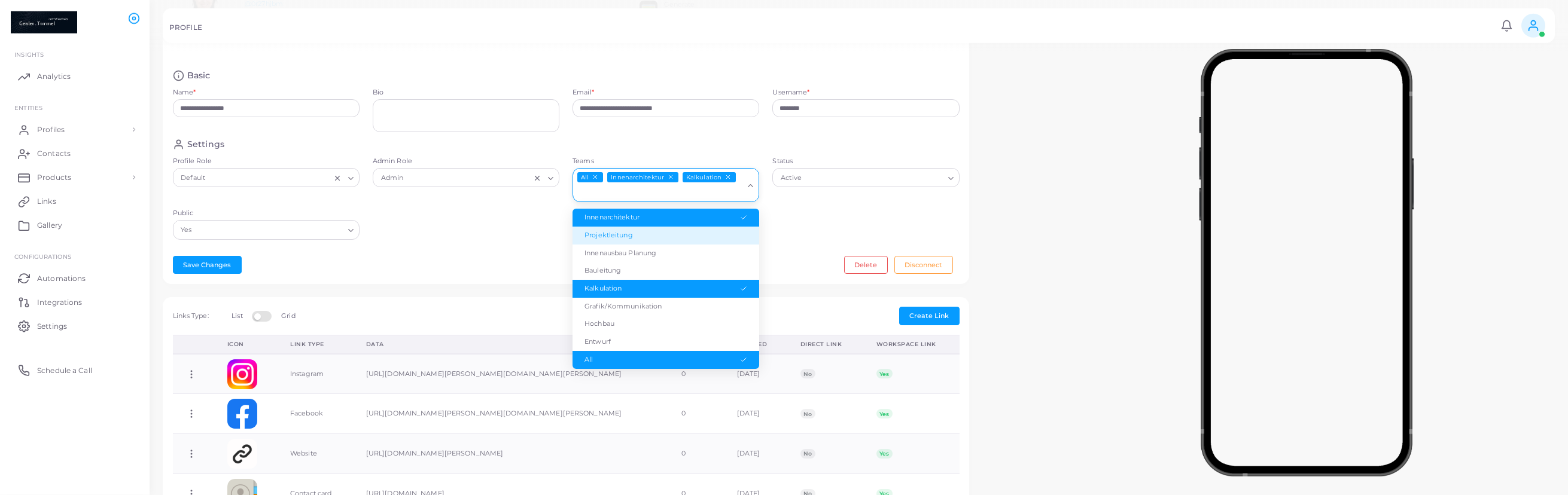
scroll to position [153, 0]
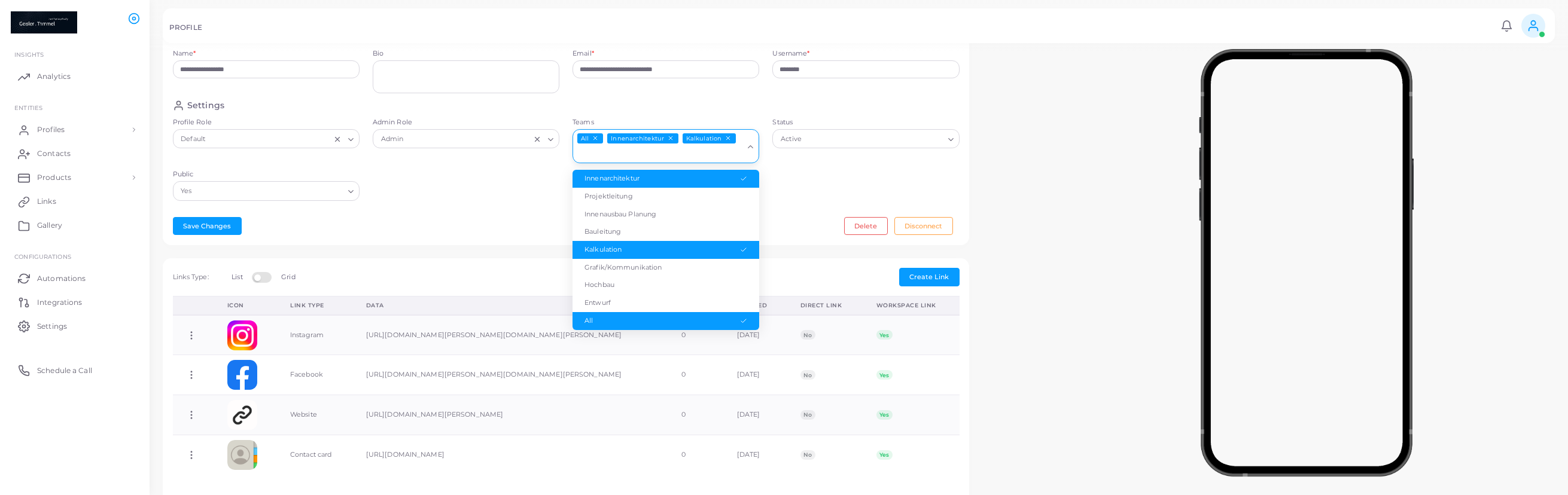
click at [725, 138] on icon "Deselect Kalkulation" at bounding box center [728, 139] width 7 height 7
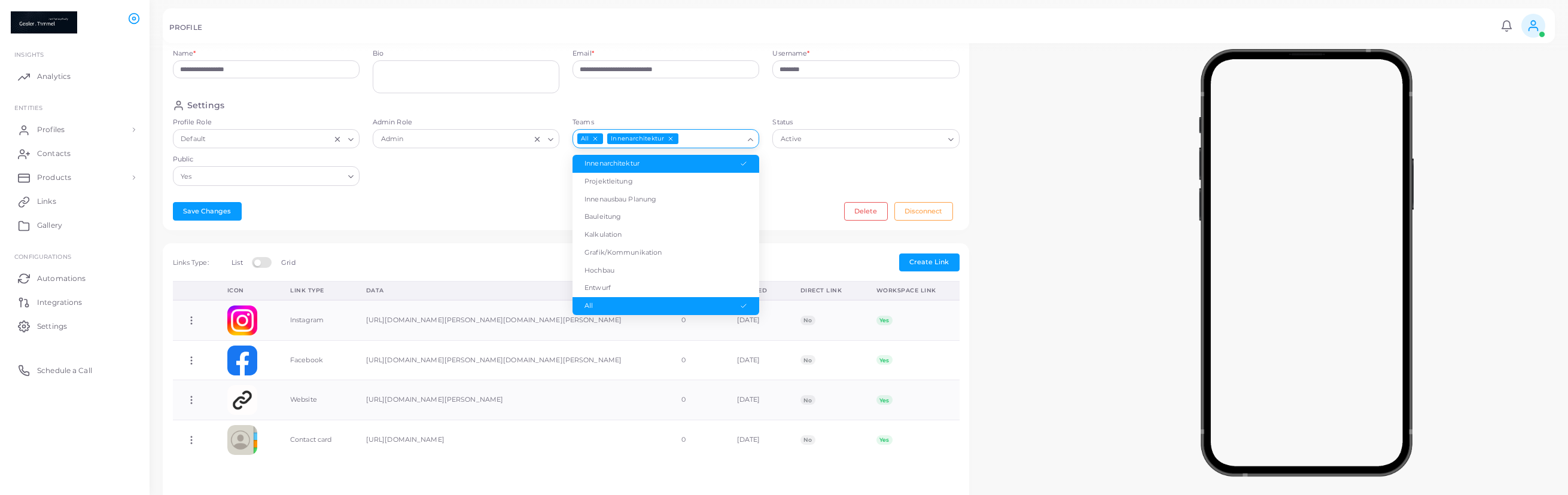
click at [670, 138] on icon "Deselect Innenarchitektur" at bounding box center [671, 139] width 7 height 7
click at [592, 139] on icon "Deselect All" at bounding box center [596, 139] width 7 height 7
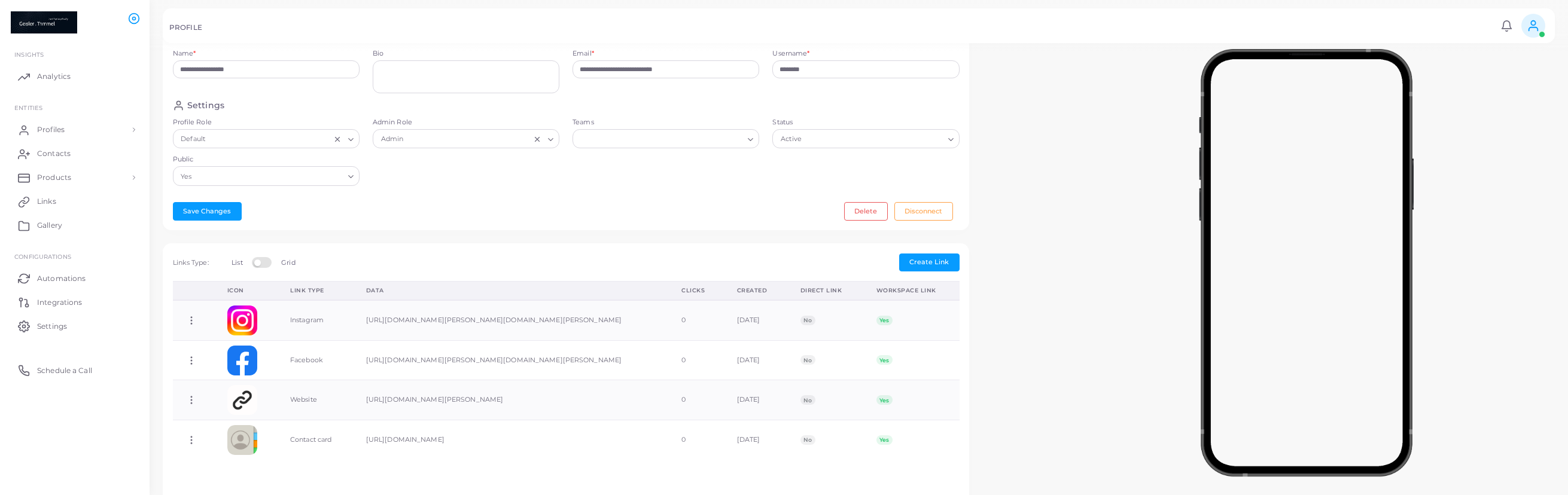
click at [476, 184] on div "Settings Profile Role Default Loading... Admin Role Admin Loading... Teams Load…" at bounding box center [566, 146] width 799 height 93
click at [204, 214] on button "Save Changes" at bounding box center [207, 211] width 69 height 18
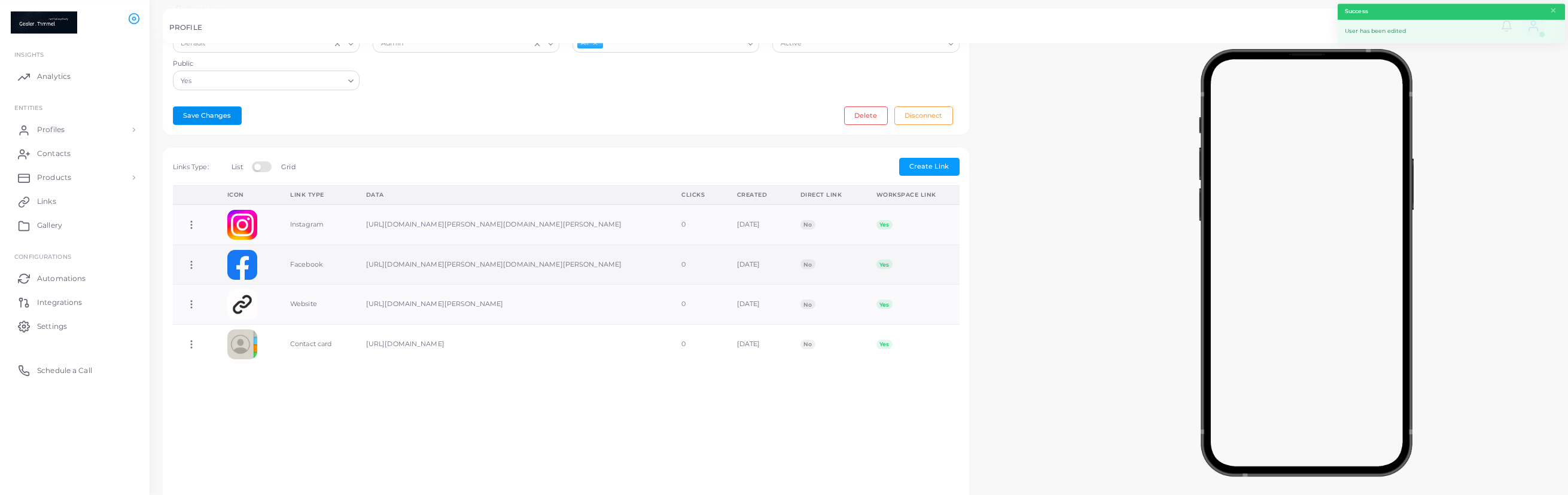
scroll to position [334, 0]
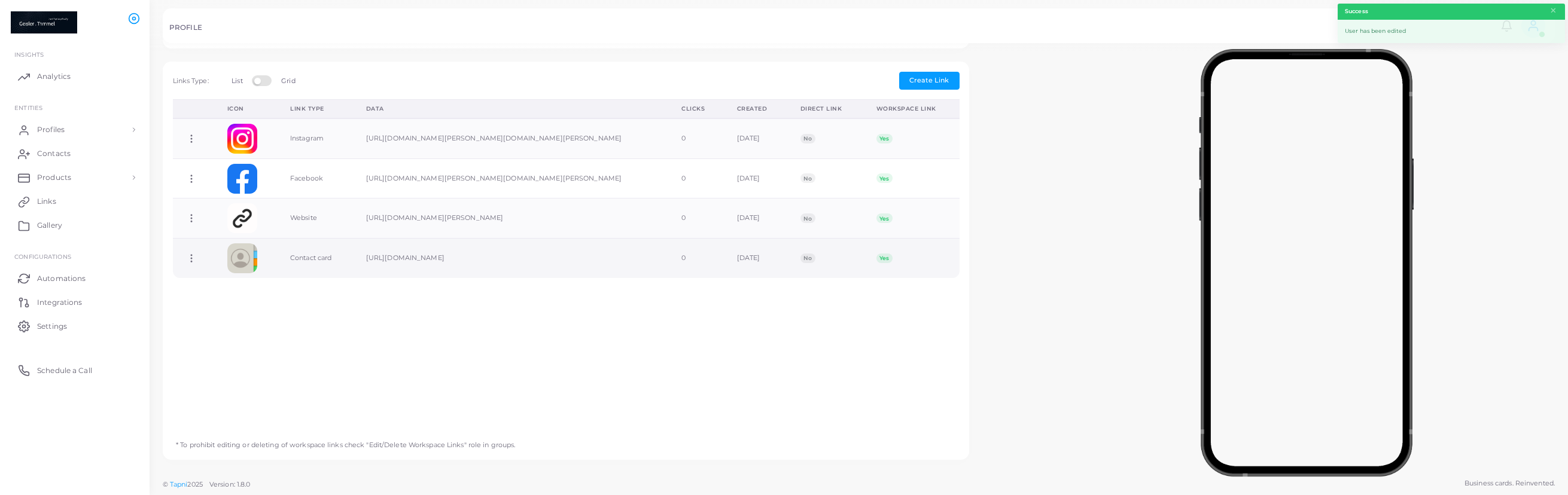
click at [430, 262] on td "[URL][DOMAIN_NAME]" at bounding box center [510, 258] width 315 height 40
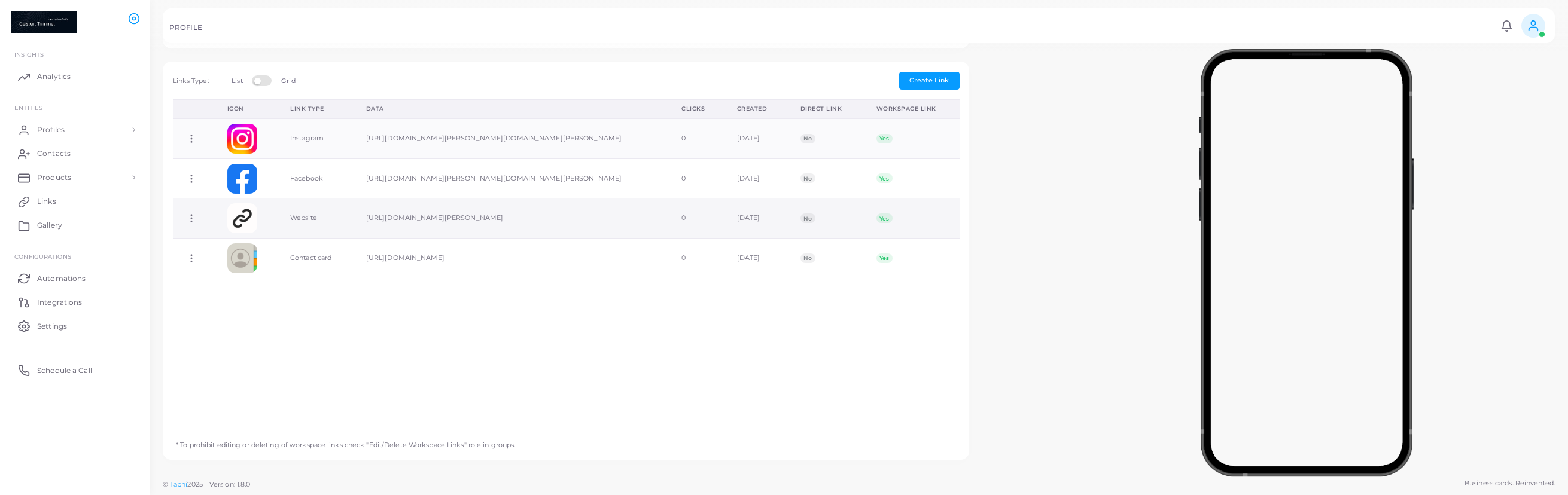
click at [1284, 11] on div "PROFILE Notifications 0 New Mark All As Read [PERSON_NAME] & [PERSON_NAME] GmbH…" at bounding box center [858, 26] width 1392 height 35
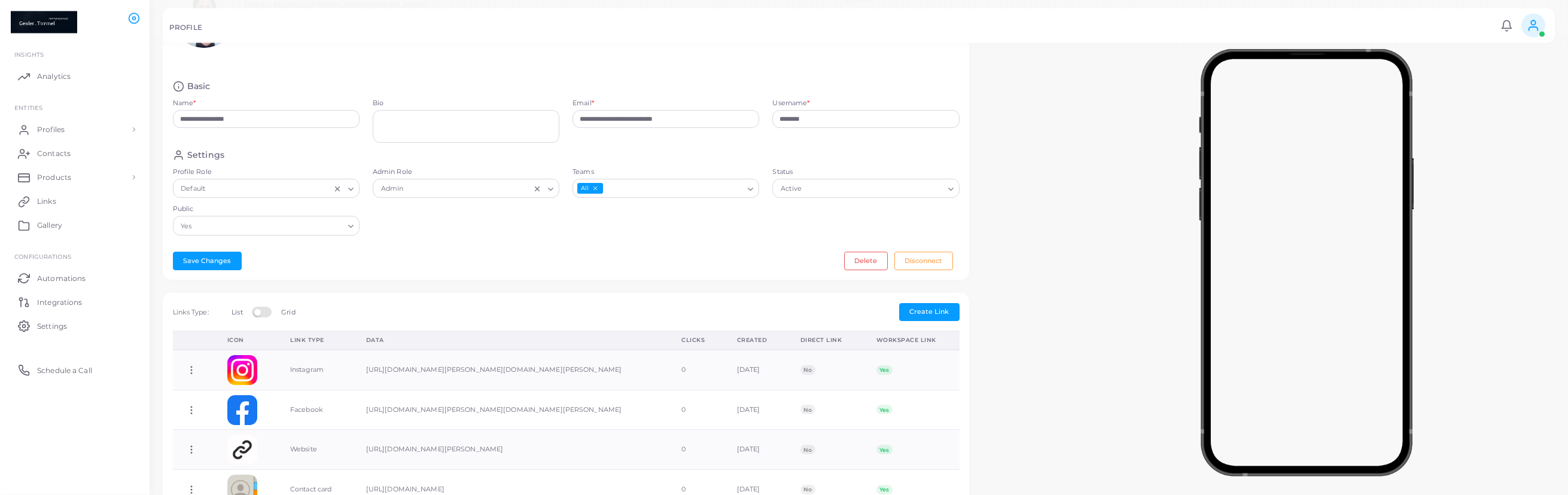
scroll to position [29, 0]
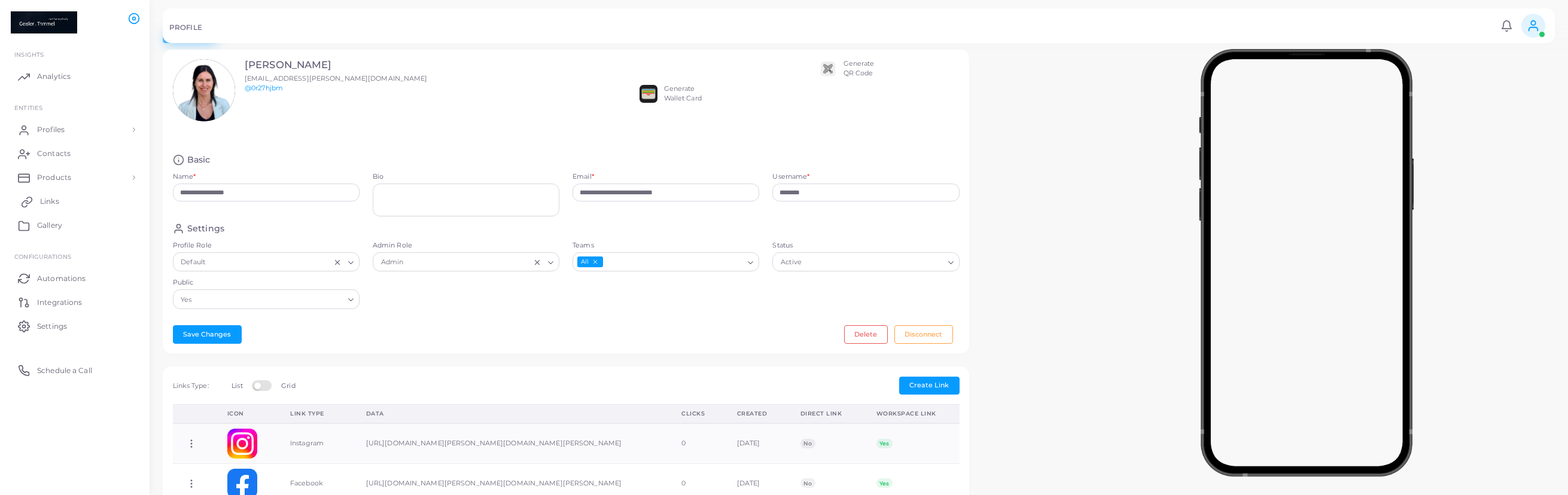
click at [55, 199] on span "Links" at bounding box center [49, 201] width 19 height 11
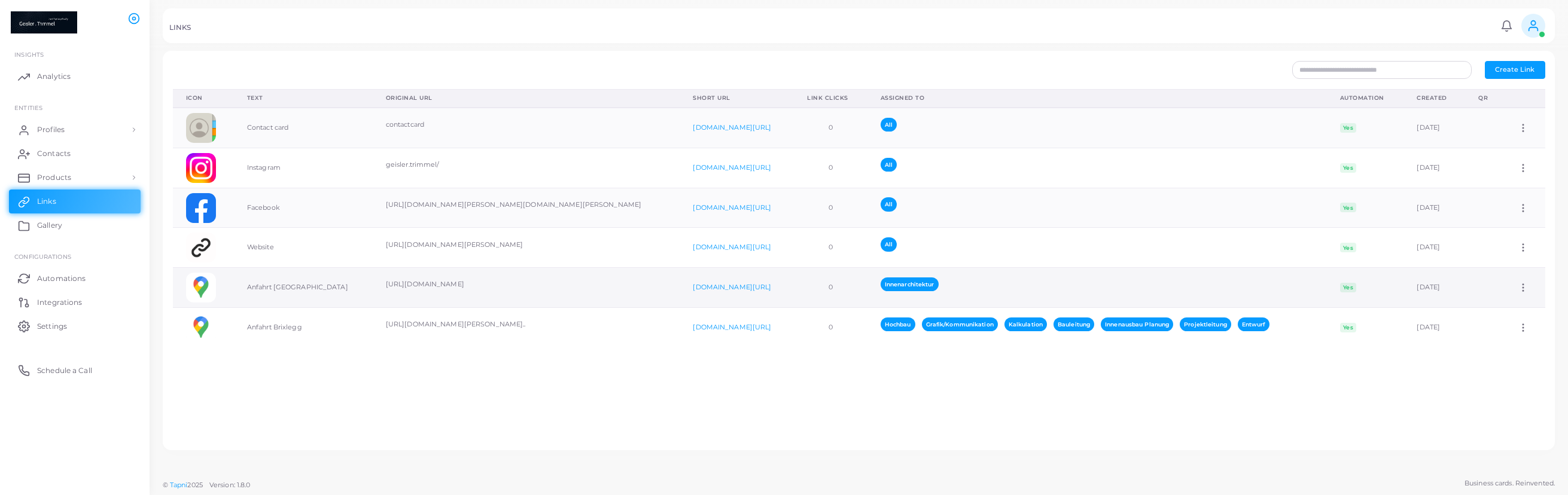
click at [1518, 289] on icon at bounding box center [1522, 287] width 11 height 11
click at [64, 125] on span "Profiles" at bounding box center [53, 130] width 27 height 11
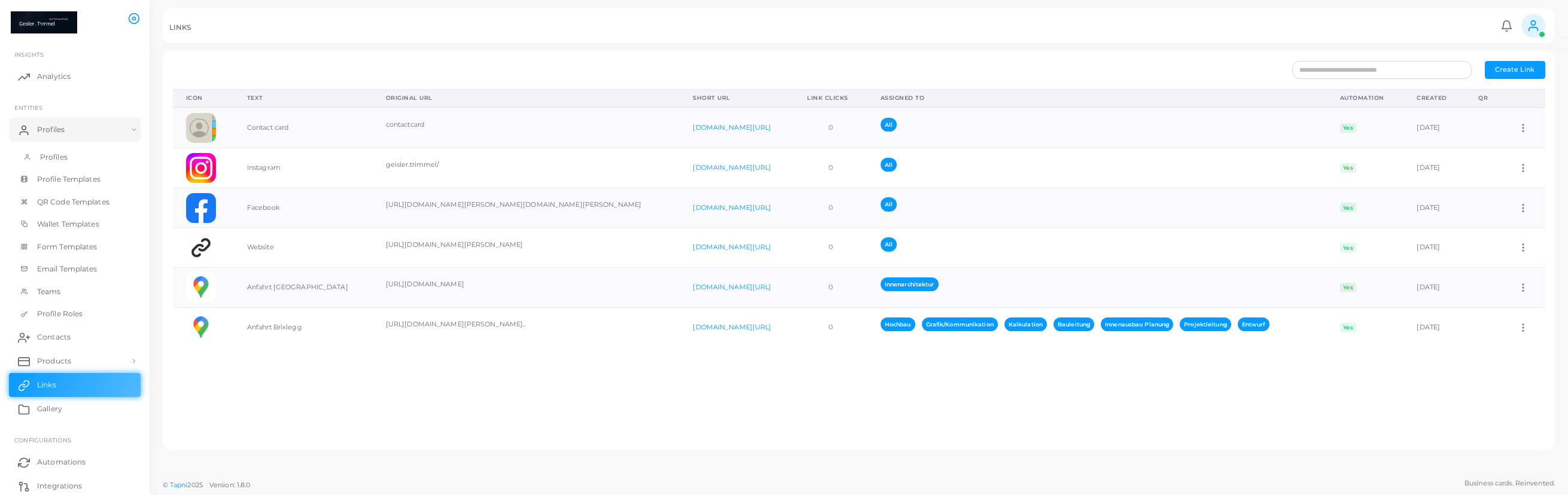
click at [72, 154] on link "Profiles" at bounding box center [75, 157] width 131 height 22
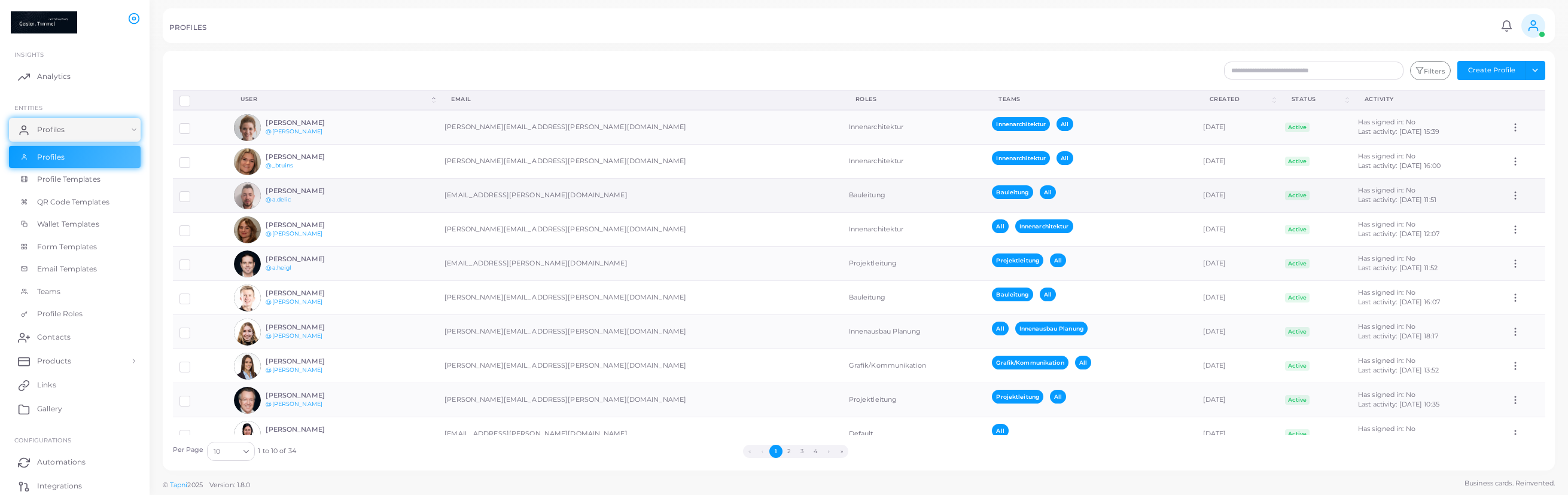
scroll to position [22, 0]
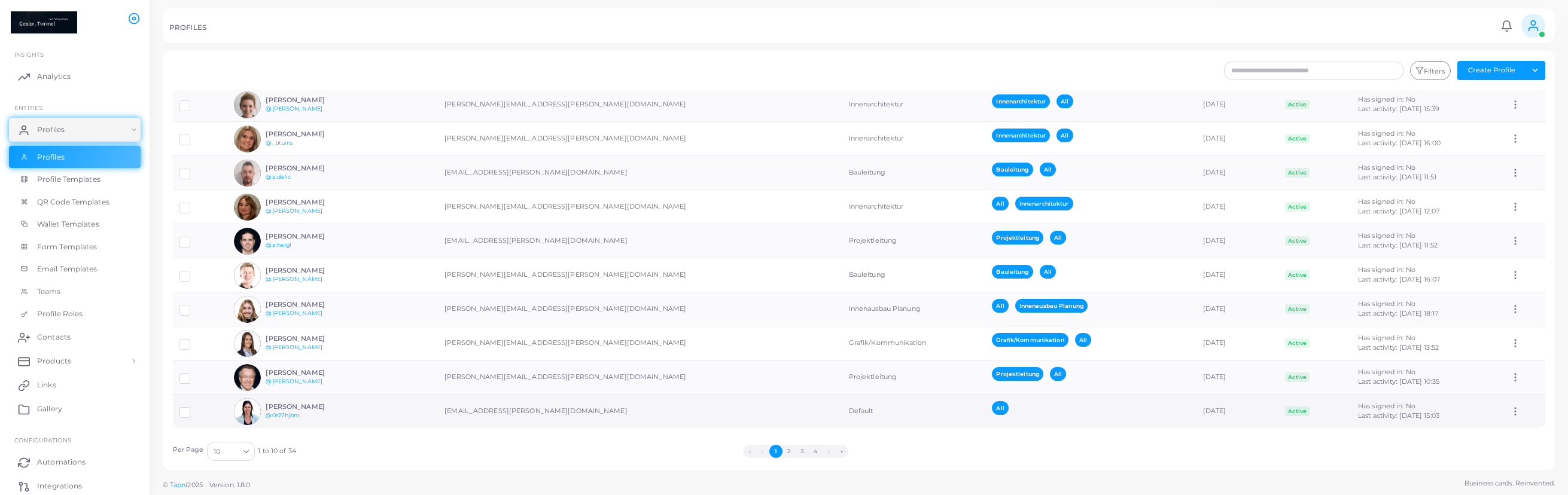
click at [1516, 407] on icon at bounding box center [1515, 411] width 11 height 11
click at [991, 402] on div "All" at bounding box center [1051, 411] width 120 height 20
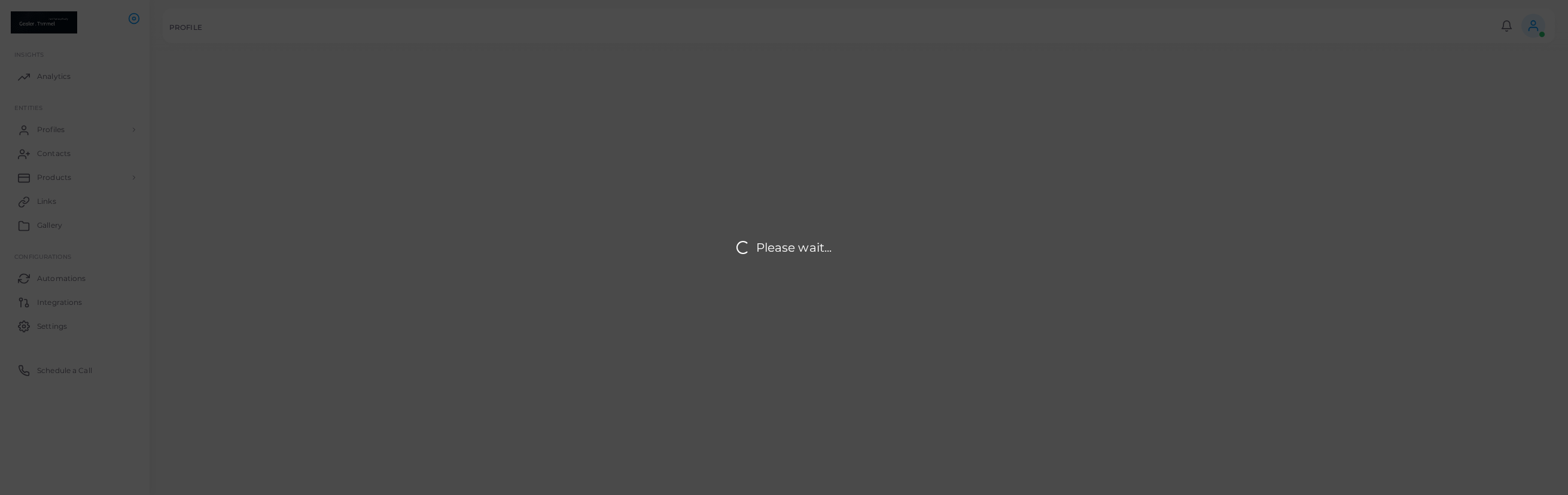
type input "**********"
type input "********"
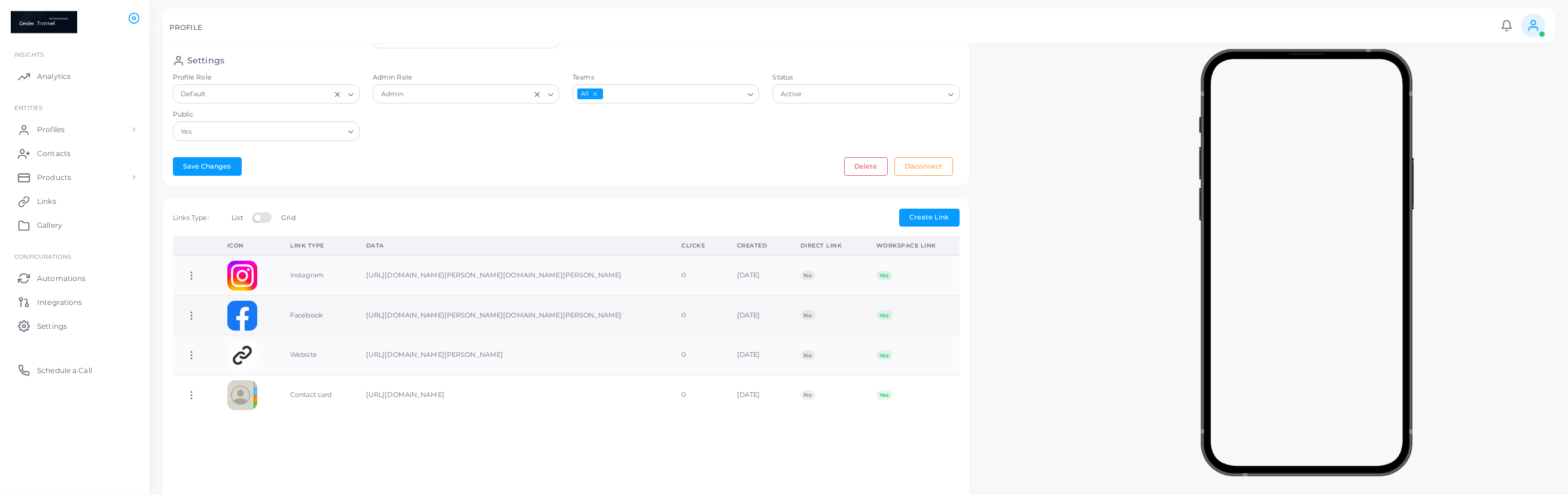
scroll to position [0, 0]
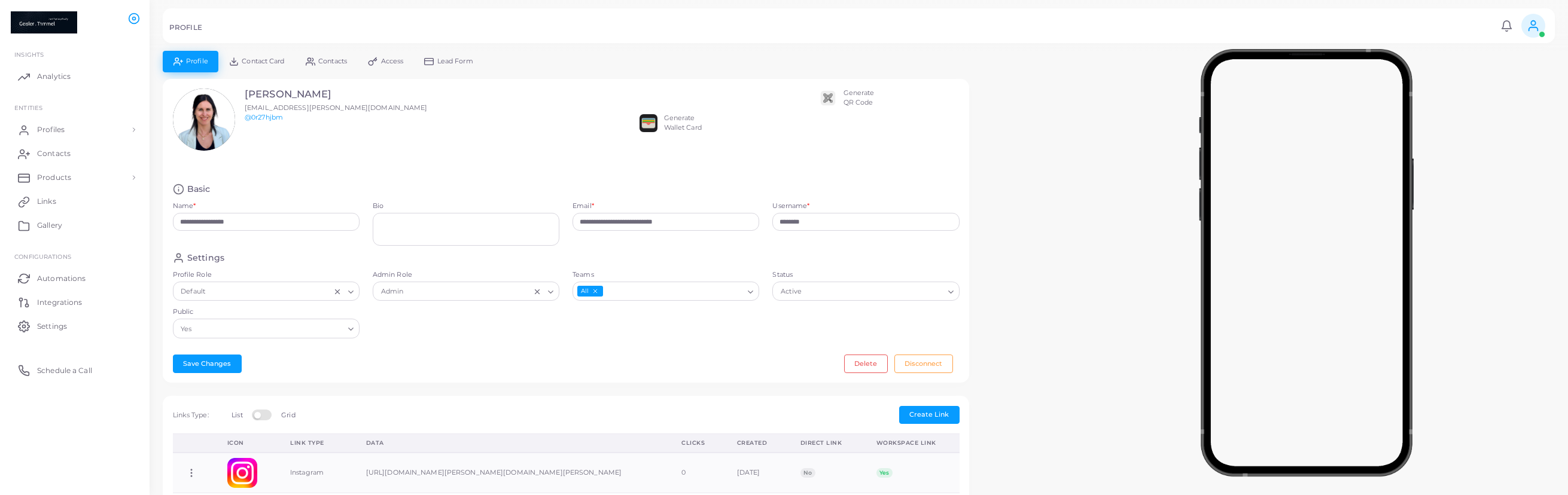
click at [273, 61] on span "Contact Card" at bounding box center [263, 61] width 42 height 7
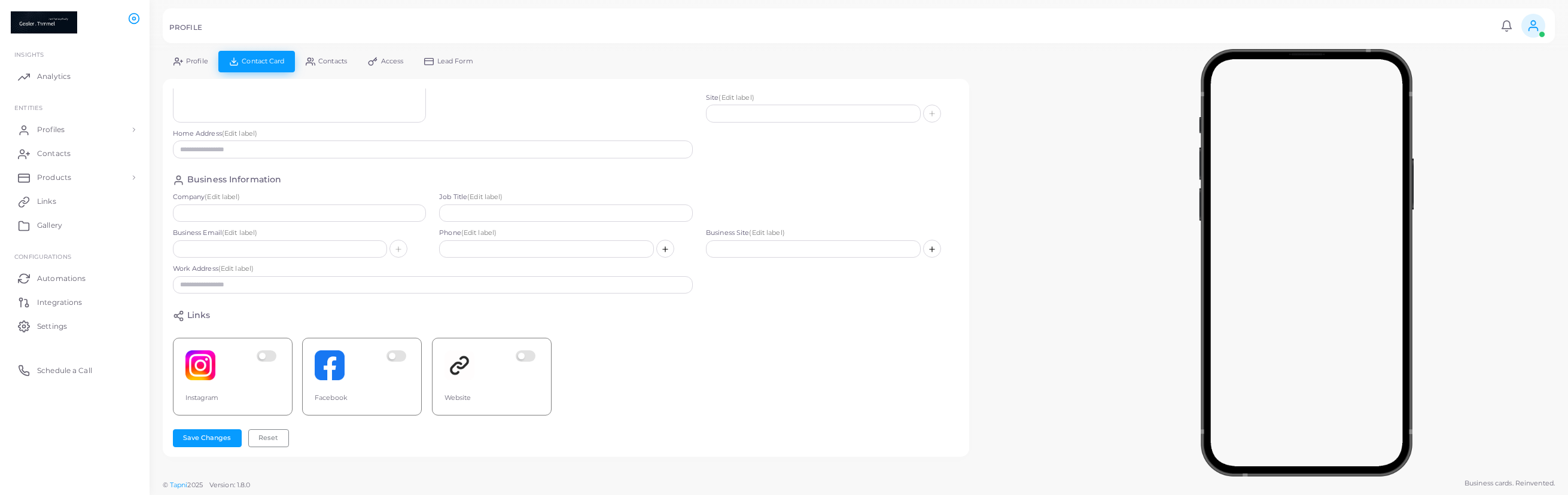
scroll to position [89, 0]
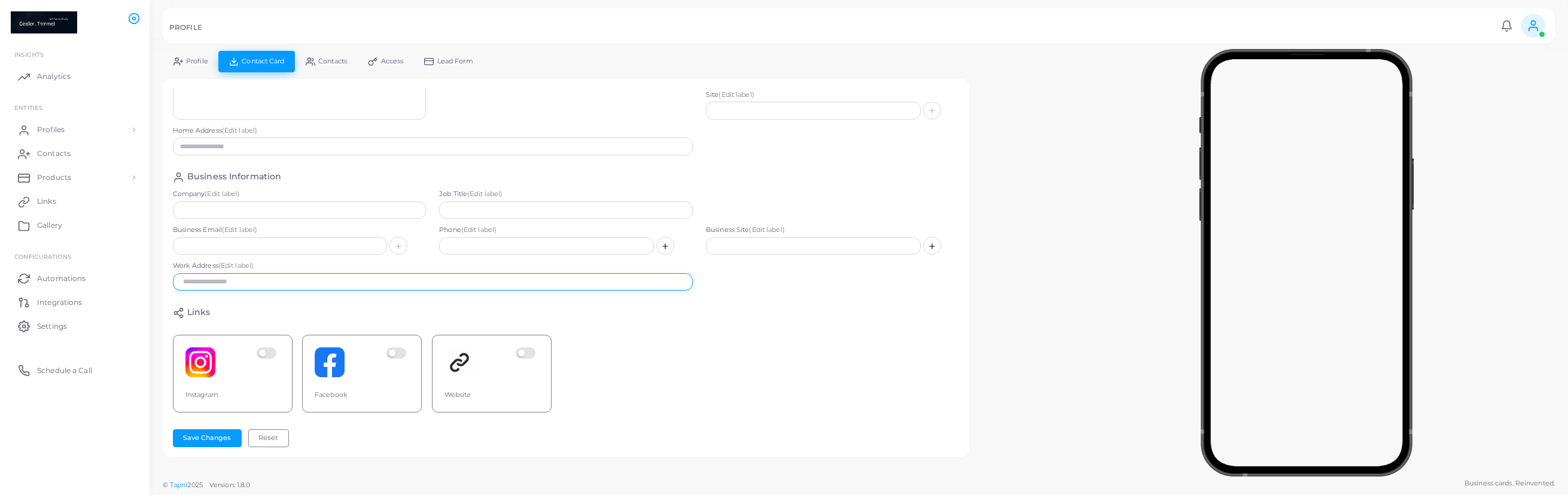
click at [263, 286] on input "text" at bounding box center [433, 282] width 520 height 18
click at [230, 285] on input "text" at bounding box center [433, 282] width 520 height 18
click at [319, 284] on input "text" at bounding box center [433, 282] width 520 height 18
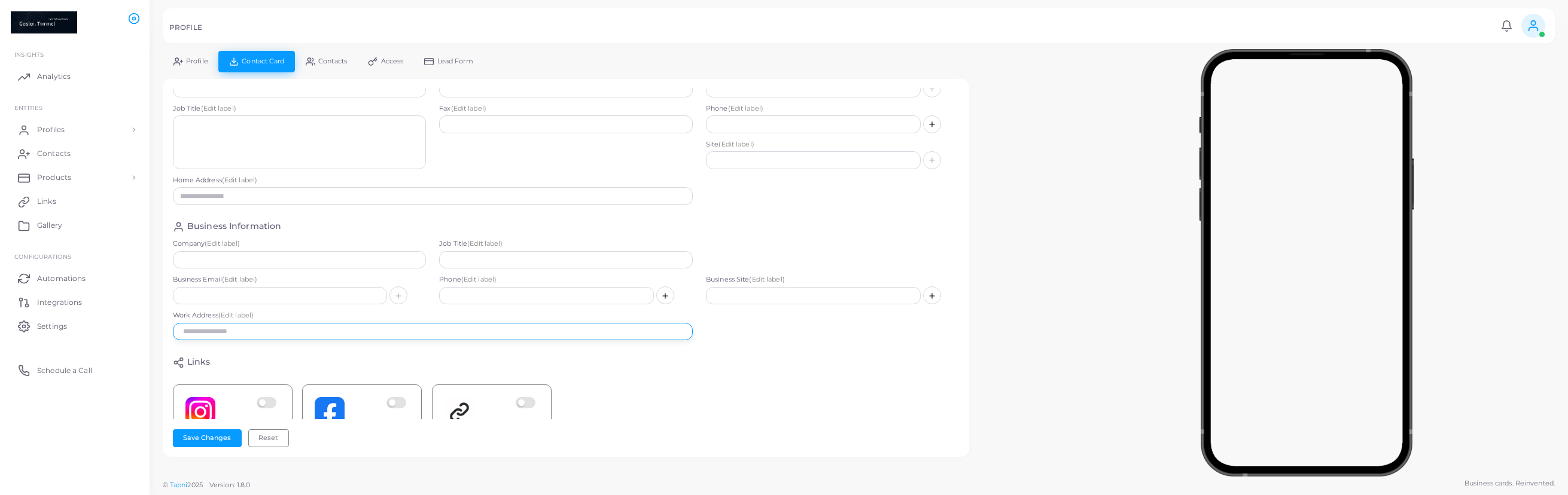
scroll to position [0, 0]
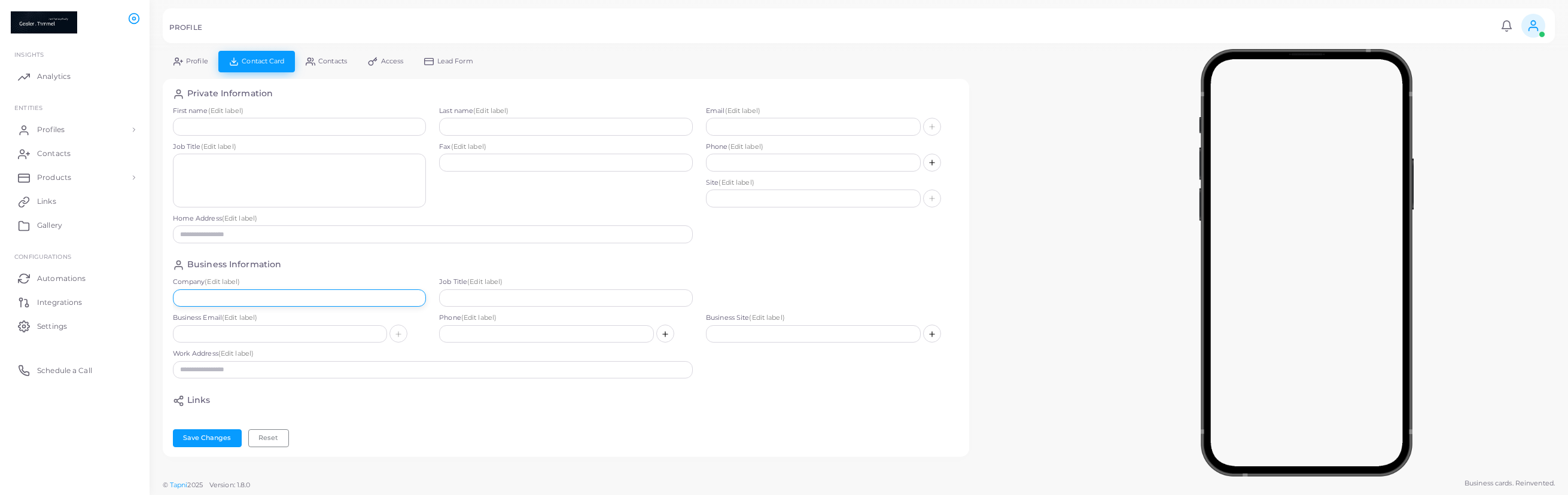
click at [248, 299] on input "text" at bounding box center [299, 298] width 253 height 18
type input "**********"
click at [481, 341] on input "text" at bounding box center [546, 335] width 214 height 18
click at [832, 330] on input "text" at bounding box center [813, 335] width 214 height 18
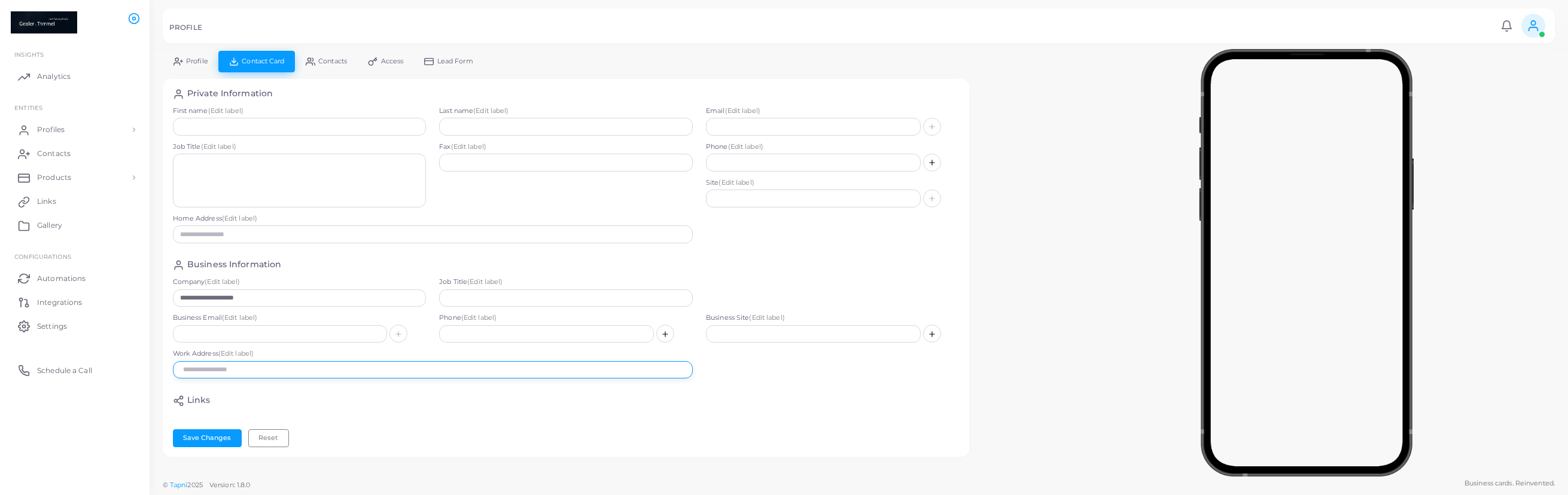
click at [357, 367] on input "text" at bounding box center [433, 370] width 520 height 18
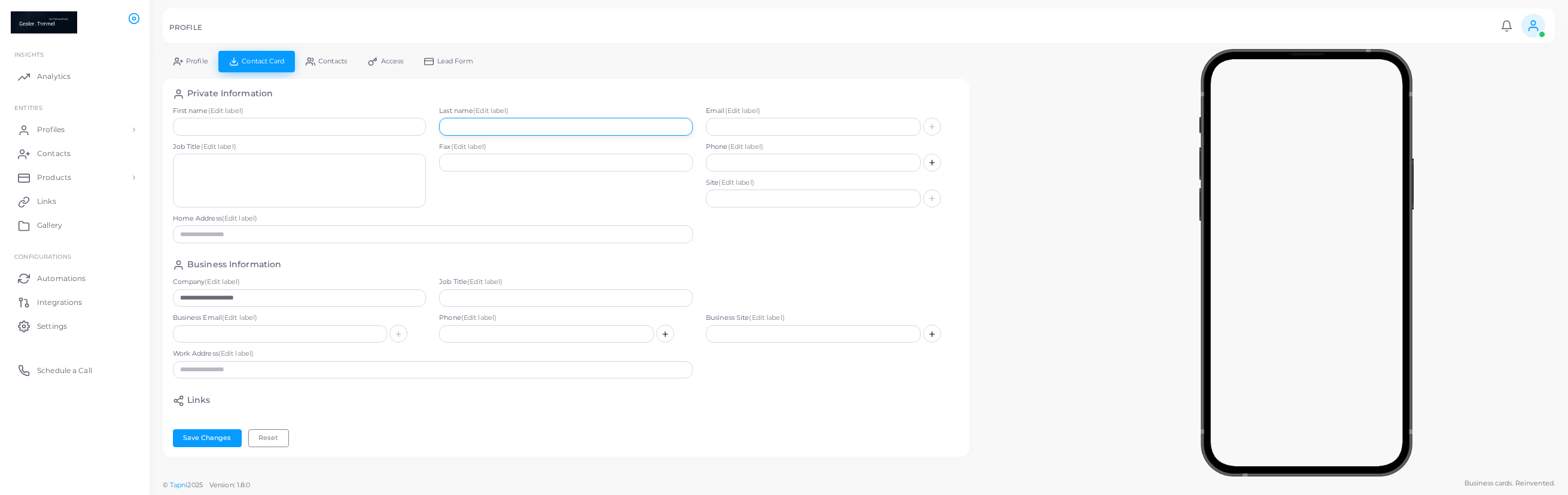
click at [497, 121] on input "text" at bounding box center [565, 127] width 253 height 18
click at [209, 443] on button "Save Changes" at bounding box center [207, 439] width 69 height 18
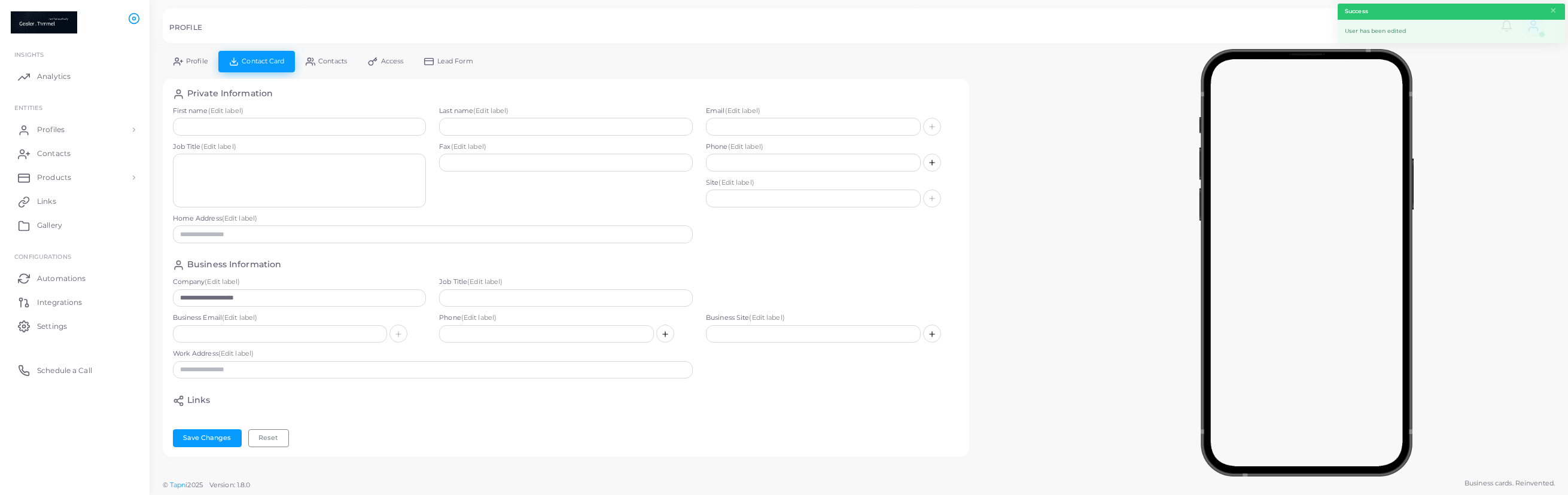
click at [336, 64] on span "Contacts" at bounding box center [332, 61] width 29 height 7
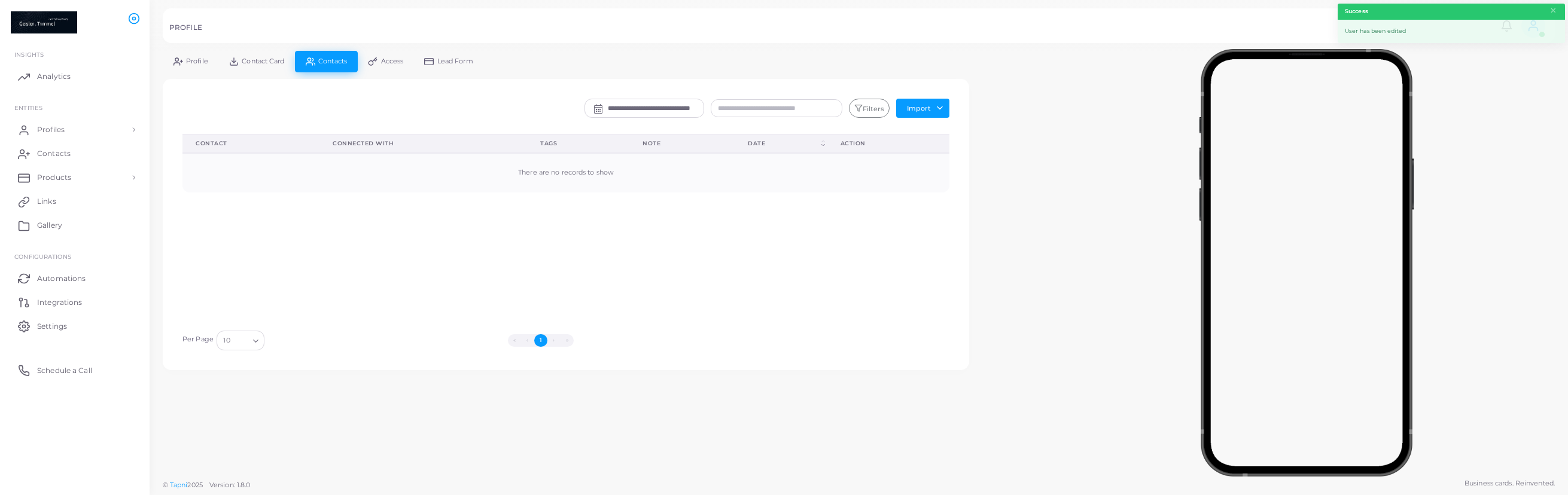
click at [402, 63] on span "Access" at bounding box center [391, 61] width 22 height 7
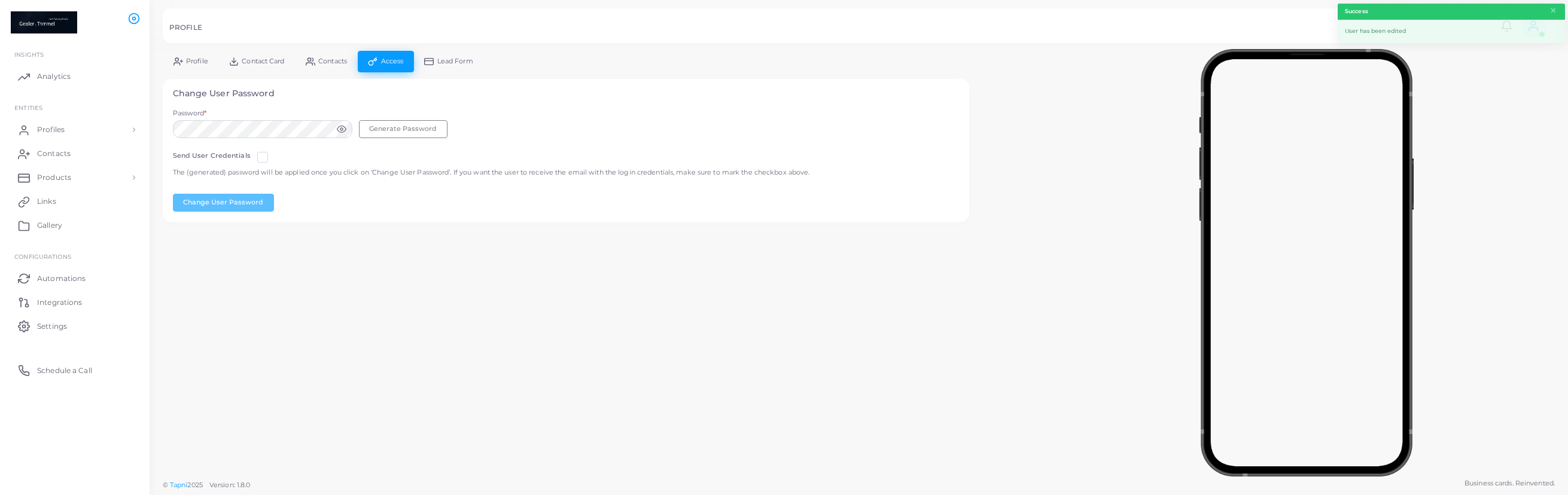
click at [449, 63] on span "Lead Form" at bounding box center [455, 61] width 36 height 7
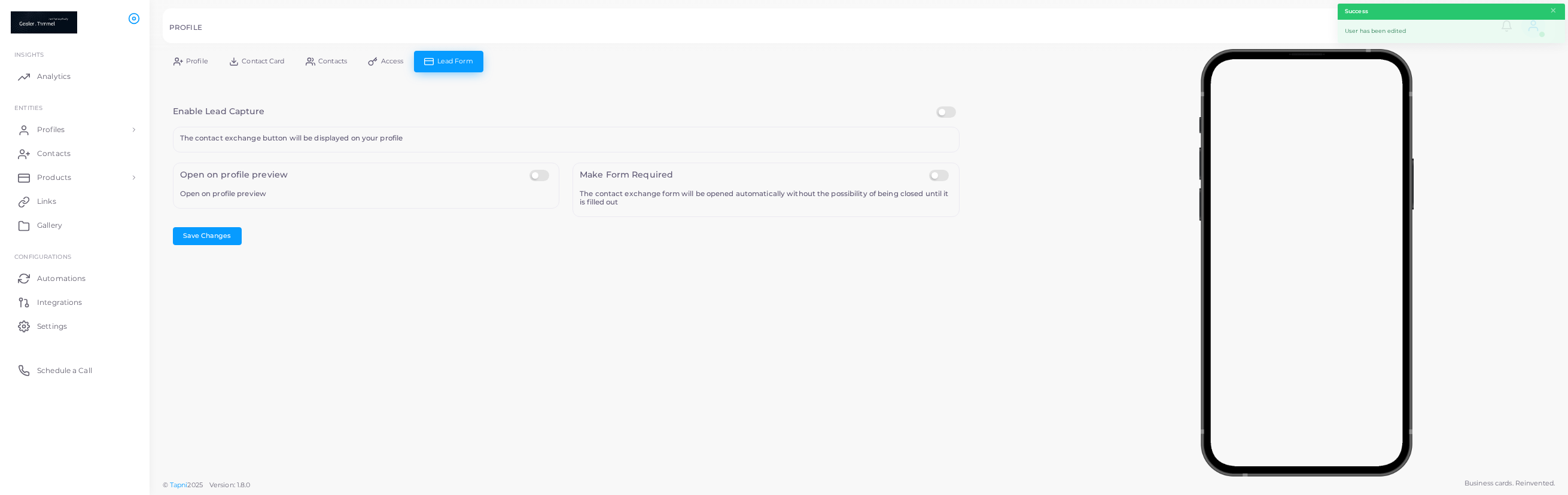
click at [274, 59] on span "Contact Card" at bounding box center [263, 61] width 42 height 7
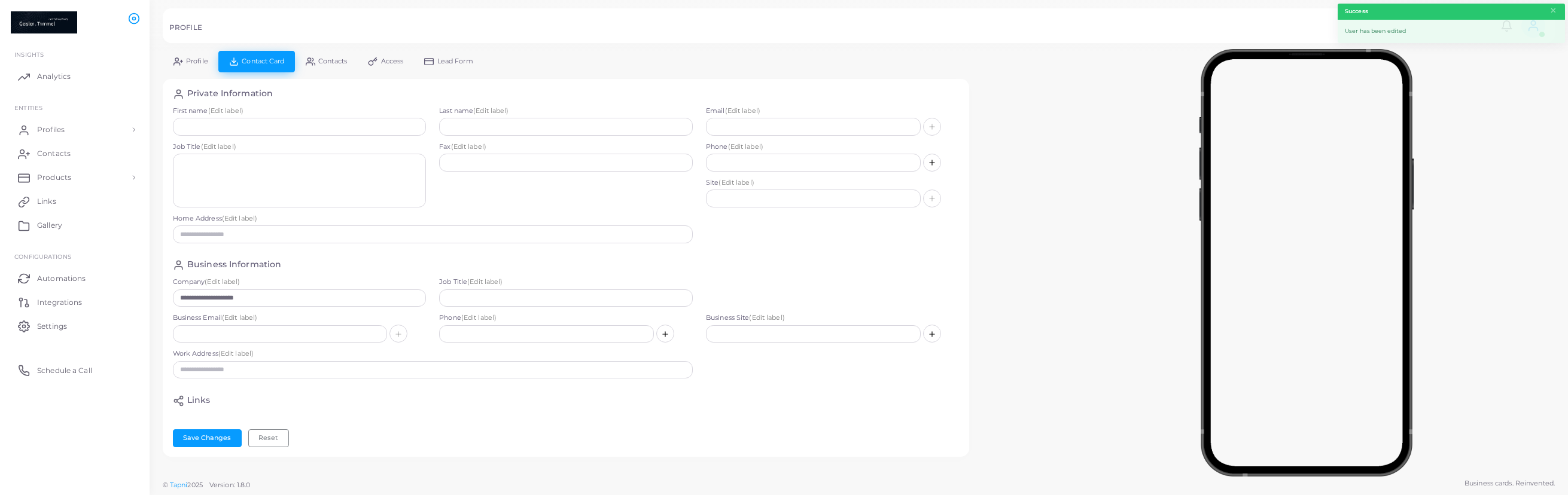
scroll to position [89, 0]
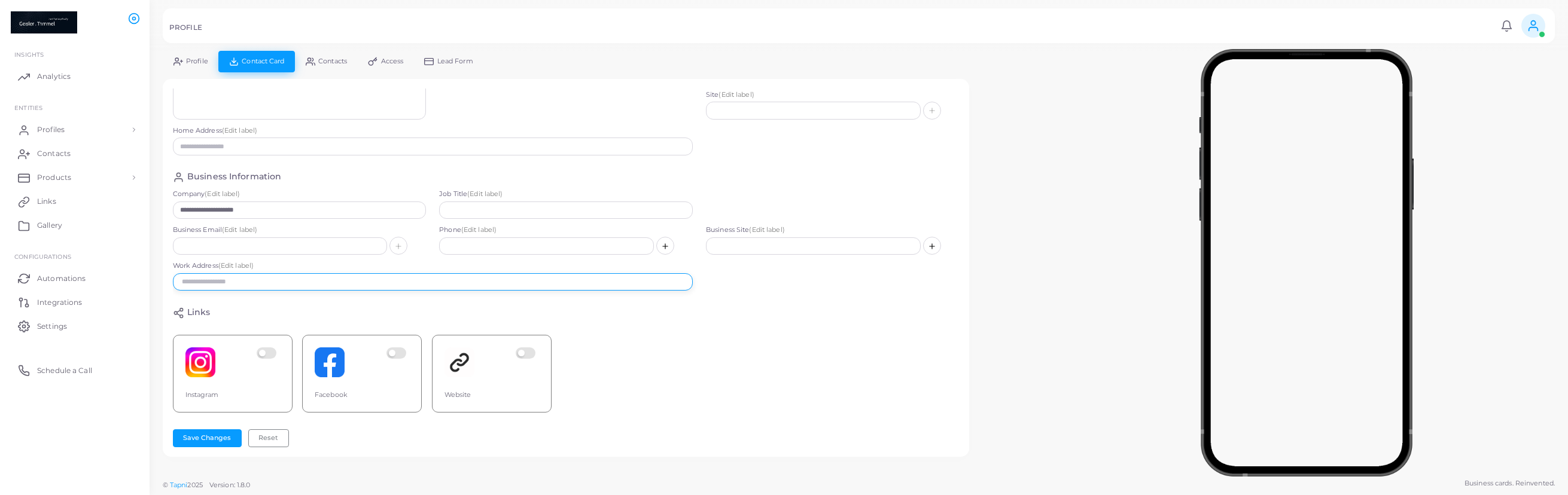
click at [226, 277] on input "text" at bounding box center [433, 282] width 520 height 18
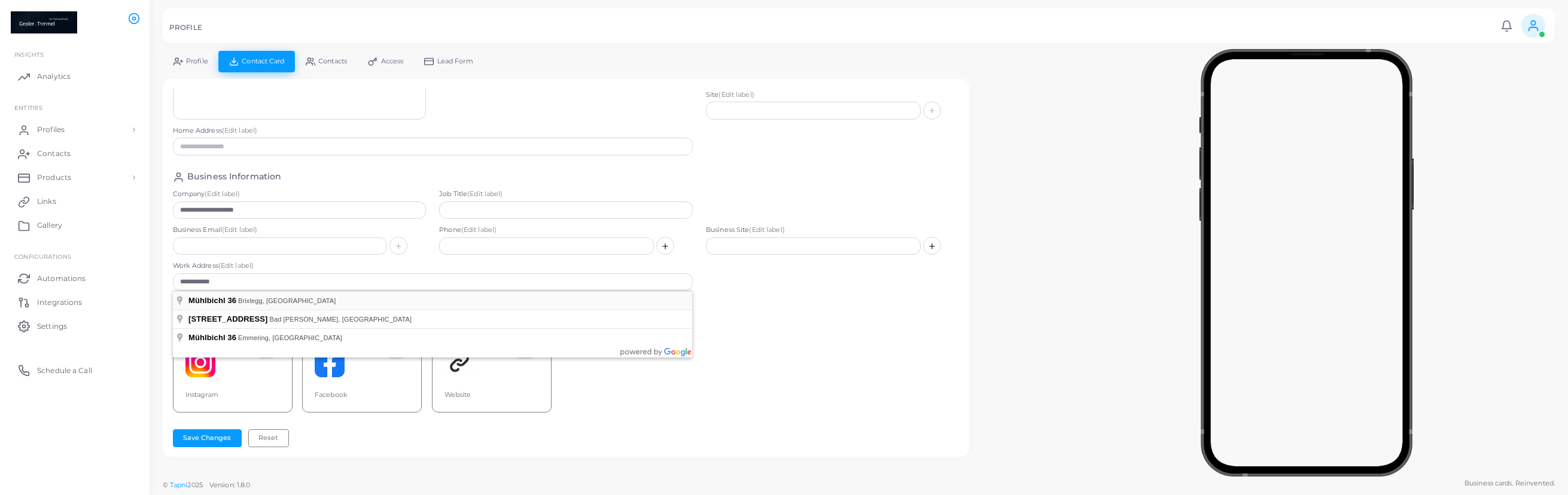
type input "**********"
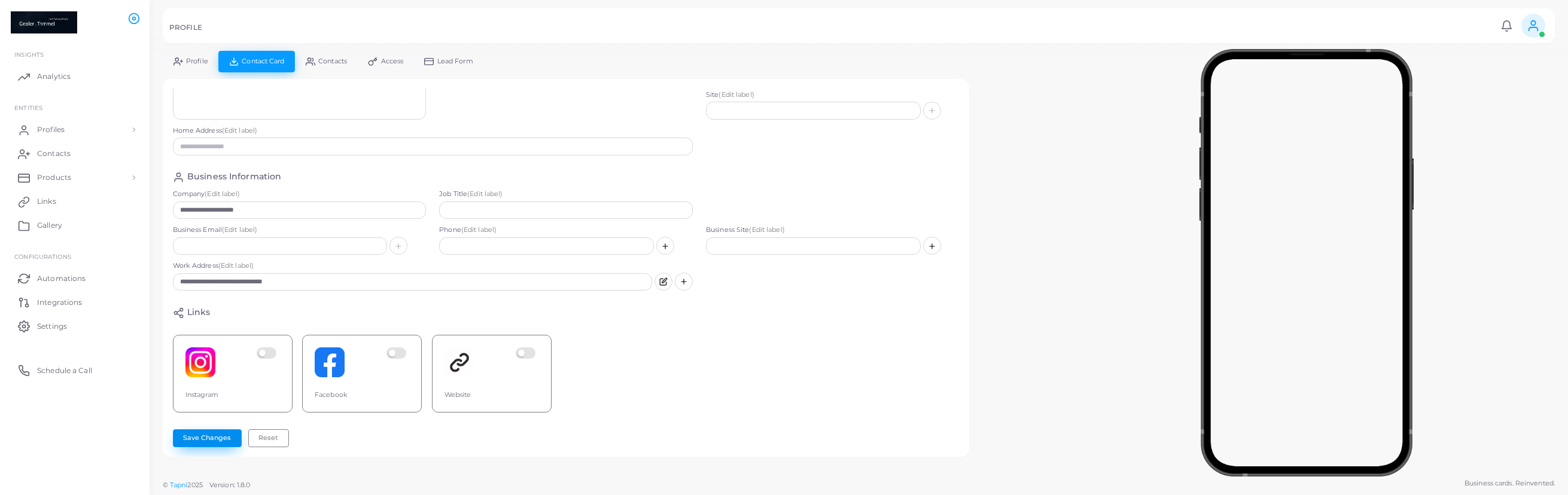
click at [213, 439] on button "Save Changes" at bounding box center [207, 439] width 69 height 18
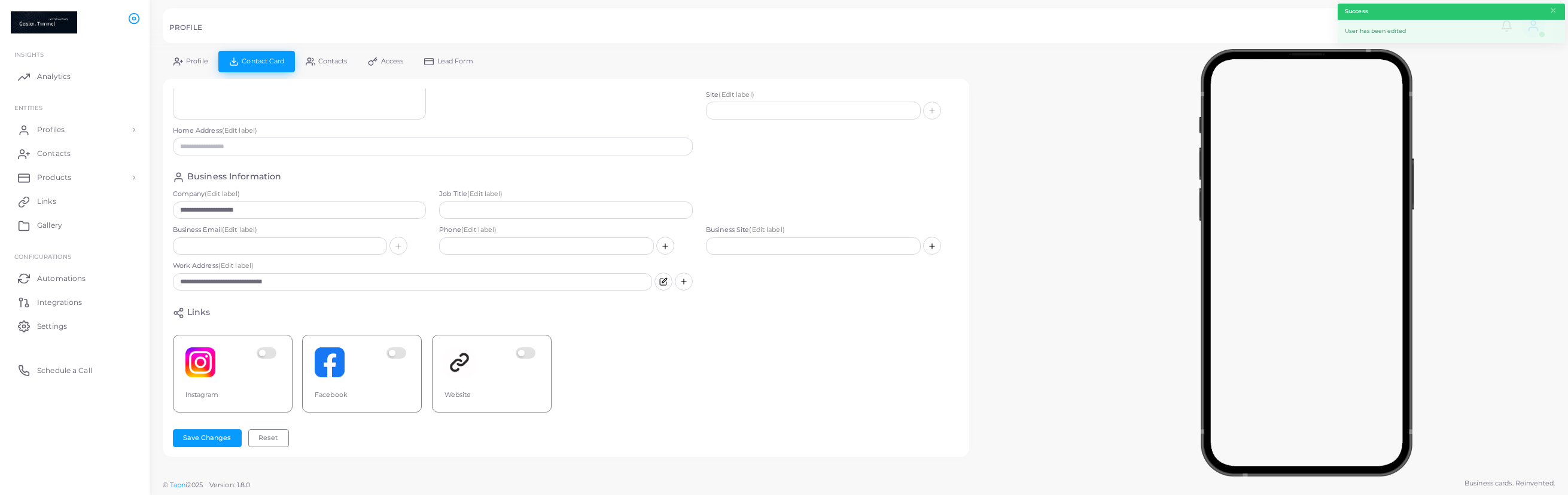
click at [192, 66] on link "Profile" at bounding box center [190, 61] width 56 height 21
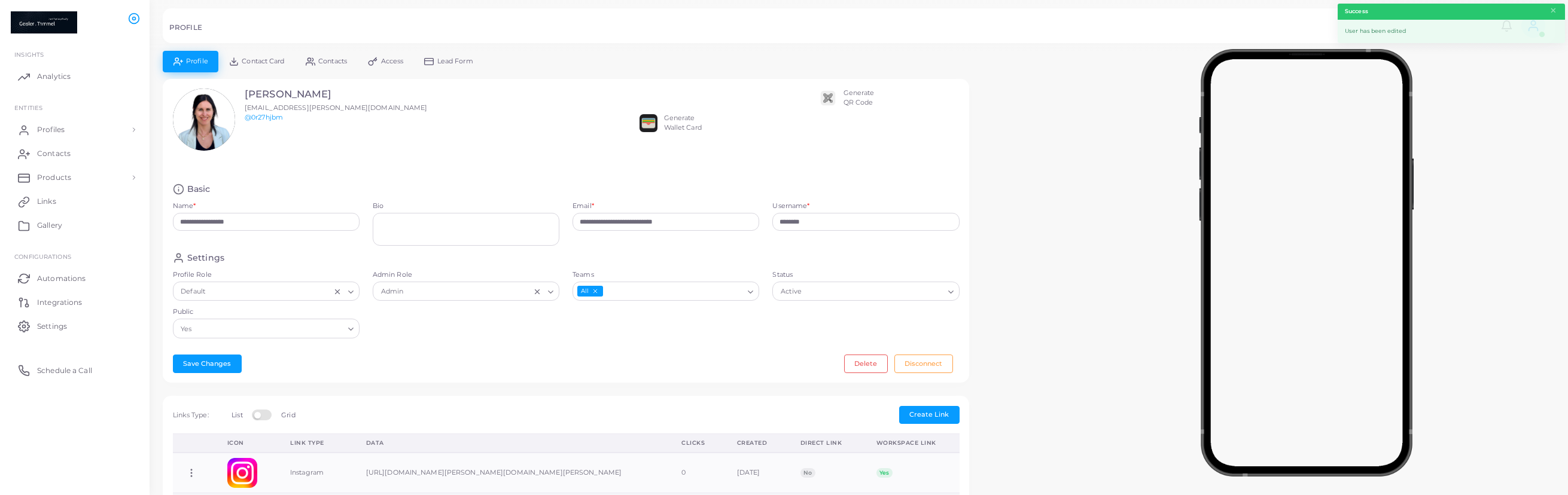
scroll to position [334, 0]
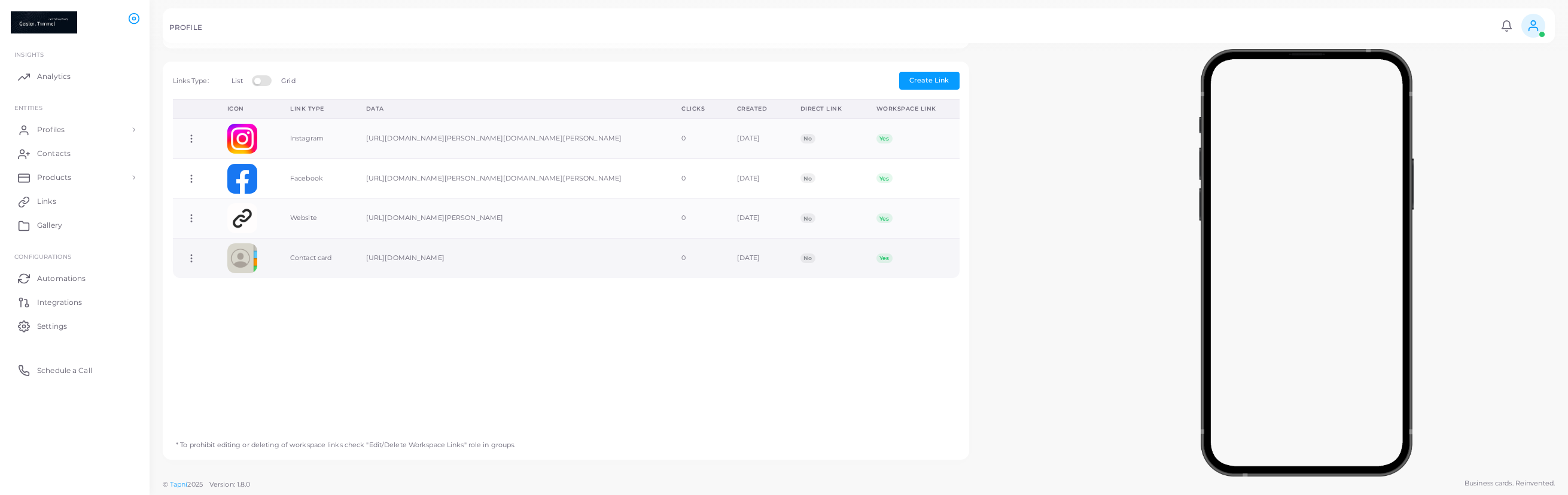
click at [530, 255] on td "[URL][DOMAIN_NAME]" at bounding box center [510, 258] width 315 height 40
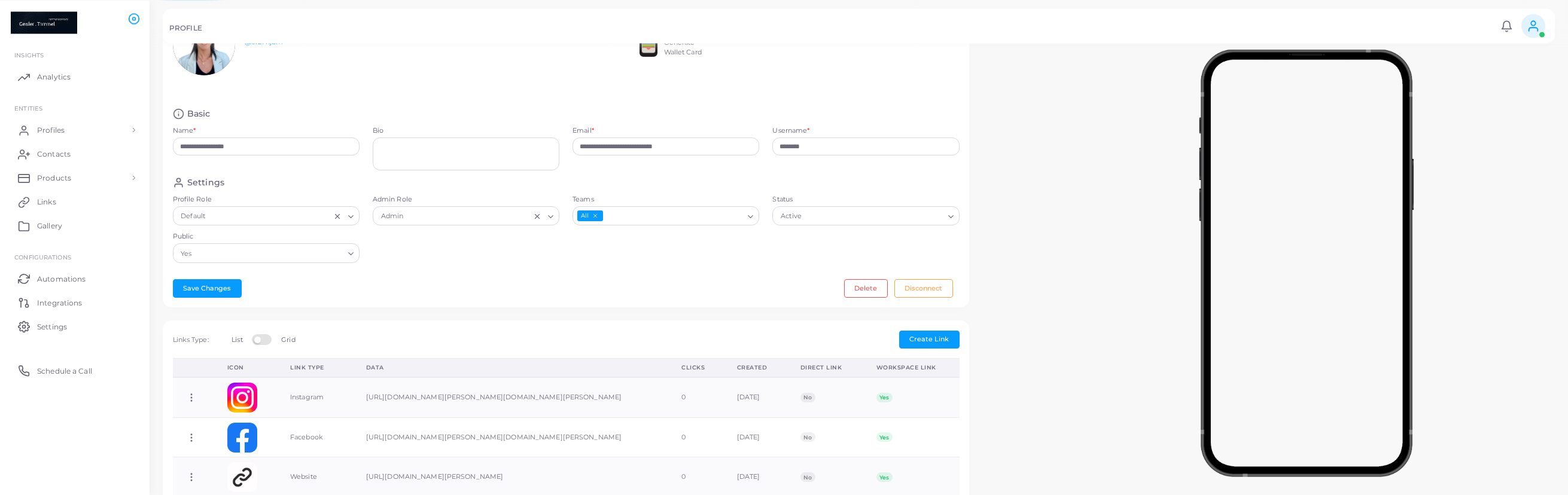
scroll to position [0, 0]
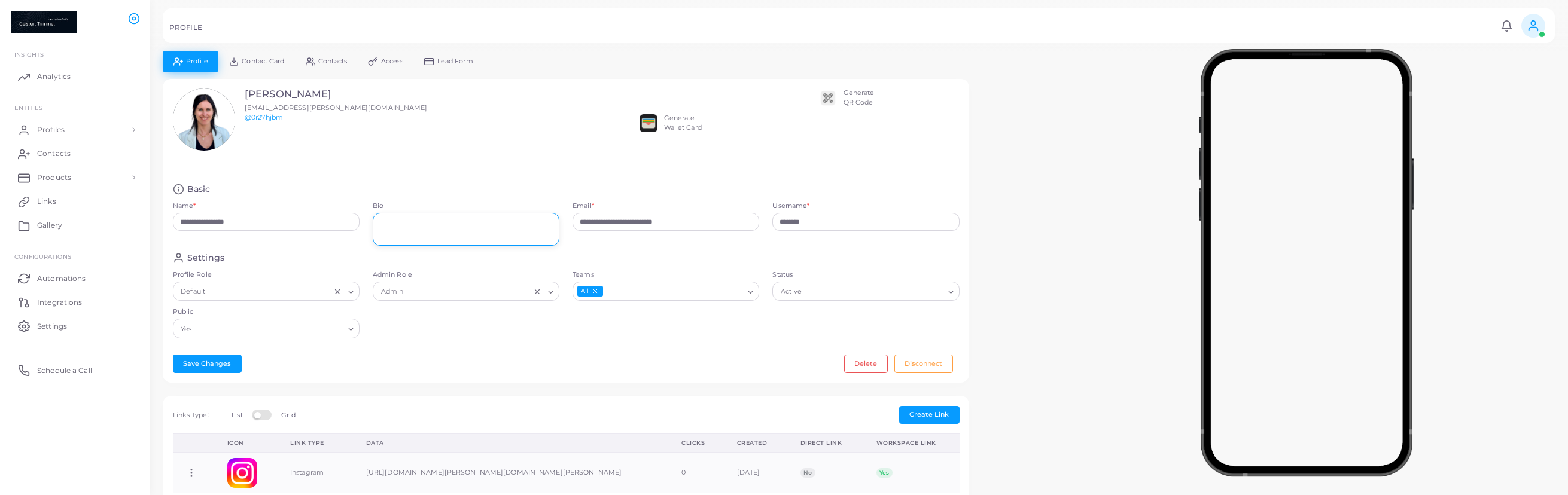
click at [451, 236] on textarea "Bio" at bounding box center [465, 229] width 187 height 33
click at [819, 221] on input "********" at bounding box center [865, 222] width 187 height 18
click at [720, 259] on div "Settings" at bounding box center [566, 258] width 787 height 12
click at [474, 228] on textarea "Bio" at bounding box center [465, 229] width 187 height 33
click at [420, 220] on textarea "Bio" at bounding box center [465, 229] width 187 height 33
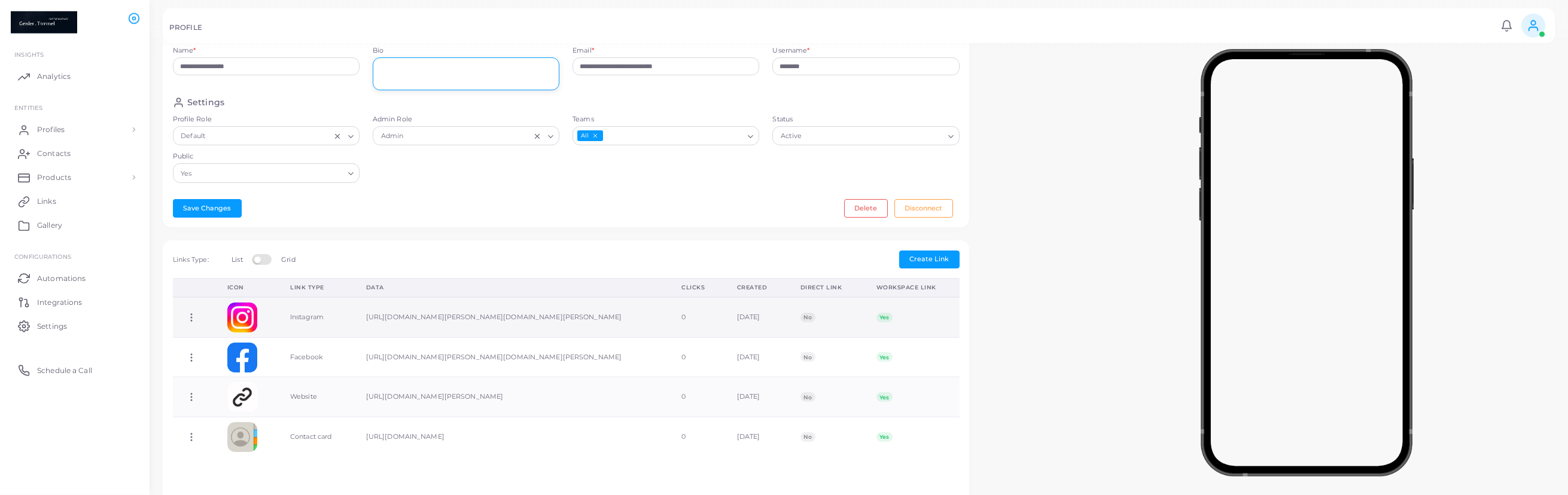
scroll to position [274, 0]
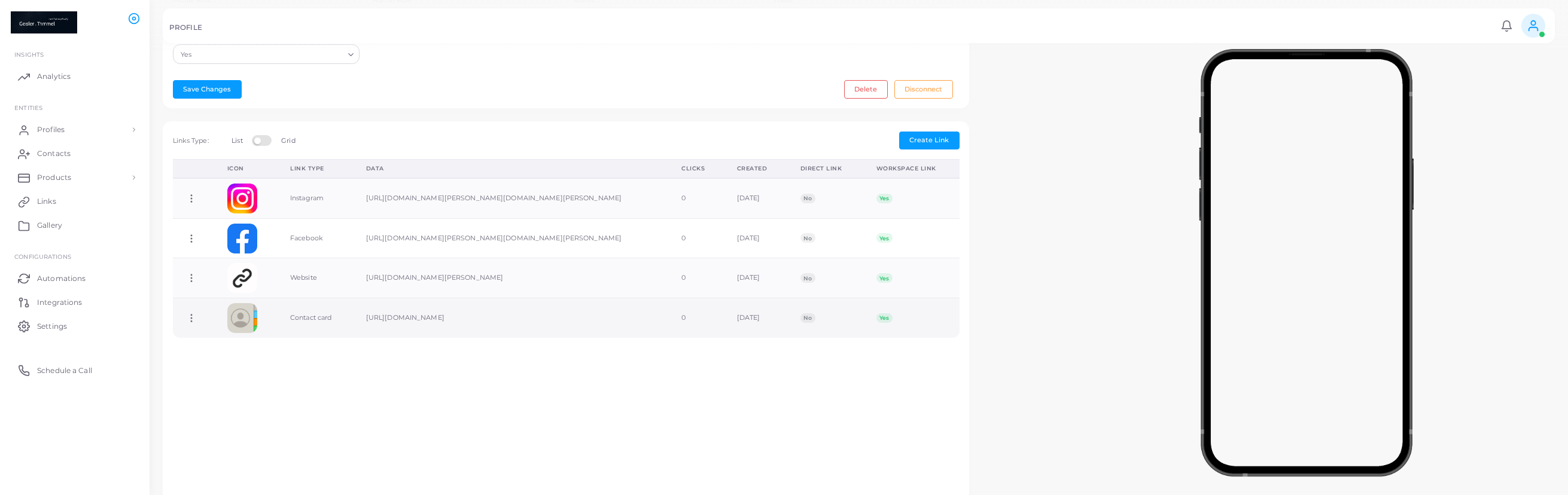
click at [191, 319] on icon at bounding box center [191, 317] width 11 height 11
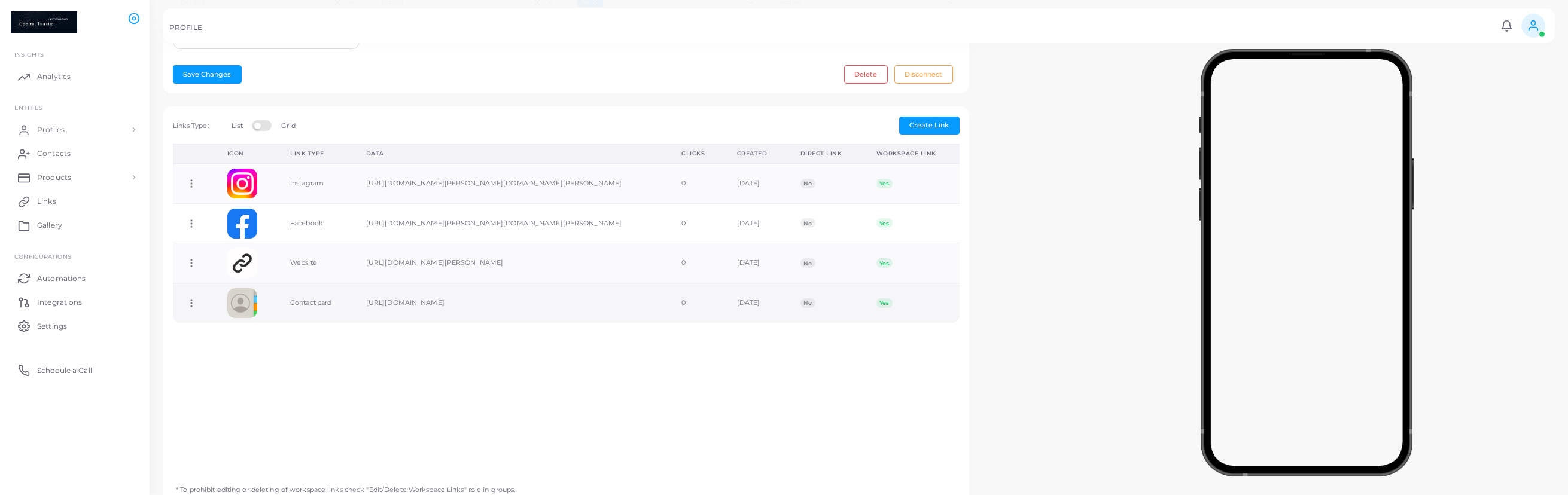
scroll to position [290, 0]
click at [189, 313] on td "Copy Link Edit Link Delete Link Toggle Direct Link" at bounding box center [194, 302] width 42 height 40
click at [193, 301] on icon at bounding box center [191, 302] width 11 height 11
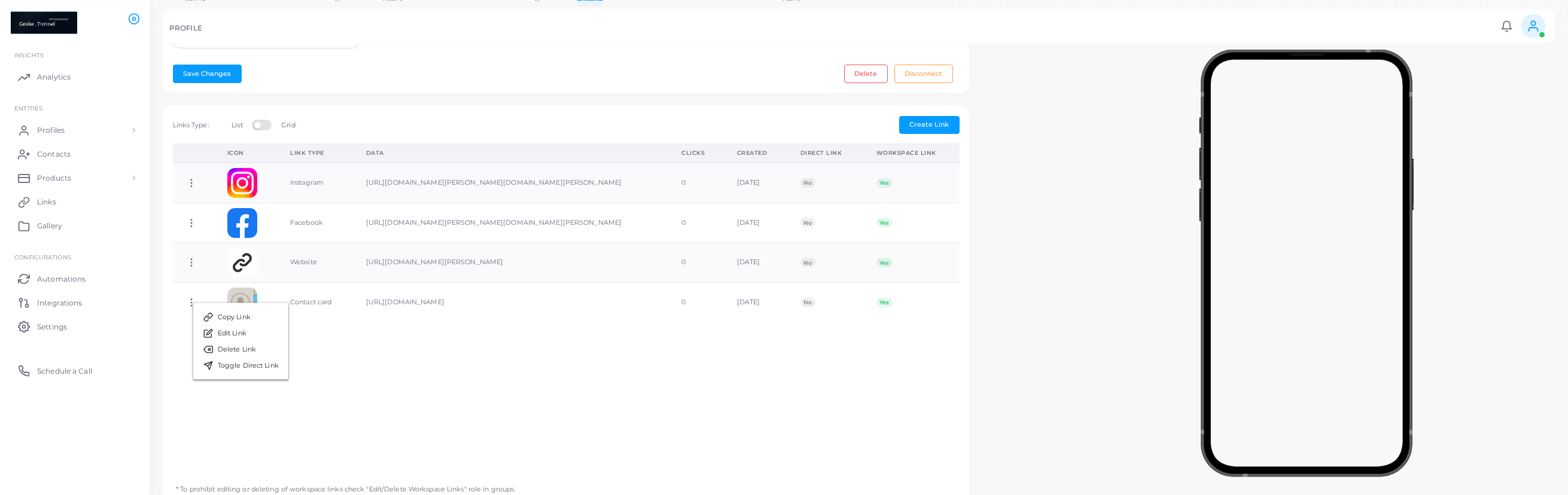
click at [445, 371] on div "Icon Link Type Data Clicks Created Direct Link Workspace Link Copy Link Edit Li…" at bounding box center [566, 309] width 799 height 331
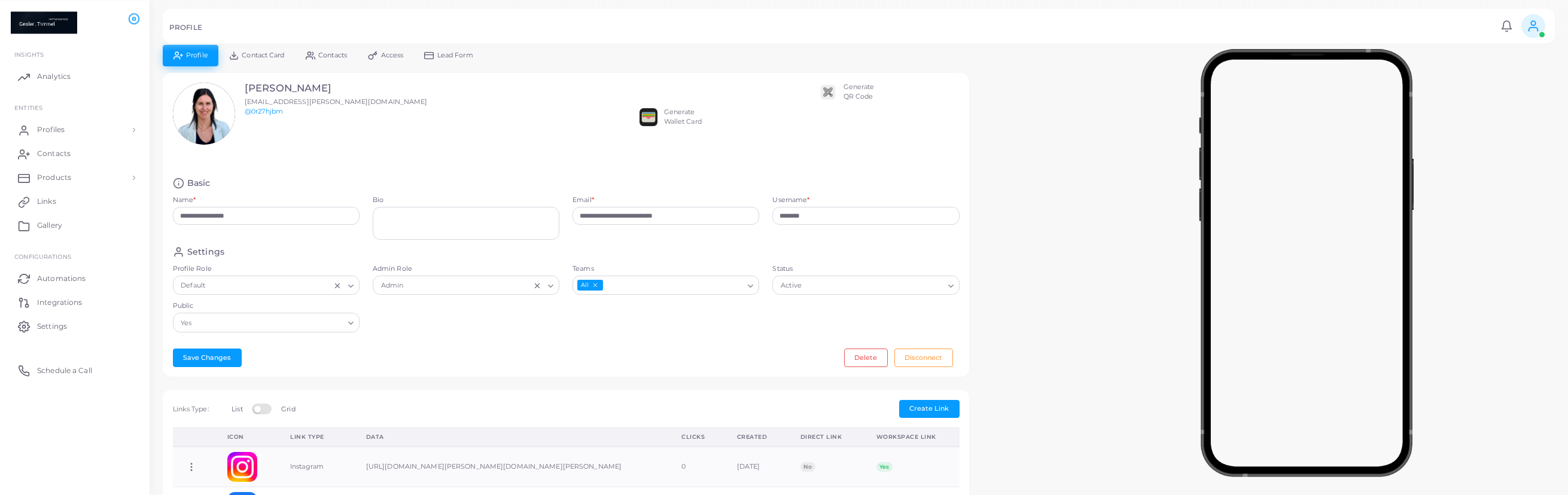
scroll to position [0, 0]
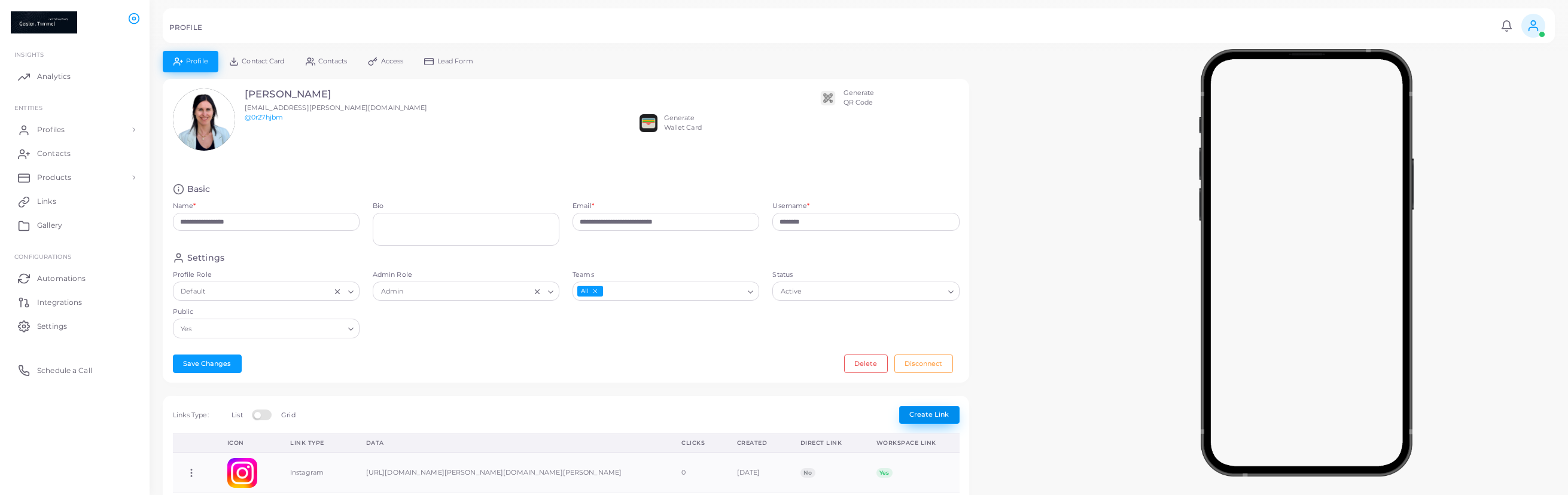
click at [934, 418] on span "Create Link" at bounding box center [929, 414] width 40 height 8
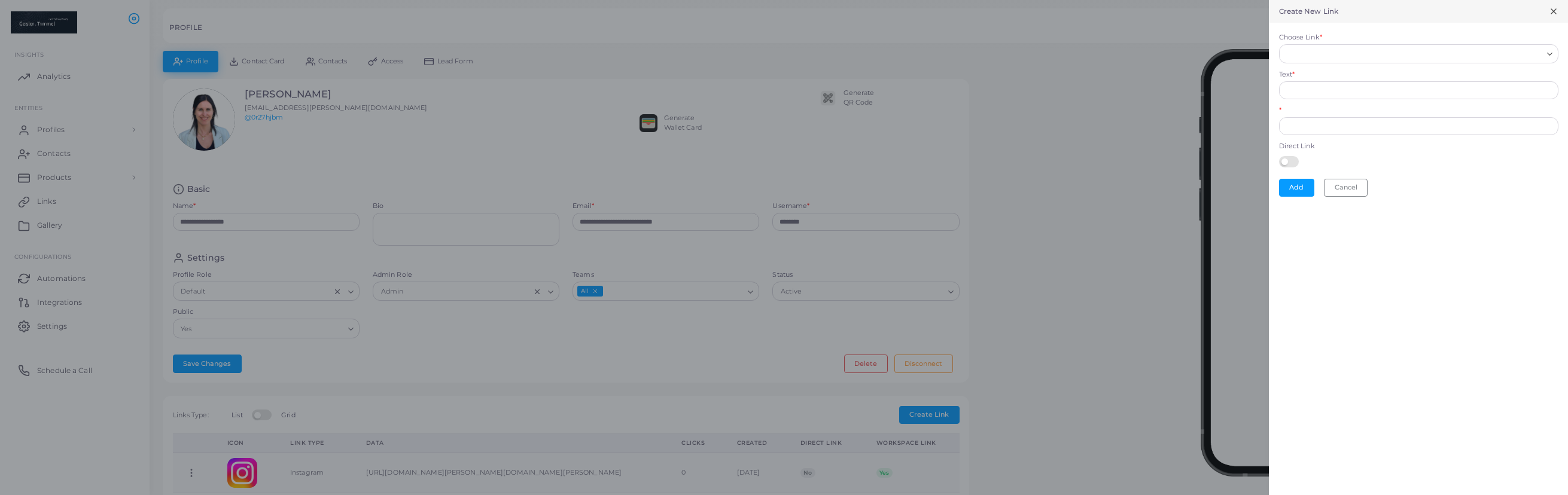
click at [1344, 52] on input "Choose Link *" at bounding box center [1413, 54] width 258 height 13
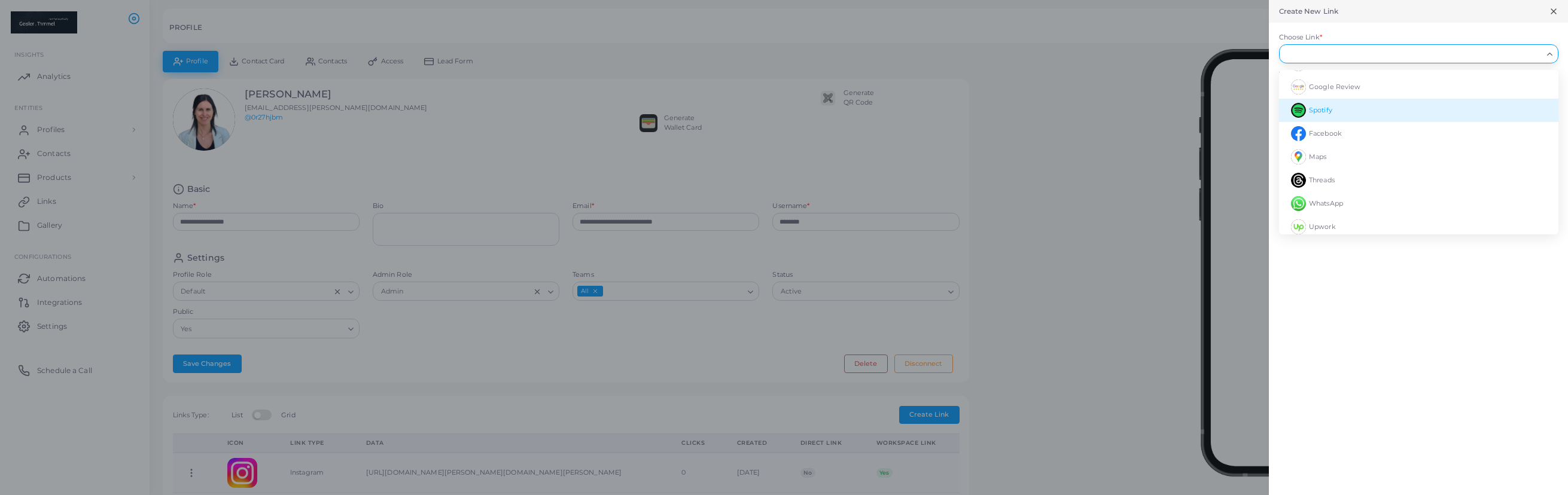
scroll to position [76, 0]
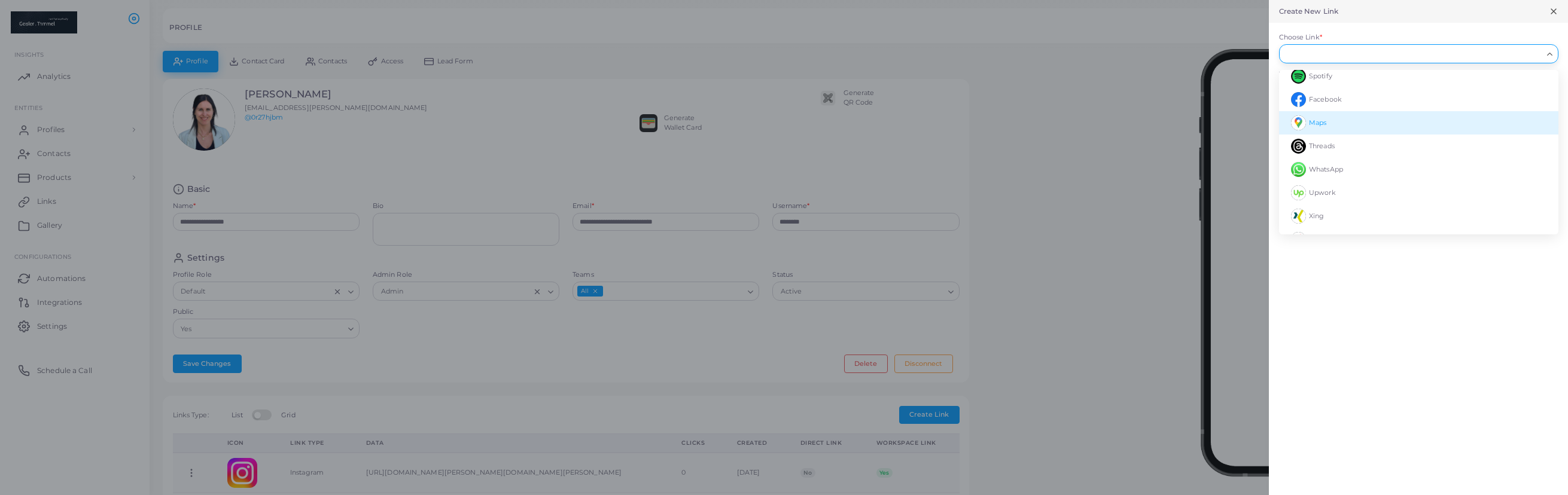
click at [1336, 120] on li "Maps" at bounding box center [1418, 123] width 279 height 23
type input "****"
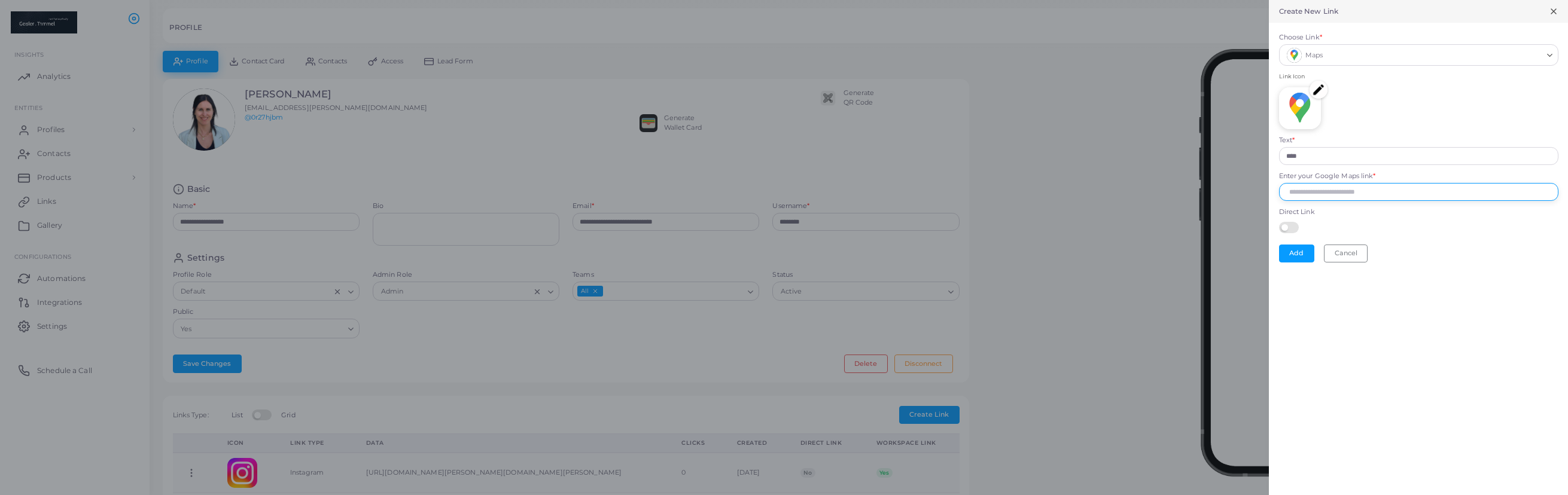
click at [1329, 196] on input "Enter your Google Maps link *" at bounding box center [1418, 192] width 279 height 18
click at [1551, 14] on icon at bounding box center [1553, 12] width 10 height 10
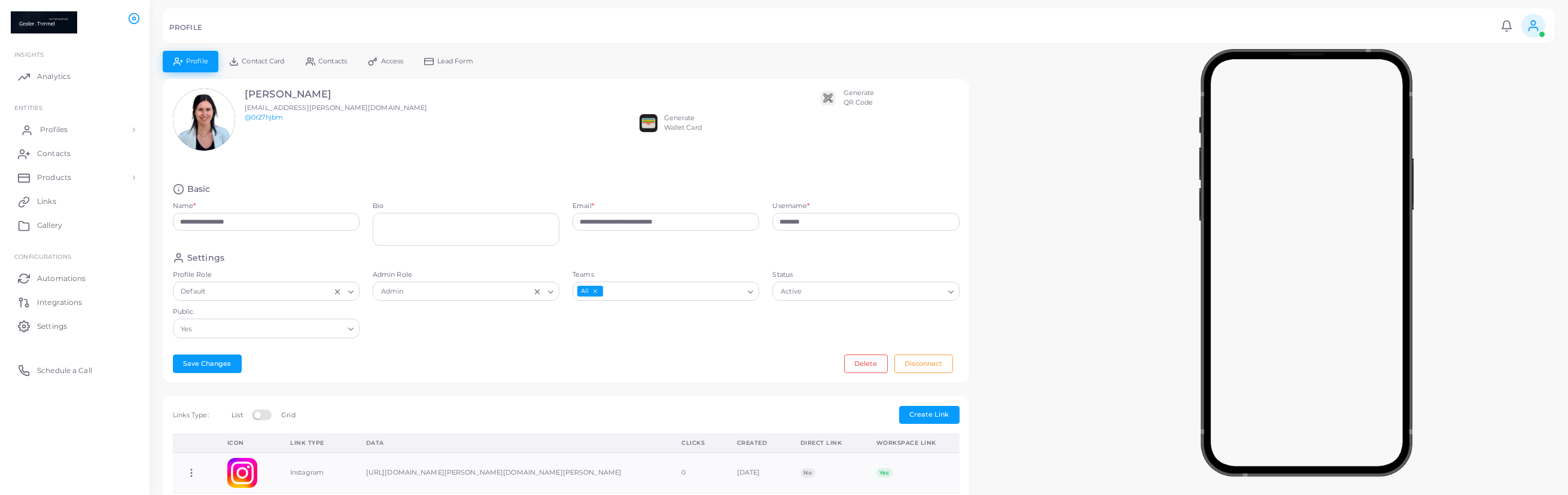
click at [76, 135] on link "Profiles" at bounding box center [75, 130] width 131 height 24
click at [91, 154] on link "Profiles" at bounding box center [75, 157] width 131 height 22
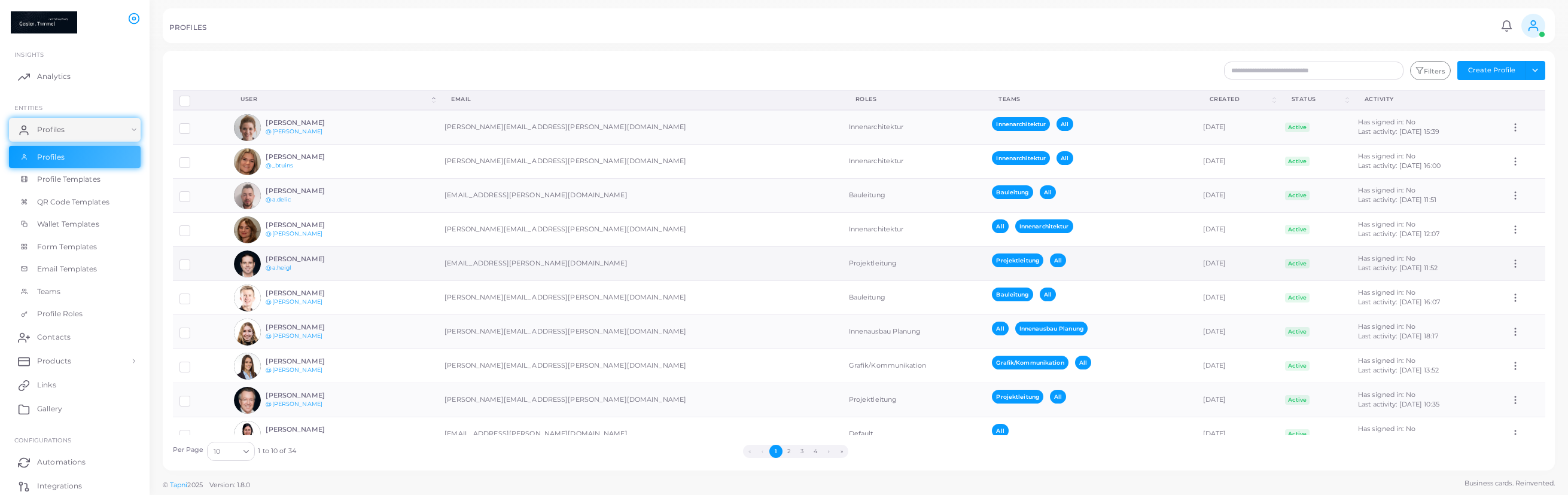
scroll to position [22, 0]
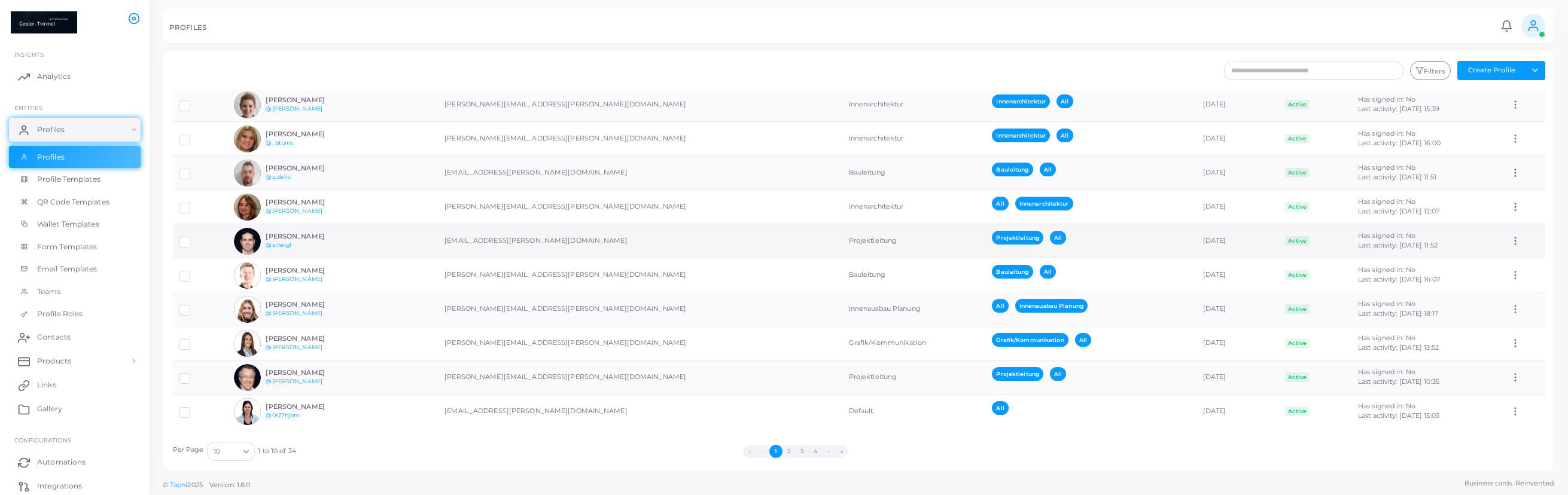
click at [368, 240] on td "[PERSON_NAME] @[PERSON_NAME]" at bounding box center [332, 241] width 210 height 34
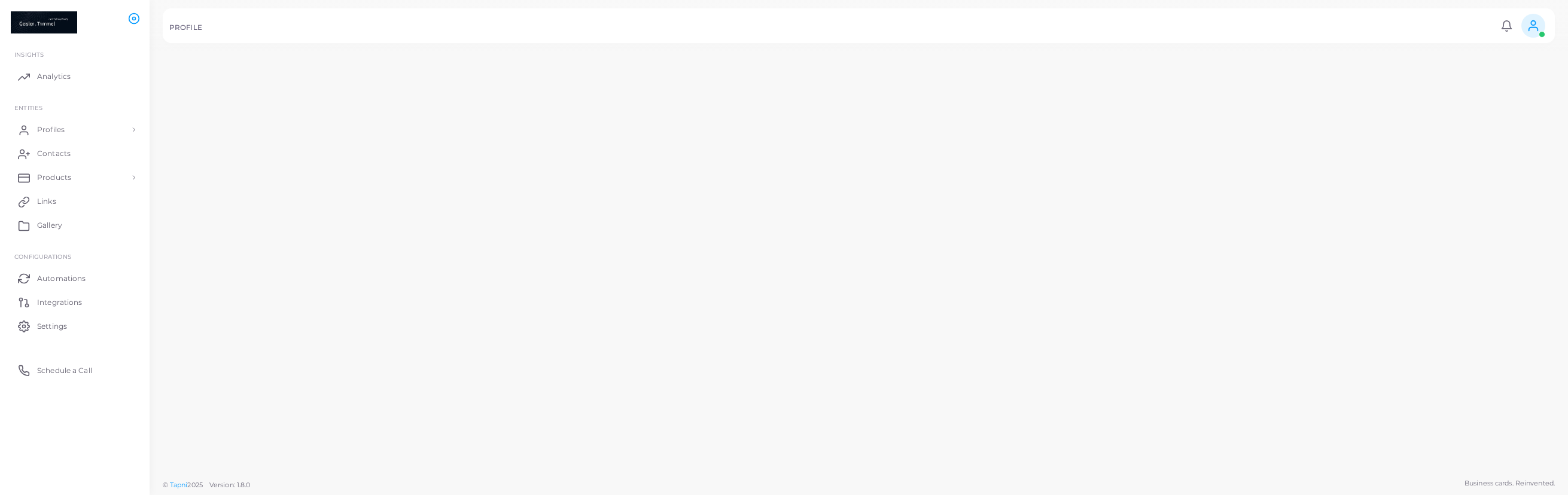
scroll to position [22, 0]
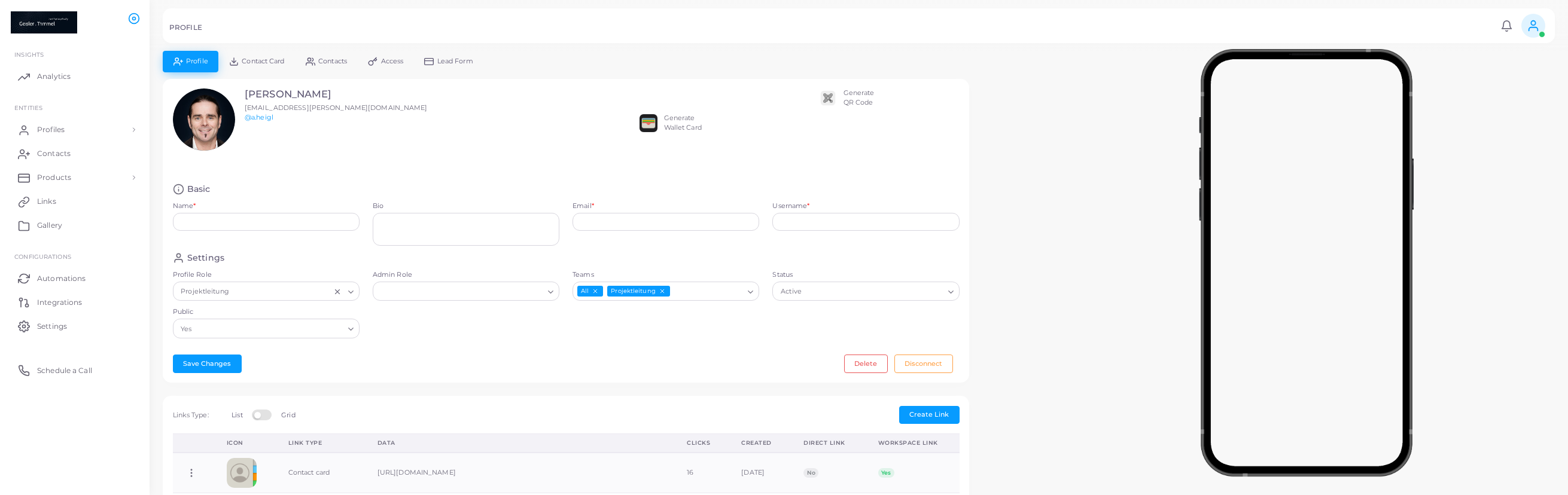
type input "**********"
type textarea "**********"
type input "**********"
type input "*******"
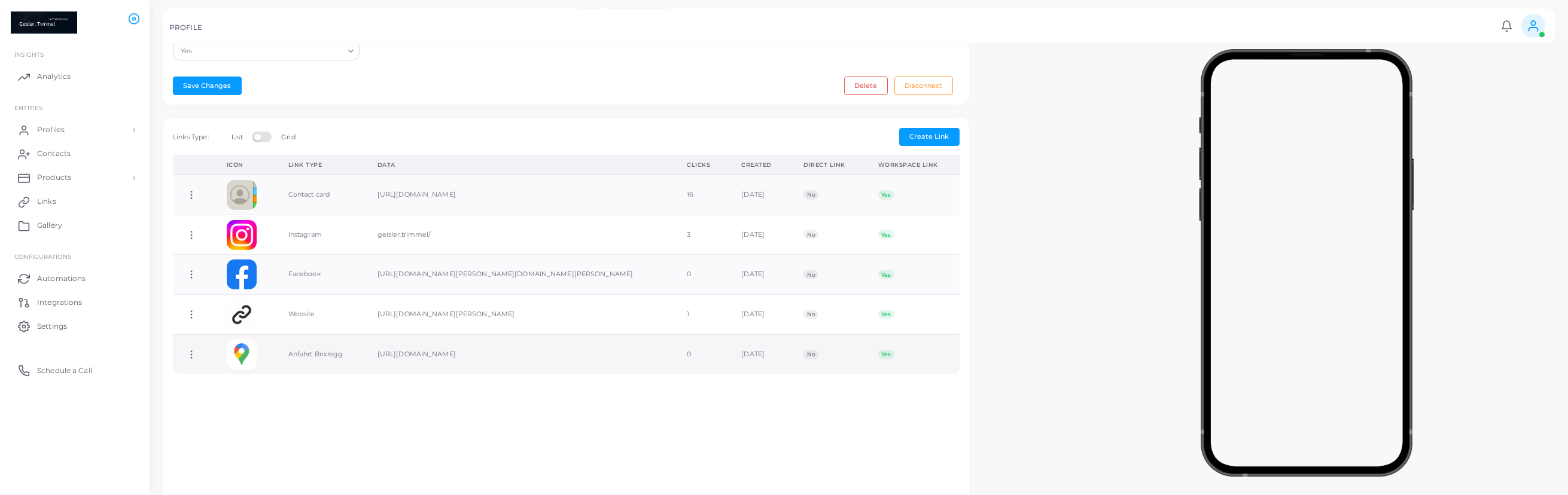
scroll to position [305, 0]
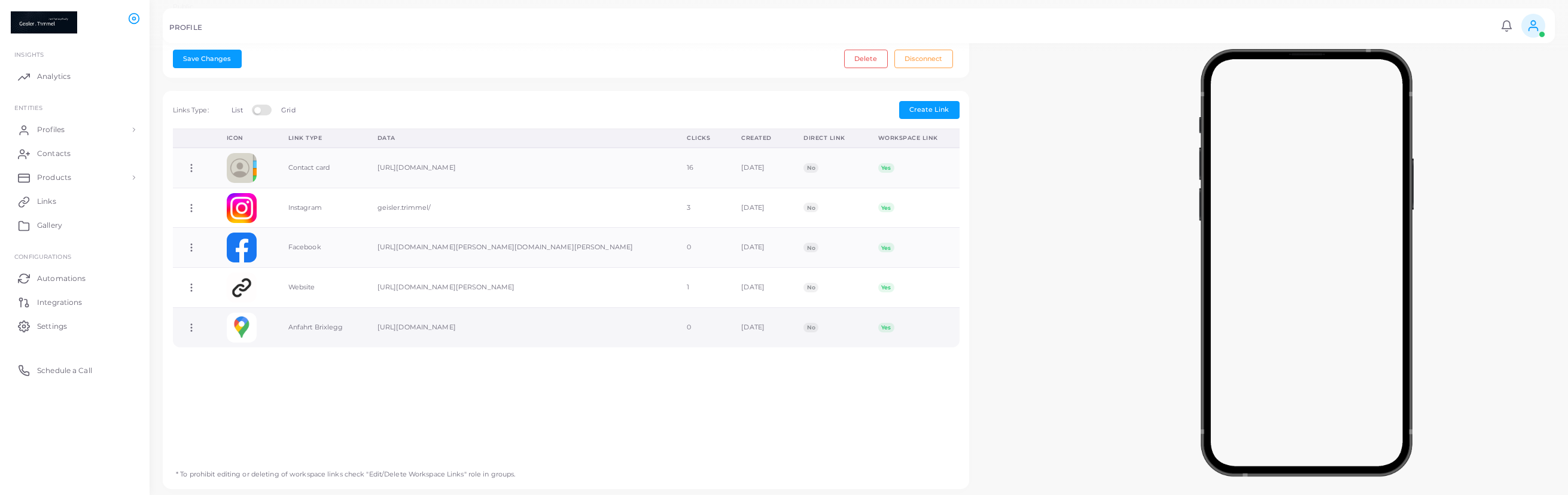
click at [194, 333] on icon at bounding box center [191, 327] width 11 height 11
click at [243, 357] on span "Copy Link" at bounding box center [236, 355] width 33 height 10
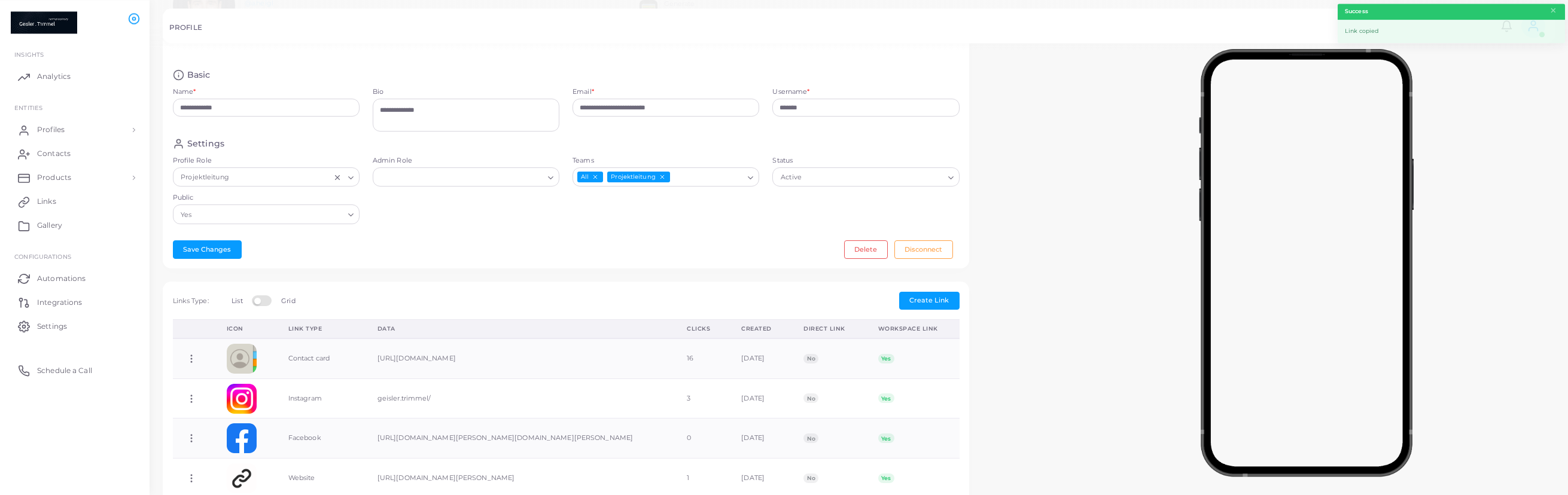
scroll to position [91, 0]
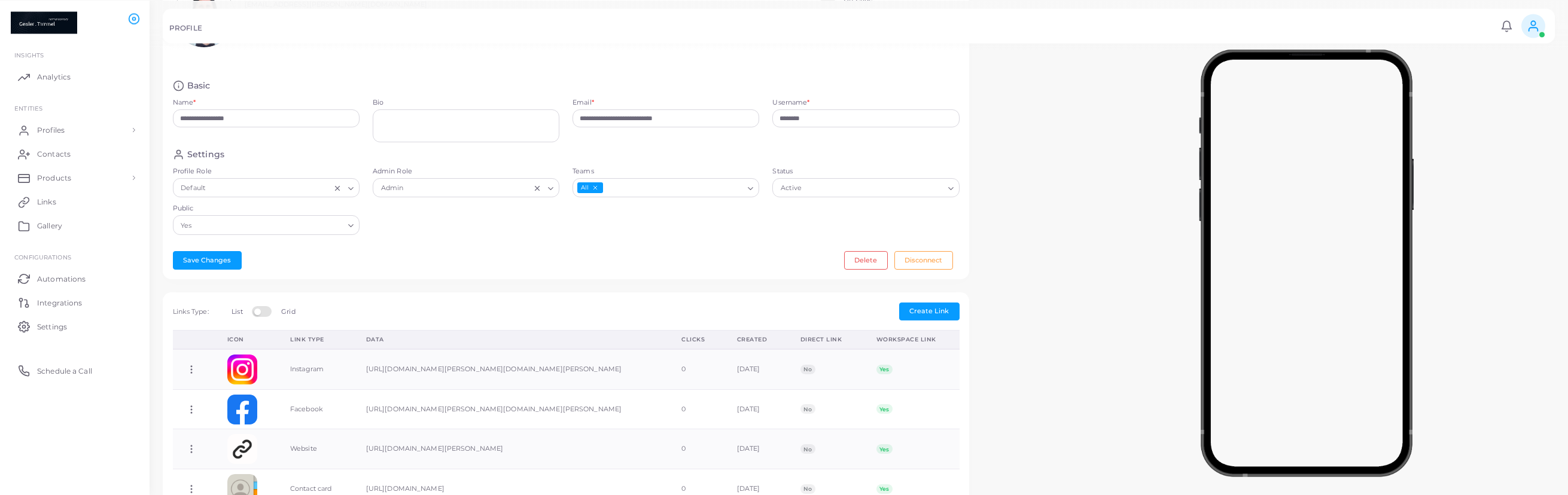
scroll to position [153, 0]
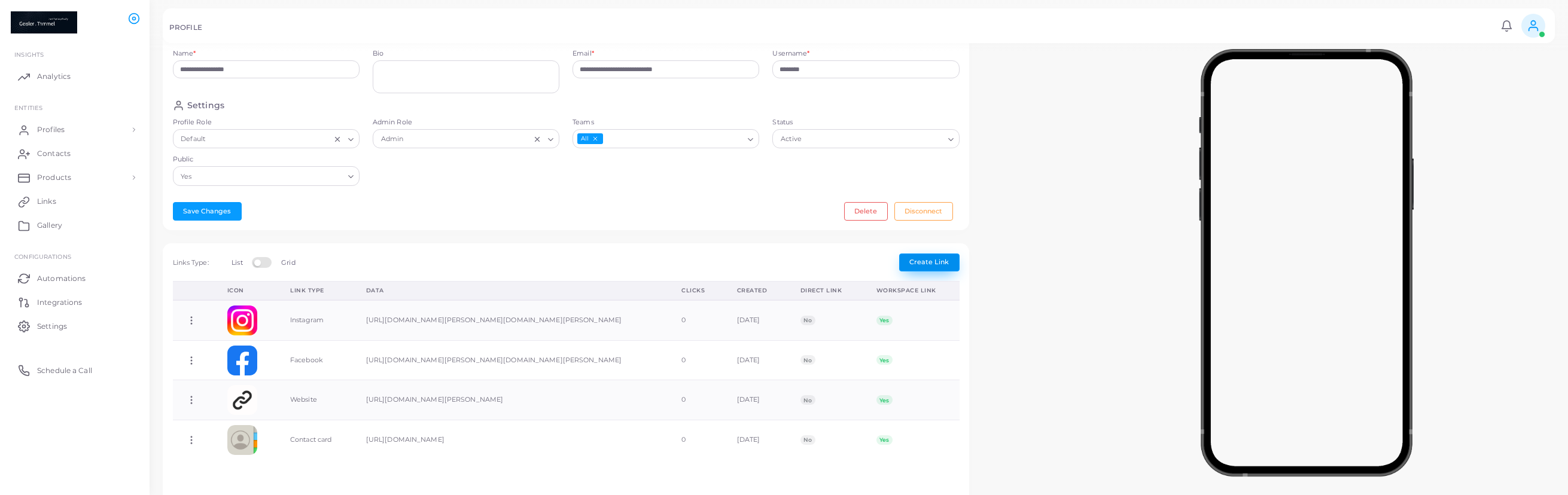
click at [921, 262] on span "Create Link" at bounding box center [929, 262] width 40 height 8
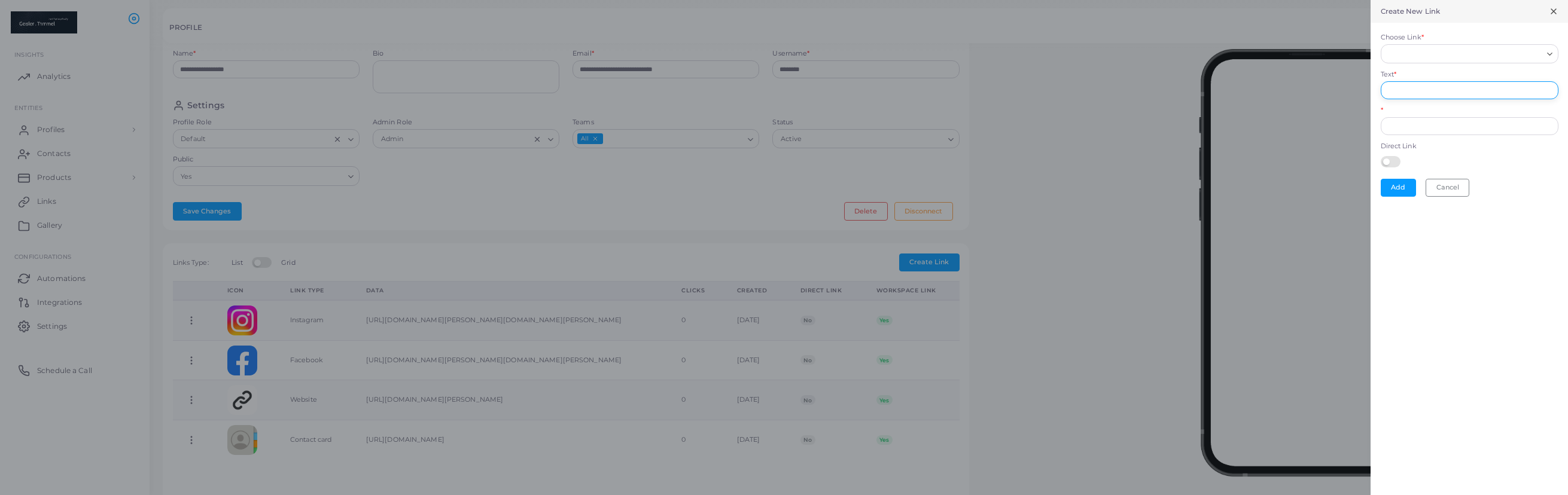
click at [1443, 93] on input "Text *" at bounding box center [1469, 91] width 178 height 18
click at [1414, 48] on input "Choose Link *" at bounding box center [1464, 54] width 156 height 13
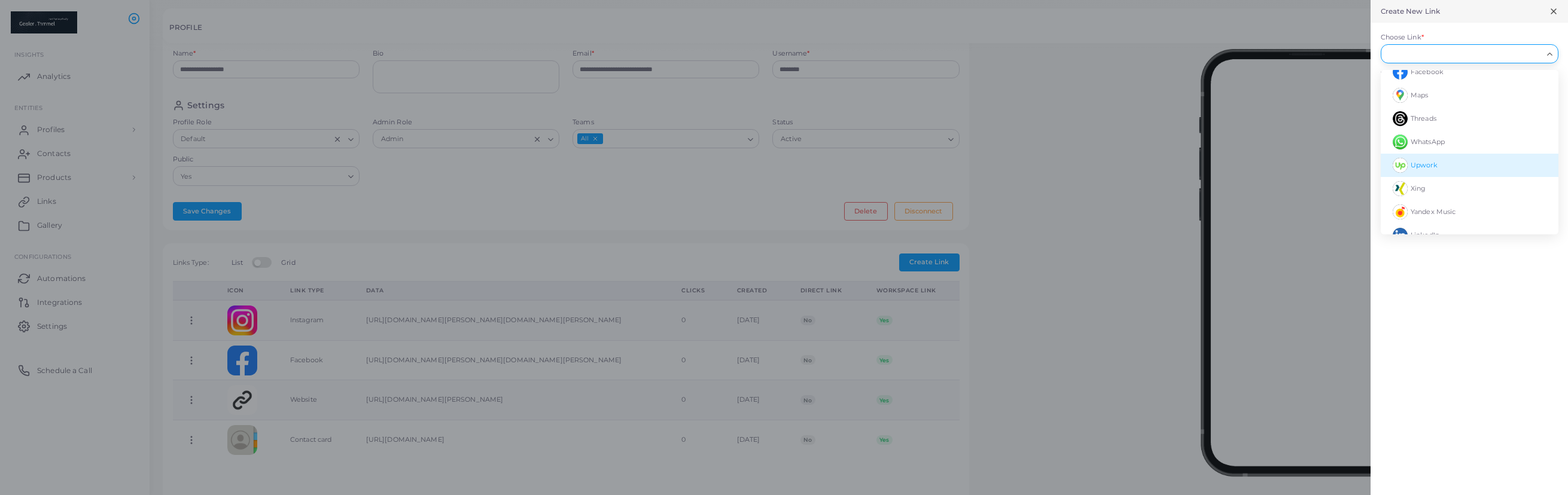
scroll to position [88, 0]
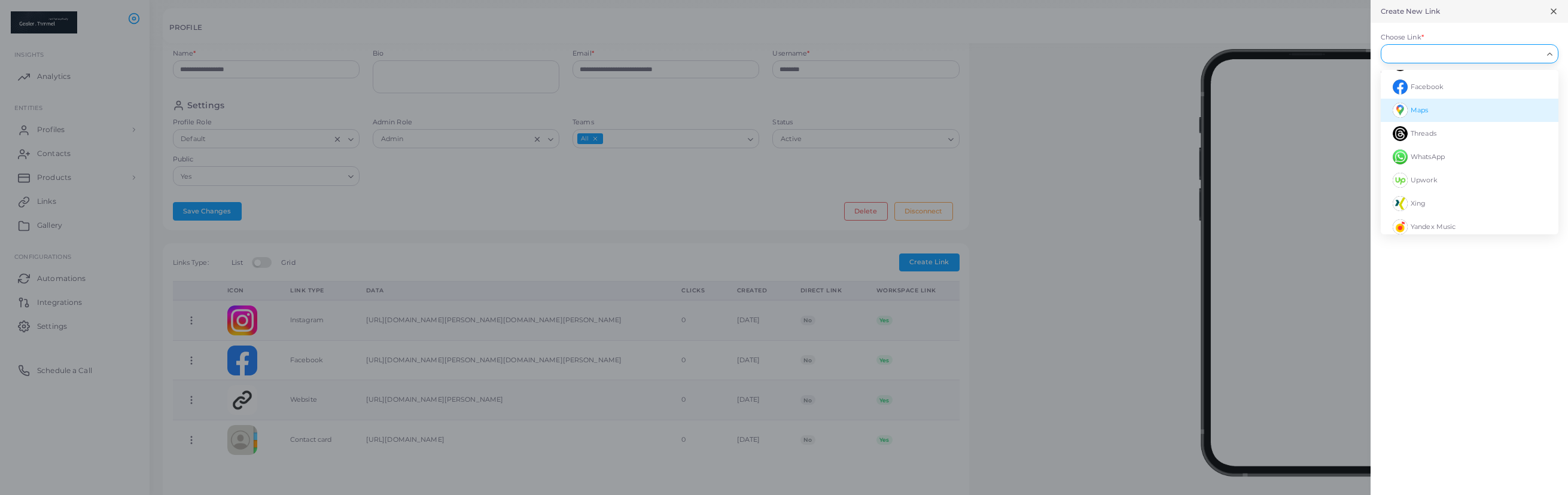
click at [1431, 113] on li "Maps" at bounding box center [1469, 110] width 178 height 23
type input "****"
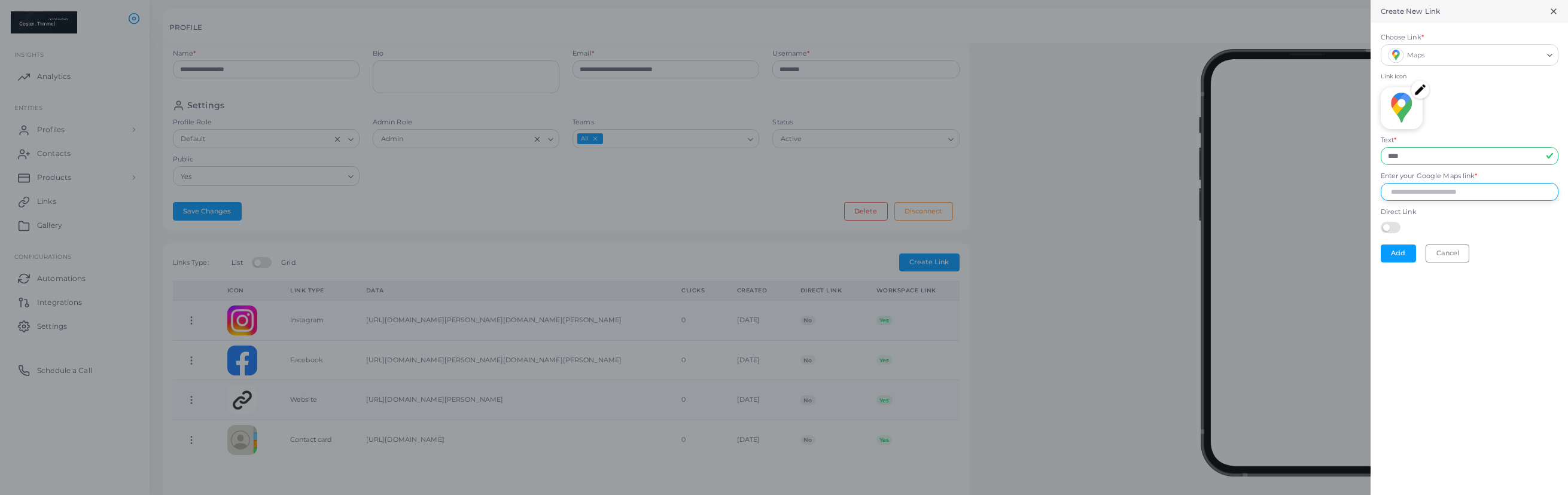
click at [1419, 191] on input "Enter your Google Maps link *" at bounding box center [1469, 192] width 178 height 18
paste input "**********"
type input "**********"
click at [1435, 153] on input "****" at bounding box center [1469, 156] width 178 height 18
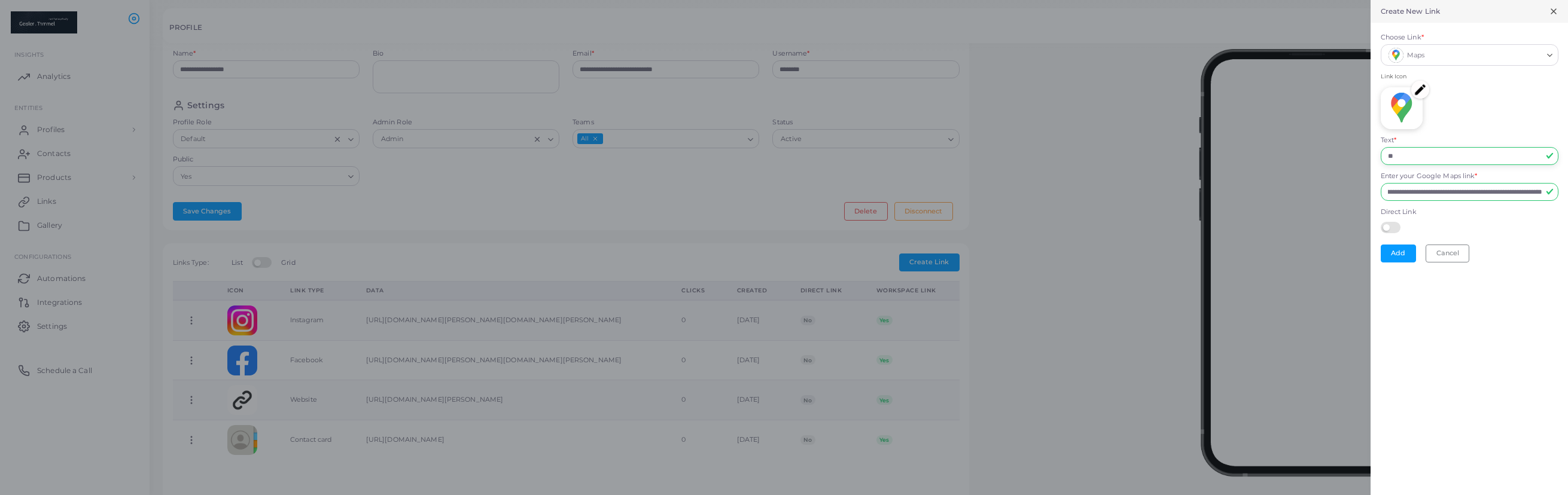
type input "*"
type input "**********"
click at [1403, 256] on button "Add" at bounding box center [1398, 253] width 35 height 18
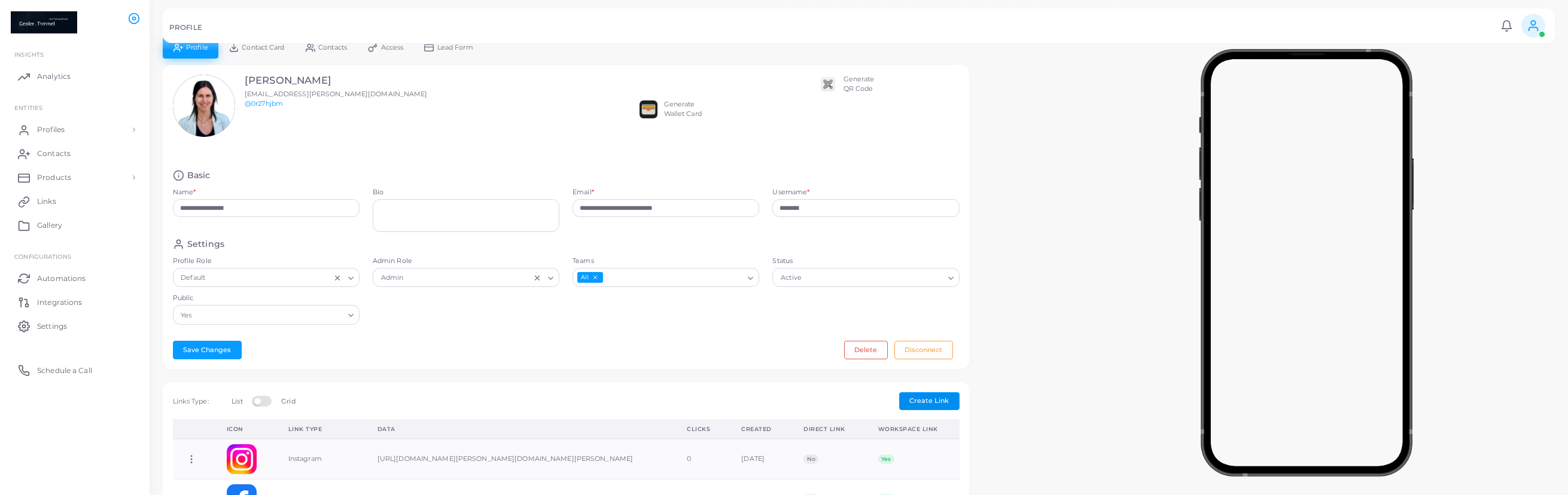
scroll to position [0, 0]
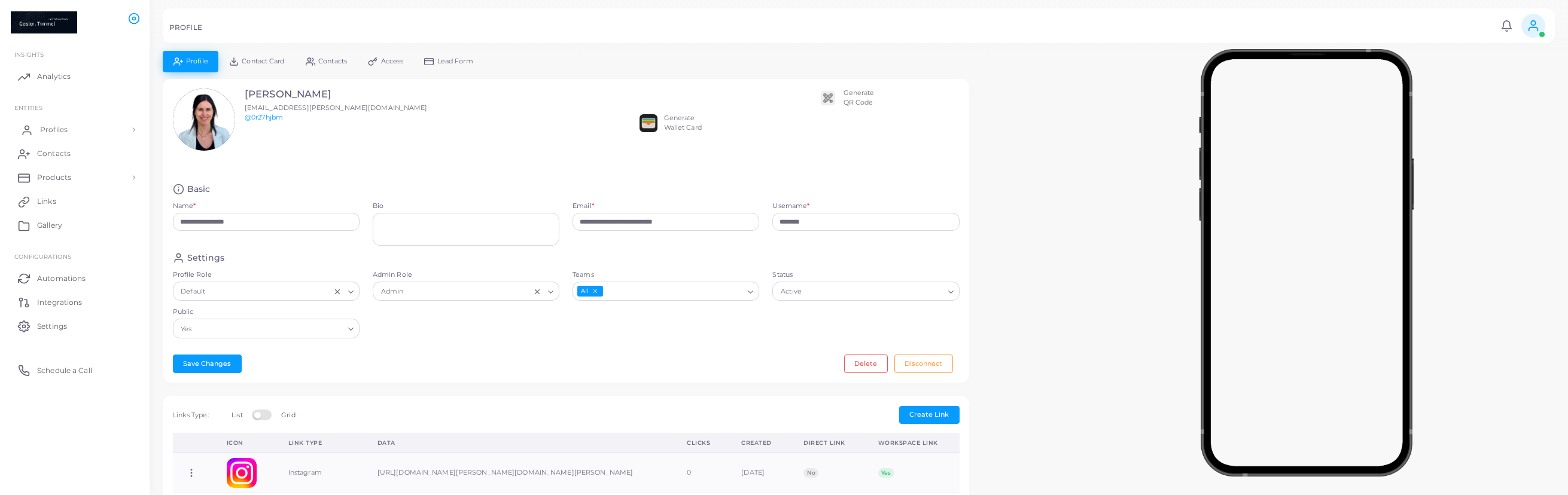
click at [53, 131] on span "Profiles" at bounding box center [53, 130] width 27 height 11
click at [104, 364] on link "Products" at bounding box center [75, 360] width 131 height 24
click at [145, 178] on li "Products Products Shop" at bounding box center [75, 202] width 150 height 73
click at [76, 130] on link "Profiles" at bounding box center [75, 130] width 131 height 24
click at [84, 149] on link "Profiles" at bounding box center [75, 157] width 131 height 22
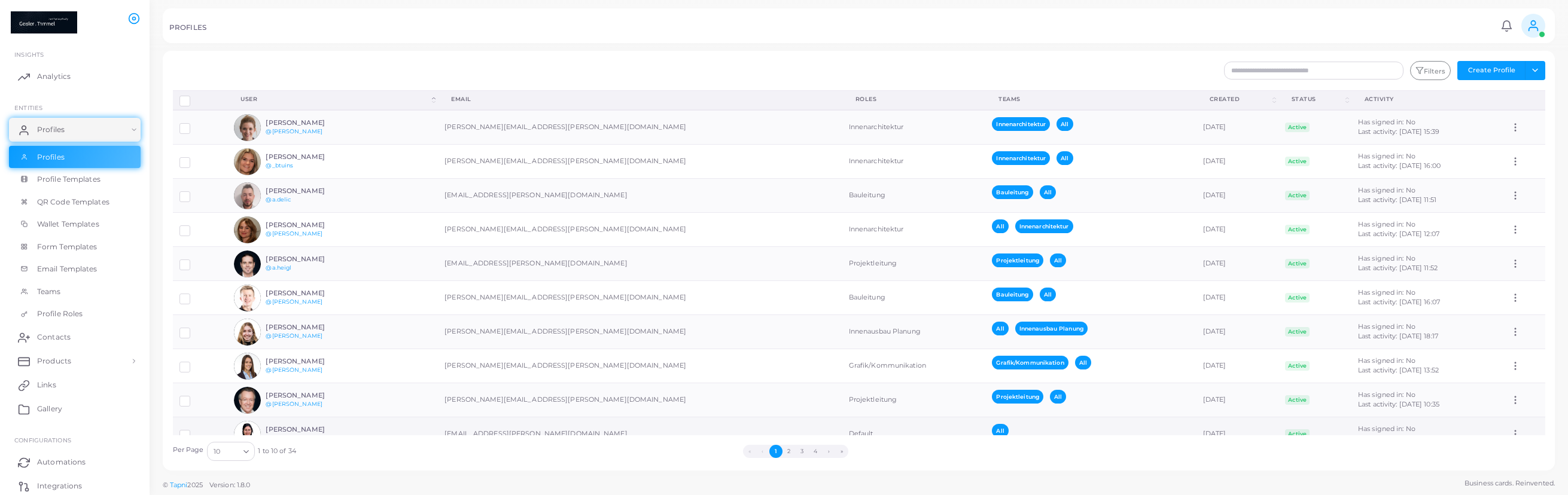
click at [394, 432] on td "Christina Vorhofer @0r27hjbm" at bounding box center [332, 434] width 210 height 34
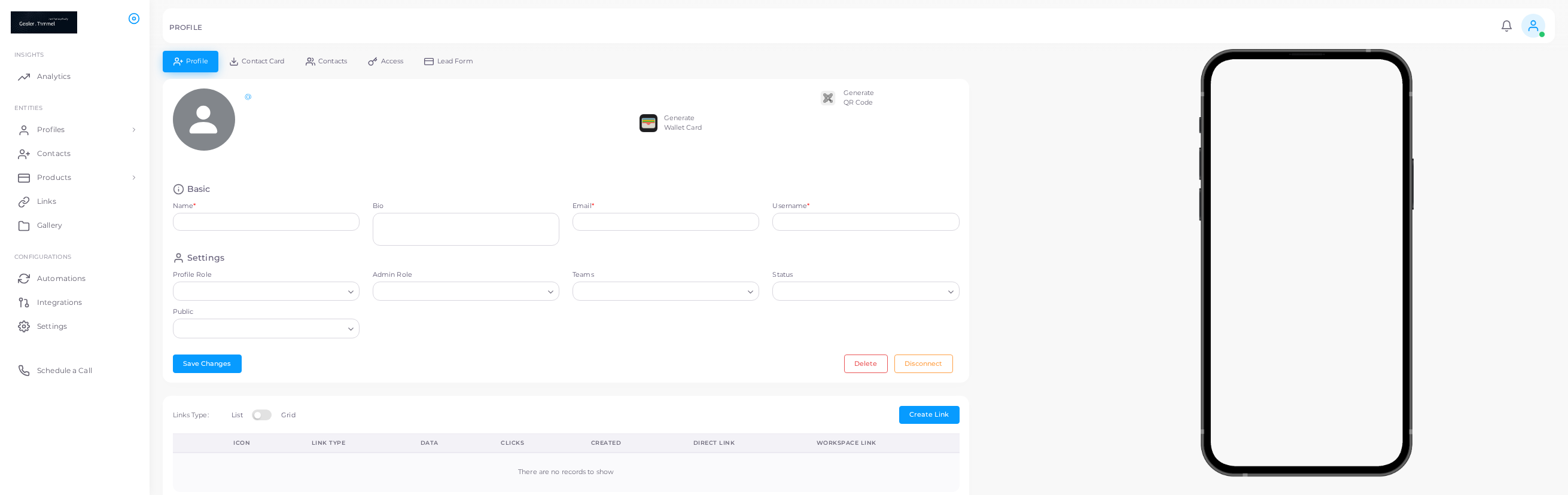
type input "**********"
type input "********"
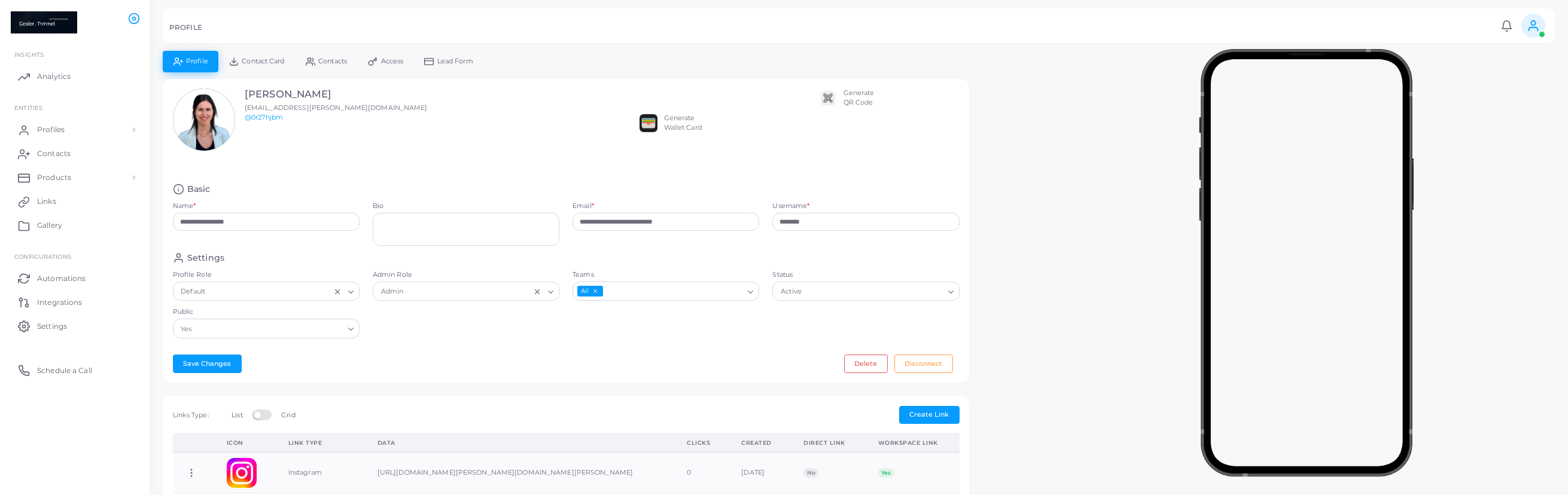
click at [858, 98] on div "Generate QR Code" at bounding box center [858, 98] width 31 height 19
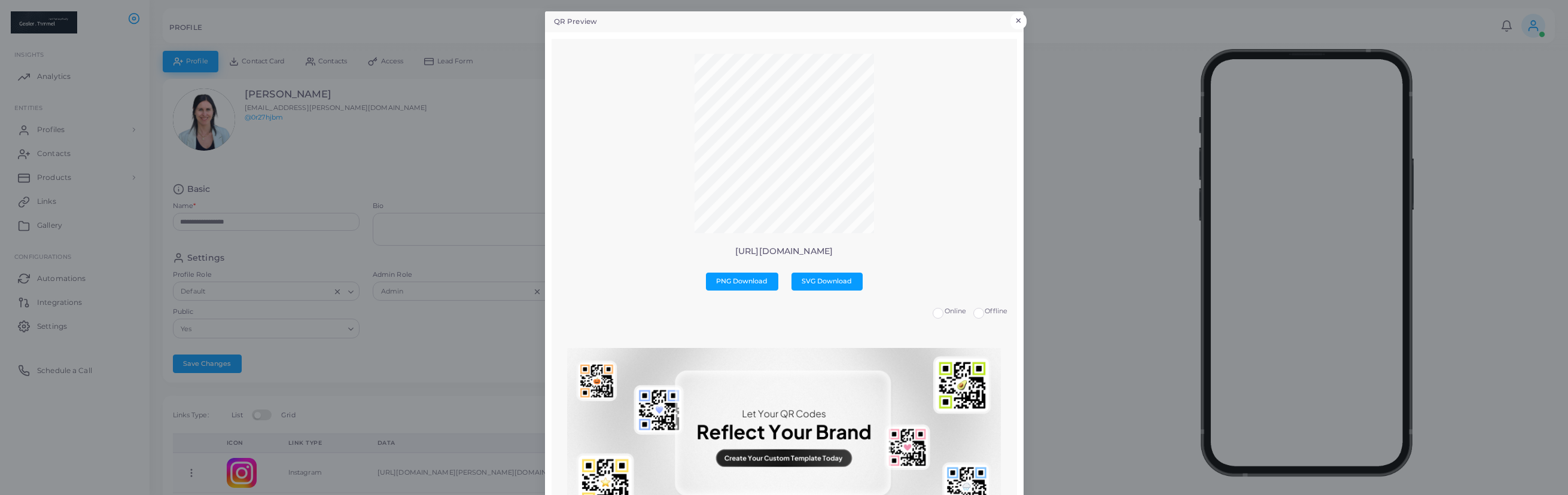
click at [1021, 17] on button "×" at bounding box center [1018, 21] width 16 height 16
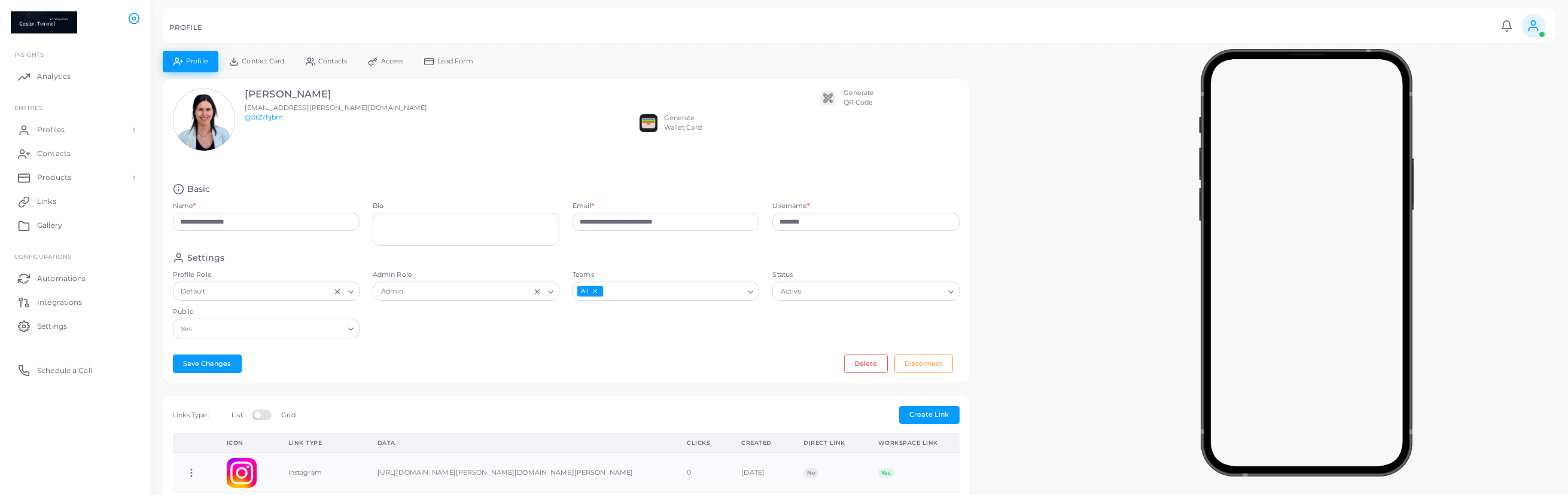
click at [685, 128] on div "Generate Wallet Card" at bounding box center [682, 123] width 37 height 19
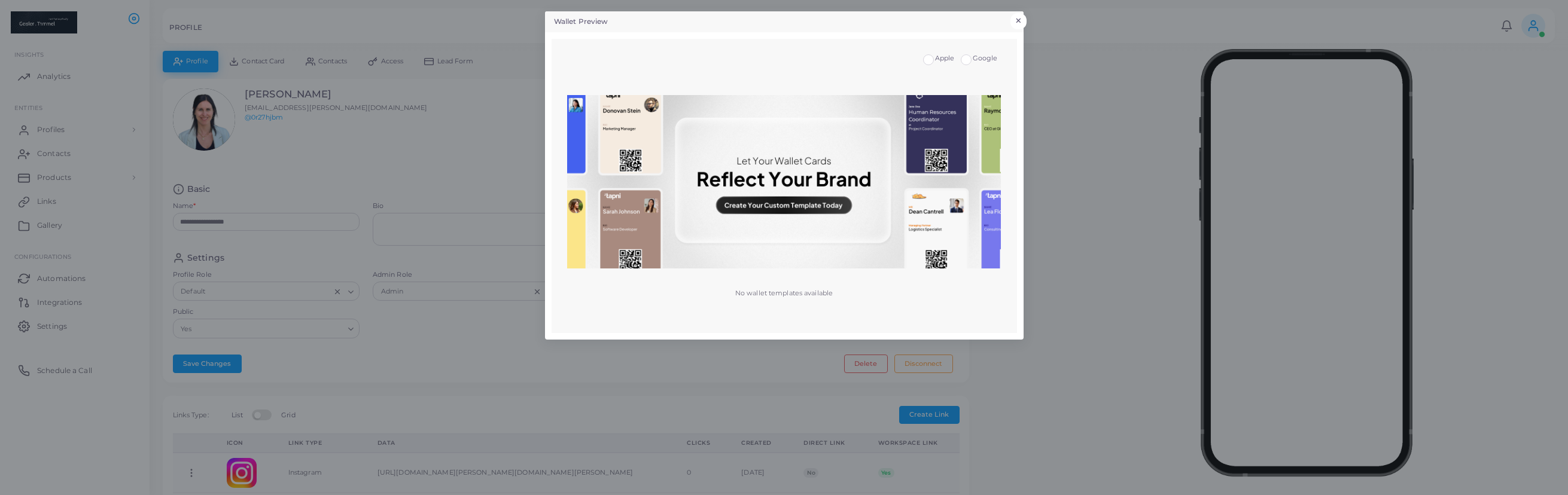
click at [1020, 22] on button "×" at bounding box center [1018, 21] width 16 height 16
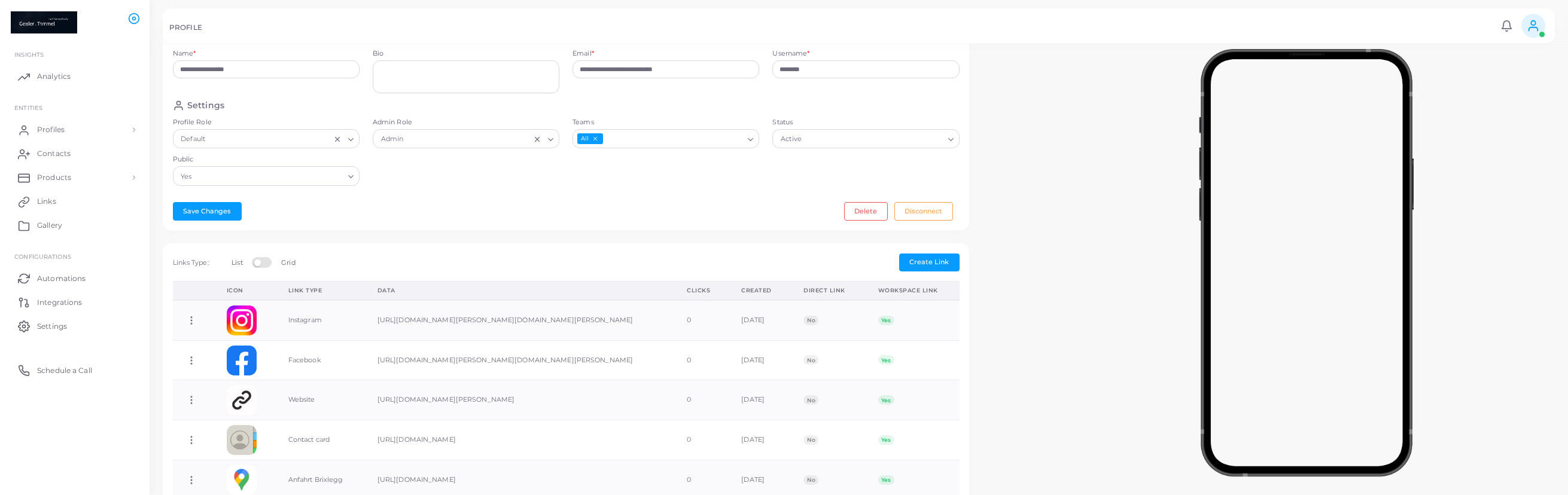
scroll to position [15, 0]
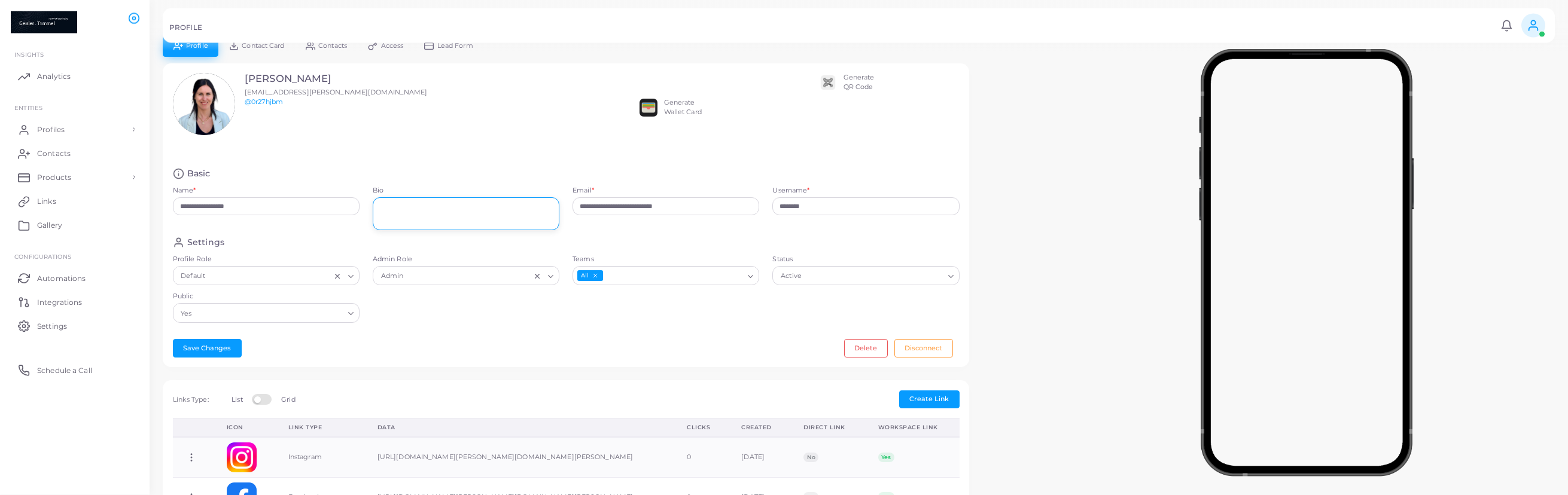
click at [413, 210] on textarea "Bio" at bounding box center [465, 214] width 187 height 33
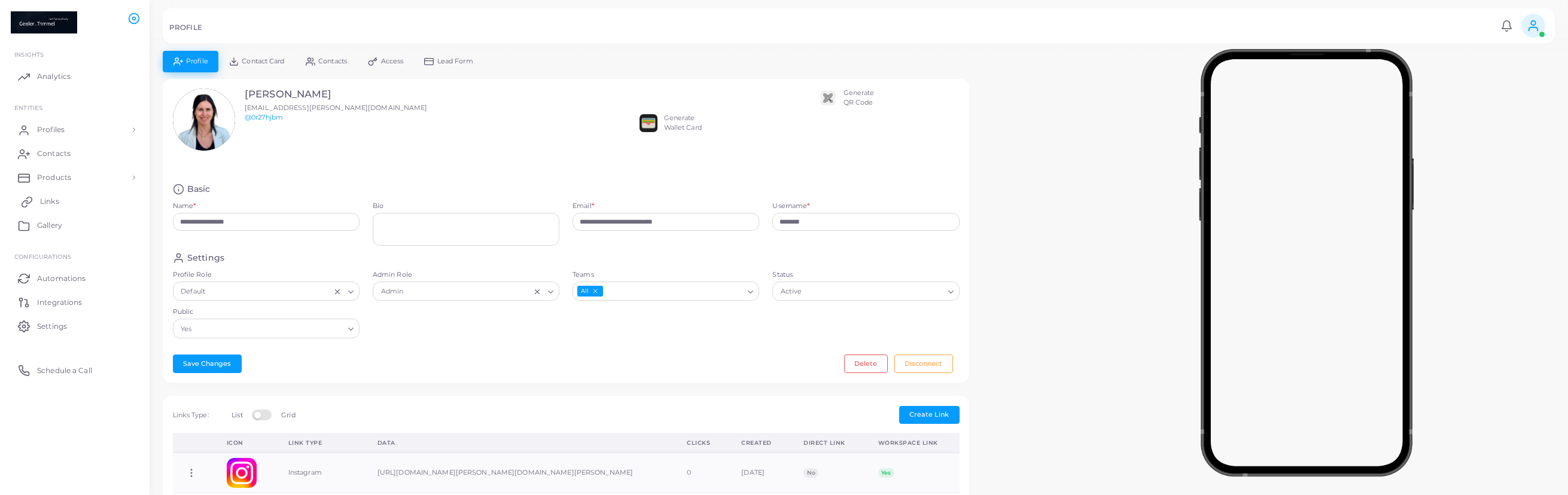
click at [51, 203] on span "Links" at bounding box center [49, 201] width 19 height 11
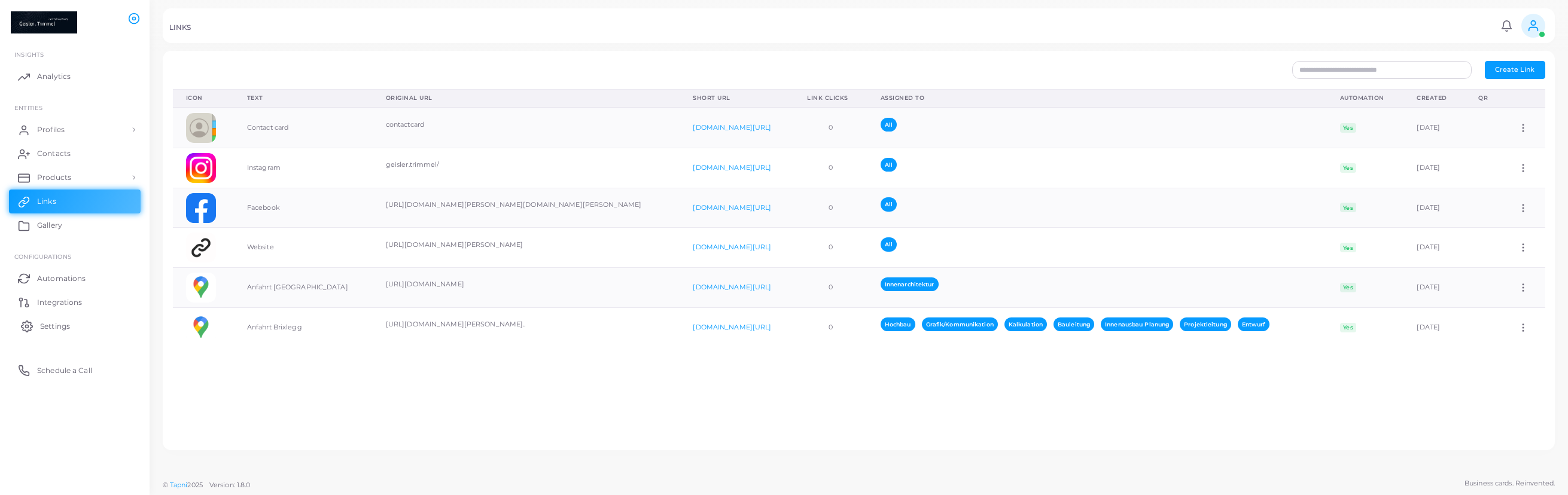
click at [76, 330] on link "Settings" at bounding box center [75, 326] width 131 height 24
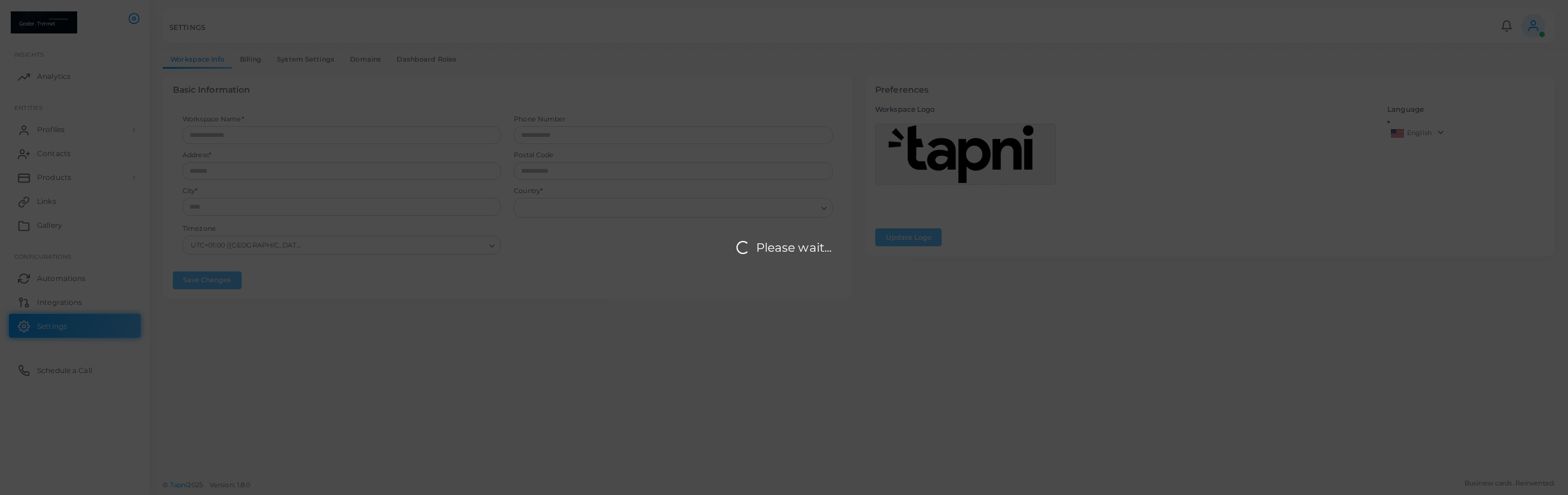
type input "**********"
type input "****"
type input "********"
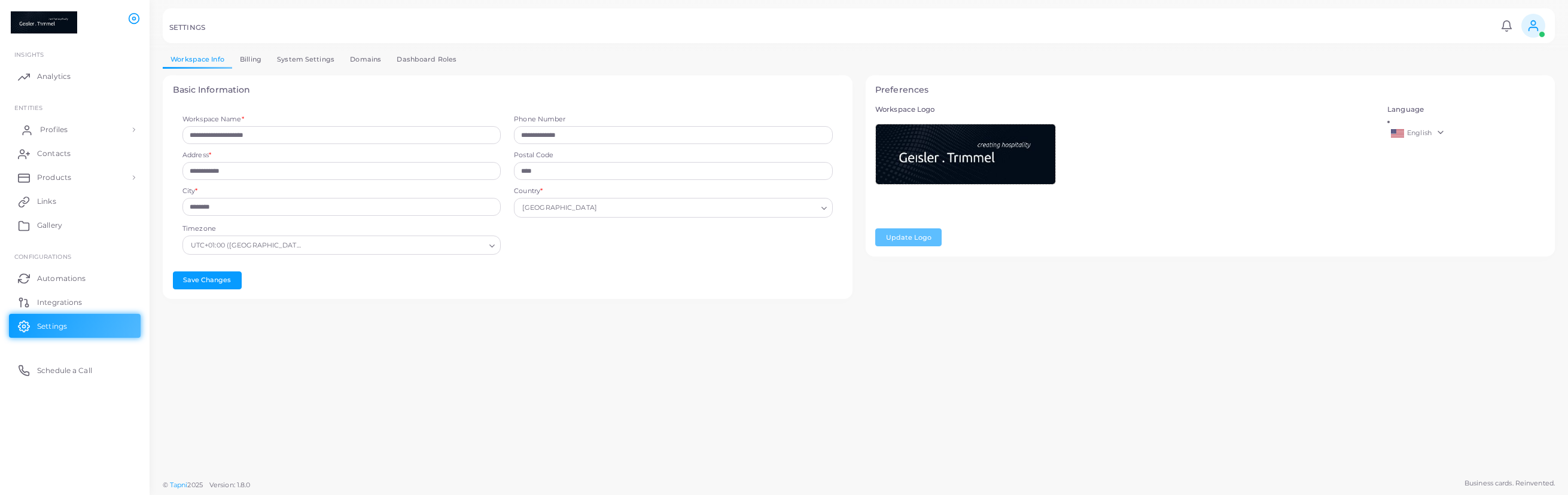
click at [67, 132] on span "Profiles" at bounding box center [53, 130] width 27 height 11
click at [71, 154] on link "Profiles" at bounding box center [75, 157] width 131 height 22
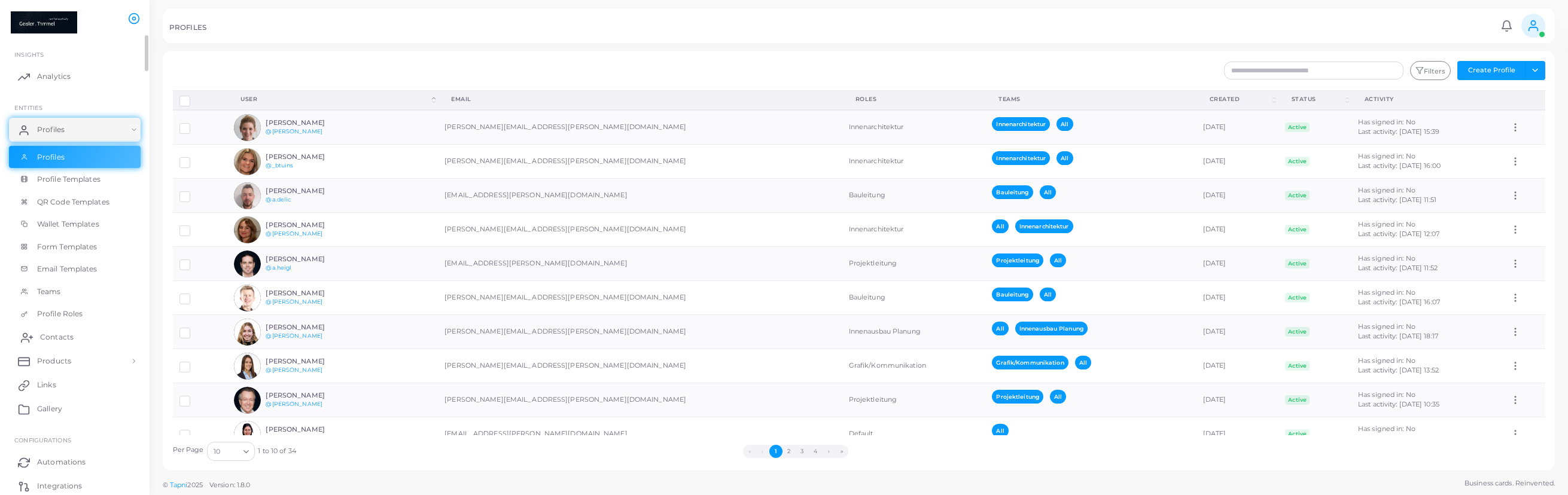
click at [86, 337] on link "Contacts" at bounding box center [75, 337] width 131 height 24
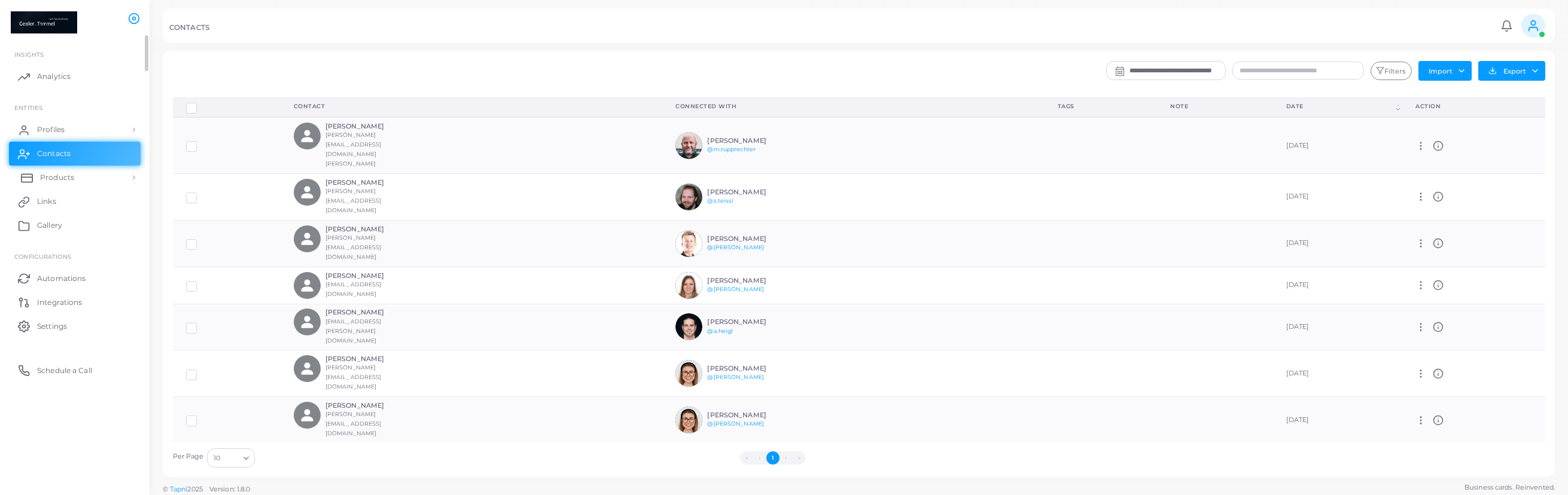
click at [64, 180] on span "Products" at bounding box center [57, 177] width 34 height 11
click at [67, 189] on link "Products" at bounding box center [75, 177] width 131 height 24
click at [64, 187] on link "Products" at bounding box center [75, 177] width 131 height 24
click at [71, 203] on span "Products" at bounding box center [57, 204] width 34 height 11
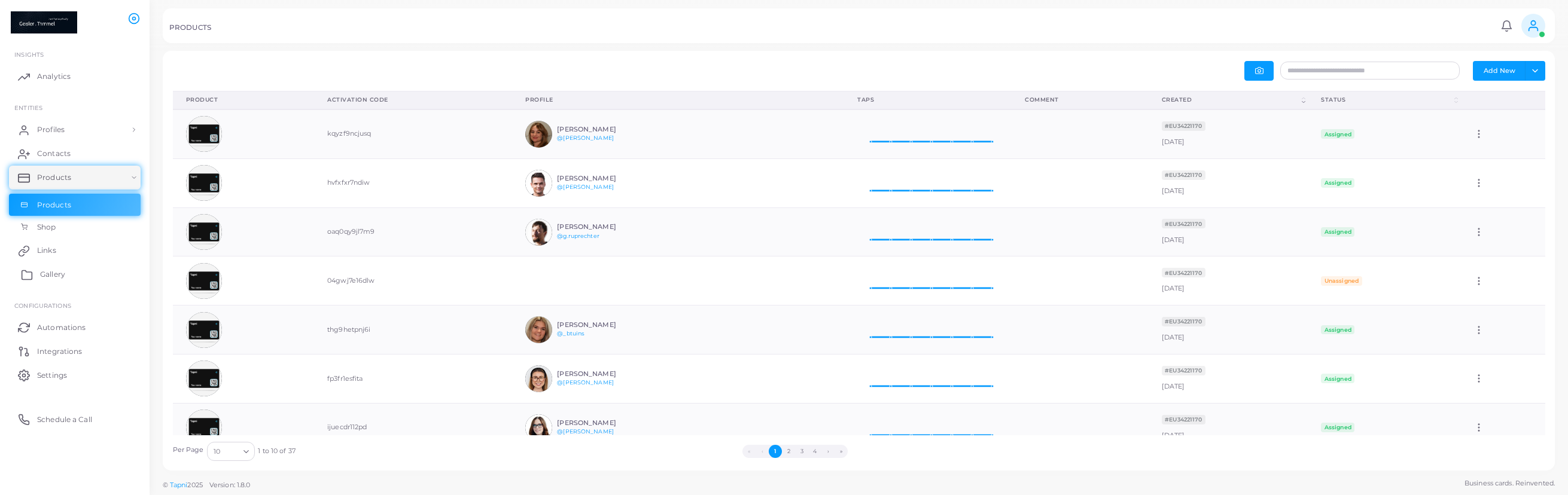
click at [53, 277] on span "Gallery" at bounding box center [52, 274] width 25 height 11
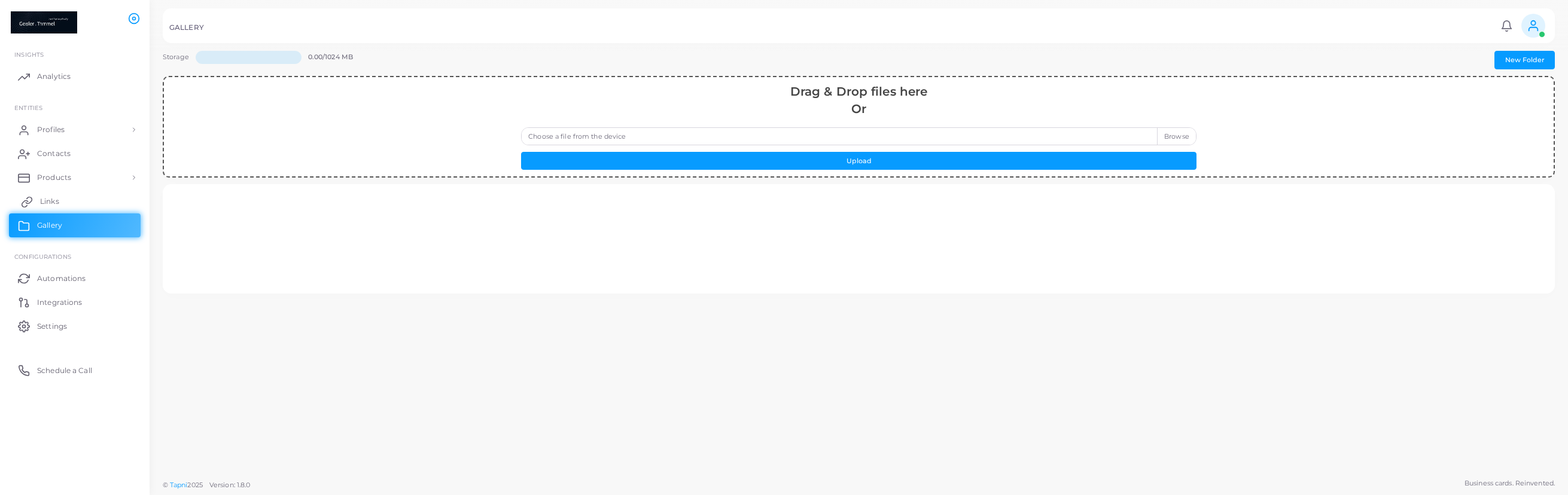
click at [53, 206] on span "Links" at bounding box center [49, 201] width 19 height 11
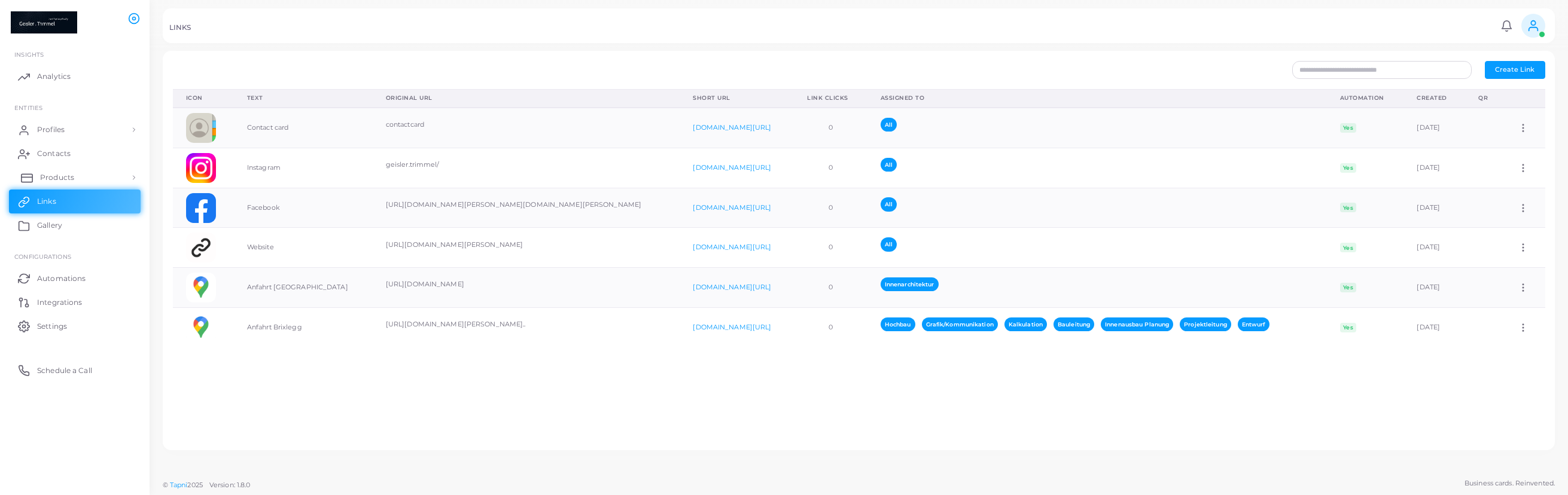
click at [64, 172] on link "Products" at bounding box center [75, 177] width 131 height 24
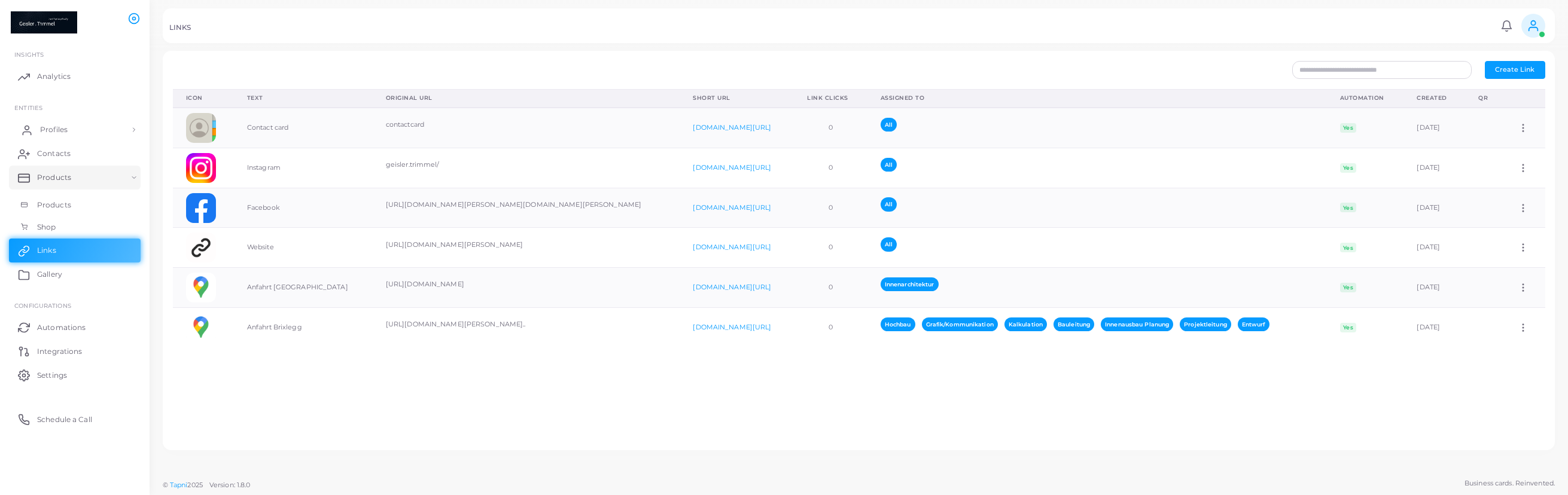
click at [69, 125] on link "Profiles" at bounding box center [75, 130] width 131 height 24
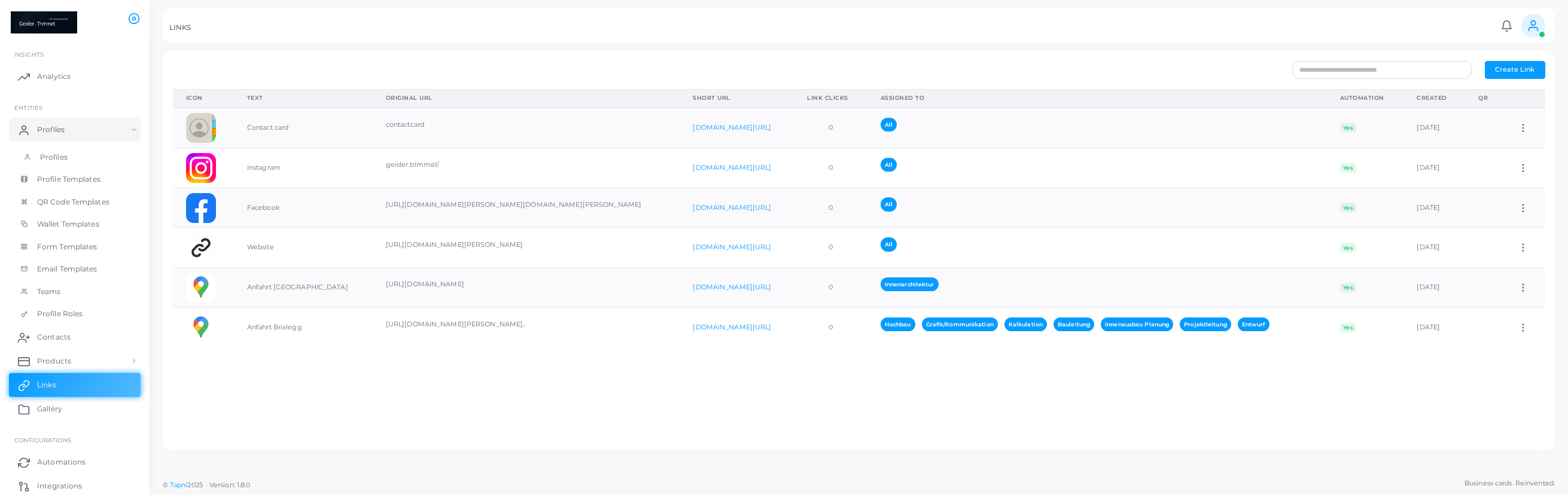
click at [80, 164] on link "Profiles" at bounding box center [75, 157] width 131 height 22
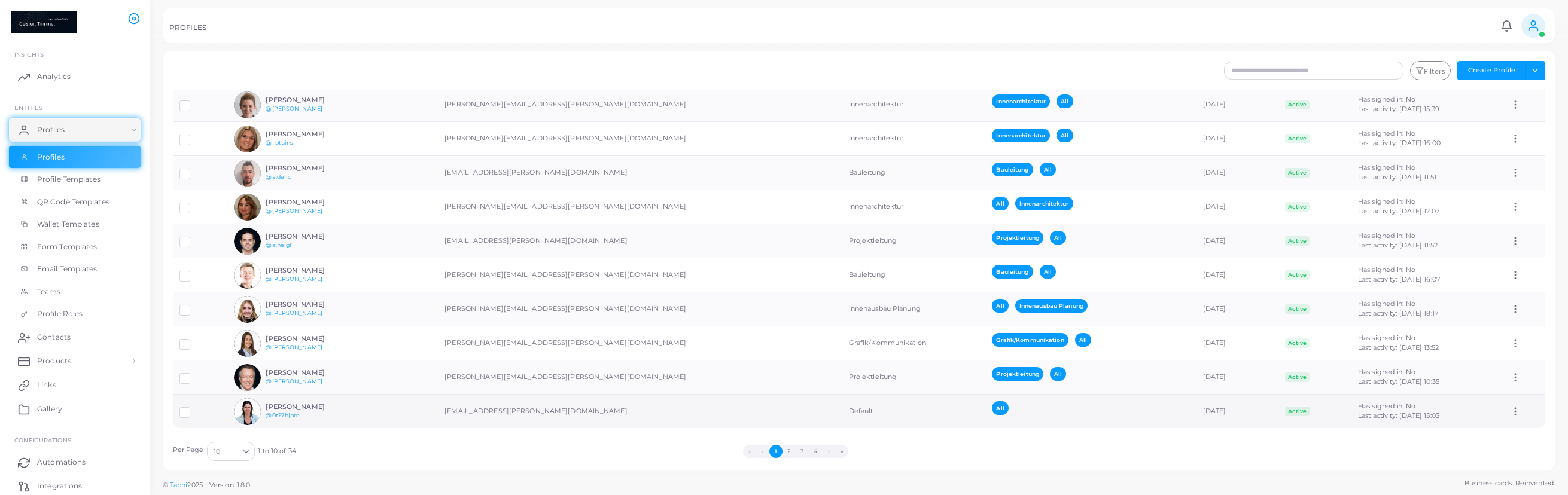
click at [331, 406] on h6 "[PERSON_NAME]" at bounding box center [310, 406] width 88 height 7
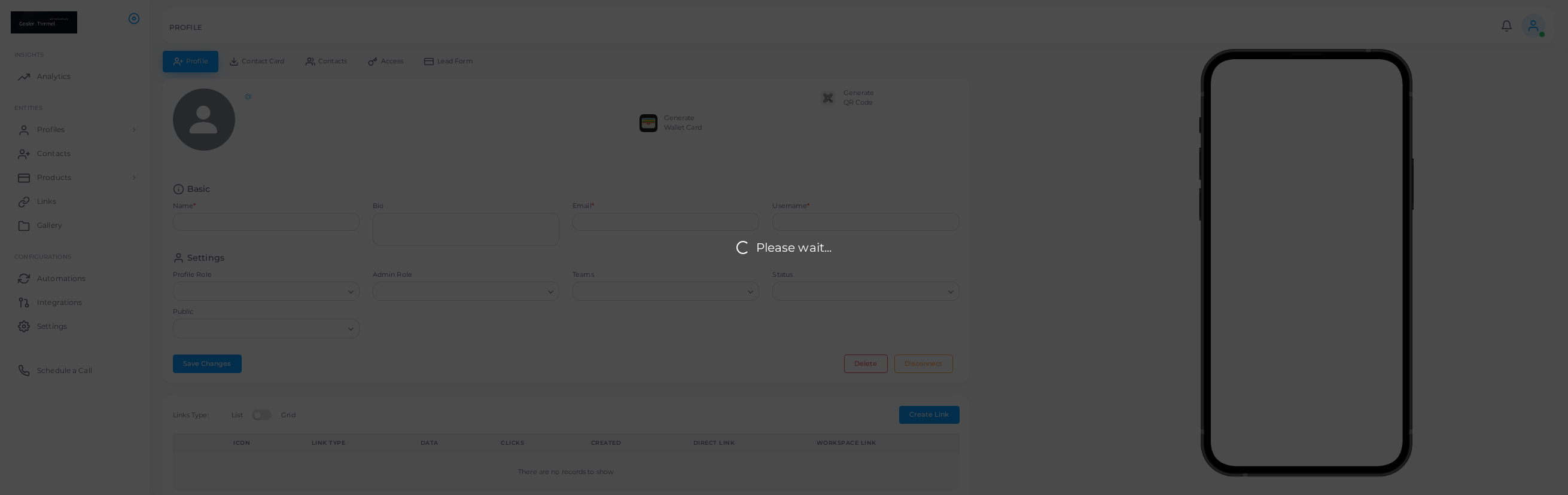
type input "**********"
type input "********"
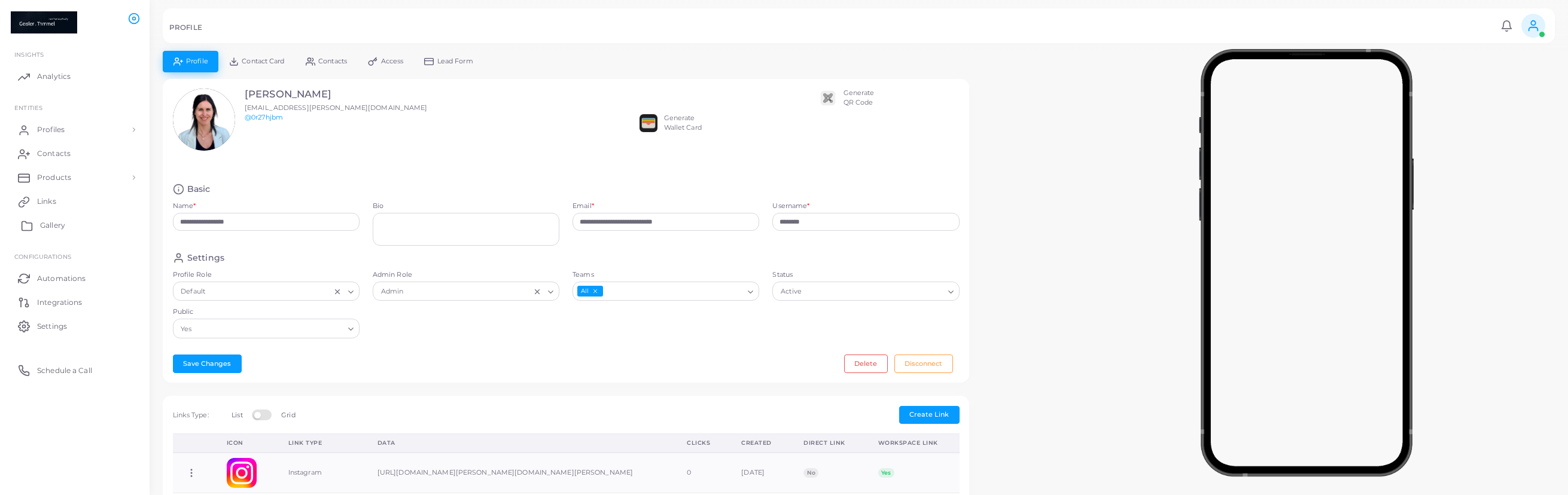
click at [59, 226] on span "Gallery" at bounding box center [52, 225] width 25 height 11
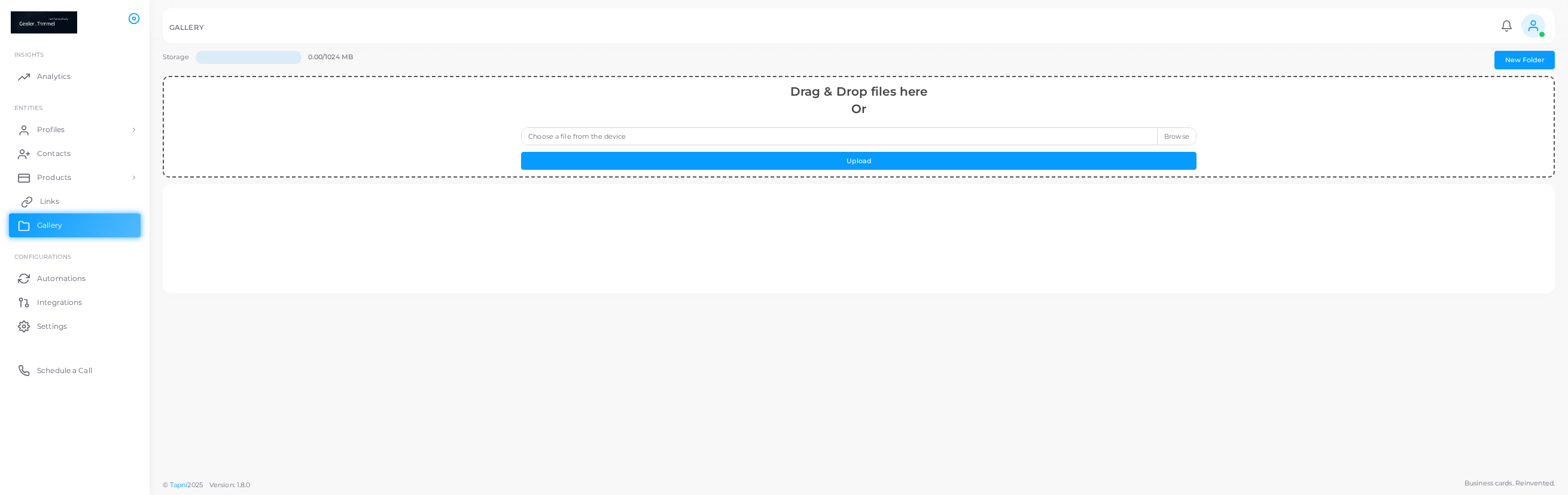
click at [57, 203] on span "Links" at bounding box center [49, 201] width 19 height 11
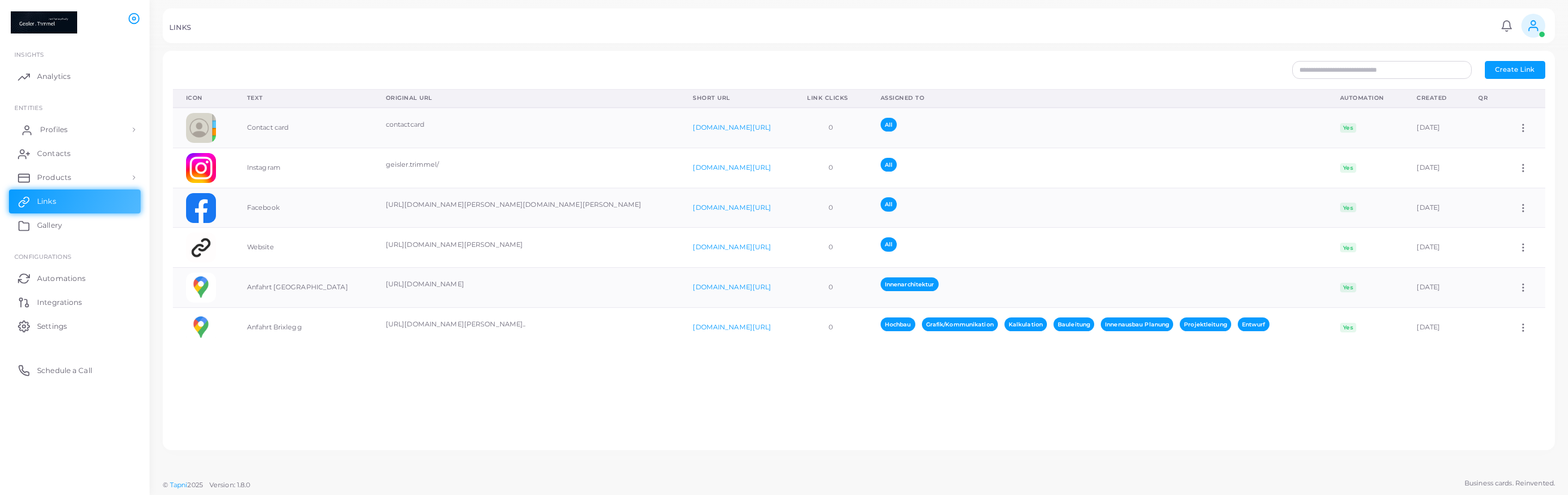
click at [95, 135] on link "Profiles" at bounding box center [75, 130] width 131 height 24
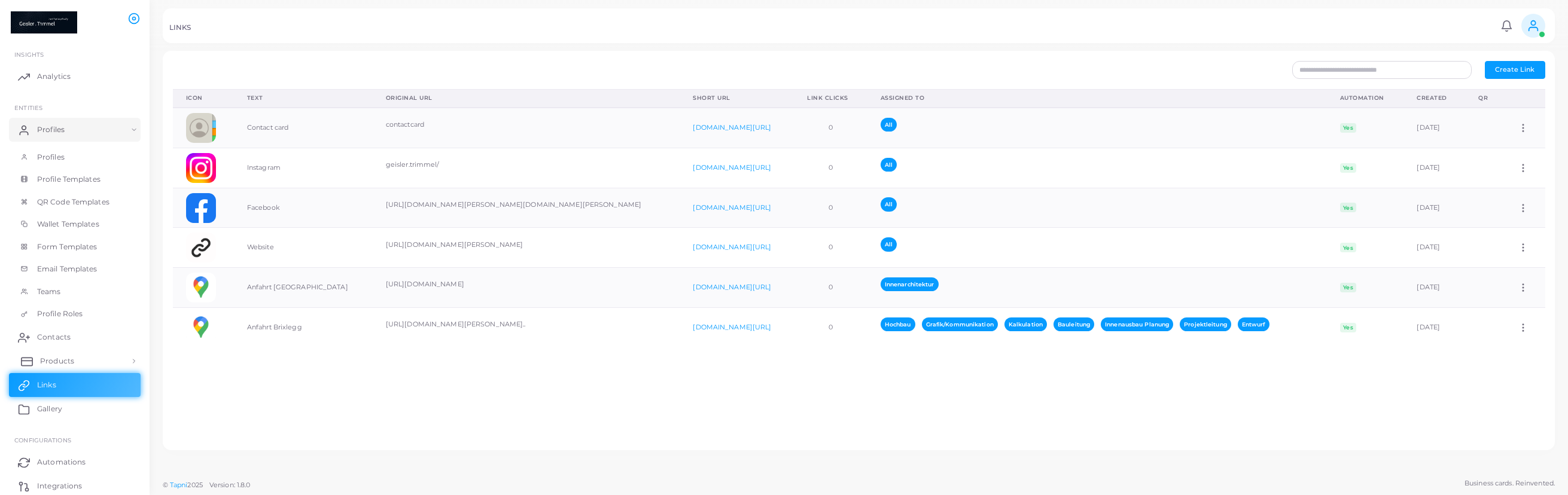
click at [93, 362] on link "Products" at bounding box center [75, 360] width 131 height 24
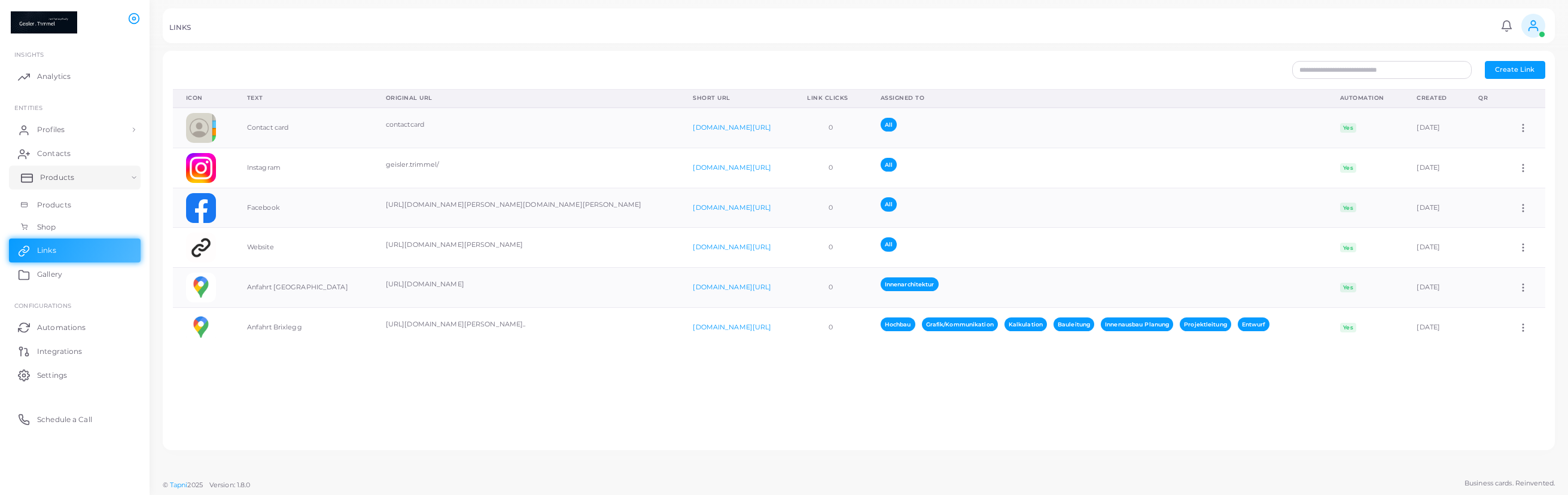
click at [63, 184] on link "Products" at bounding box center [75, 177] width 131 height 24
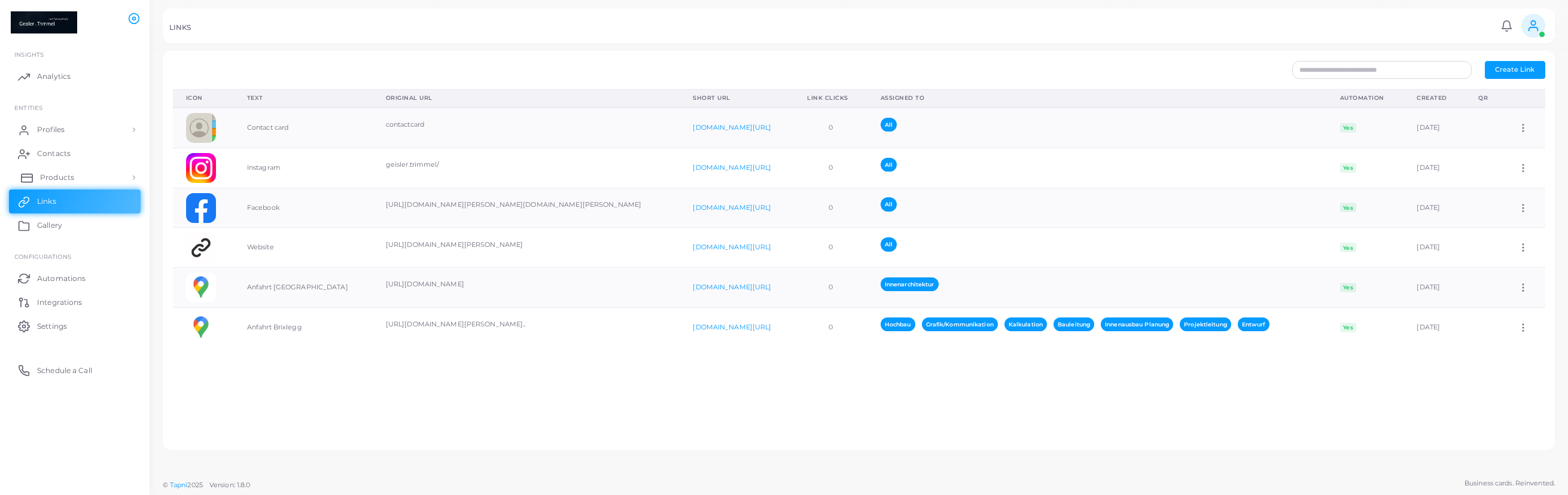
click at [63, 174] on span "Products" at bounding box center [57, 177] width 34 height 11
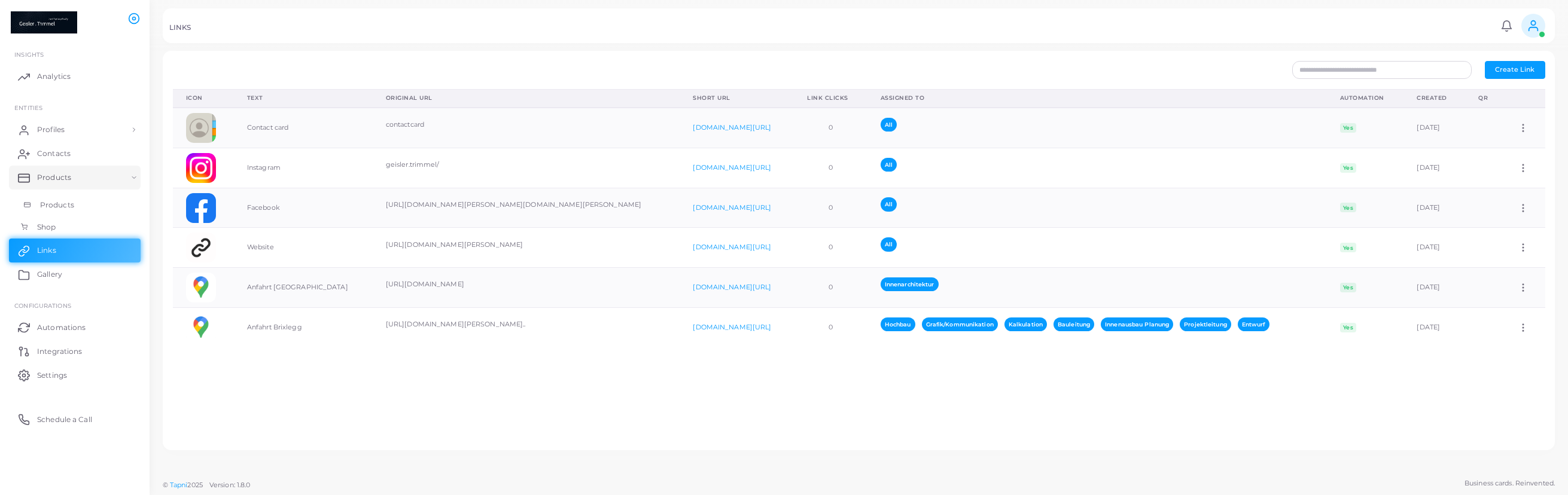
click at [77, 203] on link "Products" at bounding box center [75, 204] width 131 height 22
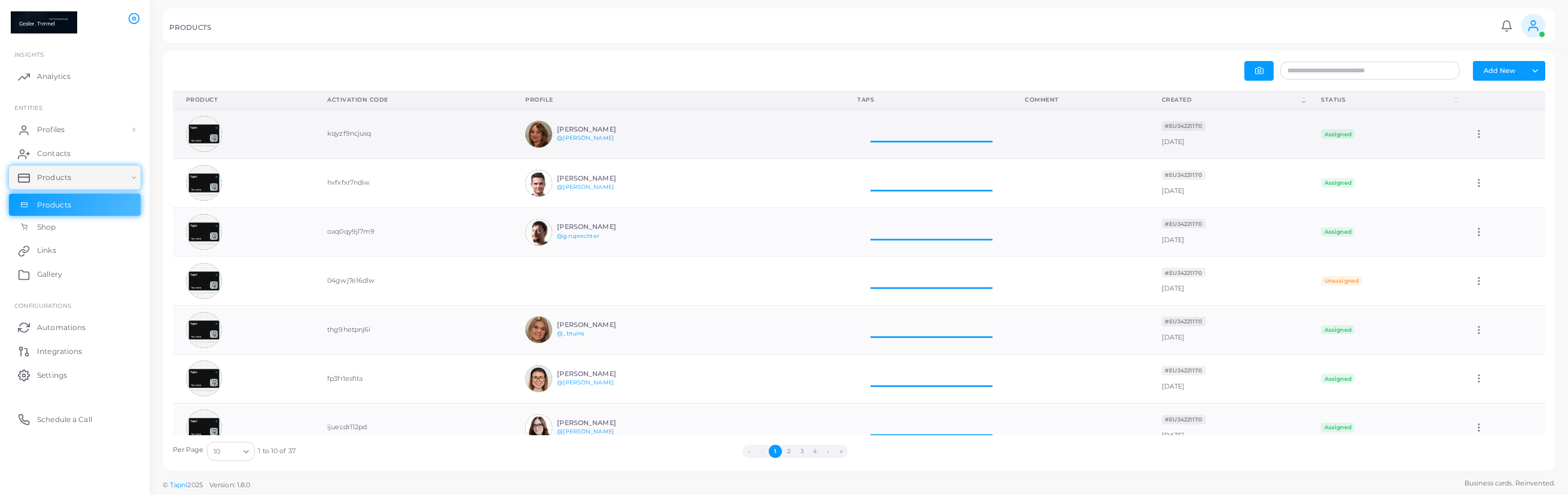
scroll to position [48, 168]
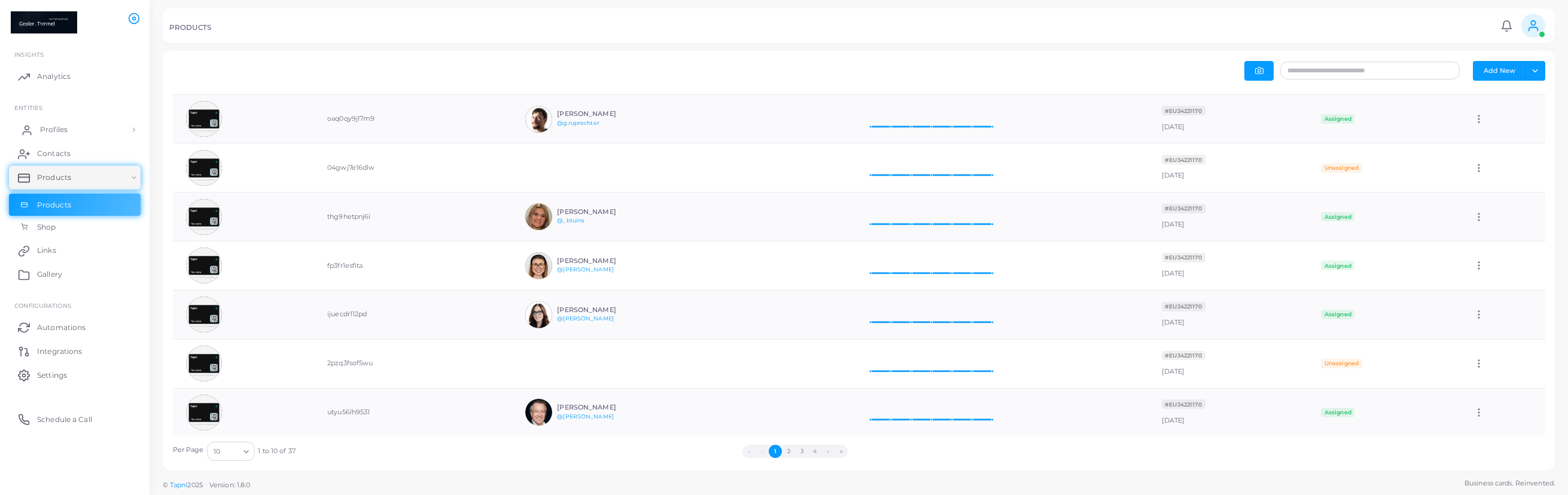
click at [57, 135] on link "Profiles" at bounding box center [75, 130] width 131 height 24
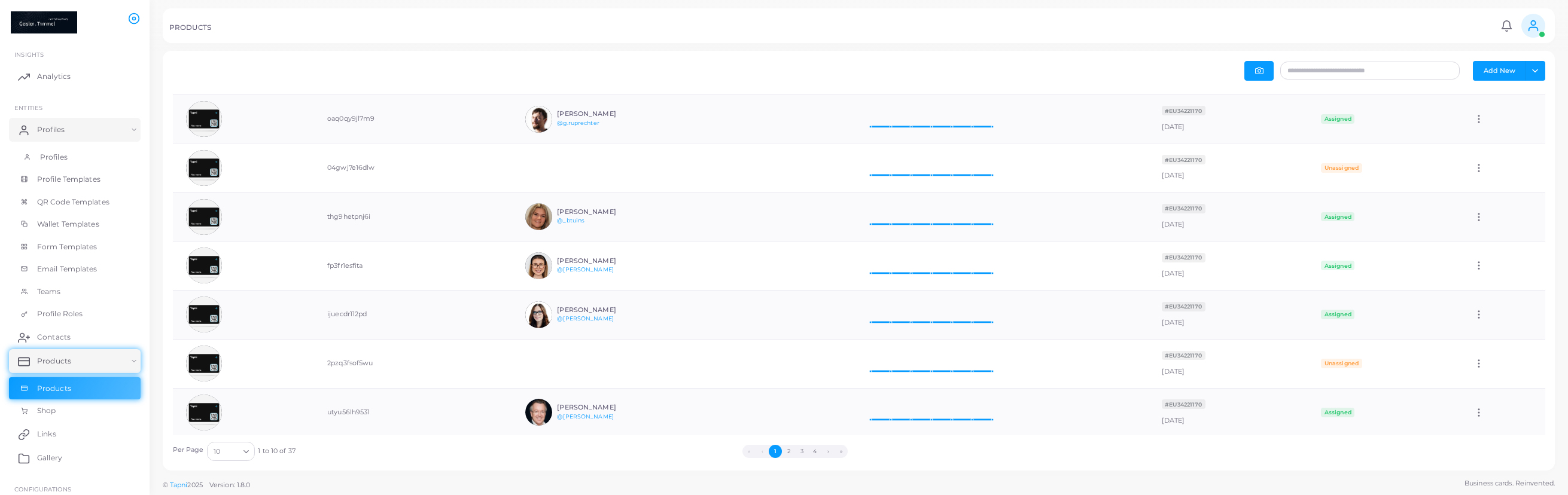
click at [71, 158] on link "Profiles" at bounding box center [75, 157] width 131 height 22
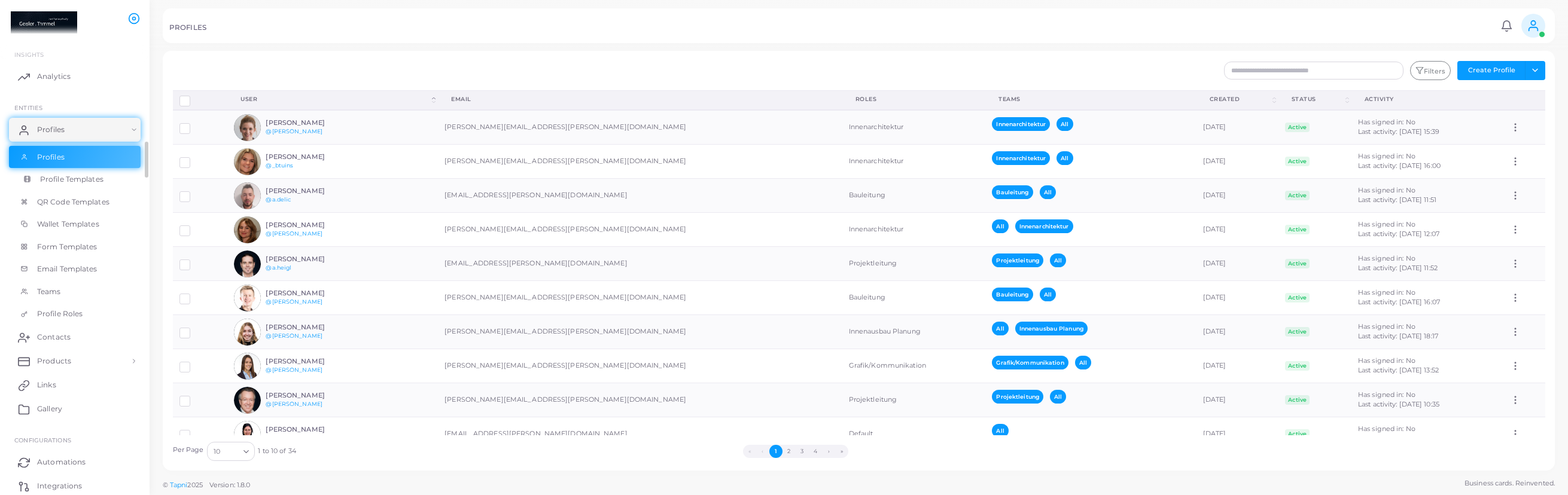
click at [85, 181] on ul "Profiles Profile Templates QR Code Templates Wallet Templates Form Templates Em…" at bounding box center [75, 236] width 150 height 179
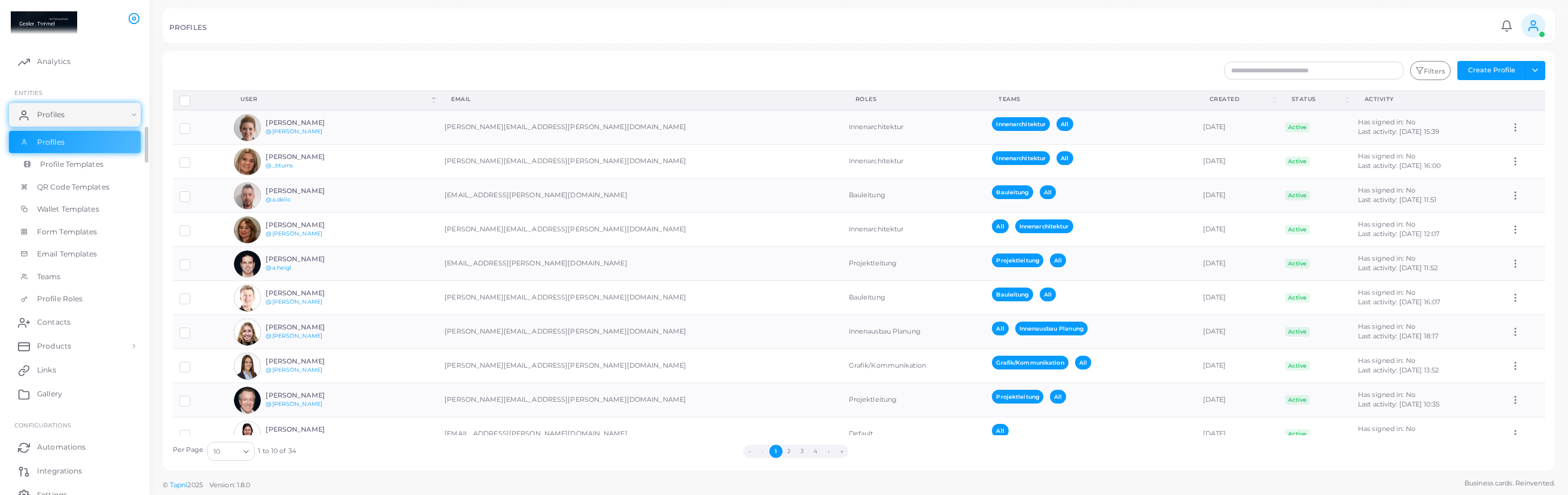
click at [76, 159] on span "Profile Templates" at bounding box center [71, 164] width 63 height 11
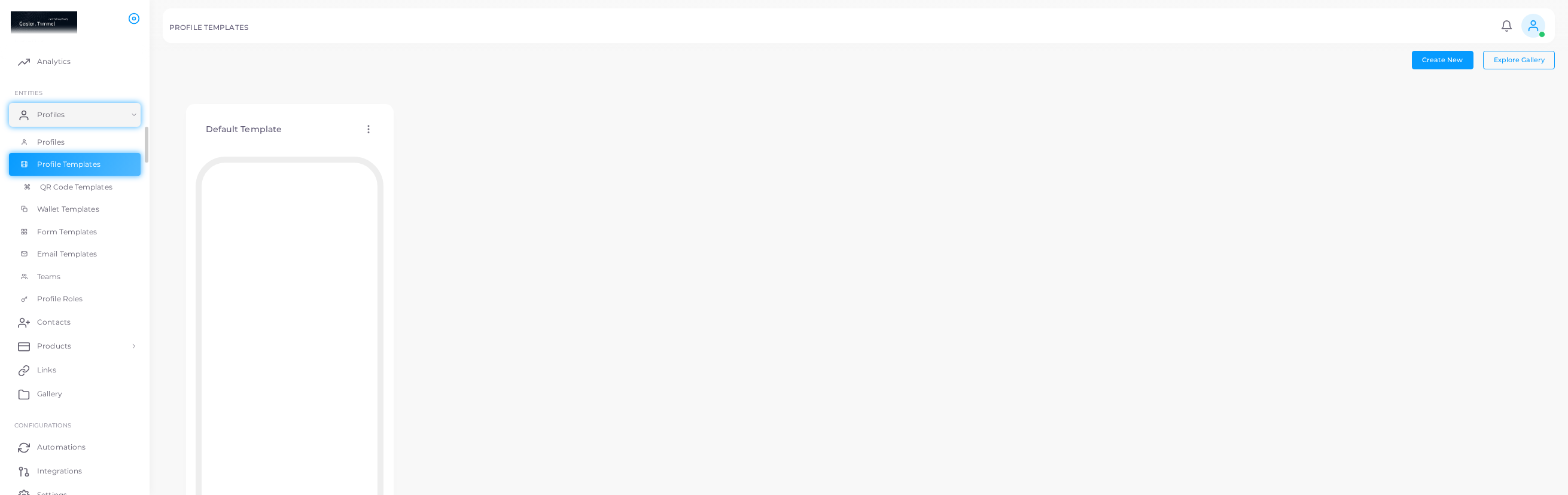
click at [84, 183] on span "QR Code Templates" at bounding box center [76, 187] width 72 height 11
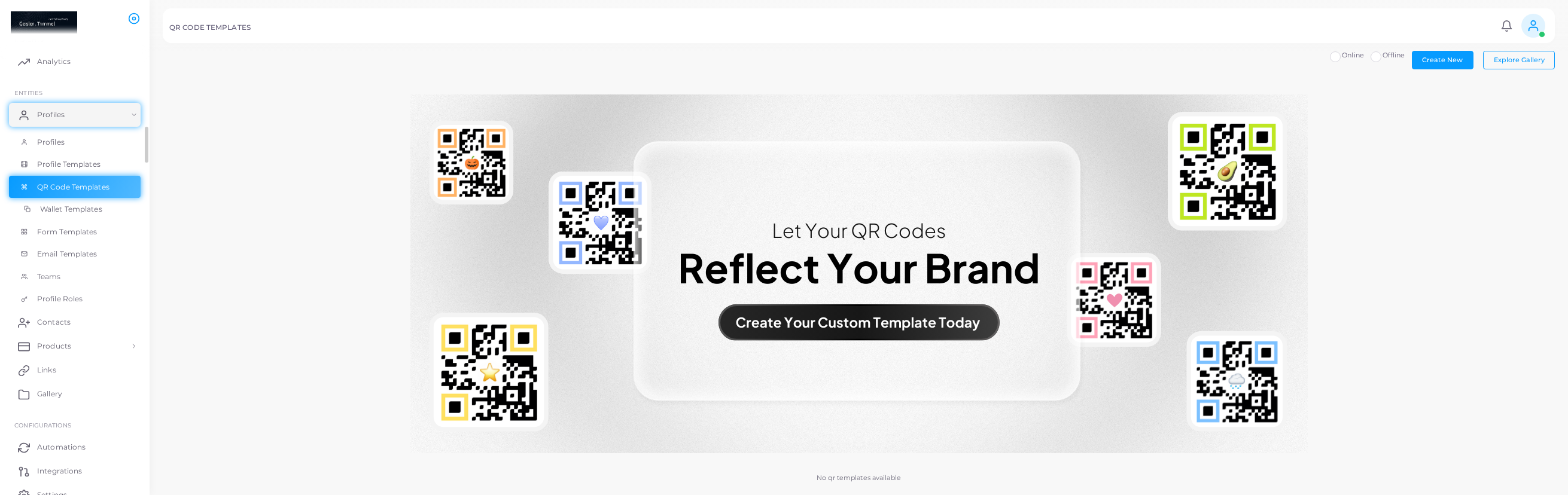
click at [90, 206] on span "Wallet Templates" at bounding box center [71, 208] width 62 height 11
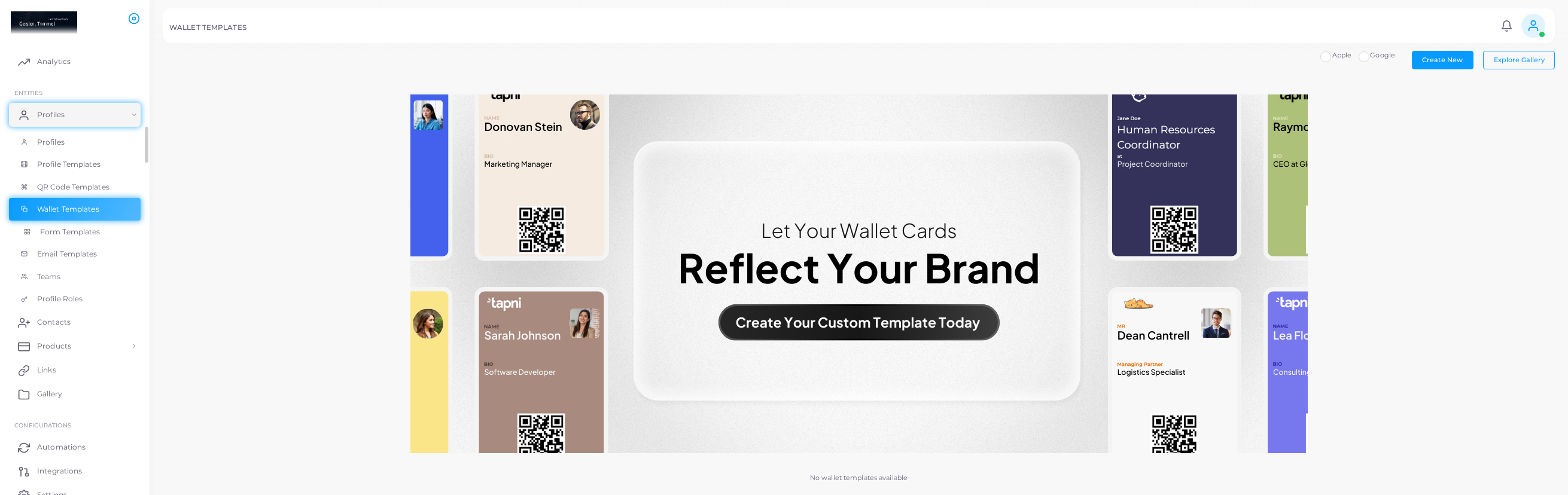
click at [90, 236] on span "Form Templates" at bounding box center [70, 232] width 61 height 11
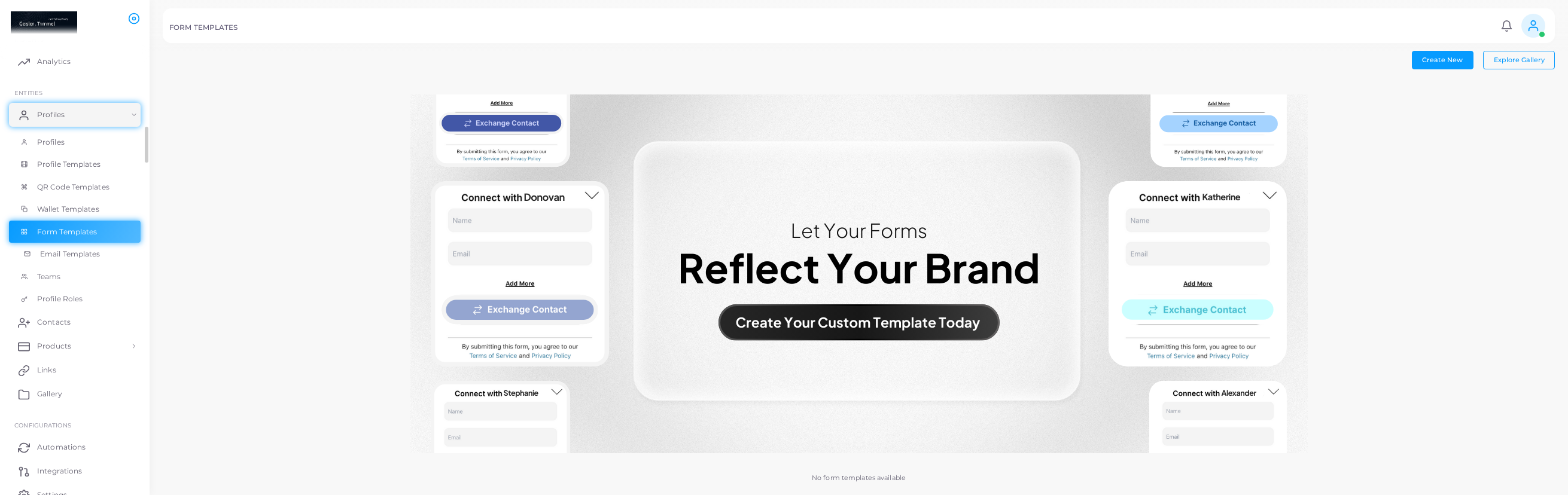
click at [87, 252] on span "Email Templates" at bounding box center [70, 253] width 61 height 11
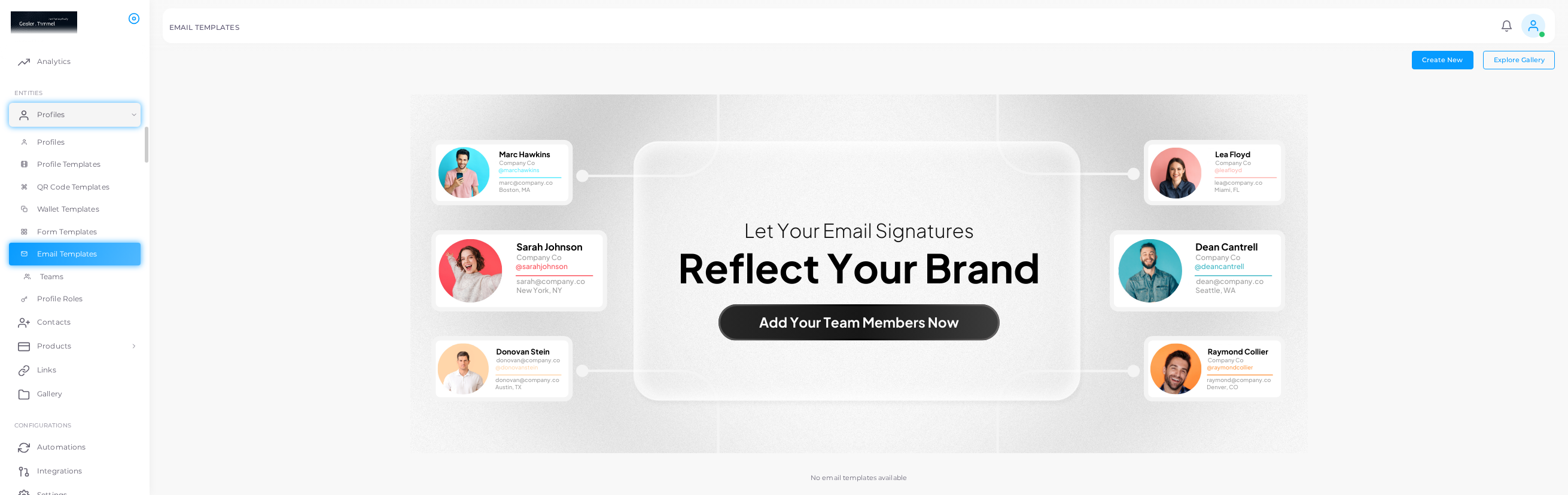
click at [72, 277] on link "Teams" at bounding box center [75, 277] width 131 height 22
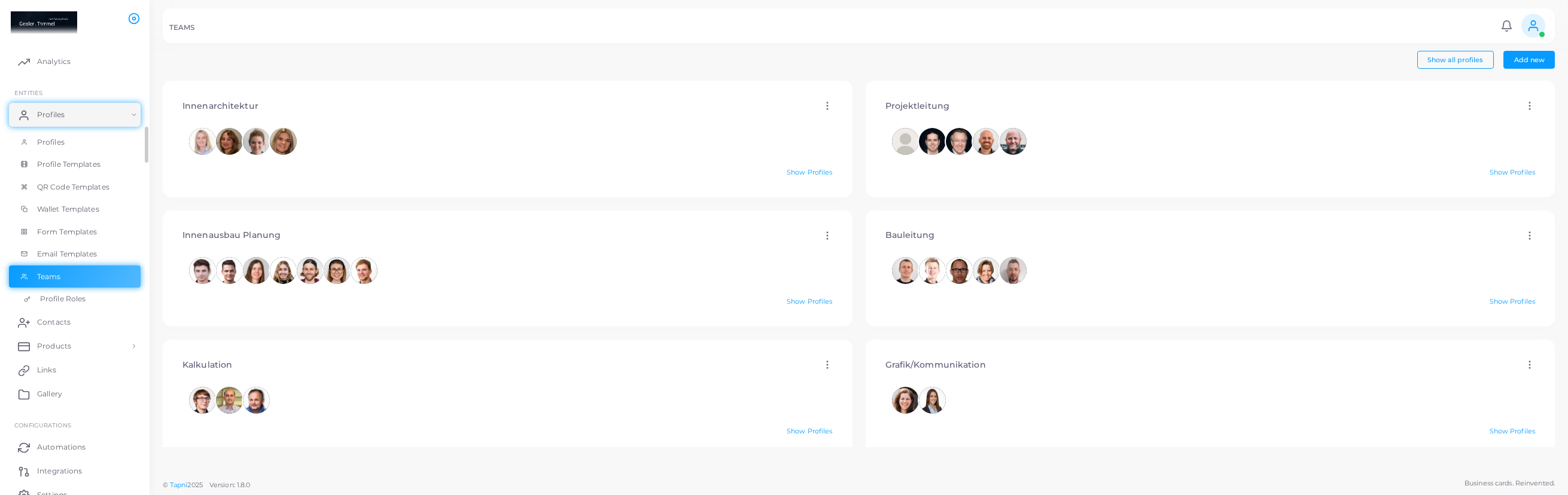
click at [68, 304] on span "Profile Roles" at bounding box center [62, 298] width 46 height 11
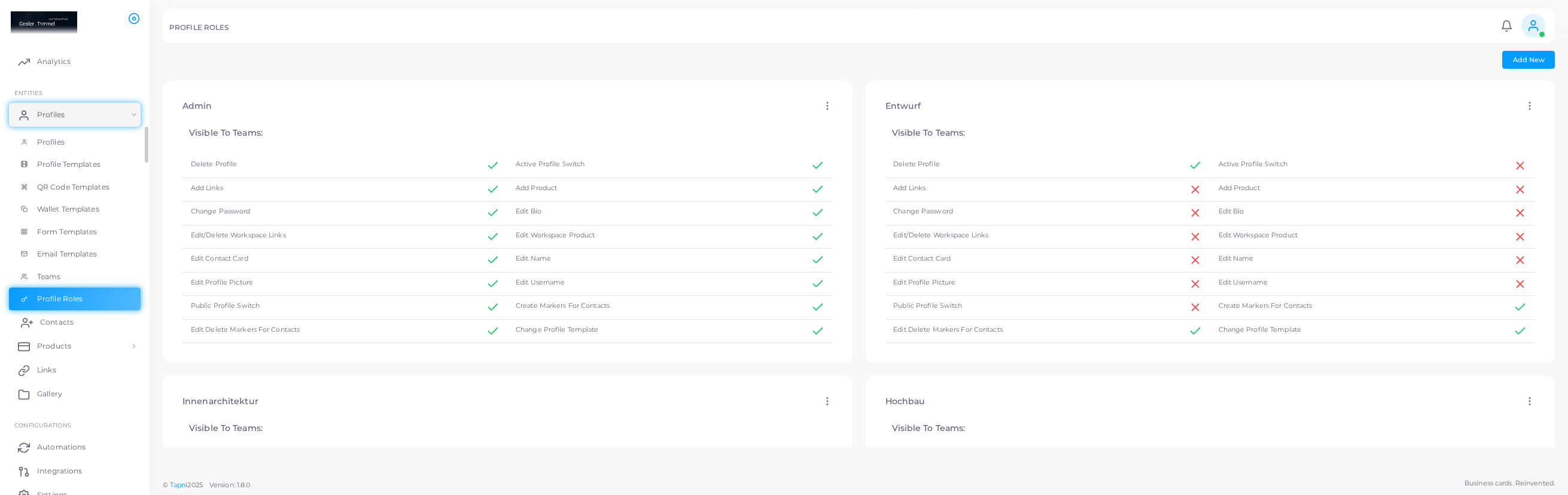
click at [71, 327] on link "Contacts" at bounding box center [75, 322] width 131 height 24
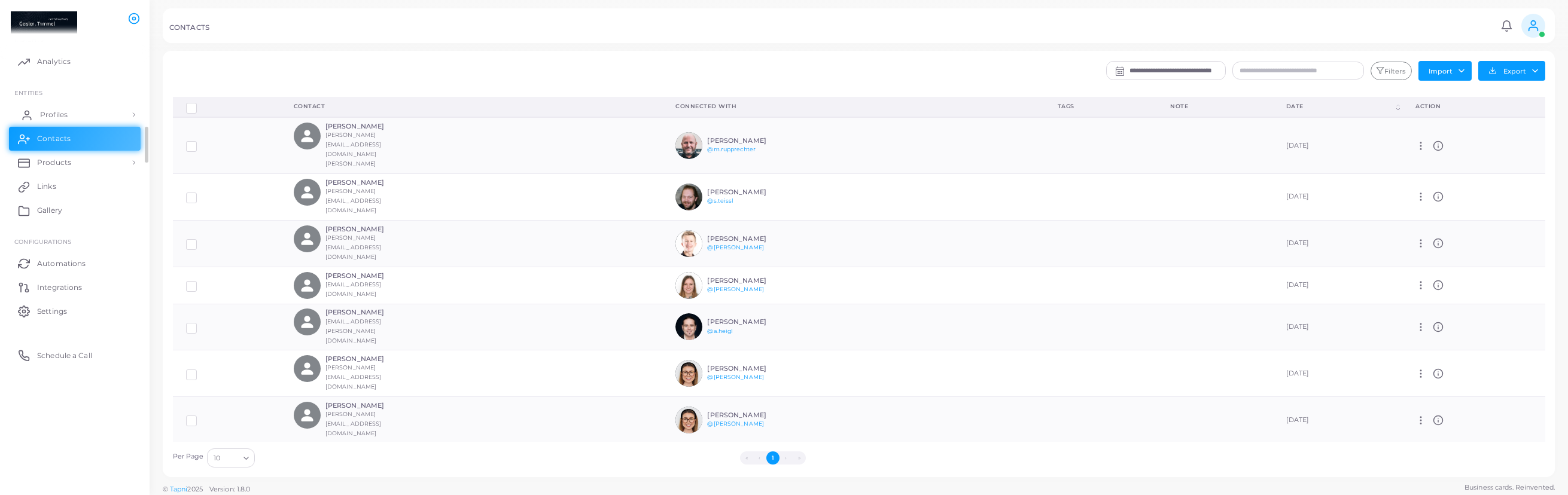
click at [66, 110] on span "Profiles" at bounding box center [53, 115] width 27 height 11
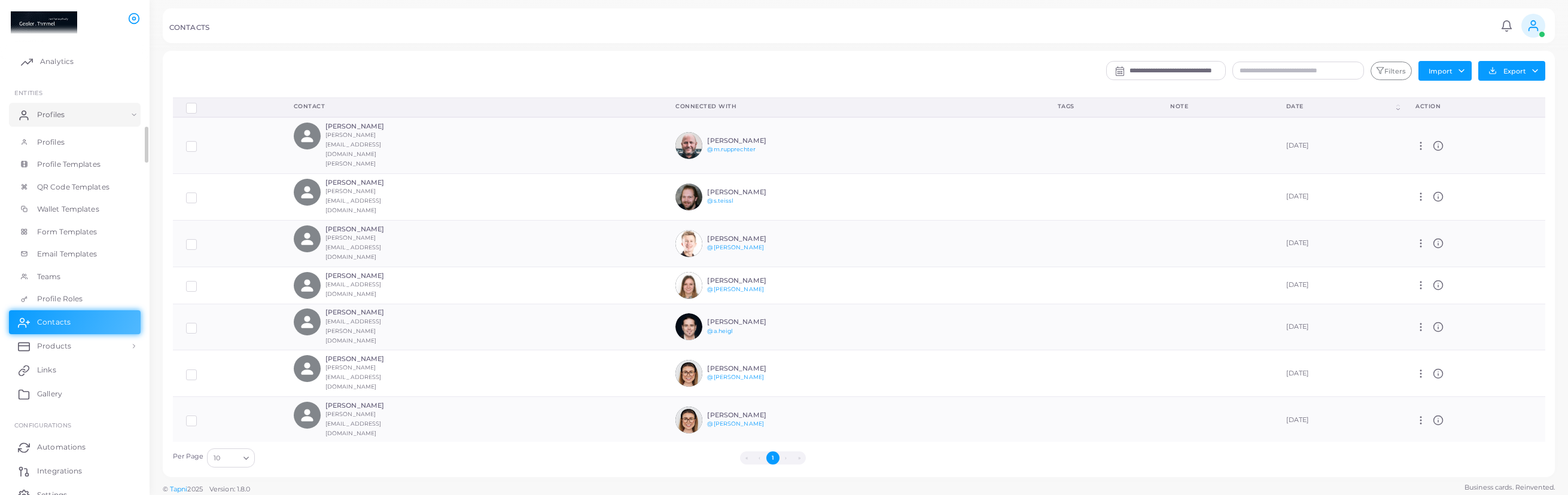
click at [68, 61] on span "Analytics" at bounding box center [57, 61] width 33 height 11
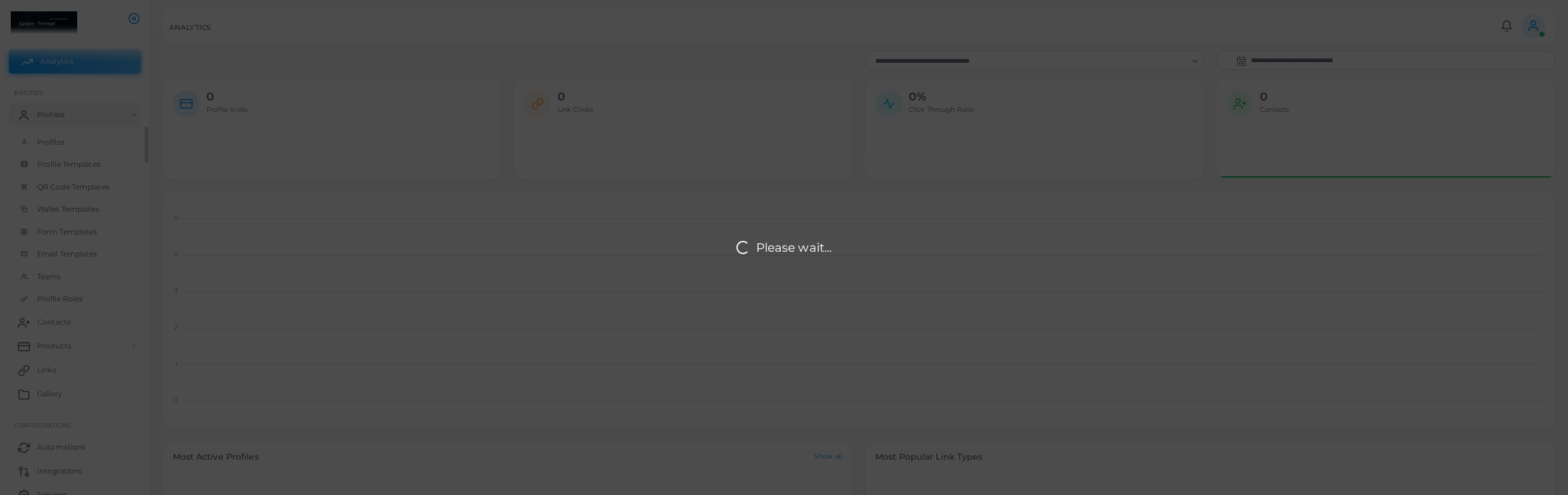
scroll to position [98, 338]
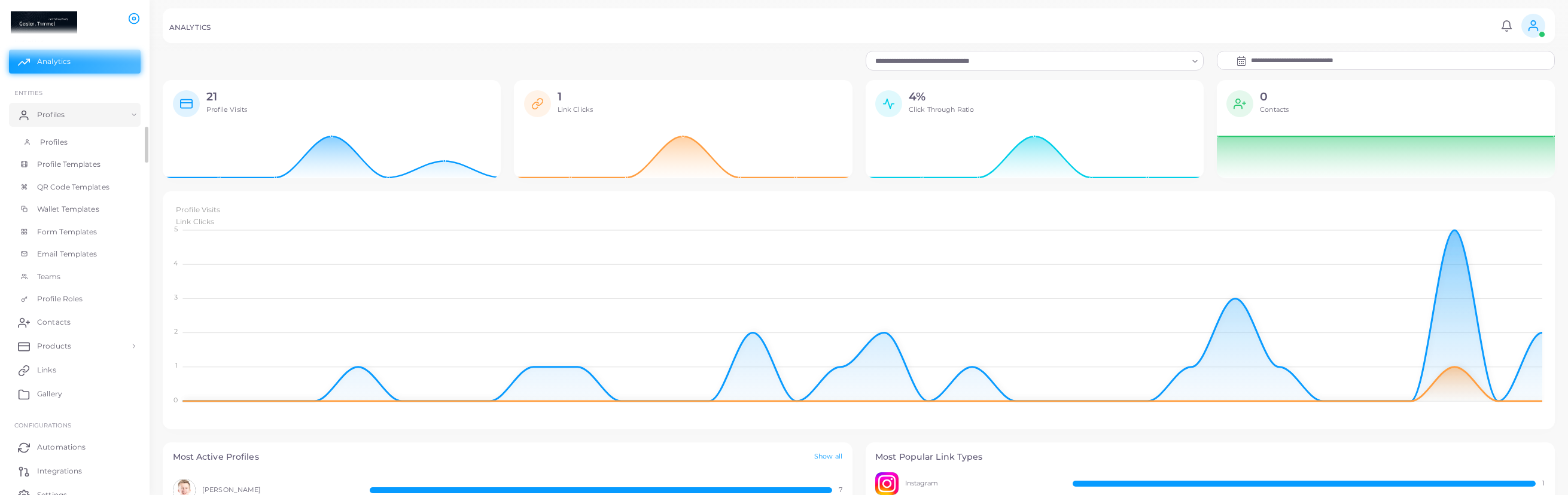
click at [66, 145] on span "Profiles" at bounding box center [53, 142] width 27 height 11
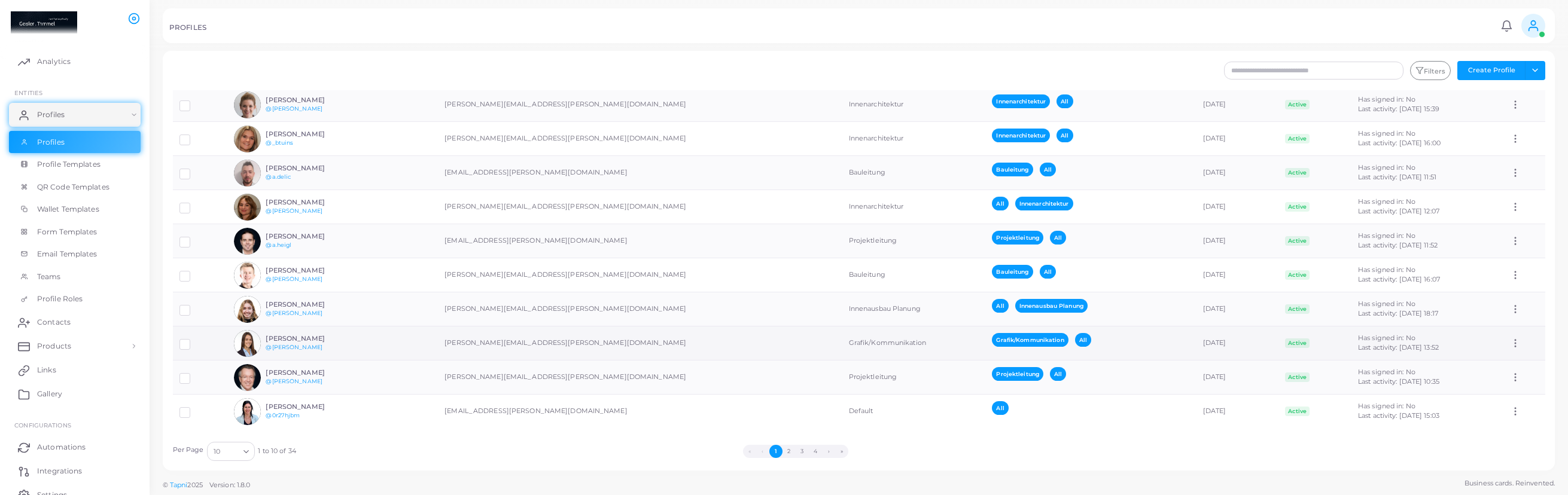
click at [1197, 351] on td "[DATE]" at bounding box center [1237, 343] width 82 height 34
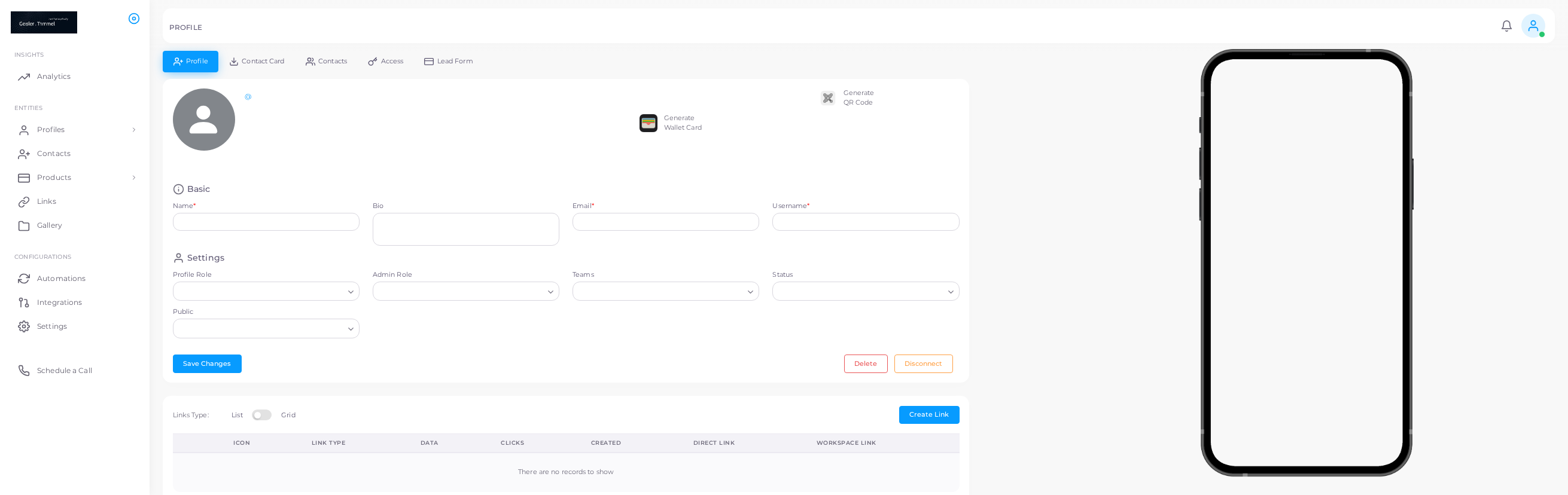
type input "**********"
type textarea "**********"
type input "**********"
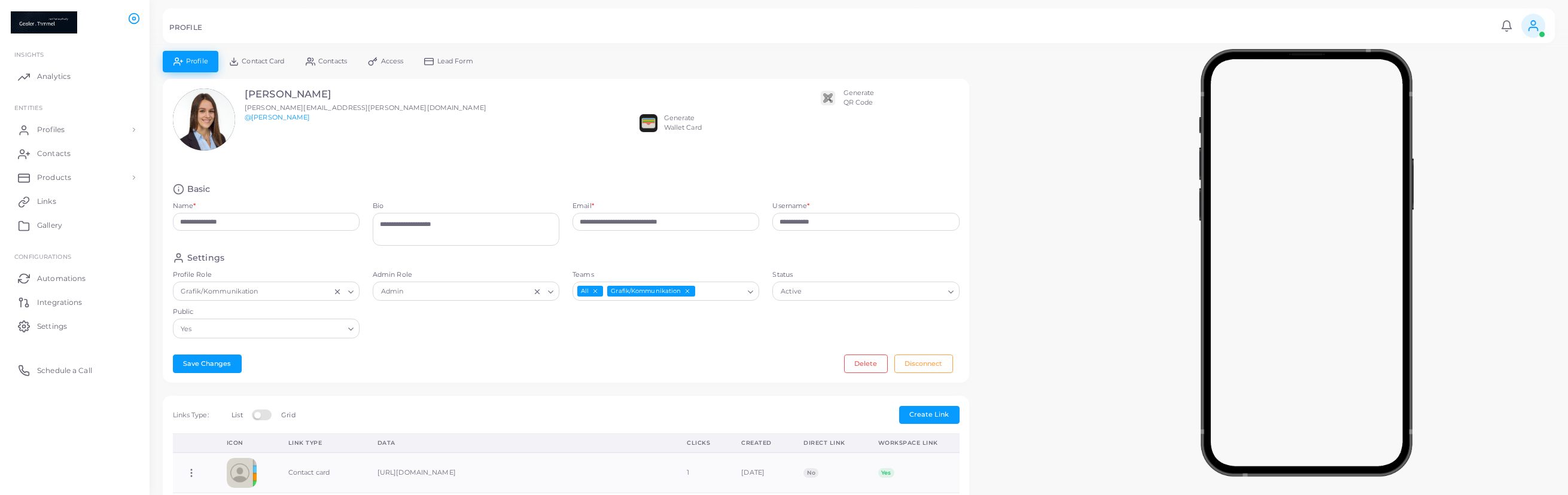
click at [534, 293] on icon "Clear Selected" at bounding box center [537, 292] width 8 height 8
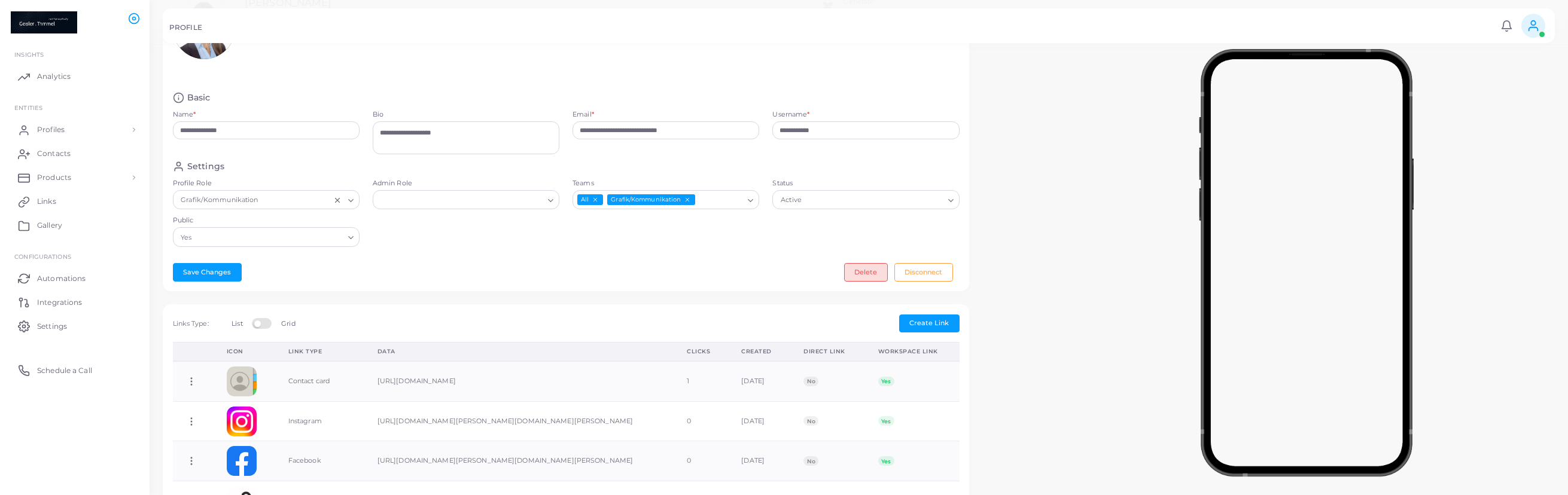
click at [872, 273] on button "Delete" at bounding box center [866, 272] width 44 height 18
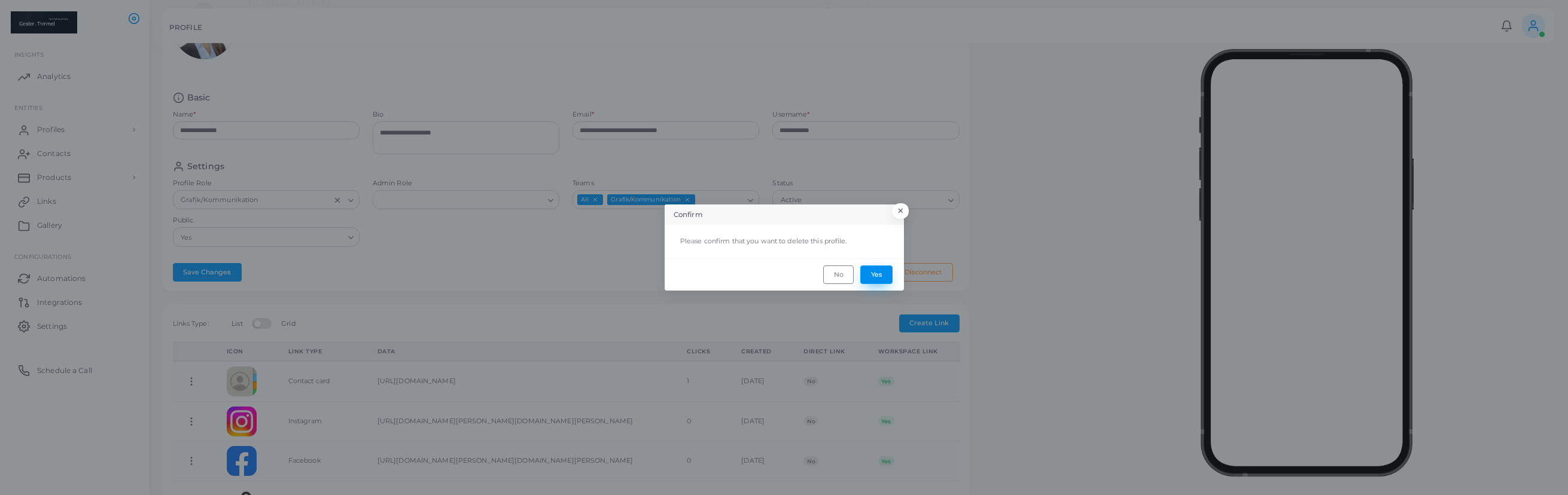
click at [879, 273] on button "Yes" at bounding box center [876, 275] width 32 height 18
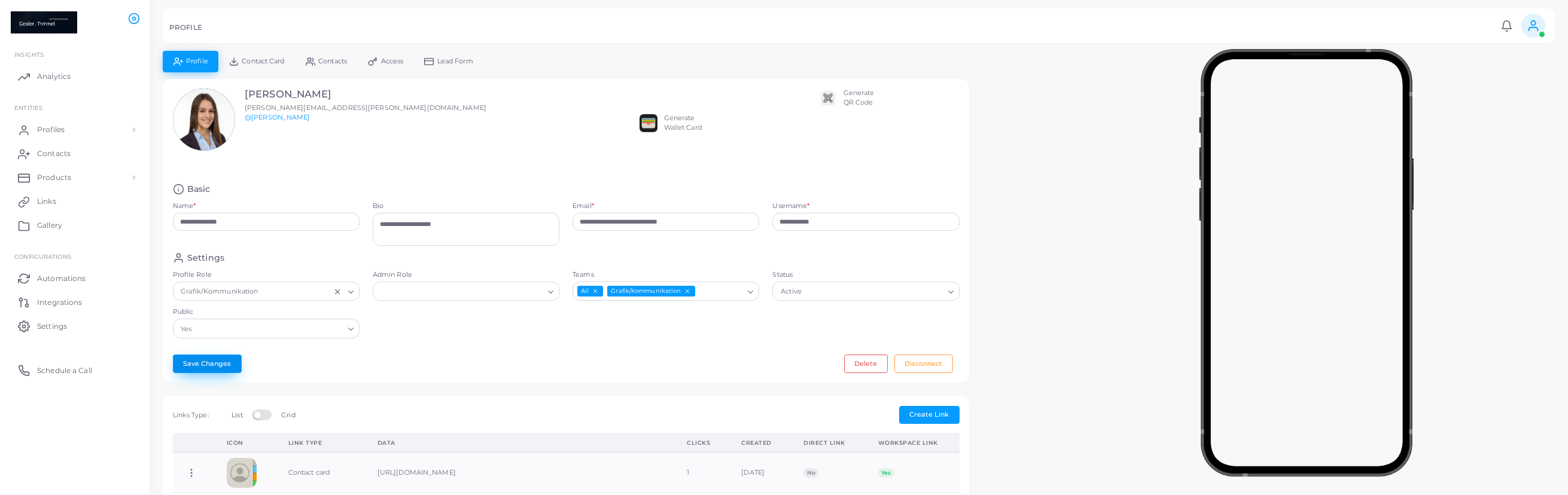
click at [210, 361] on button "Save Changes" at bounding box center [207, 364] width 69 height 18
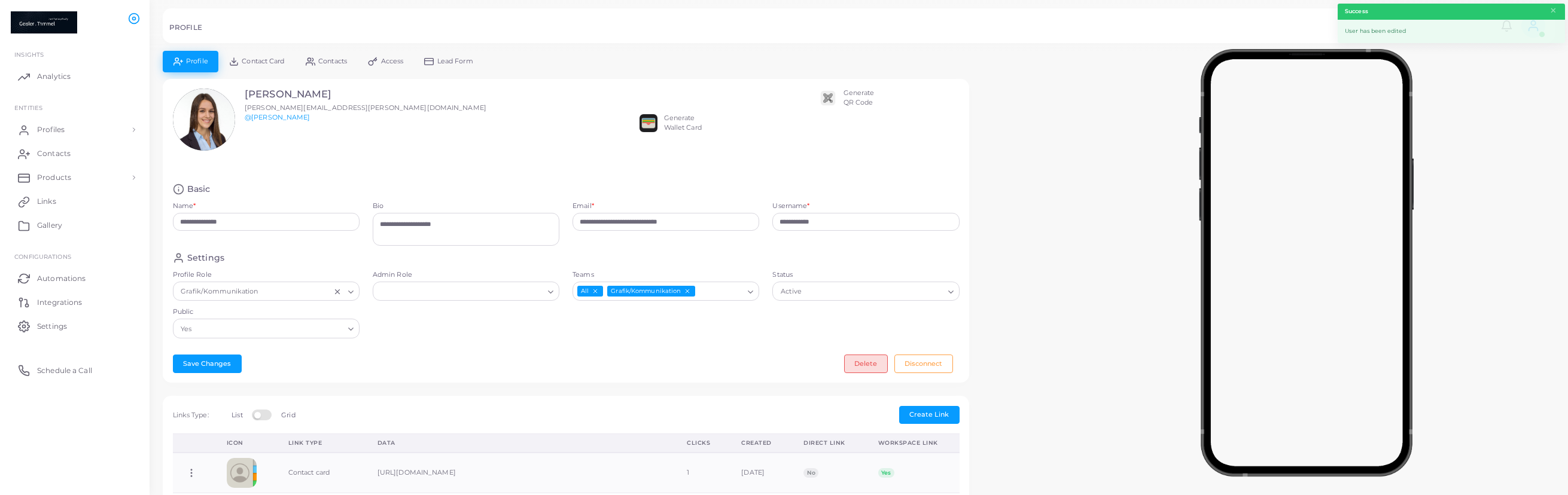
click at [868, 368] on button "Delete" at bounding box center [866, 364] width 44 height 18
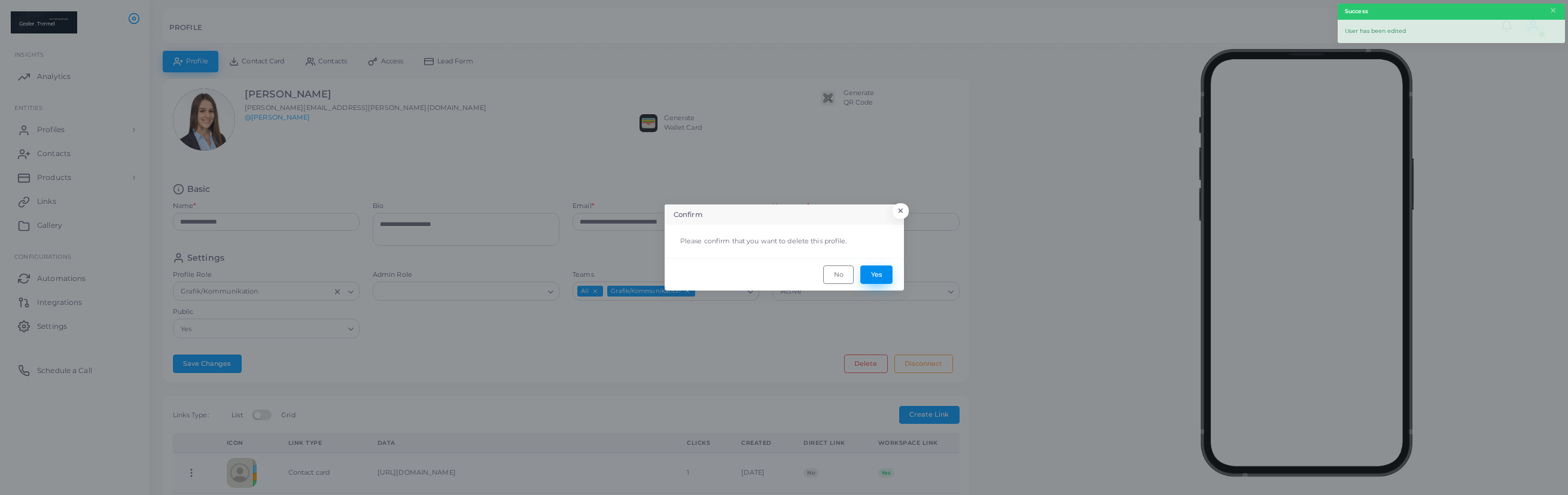
click at [880, 274] on button "Yes" at bounding box center [876, 275] width 32 height 18
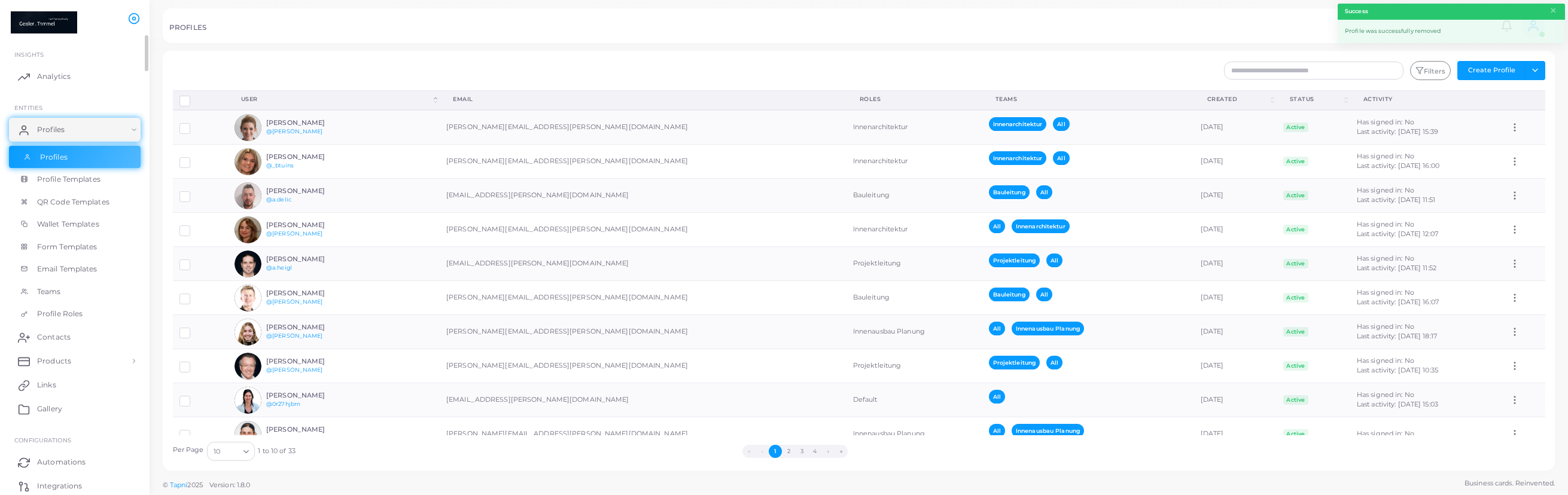
click at [89, 164] on link "Profiles" at bounding box center [75, 157] width 131 height 22
click at [52, 157] on span "Profiles" at bounding box center [53, 157] width 27 height 11
click at [67, 129] on span "Profiles" at bounding box center [53, 130] width 27 height 11
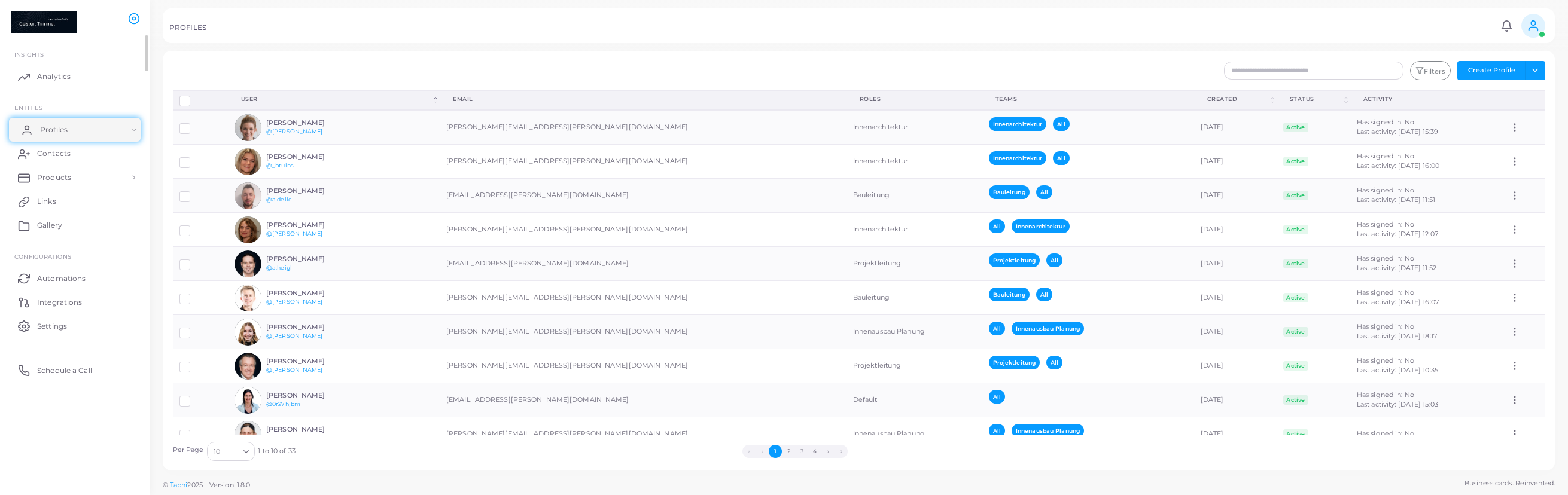
click at [65, 135] on link "Profiles" at bounding box center [75, 130] width 131 height 24
click at [76, 158] on link "Profiles" at bounding box center [75, 157] width 131 height 22
click at [1350, 70] on input "text" at bounding box center [1314, 71] width 179 height 18
click at [1442, 71] on button "Filters" at bounding box center [1430, 70] width 41 height 19
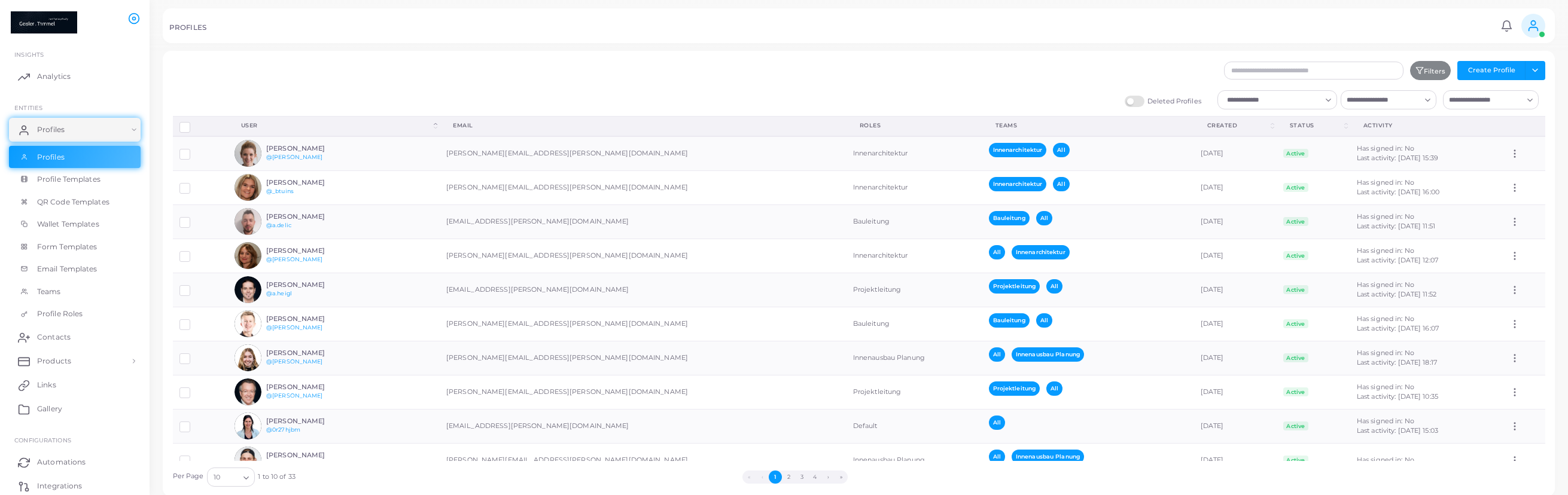
click at [1138, 95] on div "Deleted Profiles Loading... Loading... Loading..." at bounding box center [858, 103] width 1385 height 26
click at [1142, 101] on label "Deleted Profiles" at bounding box center [1162, 101] width 76 height 12
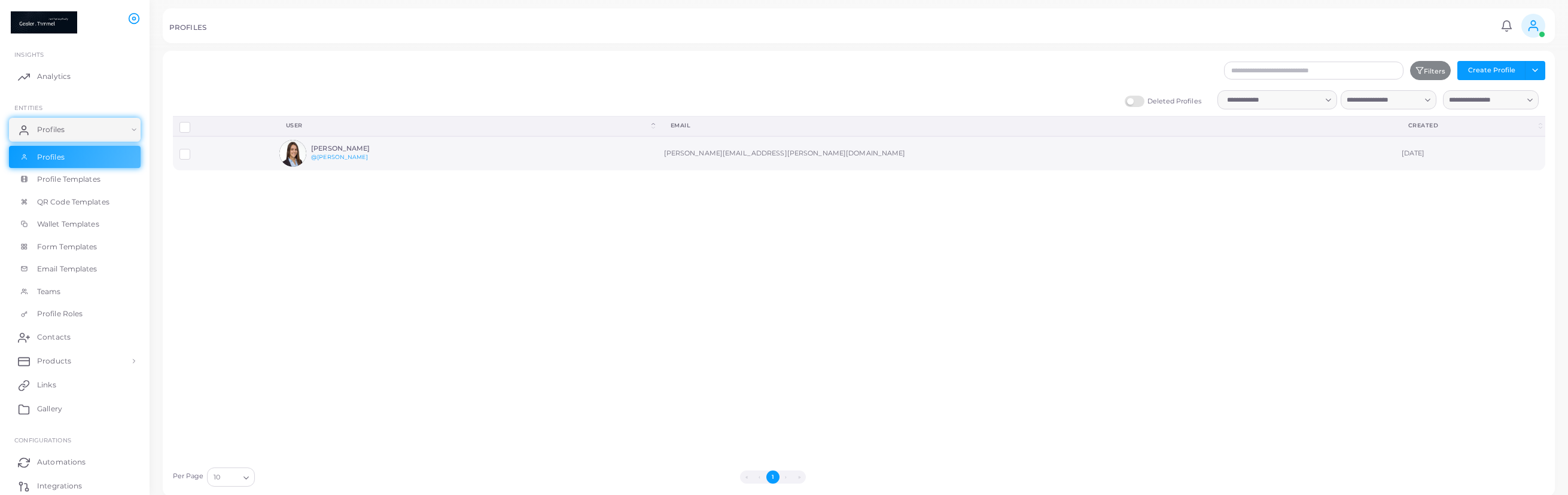
click at [194, 150] on label at bounding box center [194, 150] width 0 height 0
click at [754, 385] on button "Permanently Delete Profile" at bounding box center [742, 385] width 114 height 18
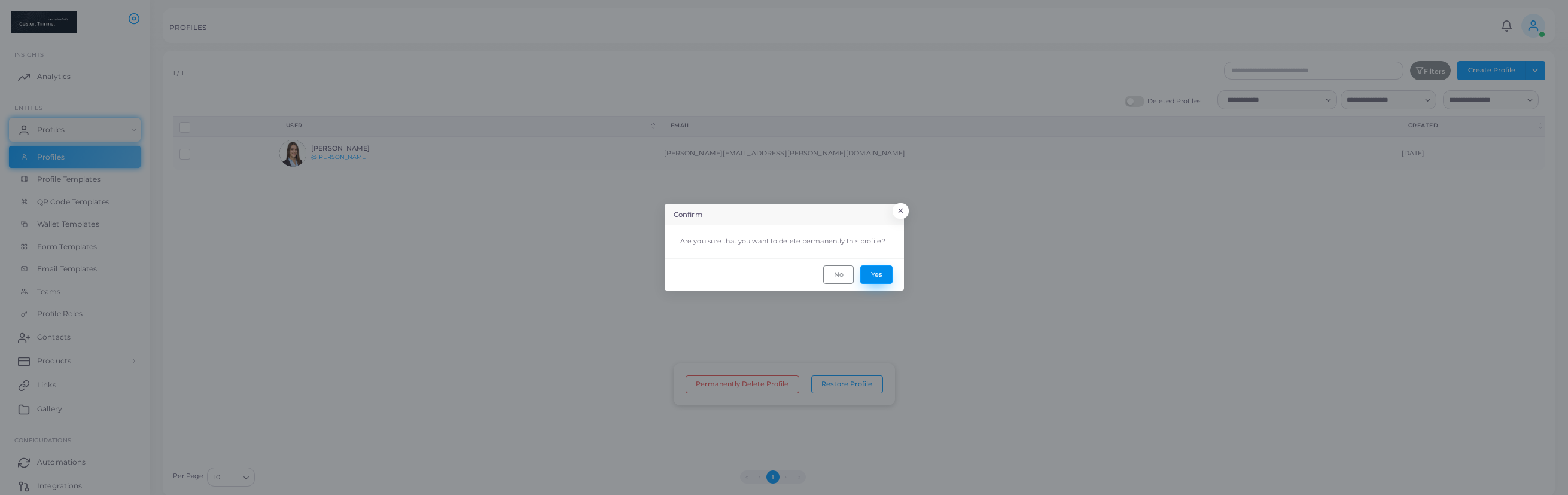
click at [885, 282] on button "Yes" at bounding box center [876, 275] width 32 height 18
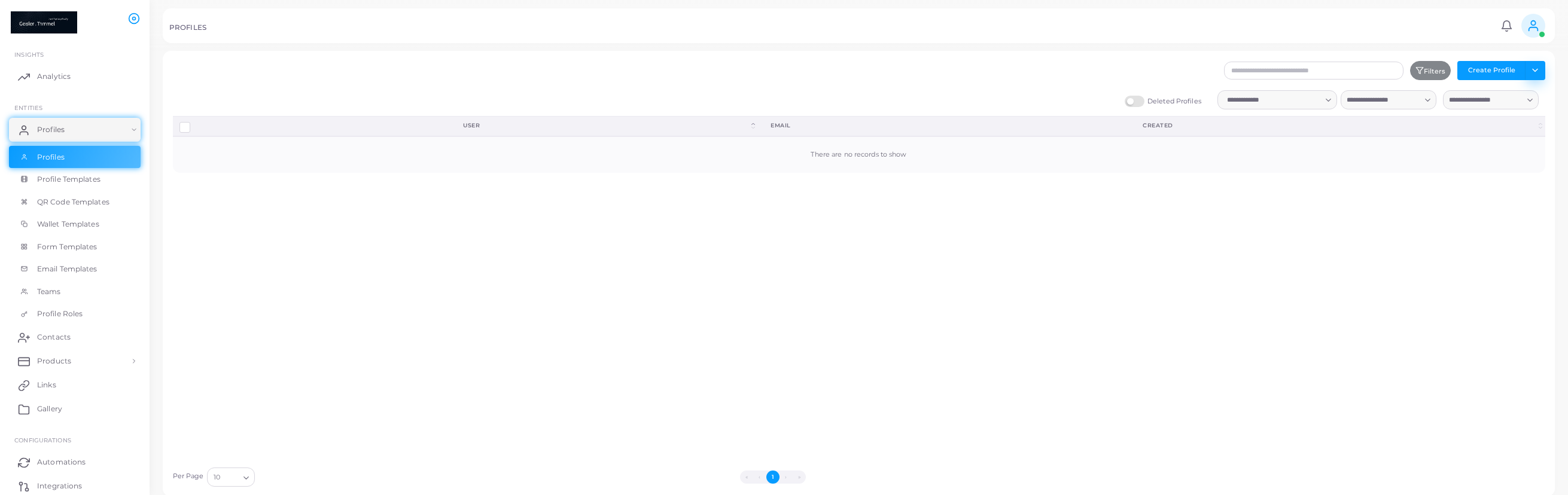
click at [1542, 73] on button "Toggle dropdown" at bounding box center [1535, 70] width 20 height 19
click at [1084, 277] on div "Permanently Delete Profile Restore Profile User (Click to sort Descending) Emai…" at bounding box center [858, 288] width 1385 height 345
click at [104, 178] on link "Profile Templates" at bounding box center [75, 179] width 131 height 22
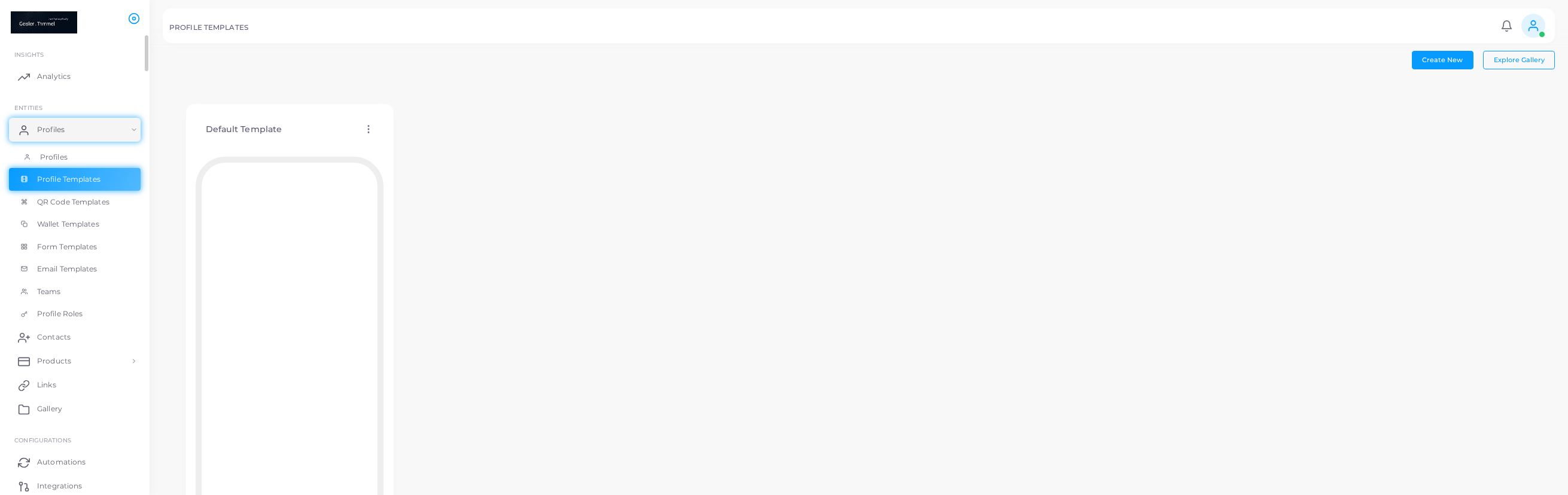
click at [91, 159] on link "Profiles" at bounding box center [75, 157] width 131 height 22
